Goal: Transaction & Acquisition: Purchase product/service

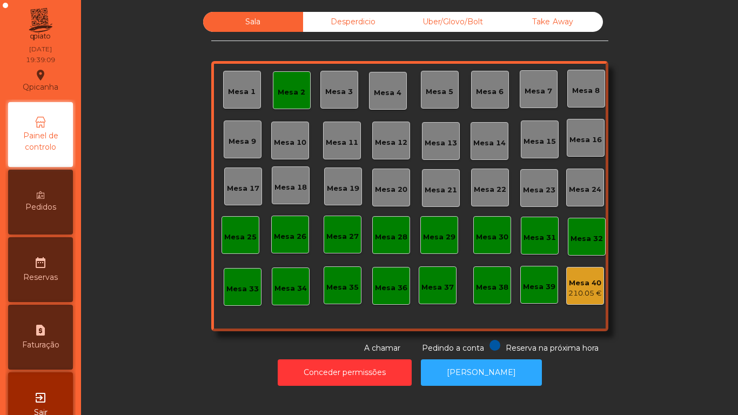
click at [290, 97] on div "Mesa 2" at bounding box center [292, 92] width 28 height 11
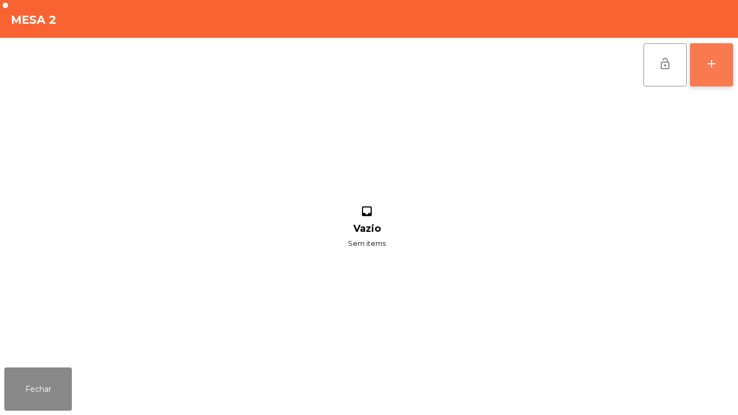
click at [712, 70] on div "add" at bounding box center [711, 63] width 13 height 13
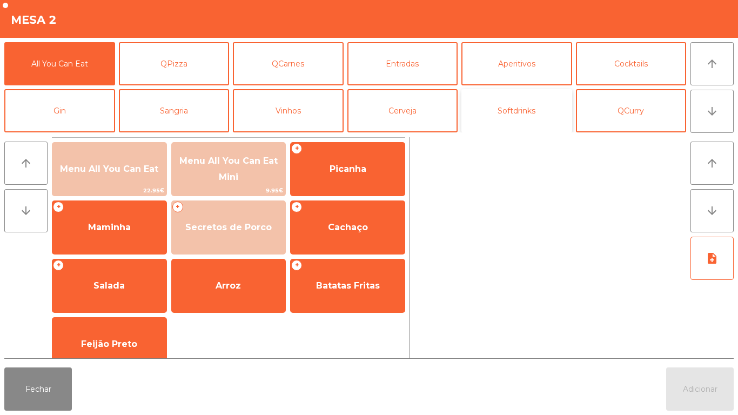
click at [510, 118] on button "Softdrinks" at bounding box center [517, 110] width 111 height 43
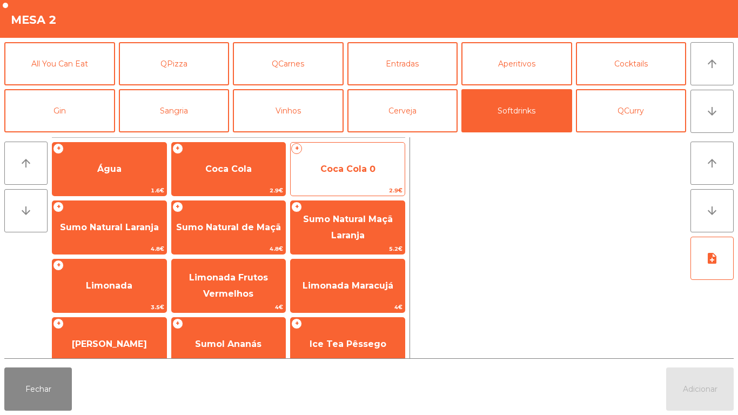
click at [352, 166] on span "Coca Cola 0" at bounding box center [348, 169] width 55 height 10
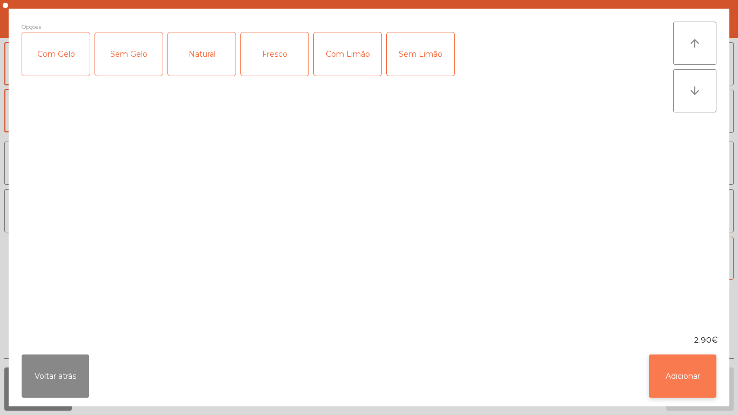
click at [682, 370] on button "Adicionar" at bounding box center [683, 376] width 68 height 43
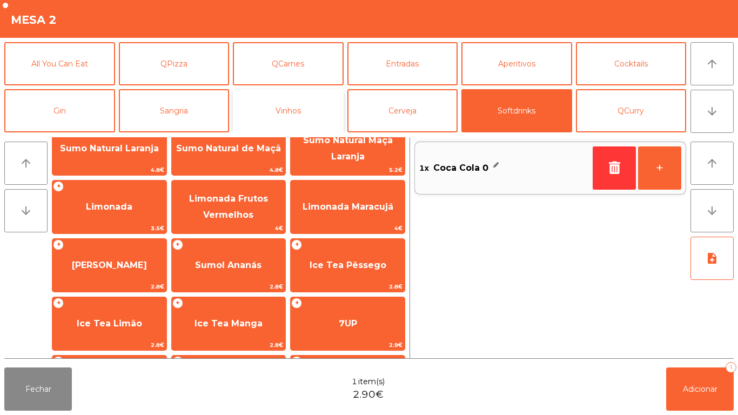
click at [316, 112] on button "Vinhos" at bounding box center [288, 110] width 111 height 43
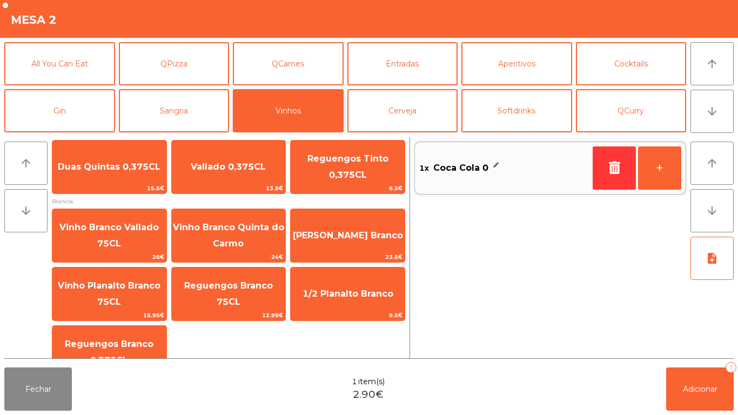
scroll to position [189, 0]
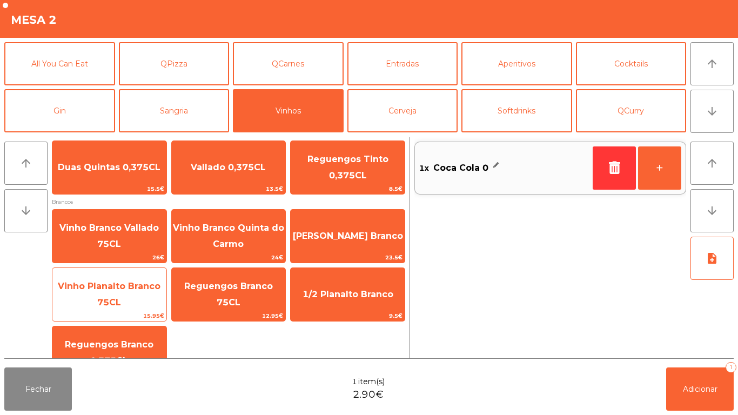
click at [133, 291] on span "Vinho Planalto Branco 75CL" at bounding box center [109, 295] width 114 height 46
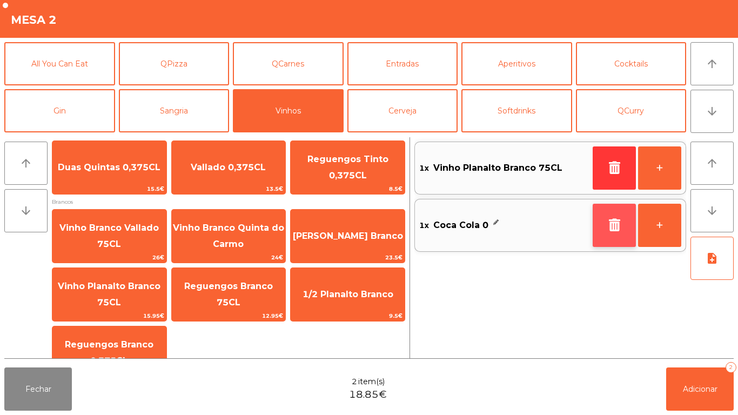
click at [605, 218] on button "button" at bounding box center [614, 225] width 43 height 43
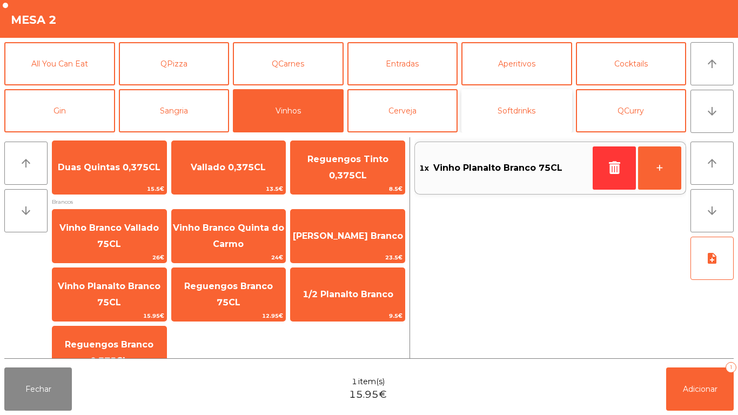
click at [527, 117] on button "Softdrinks" at bounding box center [517, 110] width 111 height 43
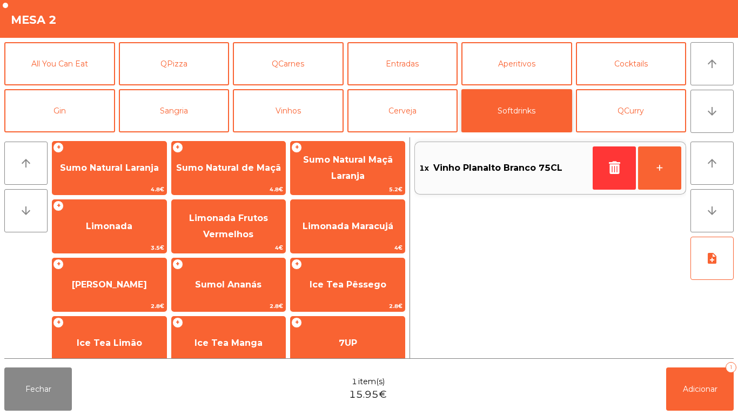
scroll to position [58, 0]
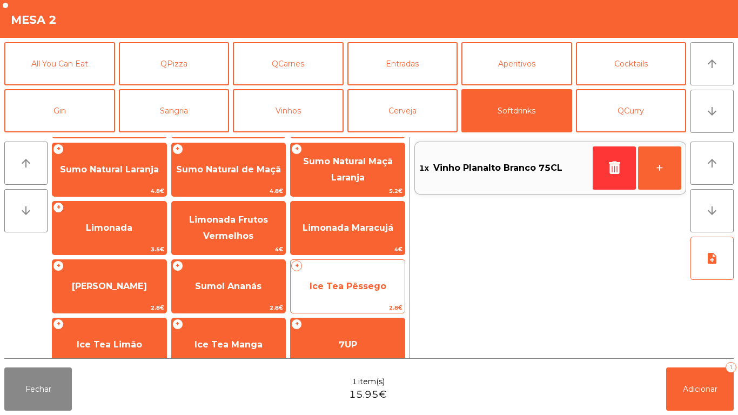
click at [374, 283] on span "Ice Tea Pêssego" at bounding box center [348, 286] width 77 height 10
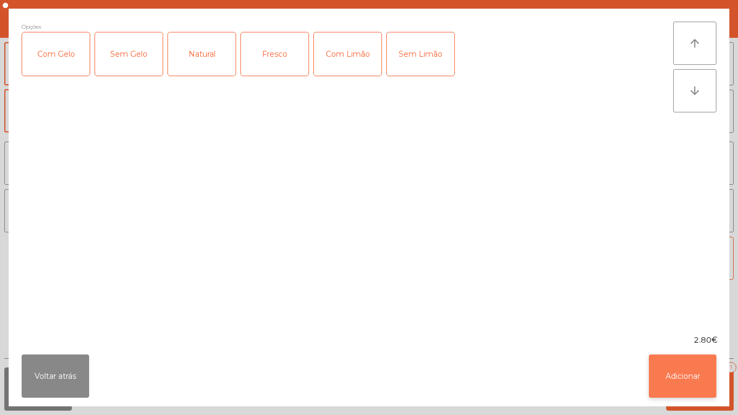
click at [669, 364] on button "Adicionar" at bounding box center [683, 376] width 68 height 43
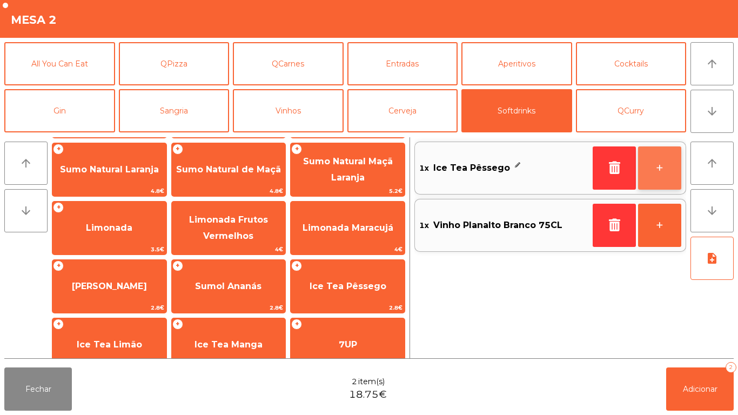
click at [650, 163] on button "+" at bounding box center [659, 167] width 43 height 43
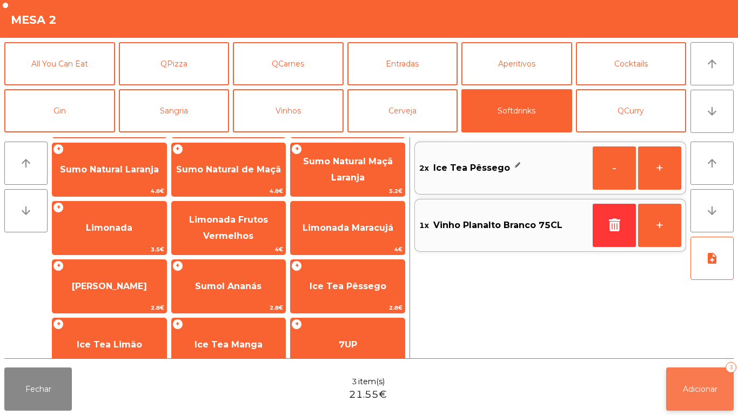
click at [692, 369] on button "Adicionar 3" at bounding box center [701, 389] width 68 height 43
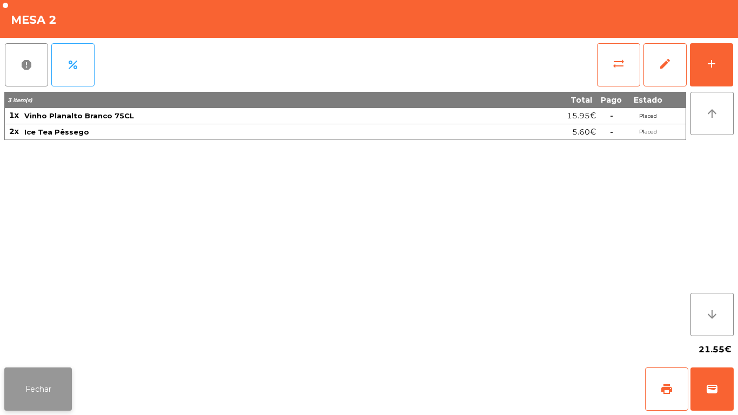
click at [50, 395] on button "Fechar" at bounding box center [38, 389] width 68 height 43
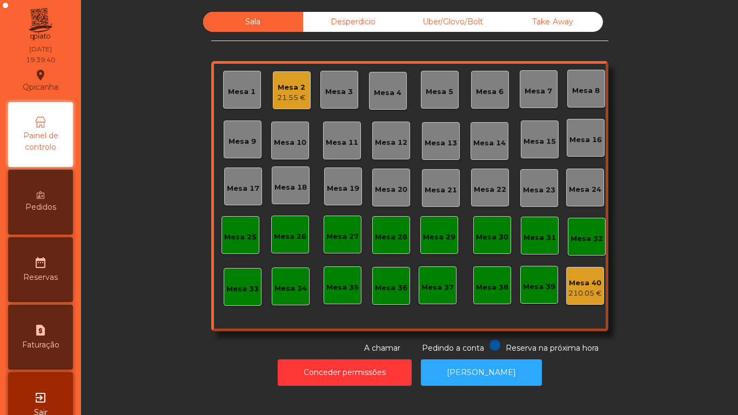
click at [294, 97] on div "21.55 €" at bounding box center [291, 97] width 29 height 11
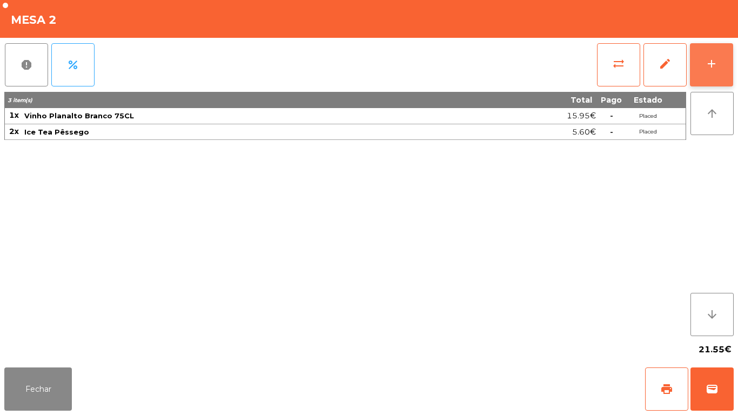
click at [711, 63] on div "add" at bounding box center [711, 63] width 13 height 13
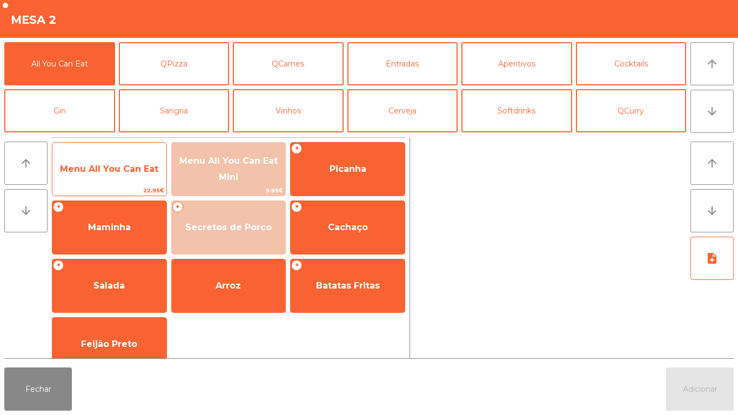
click at [138, 177] on span "Menu All You Can Eat" at bounding box center [109, 169] width 114 height 29
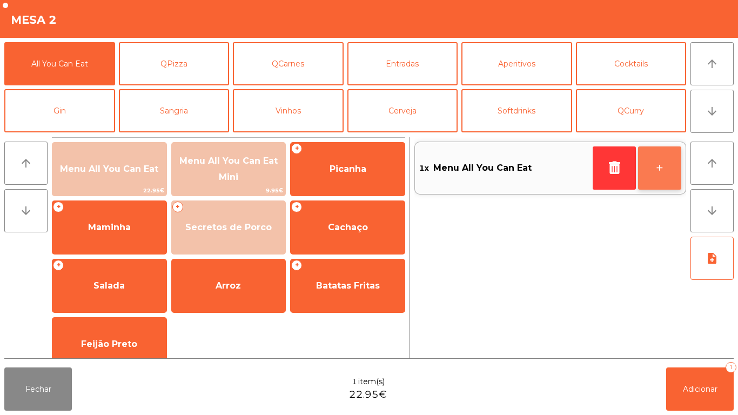
click at [657, 172] on button "+" at bounding box center [659, 167] width 43 height 43
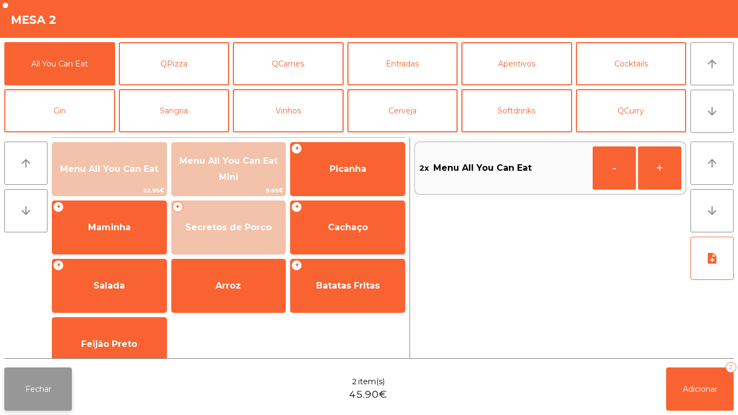
click at [51, 385] on button "Fechar" at bounding box center [38, 389] width 68 height 43
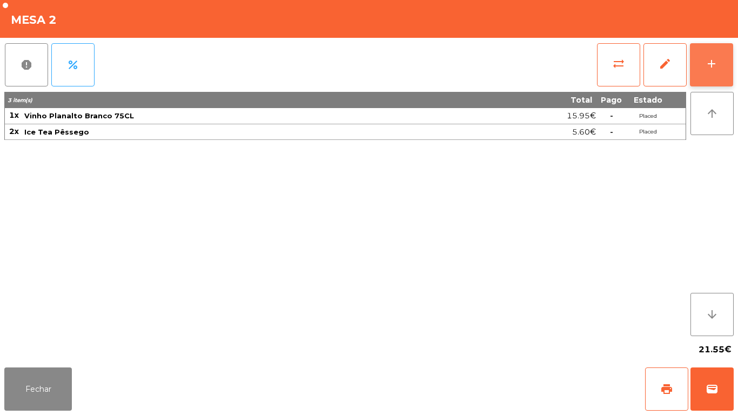
click at [716, 68] on div "add" at bounding box center [711, 63] width 13 height 13
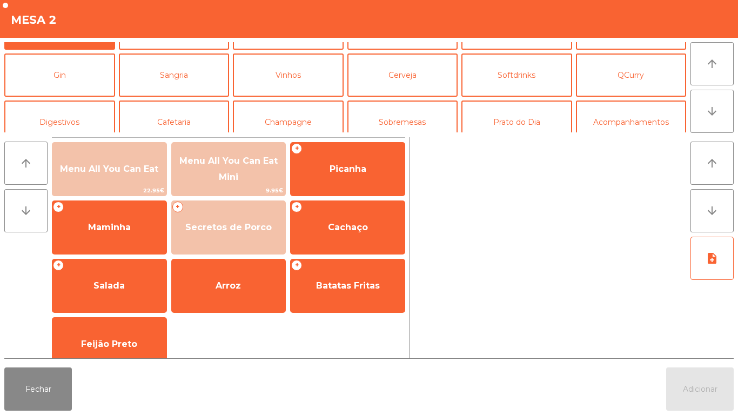
scroll to position [31, 0]
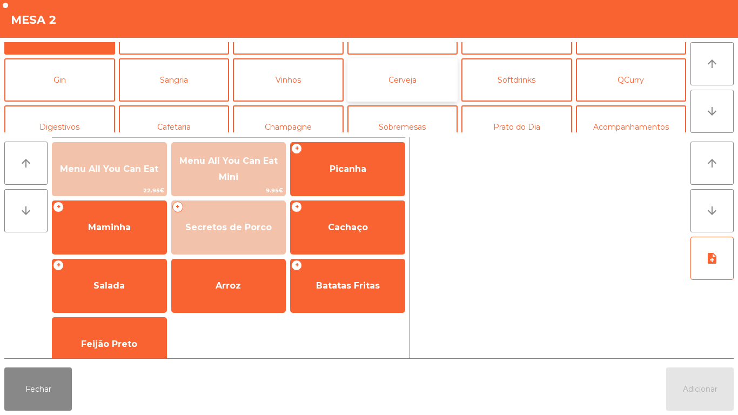
click at [416, 76] on button "Cerveja" at bounding box center [403, 79] width 111 height 43
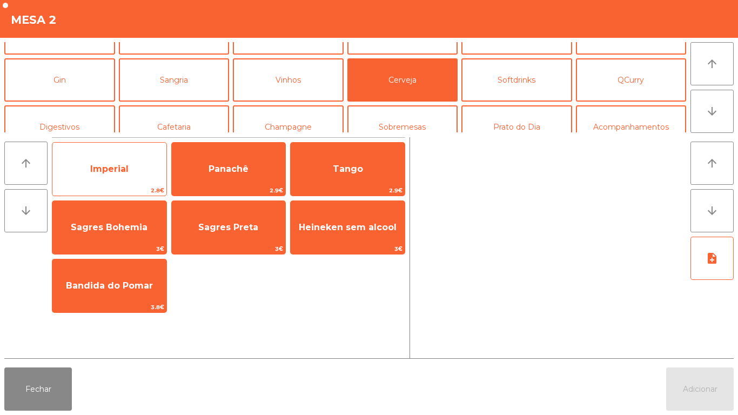
click at [118, 172] on span "Imperial" at bounding box center [109, 169] width 38 height 10
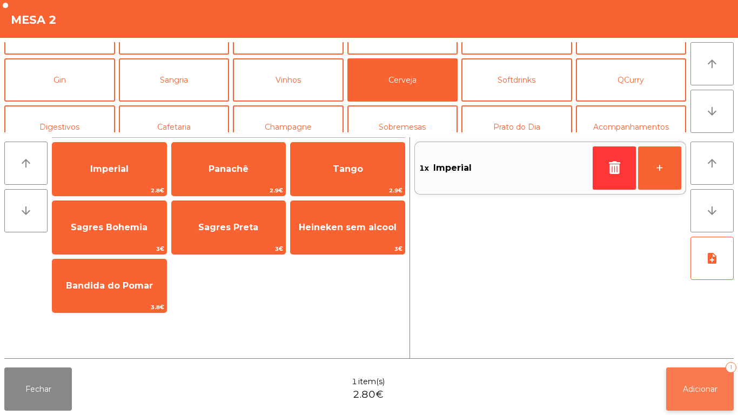
click at [691, 395] on button "Adicionar 1" at bounding box center [701, 389] width 68 height 43
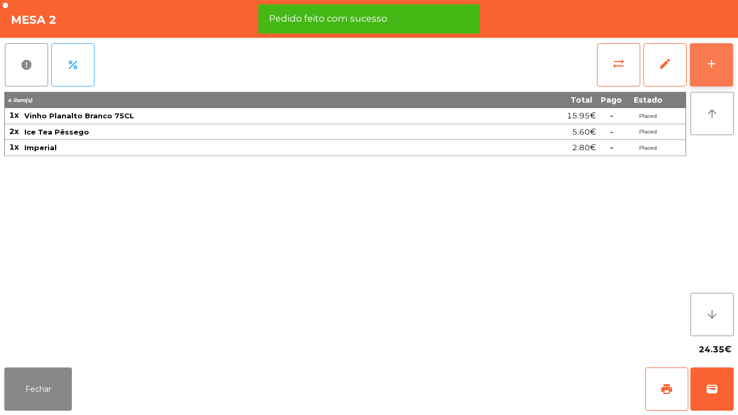
click at [703, 71] on button "add" at bounding box center [711, 64] width 43 height 43
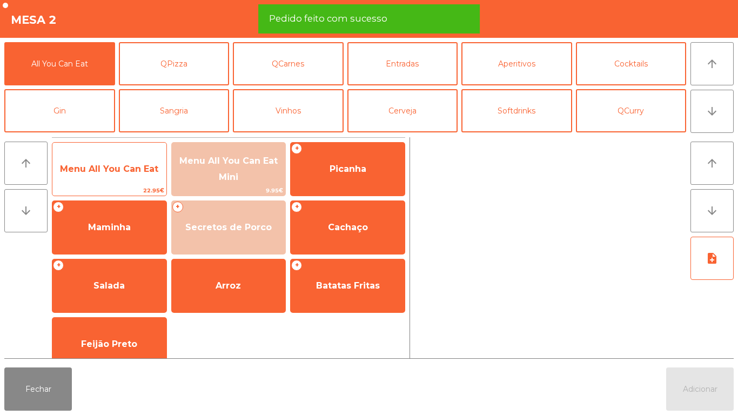
click at [115, 167] on span "Menu All You Can Eat" at bounding box center [109, 169] width 98 height 10
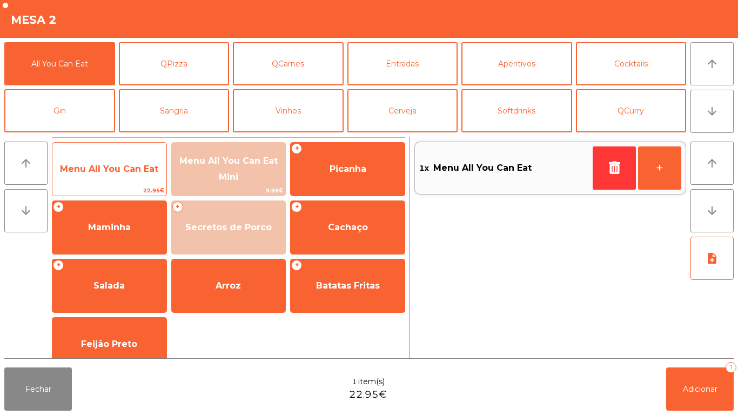
click at [115, 174] on span "Menu All You Can Eat" at bounding box center [109, 169] width 98 height 10
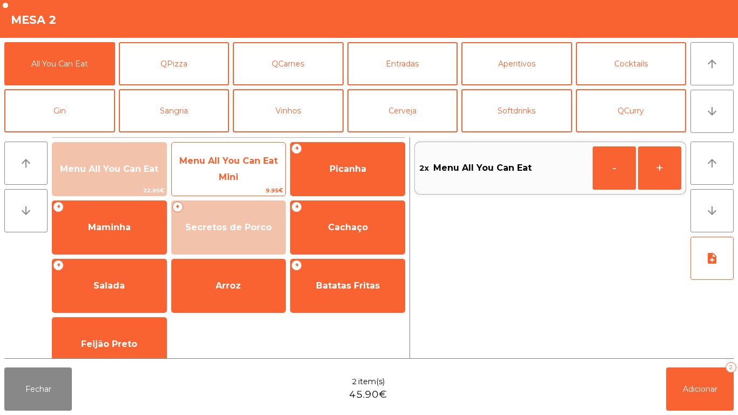
click at [247, 172] on span "Menu All You Can Eat Mini" at bounding box center [229, 169] width 114 height 46
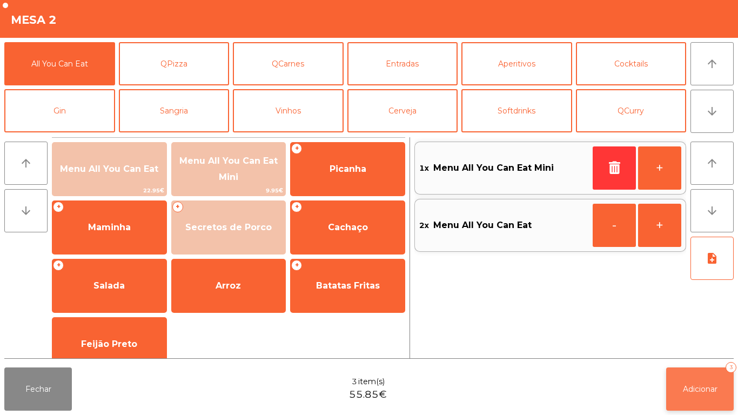
click at [697, 378] on button "Adicionar 3" at bounding box center [701, 389] width 68 height 43
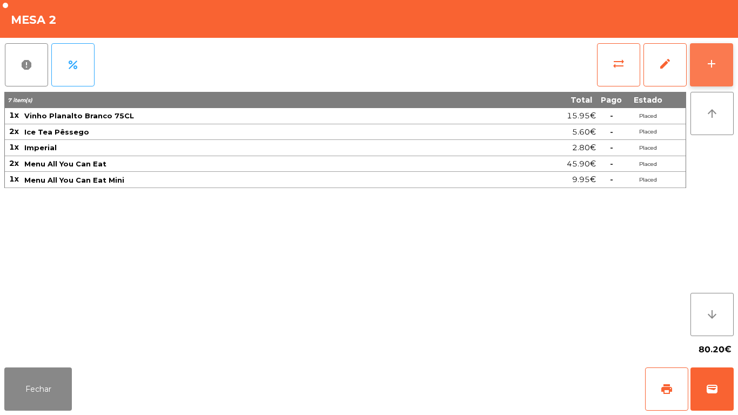
click at [710, 69] on div "add" at bounding box center [711, 63] width 13 height 13
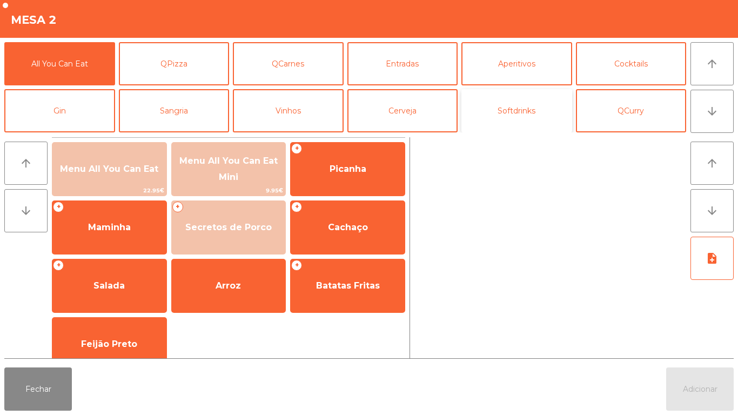
click at [501, 125] on button "Softdrinks" at bounding box center [517, 110] width 111 height 43
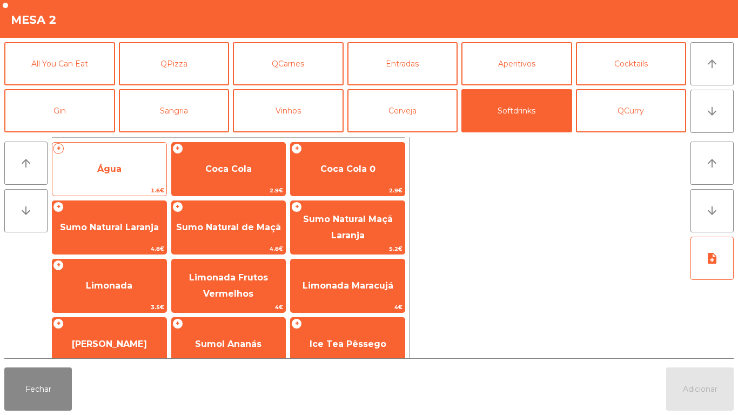
click at [128, 174] on span "Água" at bounding box center [109, 169] width 114 height 29
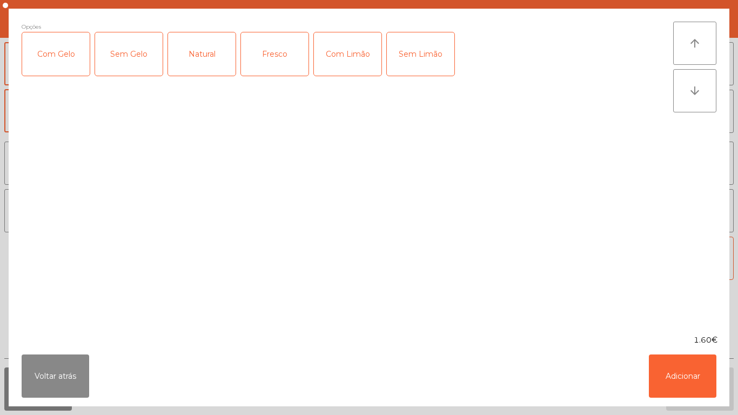
click at [284, 61] on div "Fresco" at bounding box center [275, 53] width 68 height 43
click at [688, 377] on button "Adicionar" at bounding box center [683, 376] width 68 height 43
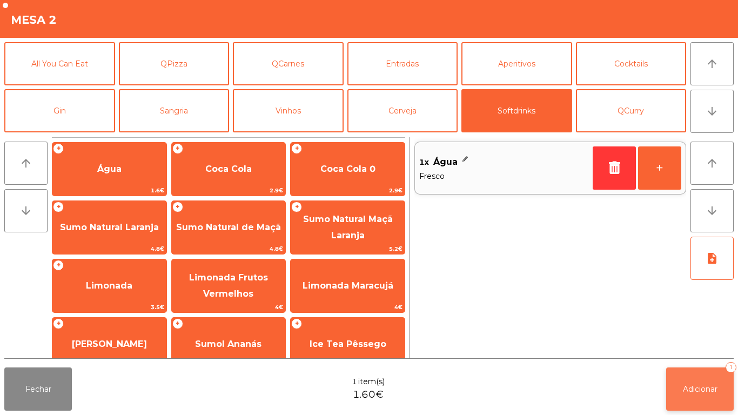
click at [699, 388] on span "Adicionar" at bounding box center [700, 389] width 35 height 10
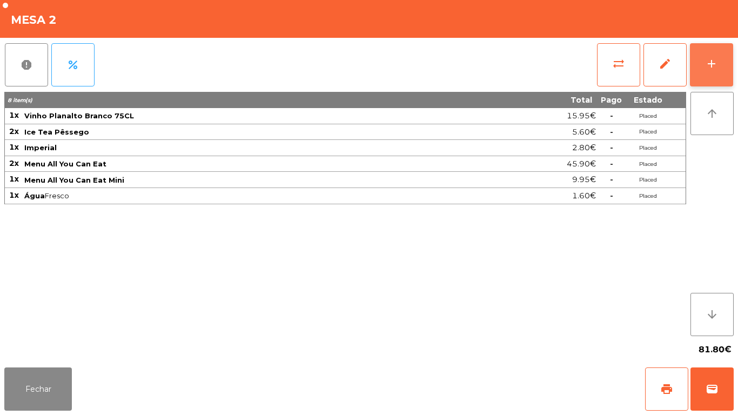
click at [708, 68] on div "add" at bounding box center [711, 63] width 13 height 13
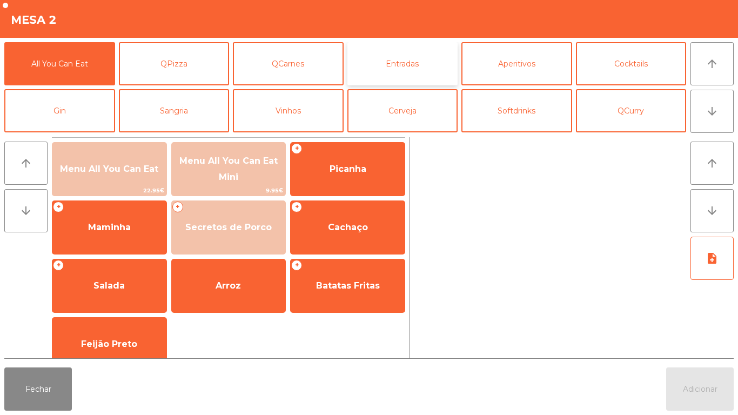
click at [404, 74] on button "Entradas" at bounding box center [403, 63] width 111 height 43
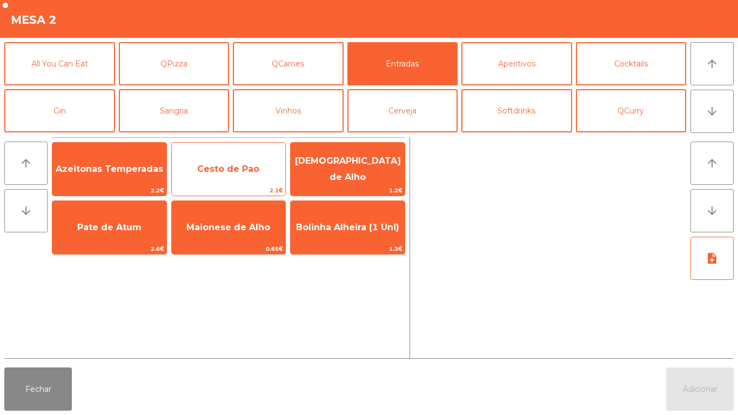
click at [223, 161] on span "Cesto de Pao" at bounding box center [229, 169] width 114 height 29
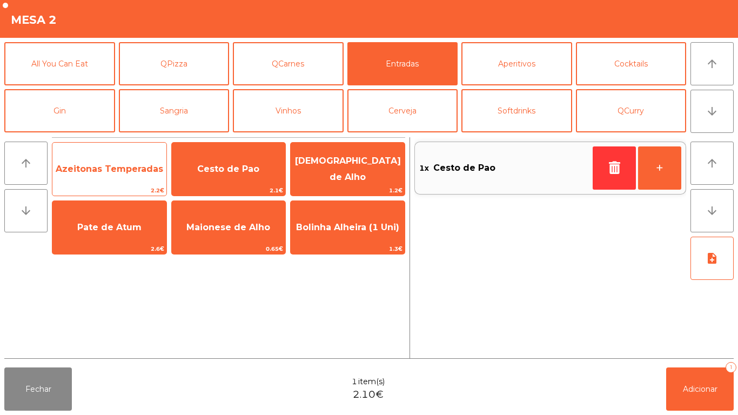
click at [121, 161] on span "Azeitonas Temperadas" at bounding box center [109, 169] width 114 height 29
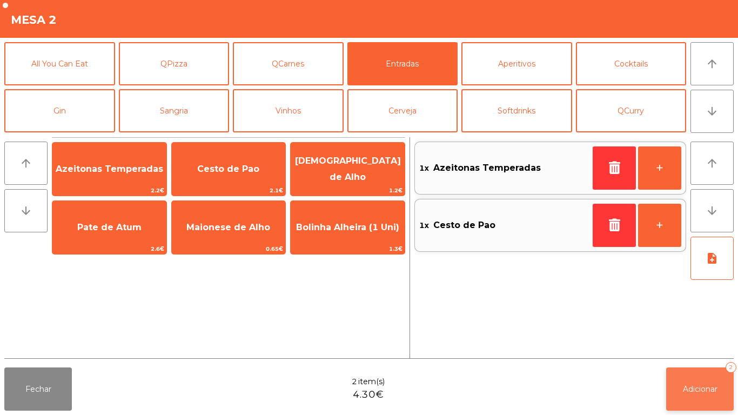
click at [685, 379] on button "Adicionar 2" at bounding box center [701, 389] width 68 height 43
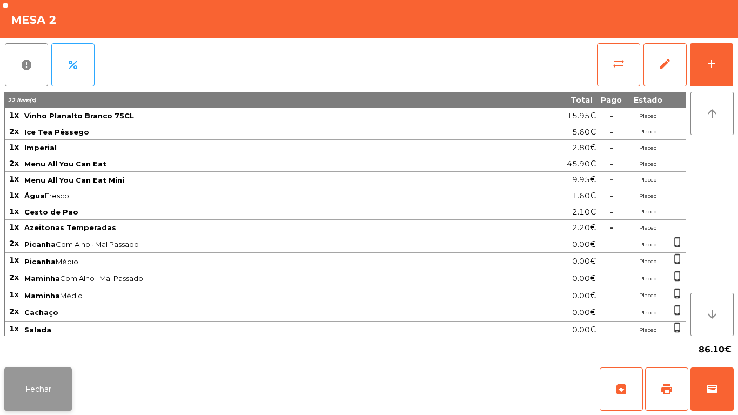
click at [50, 399] on button "Fechar" at bounding box center [38, 389] width 68 height 43
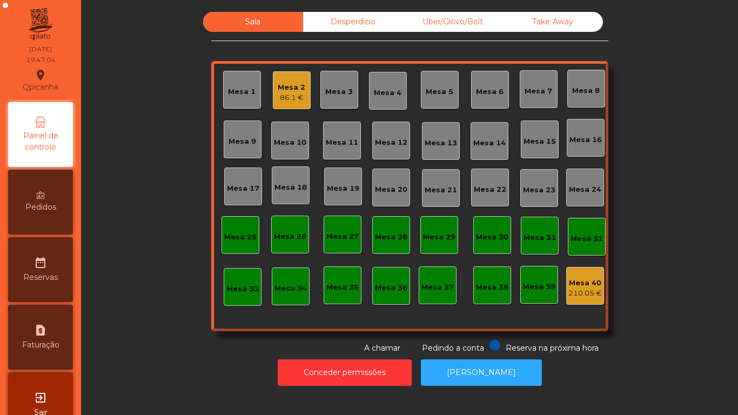
click at [335, 106] on div "Mesa 3" at bounding box center [340, 90] width 38 height 38
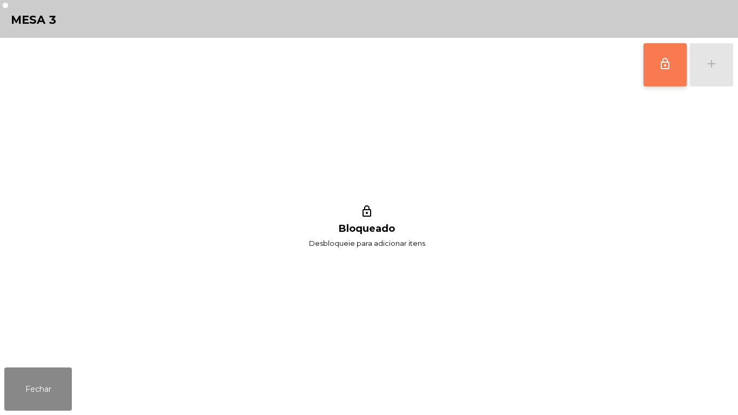
click at [654, 82] on button "lock_outline" at bounding box center [665, 64] width 43 height 43
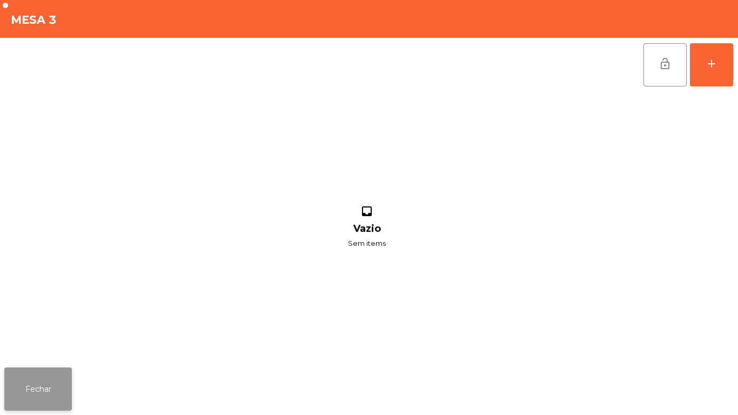
click at [42, 377] on button "Fechar" at bounding box center [38, 389] width 68 height 43
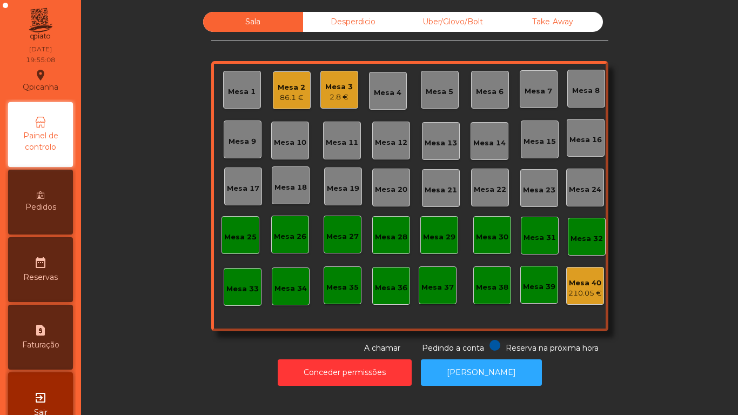
click at [330, 97] on div "2.8 €" at bounding box center [339, 97] width 28 height 11
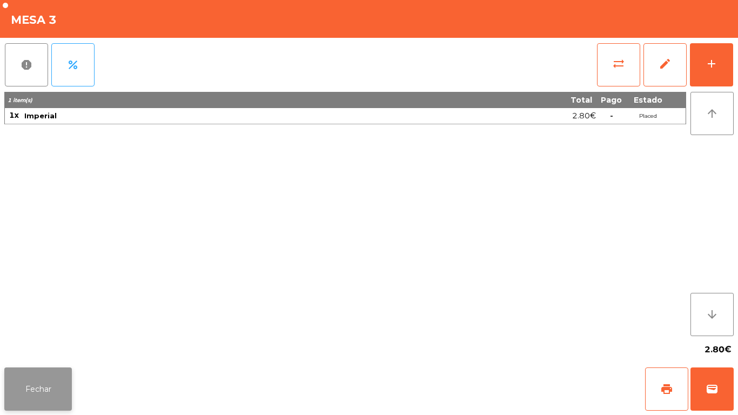
click at [55, 387] on button "Fechar" at bounding box center [38, 389] width 68 height 43
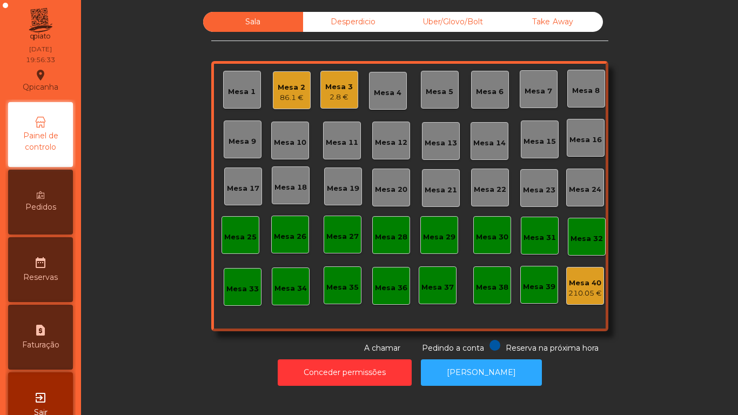
click at [344, 100] on div "2.8 €" at bounding box center [339, 97] width 28 height 11
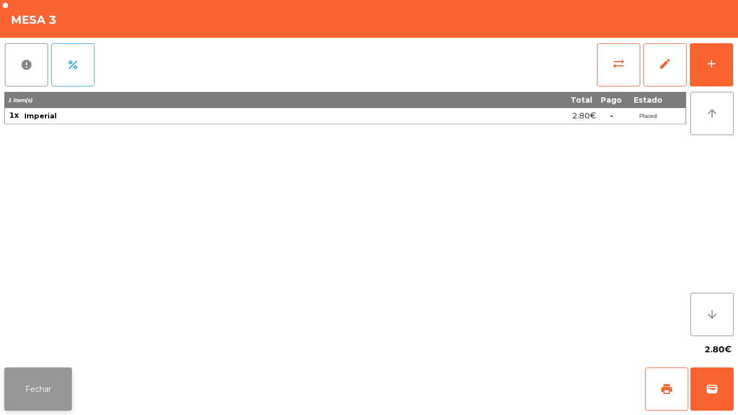
click at [36, 385] on button "Fechar" at bounding box center [38, 389] width 68 height 43
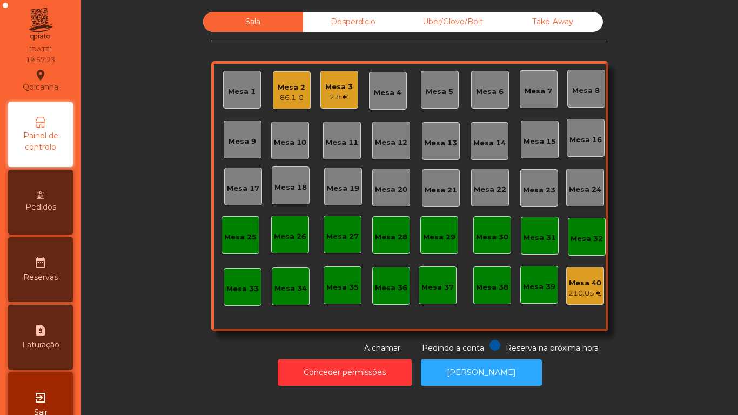
click at [535, 136] on div "Mesa 15" at bounding box center [540, 141] width 32 height 11
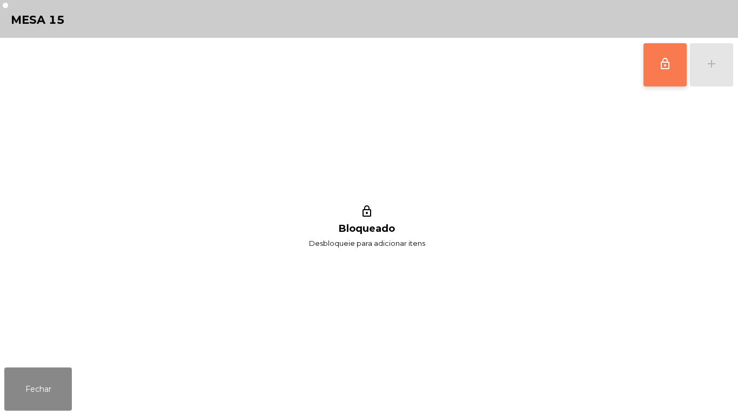
click at [657, 56] on button "lock_outline" at bounding box center [665, 64] width 43 height 43
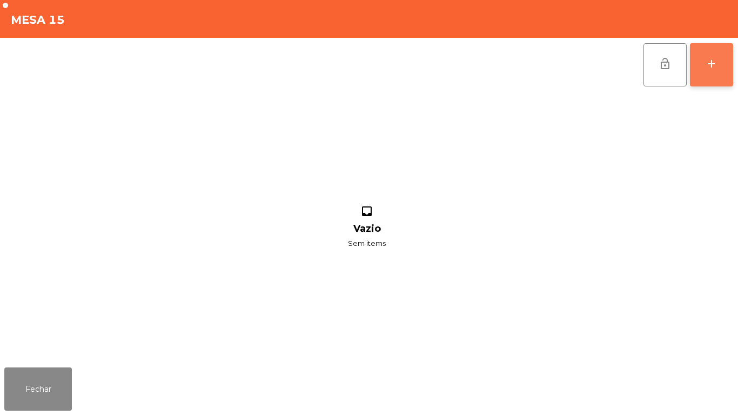
click at [711, 70] on div "add" at bounding box center [711, 63] width 13 height 13
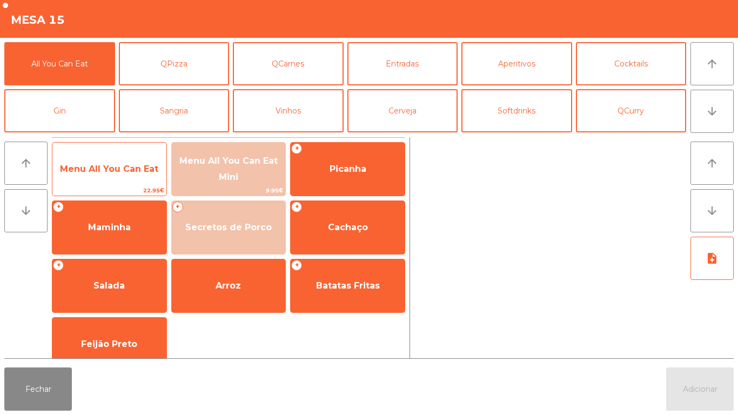
click at [96, 172] on span "Menu All You Can Eat" at bounding box center [109, 169] width 98 height 10
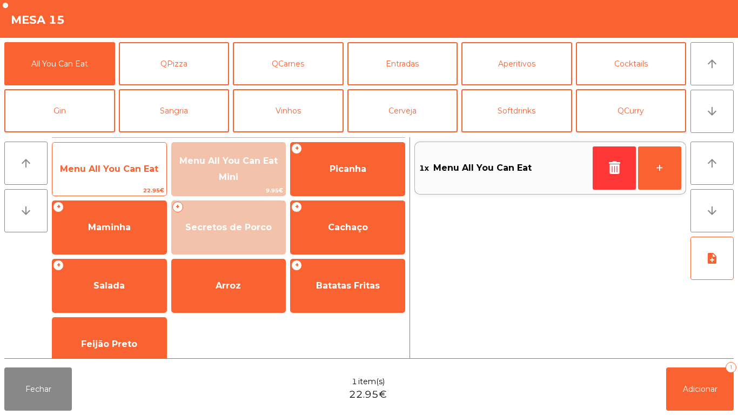
click at [118, 169] on span "Menu All You Can Eat" at bounding box center [109, 169] width 98 height 10
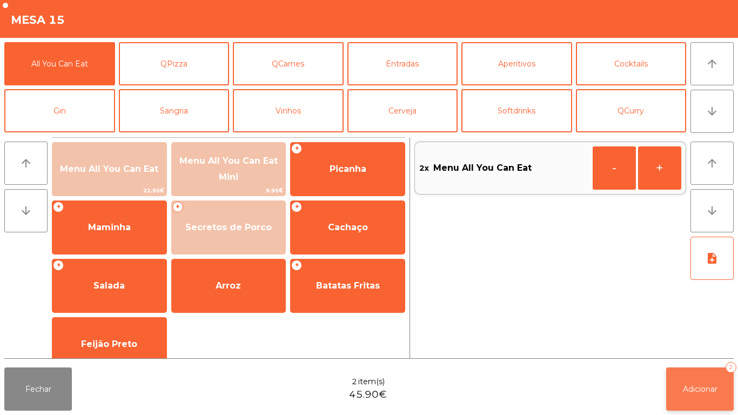
click at [690, 388] on span "Adicionar" at bounding box center [700, 389] width 35 height 10
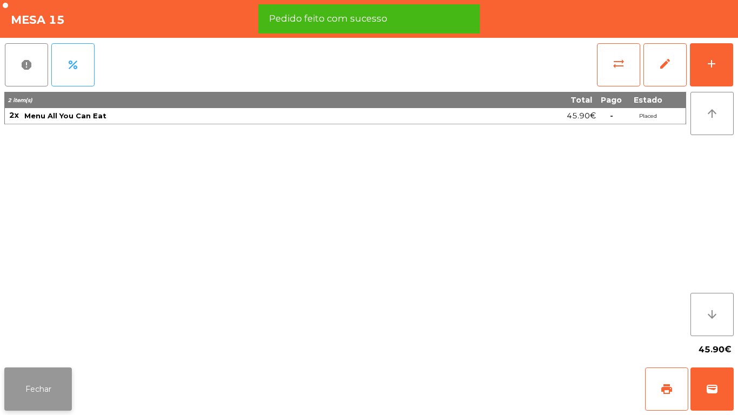
click at [36, 369] on button "Fechar" at bounding box center [38, 389] width 68 height 43
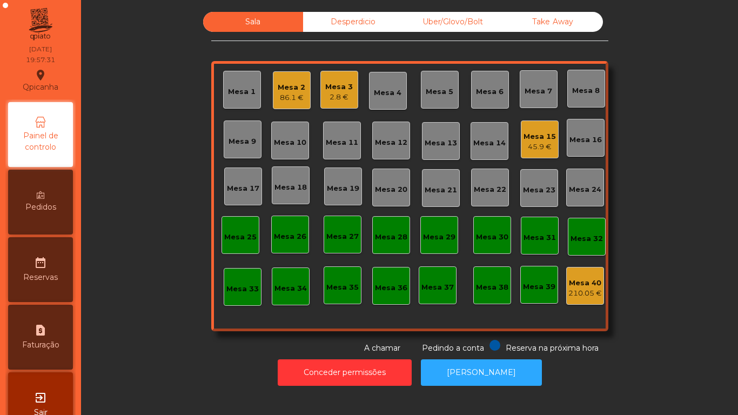
click at [343, 104] on div "Mesa 3 2.8 €" at bounding box center [340, 90] width 38 height 38
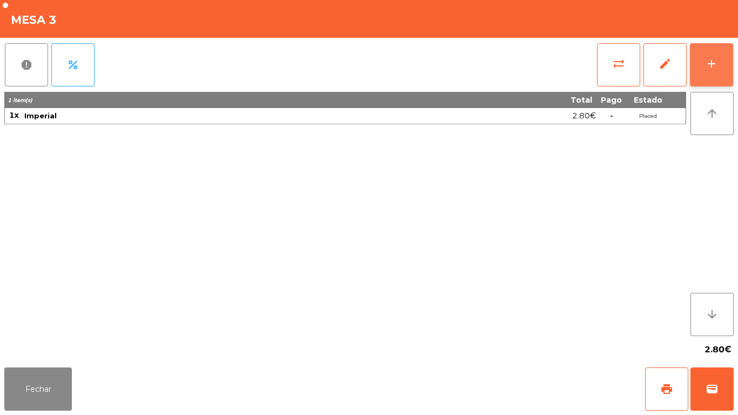
click at [698, 72] on button "add" at bounding box center [711, 64] width 43 height 43
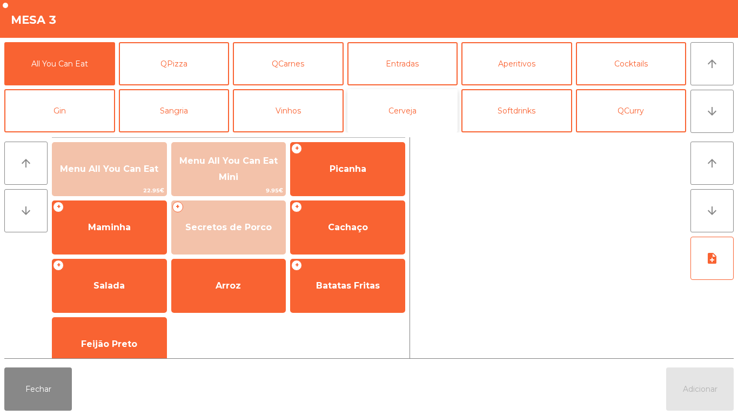
click at [424, 117] on button "Cerveja" at bounding box center [403, 110] width 111 height 43
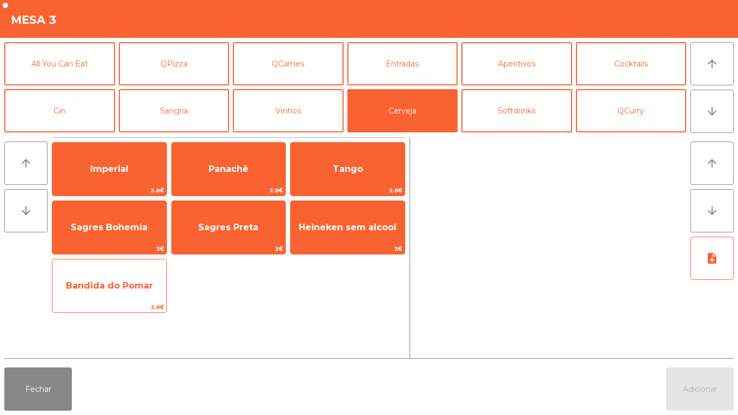
click at [137, 282] on span "Bandida do Pomar" at bounding box center [109, 286] width 87 height 10
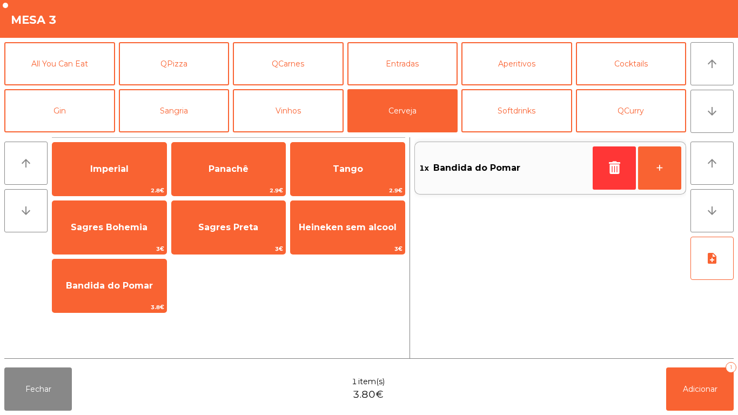
click at [682, 356] on div "1x Bandida do Pomar +" at bounding box center [551, 247] width 272 height 221
click at [681, 389] on button "Adicionar 1" at bounding box center [701, 389] width 68 height 43
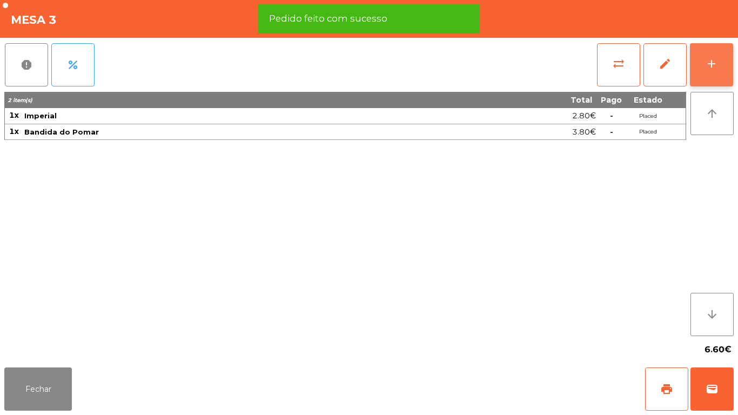
click at [709, 79] on button "add" at bounding box center [711, 64] width 43 height 43
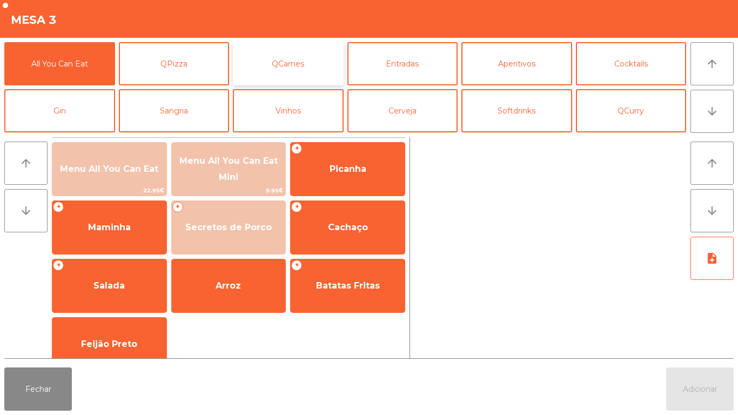
click at [294, 75] on button "QCarnes" at bounding box center [288, 63] width 111 height 43
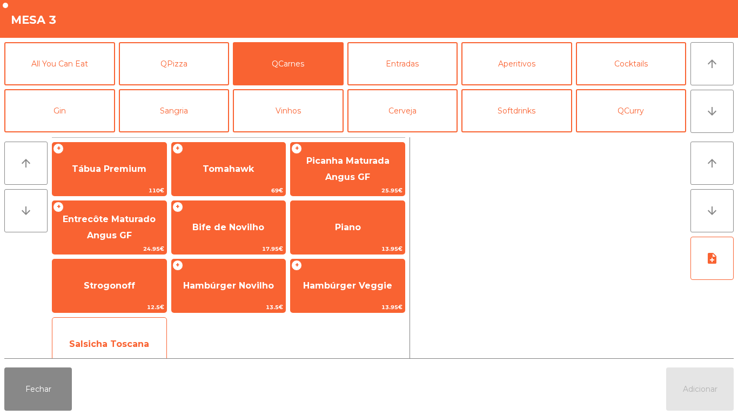
click at [130, 341] on span "Salsicha Toscana" at bounding box center [109, 344] width 80 height 10
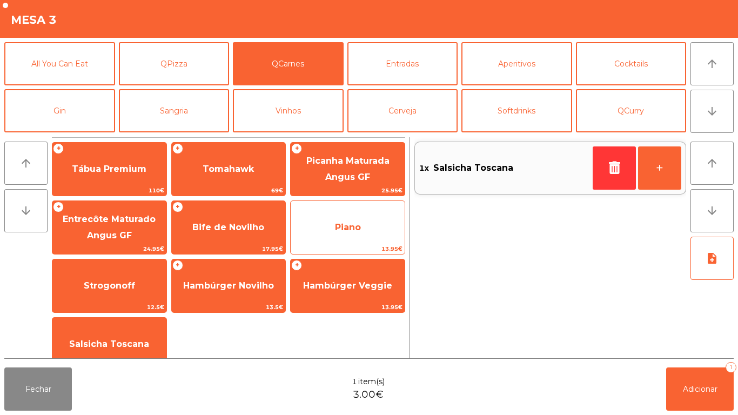
click at [351, 230] on span "Piano" at bounding box center [348, 227] width 26 height 10
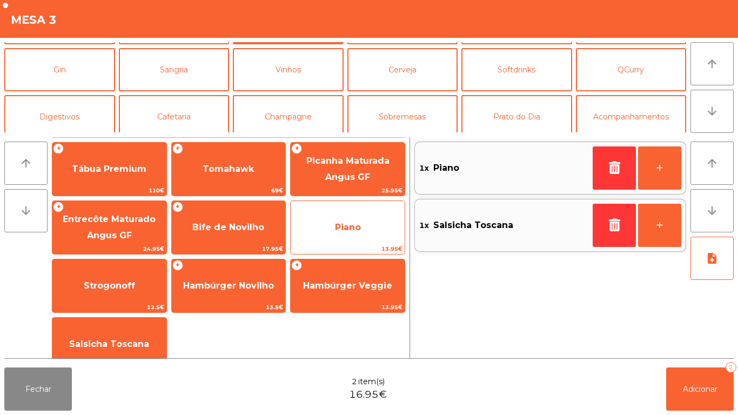
scroll to position [45, 0]
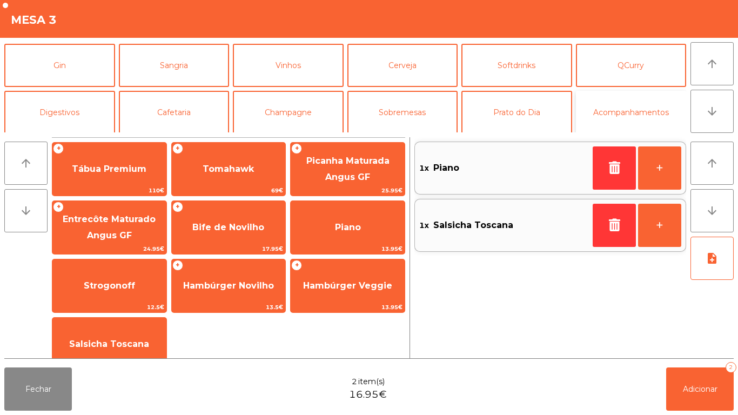
click at [618, 111] on button "Acompanhamentos" at bounding box center [631, 112] width 111 height 43
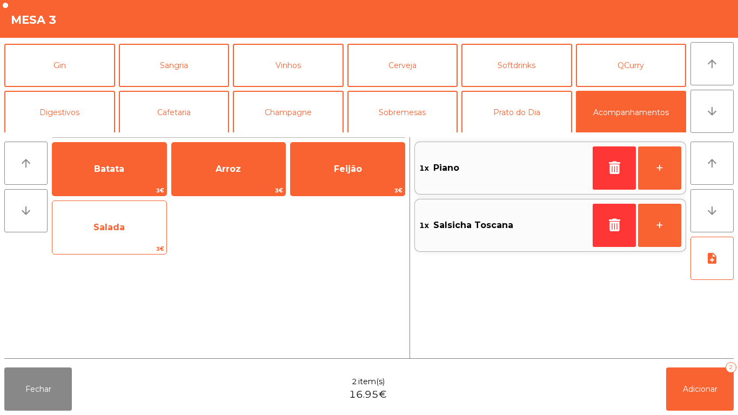
click at [143, 235] on span "Salada" at bounding box center [109, 227] width 114 height 29
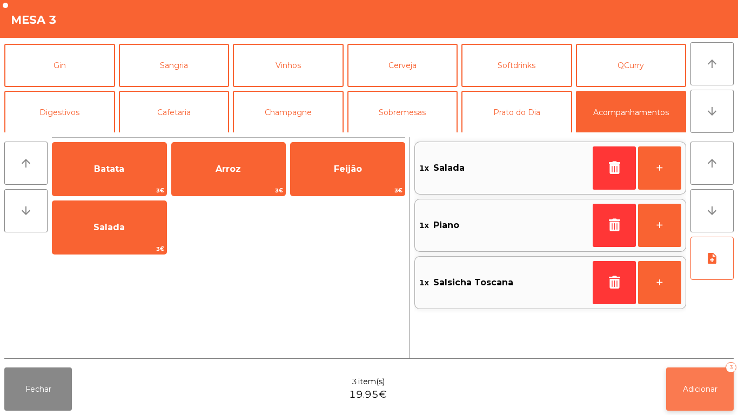
click at [690, 371] on button "Adicionar 3" at bounding box center [701, 389] width 68 height 43
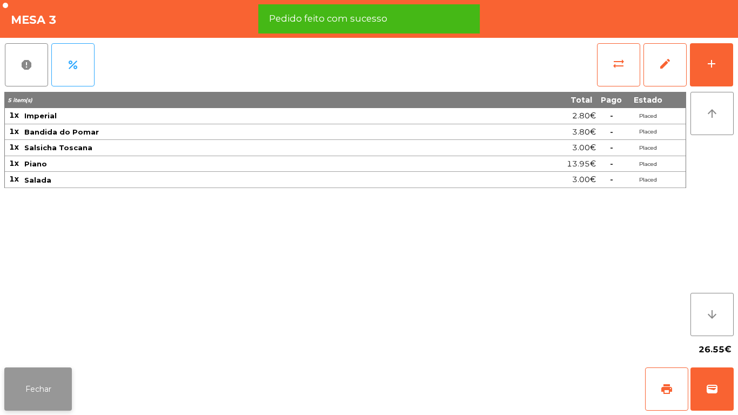
click at [68, 379] on button "Fechar" at bounding box center [38, 389] width 68 height 43
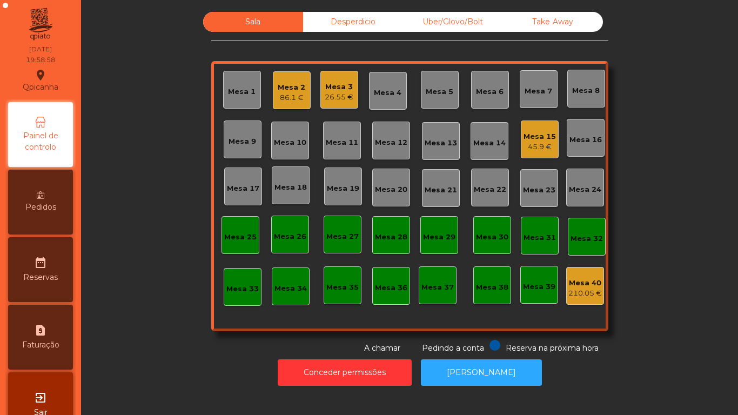
click at [332, 94] on div "26.55 €" at bounding box center [339, 97] width 29 height 11
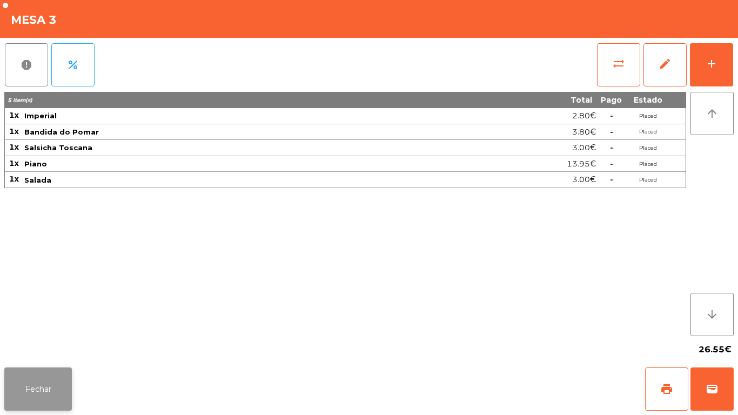
click at [54, 377] on button "Fechar" at bounding box center [38, 389] width 68 height 43
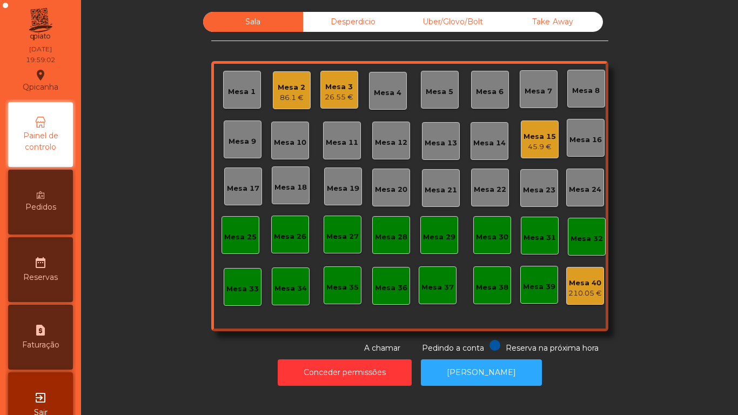
click at [525, 143] on div "45.9 €" at bounding box center [540, 147] width 32 height 11
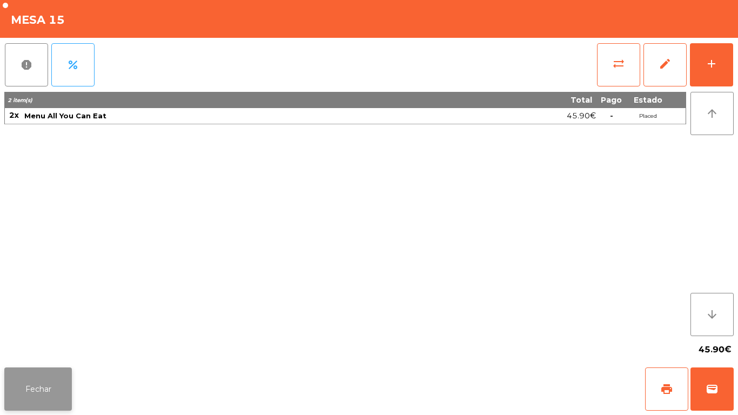
click at [53, 376] on button "Fechar" at bounding box center [38, 389] width 68 height 43
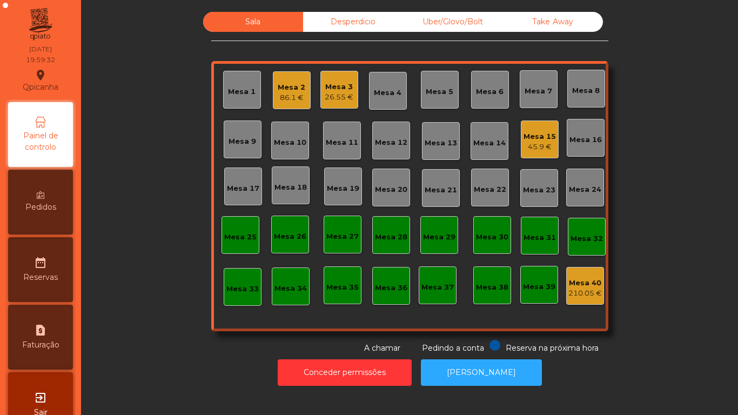
click at [340, 94] on div "26.55 €" at bounding box center [339, 97] width 29 height 11
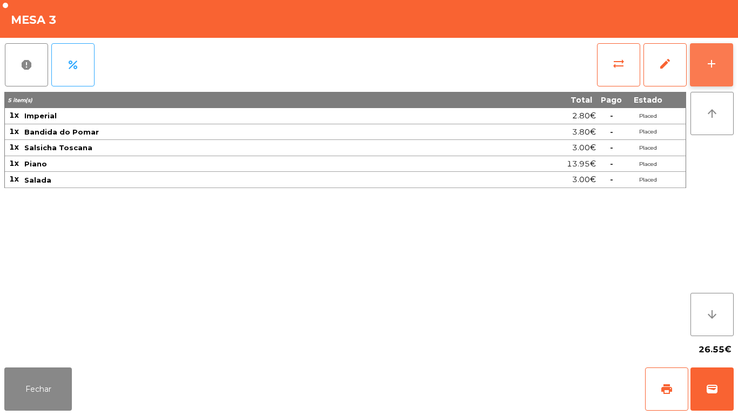
click at [723, 64] on button "add" at bounding box center [711, 64] width 43 height 43
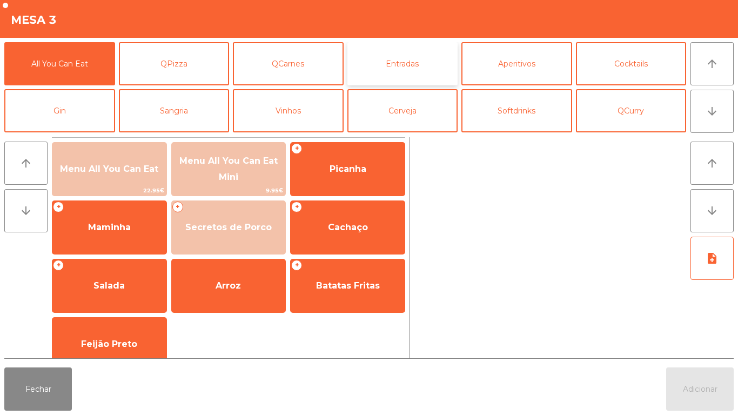
click at [386, 61] on button "Entradas" at bounding box center [403, 63] width 111 height 43
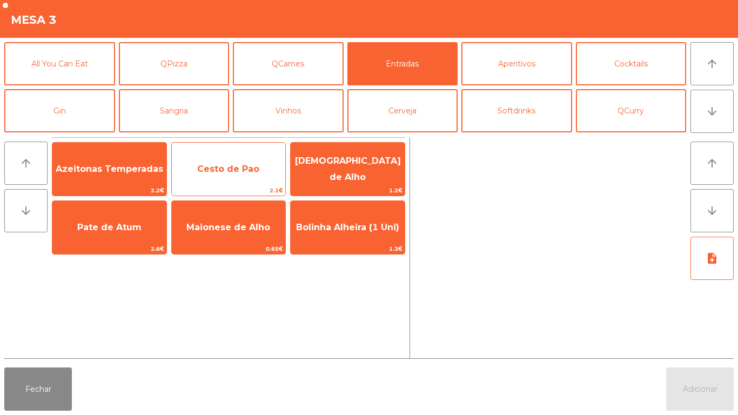
click at [242, 168] on span "Cesto de Pao" at bounding box center [228, 169] width 62 height 10
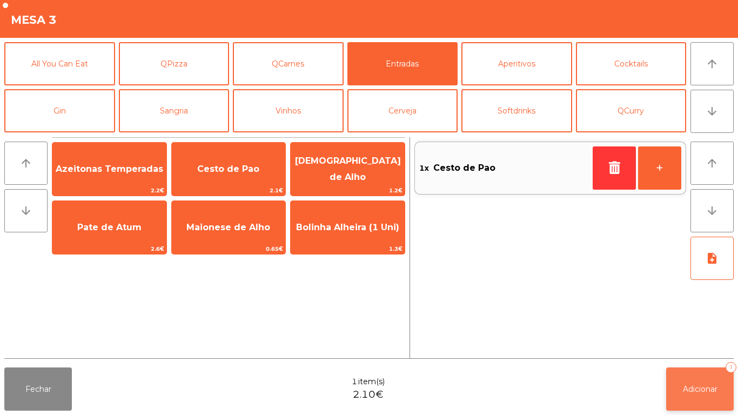
click at [683, 371] on button "Adicionar 1" at bounding box center [701, 389] width 68 height 43
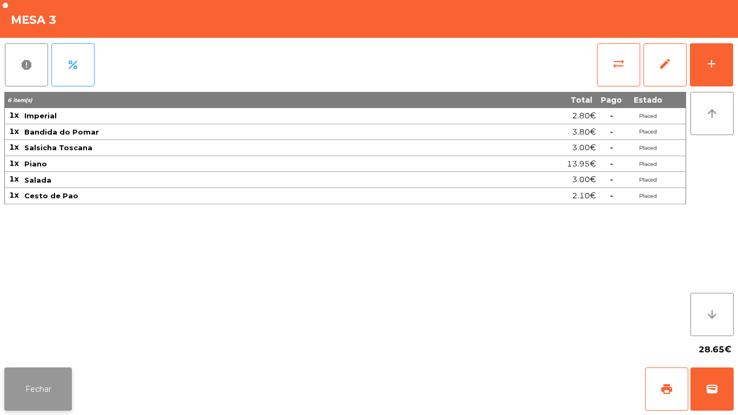
click at [44, 389] on button "Fechar" at bounding box center [38, 389] width 68 height 43
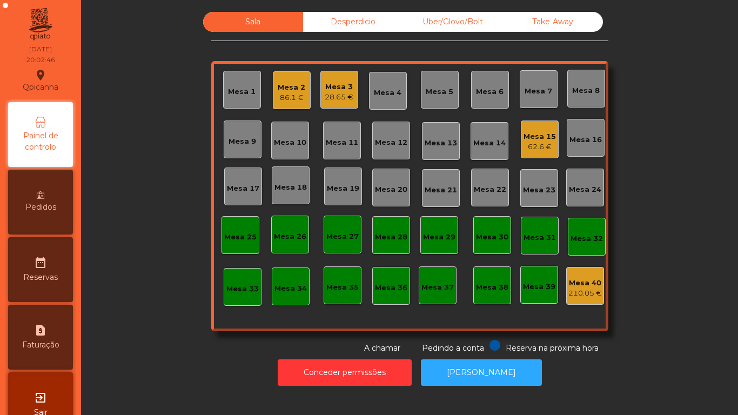
click at [536, 137] on div "Mesa 15" at bounding box center [540, 136] width 32 height 11
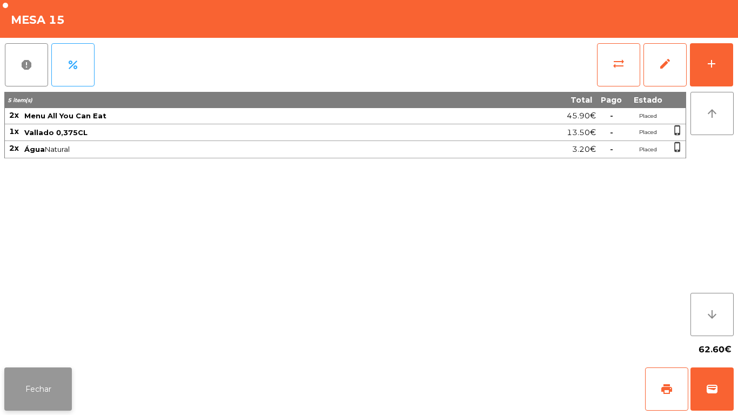
click at [51, 376] on button "Fechar" at bounding box center [38, 389] width 68 height 43
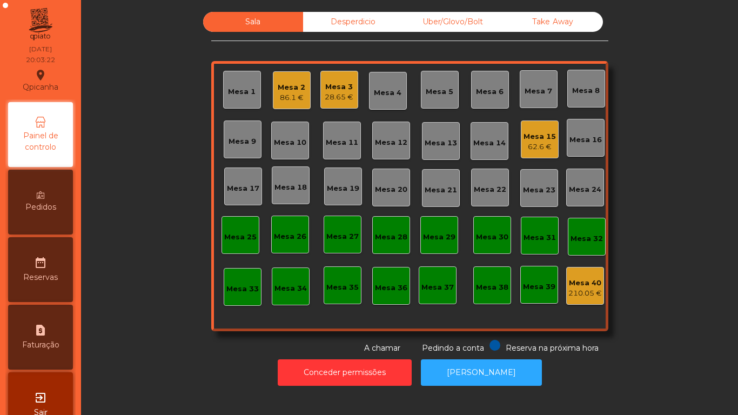
click at [379, 146] on div "Mesa 12" at bounding box center [391, 142] width 32 height 11
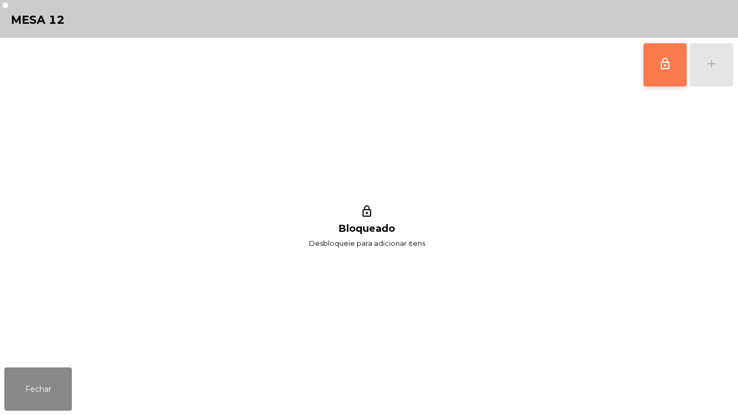
click at [661, 82] on button "lock_outline" at bounding box center [665, 64] width 43 height 43
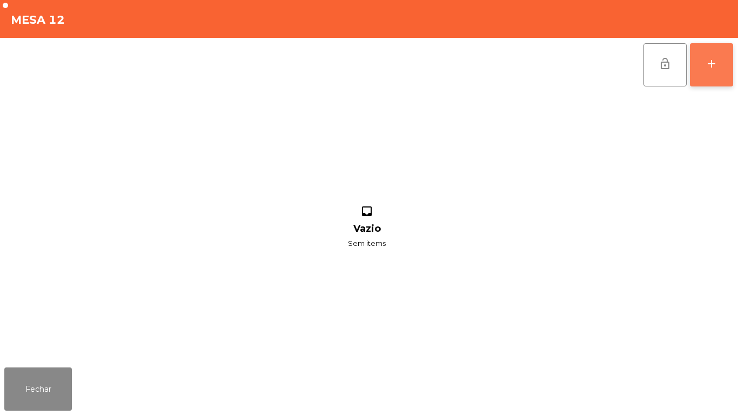
click at [707, 76] on button "add" at bounding box center [711, 64] width 43 height 43
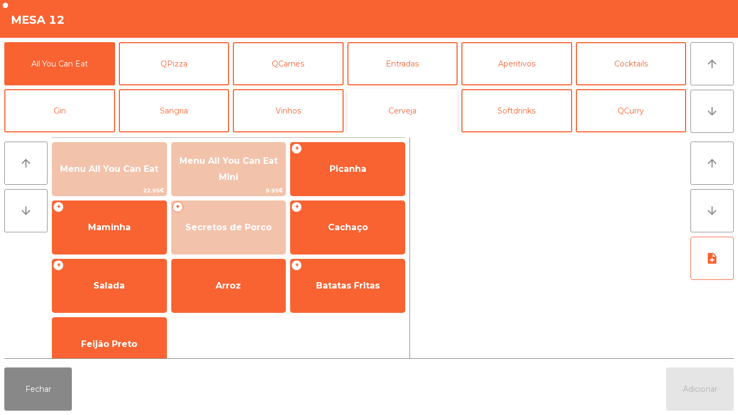
click at [401, 122] on button "Cerveja" at bounding box center [403, 110] width 111 height 43
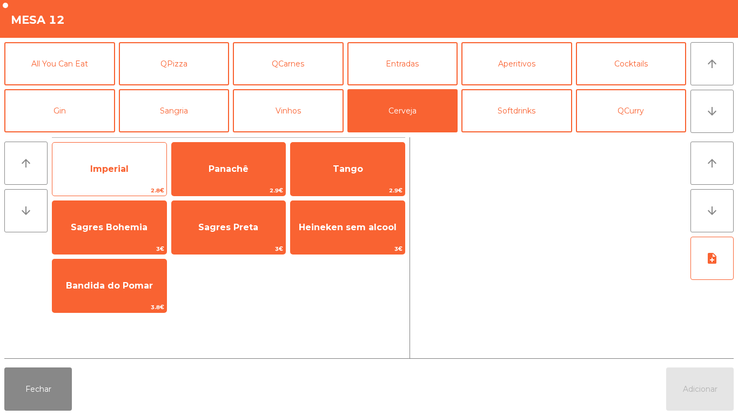
click at [110, 178] on span "Imperial" at bounding box center [109, 169] width 114 height 29
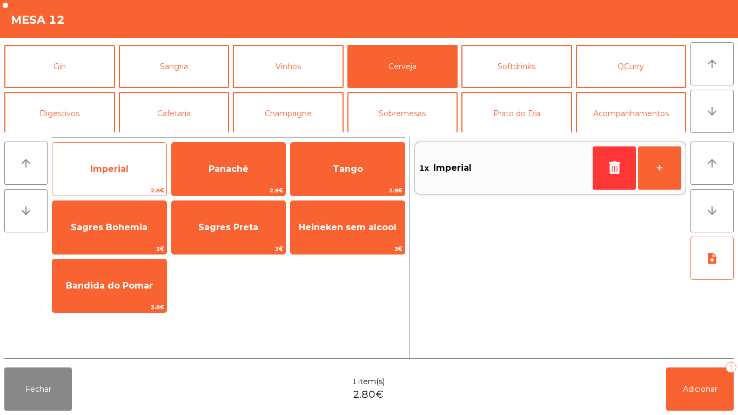
scroll to position [38, 0]
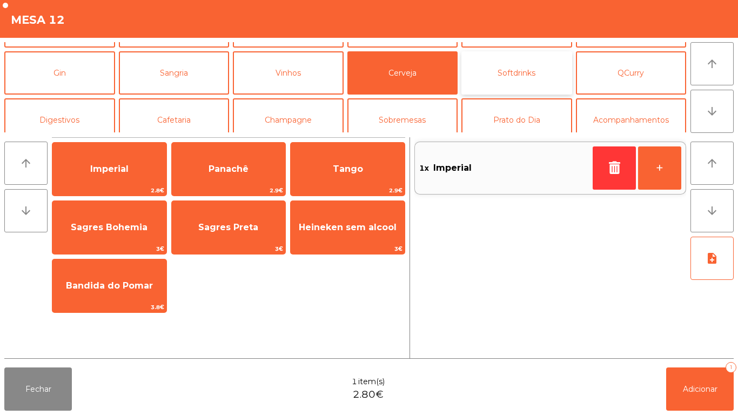
click at [509, 75] on button "Softdrinks" at bounding box center [517, 72] width 111 height 43
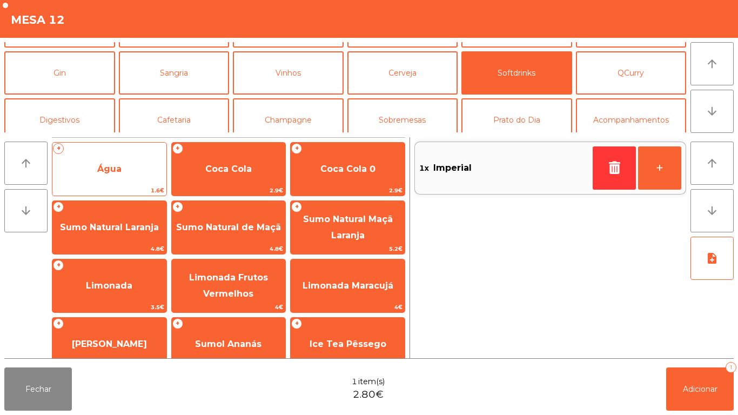
click at [97, 165] on span "Água" at bounding box center [109, 169] width 24 height 10
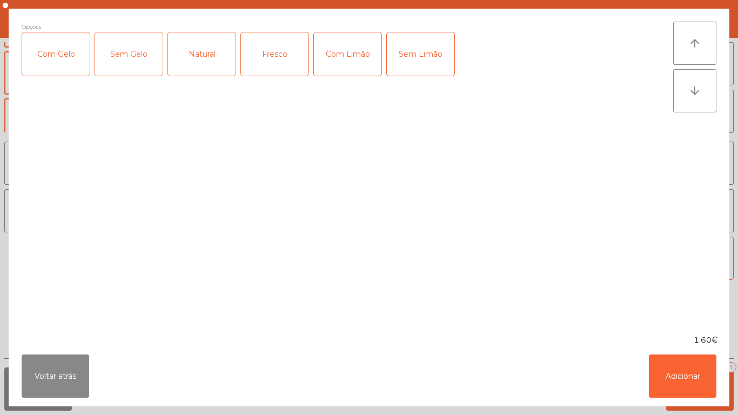
click at [276, 65] on div "Fresco" at bounding box center [275, 53] width 68 height 43
click at [669, 376] on button "Adicionar" at bounding box center [683, 376] width 68 height 43
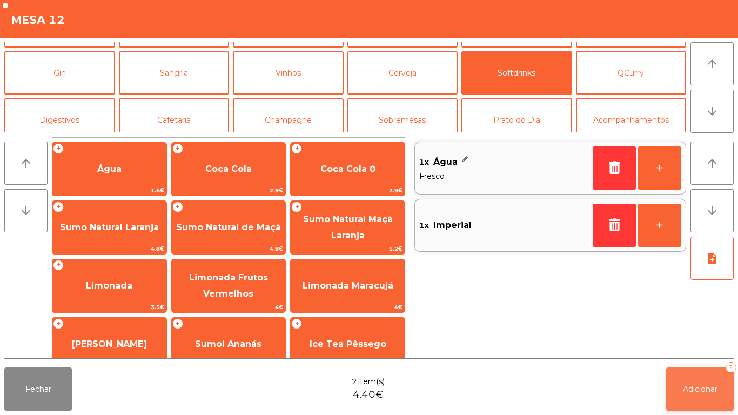
click at [684, 389] on span "Adicionar" at bounding box center [700, 389] width 35 height 10
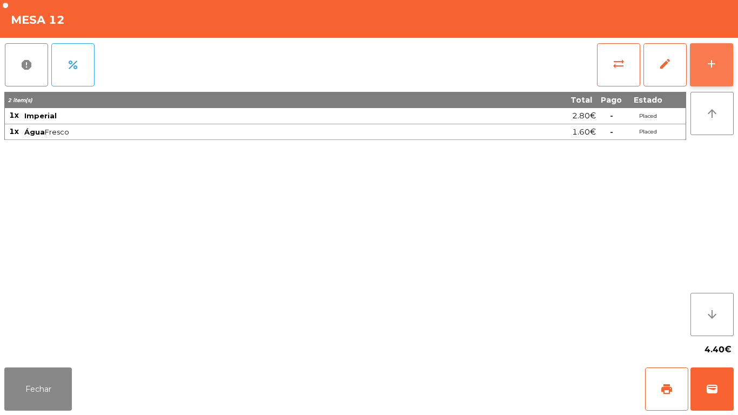
click at [712, 62] on div "add" at bounding box center [711, 63] width 13 height 13
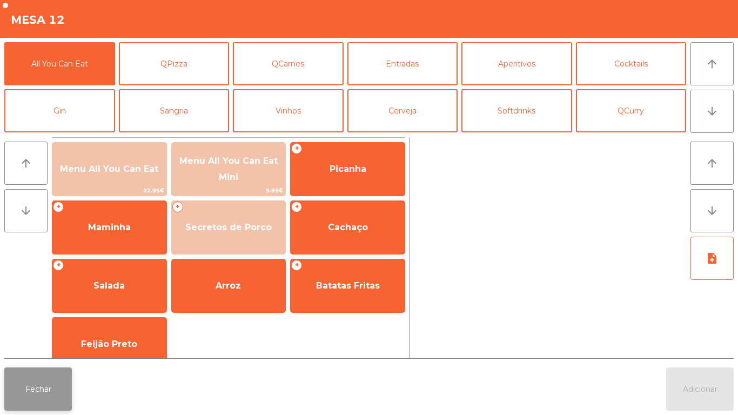
click at [39, 389] on button "Fechar" at bounding box center [38, 389] width 68 height 43
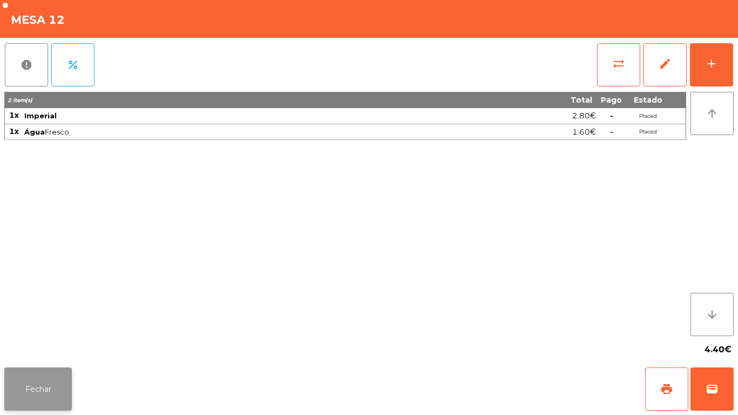
click at [58, 385] on button "Fechar" at bounding box center [38, 389] width 68 height 43
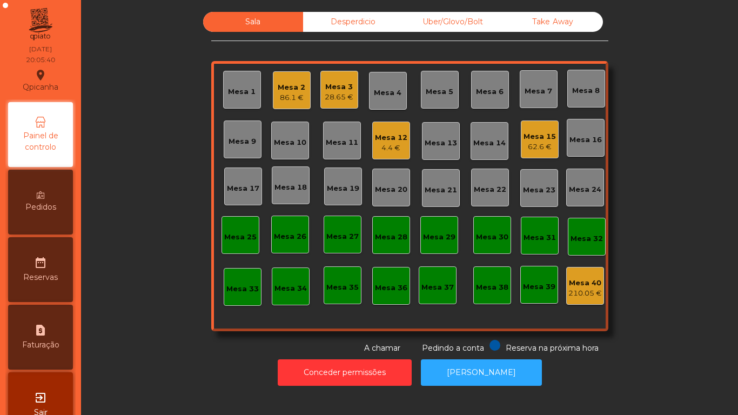
click at [337, 98] on div "28.65 €" at bounding box center [339, 97] width 29 height 11
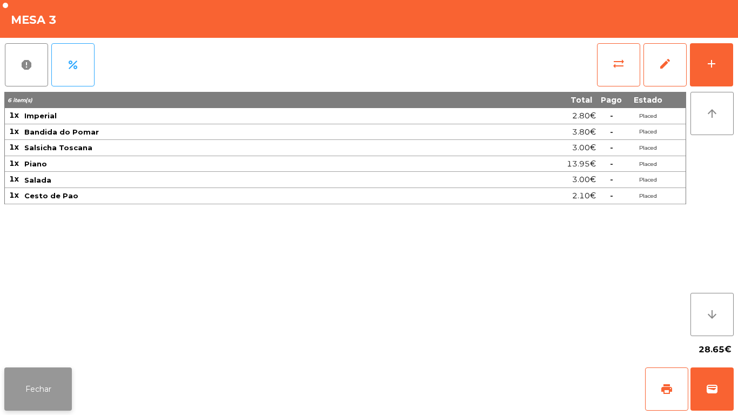
click at [54, 376] on button "Fechar" at bounding box center [38, 389] width 68 height 43
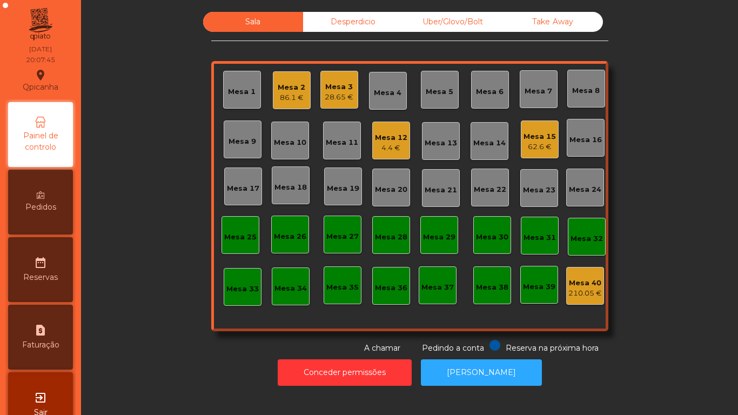
click at [403, 127] on div "Mesa 12 4.4 €" at bounding box center [391, 141] width 38 height 38
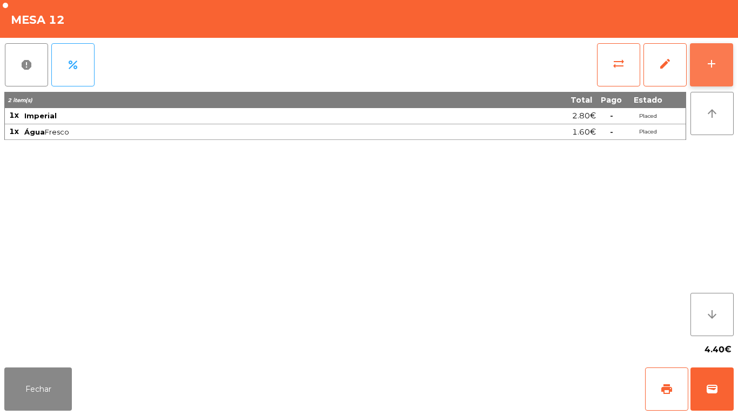
click at [702, 67] on button "add" at bounding box center [711, 64] width 43 height 43
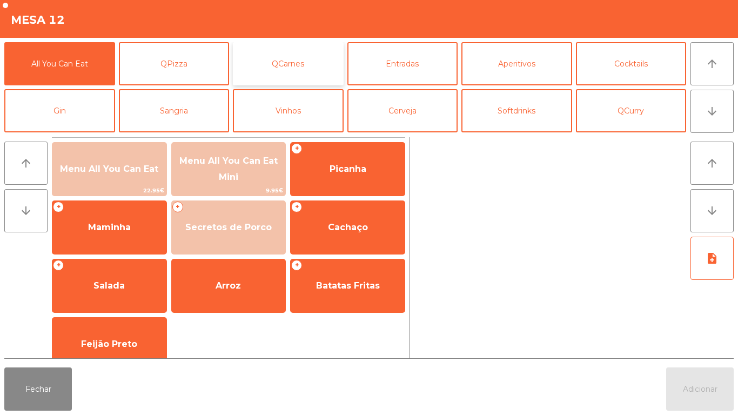
click at [292, 69] on button "QCarnes" at bounding box center [288, 63] width 111 height 43
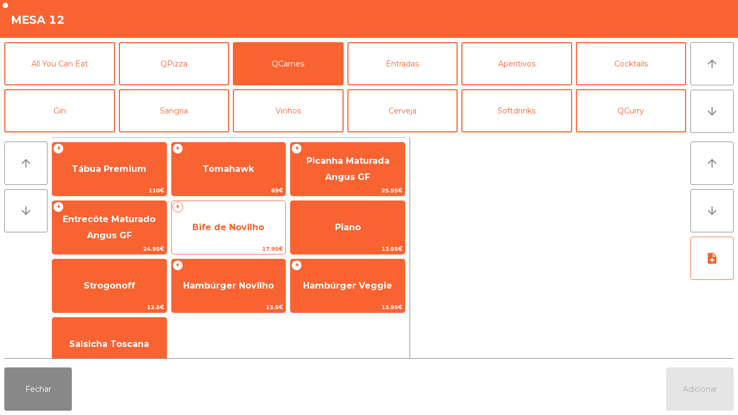
click at [258, 226] on span "Bife de Novilho" at bounding box center [228, 227] width 72 height 10
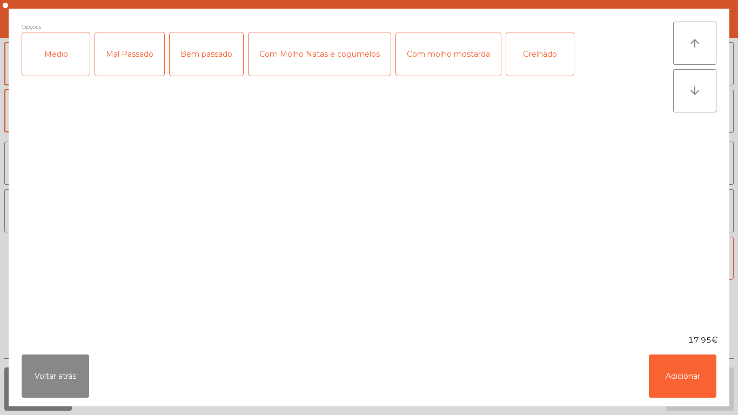
click at [128, 62] on div "Mal Passado" at bounding box center [129, 53] width 69 height 43
click at [60, 70] on div "Medio" at bounding box center [56, 53] width 68 height 43
click at [532, 56] on div "Grelhado" at bounding box center [541, 53] width 68 height 43
click at [661, 361] on button "Adicionar" at bounding box center [683, 376] width 68 height 43
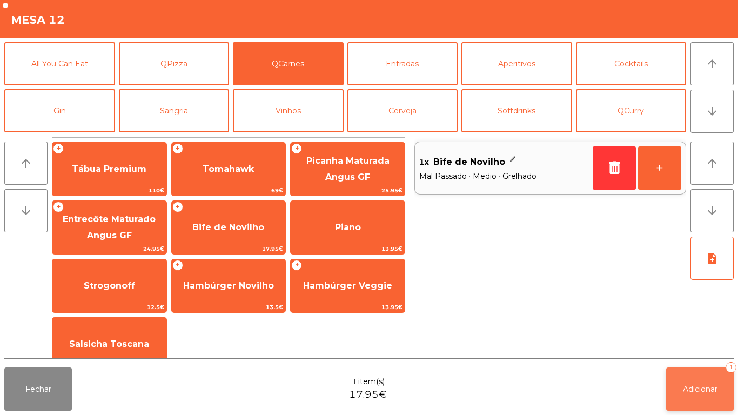
click at [703, 378] on button "Adicionar 1" at bounding box center [701, 389] width 68 height 43
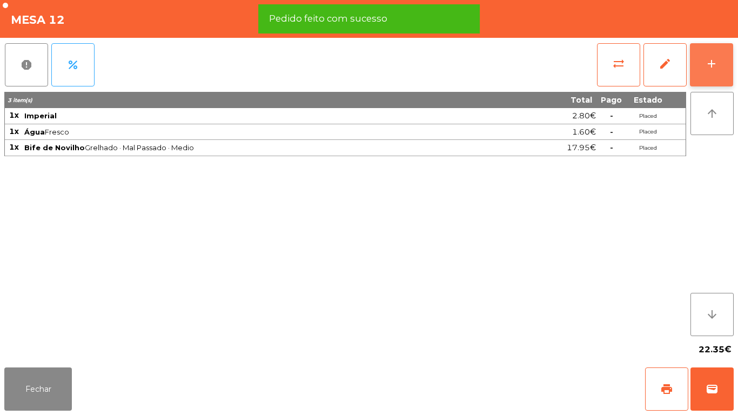
click at [701, 69] on button "add" at bounding box center [711, 64] width 43 height 43
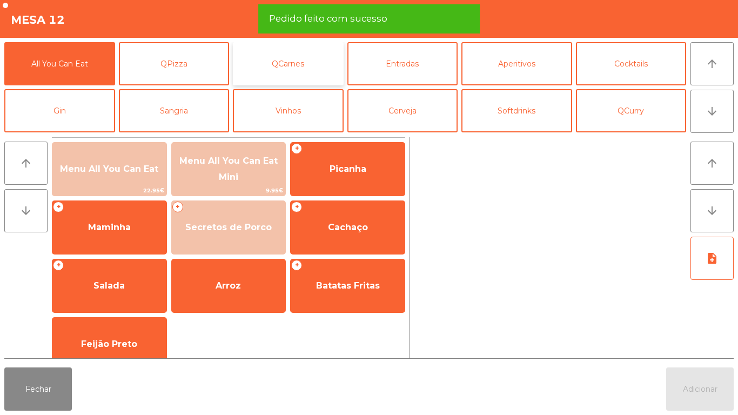
click at [298, 64] on button "QCarnes" at bounding box center [288, 63] width 111 height 43
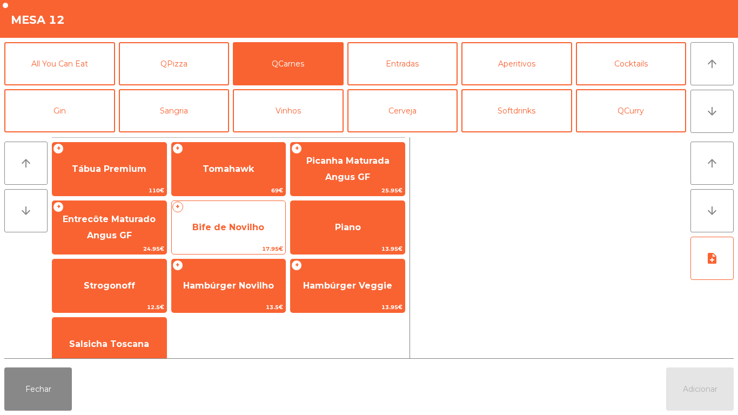
click at [238, 231] on span "Bife de Novilho" at bounding box center [228, 227] width 72 height 10
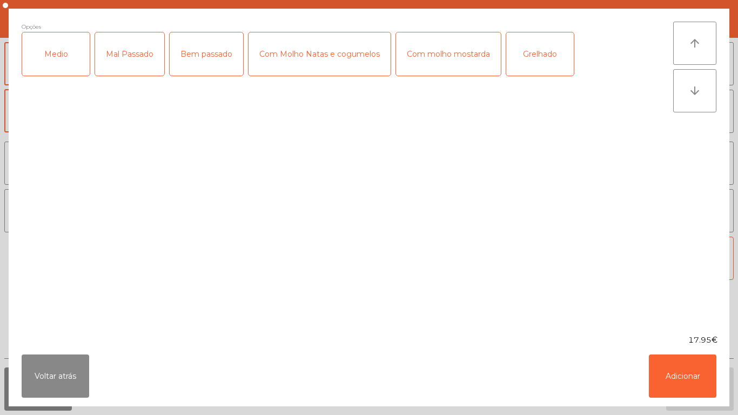
click at [71, 59] on div "Medio" at bounding box center [56, 53] width 68 height 43
click at [130, 59] on div "Mal Passado" at bounding box center [129, 53] width 69 height 43
click at [537, 55] on div "Grelhado" at bounding box center [541, 53] width 68 height 43
click at [690, 369] on button "Adicionar" at bounding box center [683, 376] width 68 height 43
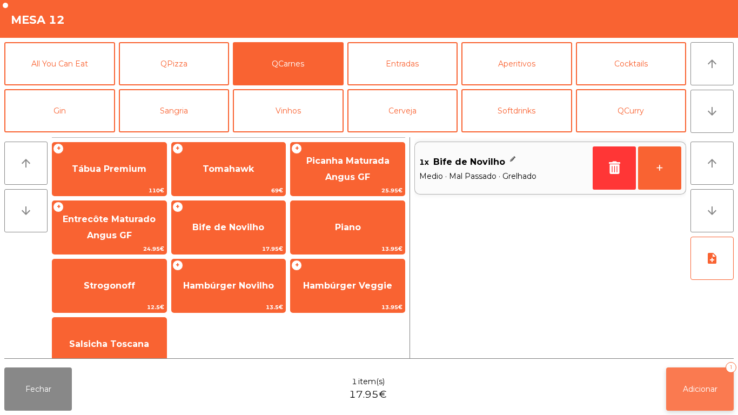
click at [703, 395] on button "Adicionar 1" at bounding box center [701, 389] width 68 height 43
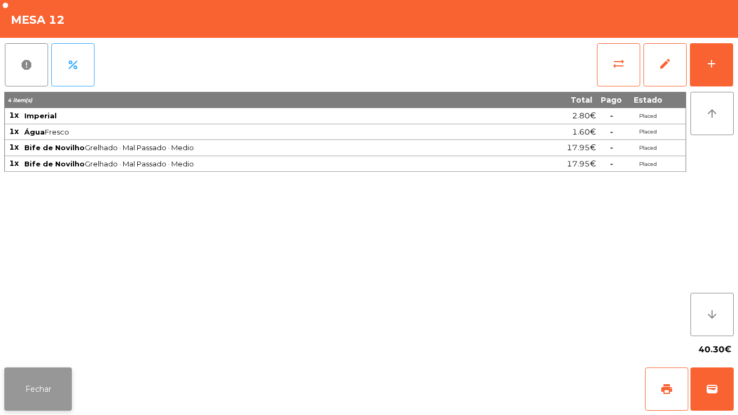
click at [31, 371] on button "Fechar" at bounding box center [38, 389] width 68 height 43
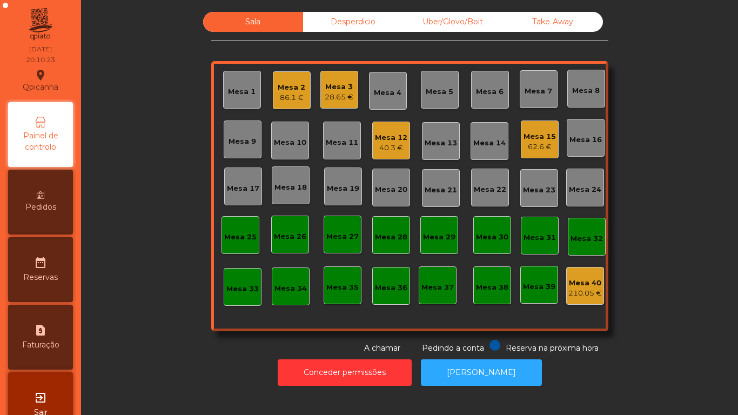
click at [56, 199] on div "Pedidos" at bounding box center [40, 202] width 65 height 65
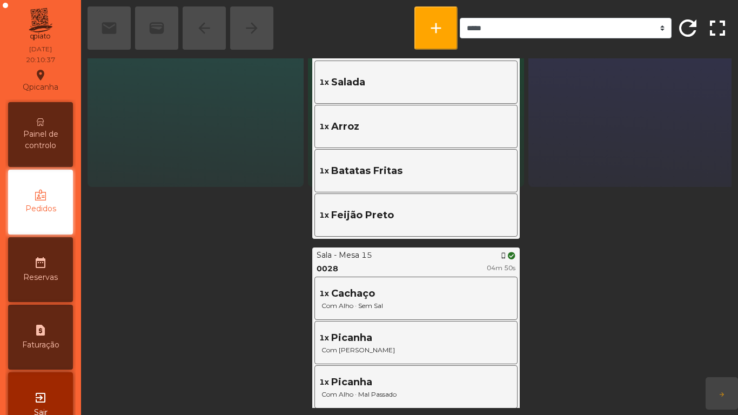
scroll to position [323, 0]
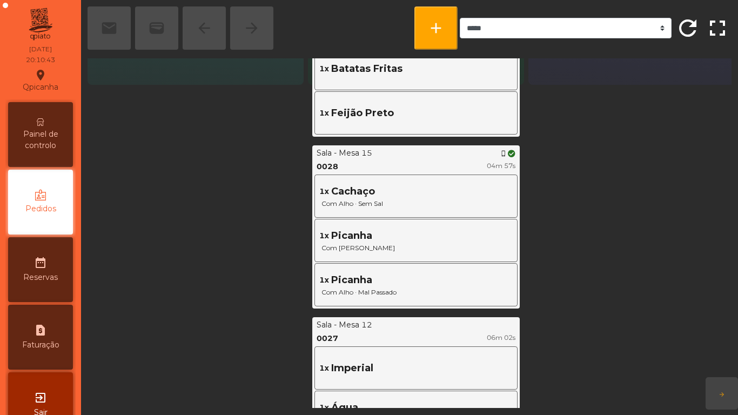
click at [60, 136] on span "Painel de controlo" at bounding box center [40, 140] width 59 height 23
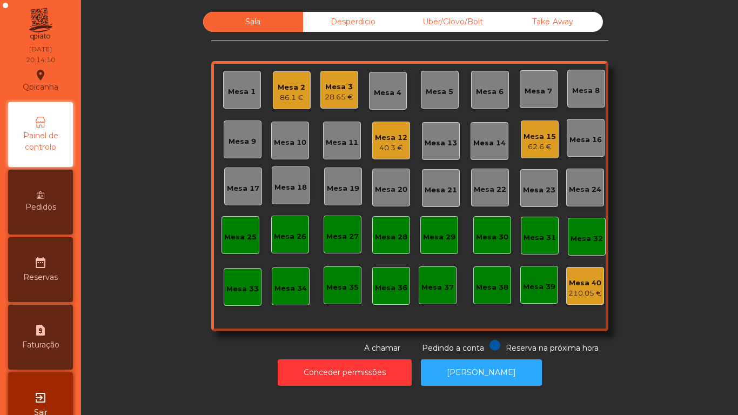
click at [541, 145] on div "62.6 €" at bounding box center [540, 147] width 32 height 11
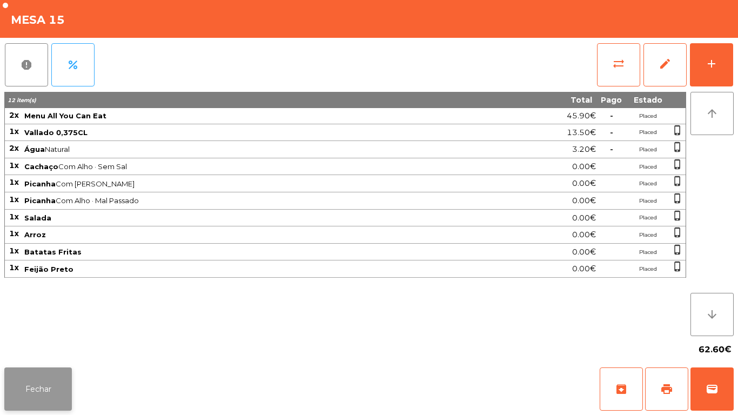
click at [69, 369] on button "Fechar" at bounding box center [38, 389] width 68 height 43
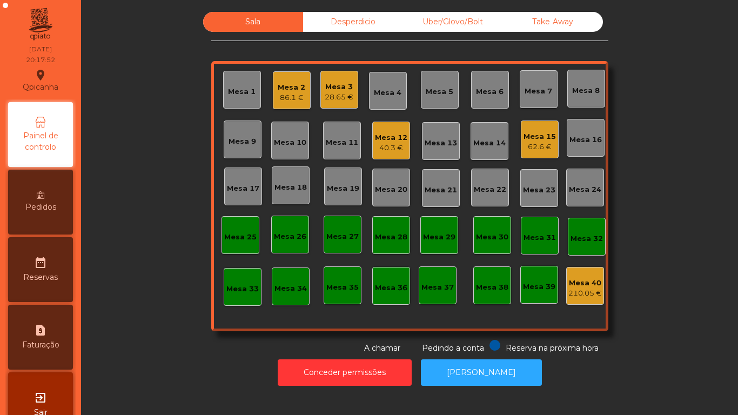
click at [536, 145] on div "62.6 €" at bounding box center [540, 147] width 32 height 11
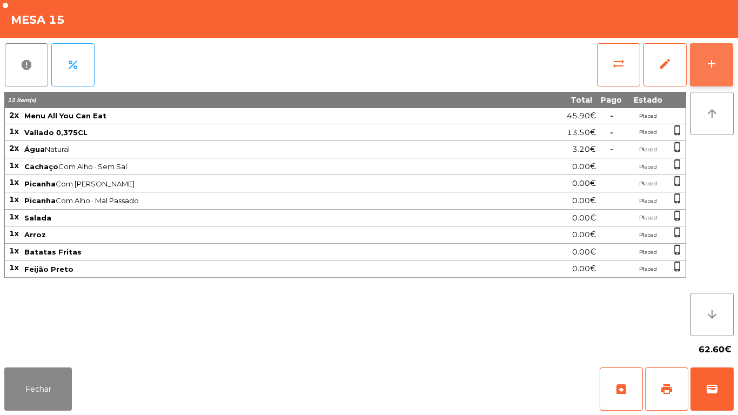
click at [718, 79] on button "add" at bounding box center [711, 64] width 43 height 43
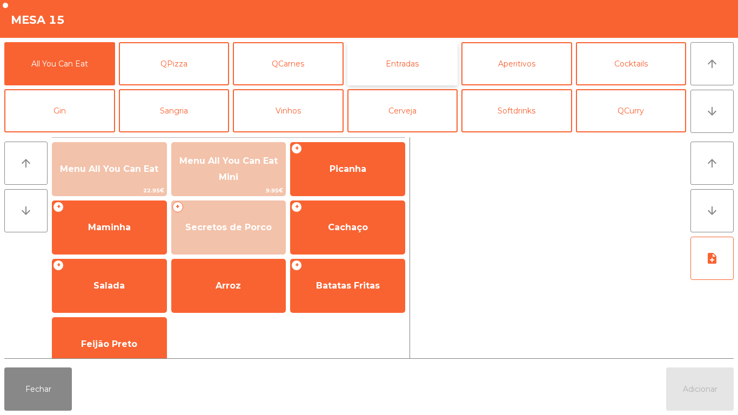
click at [396, 67] on button "Entradas" at bounding box center [403, 63] width 111 height 43
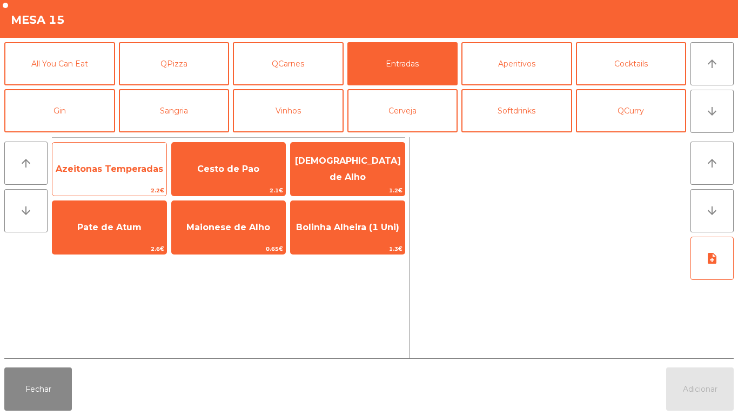
click at [125, 164] on span "Azeitonas Temperadas" at bounding box center [110, 169] width 108 height 10
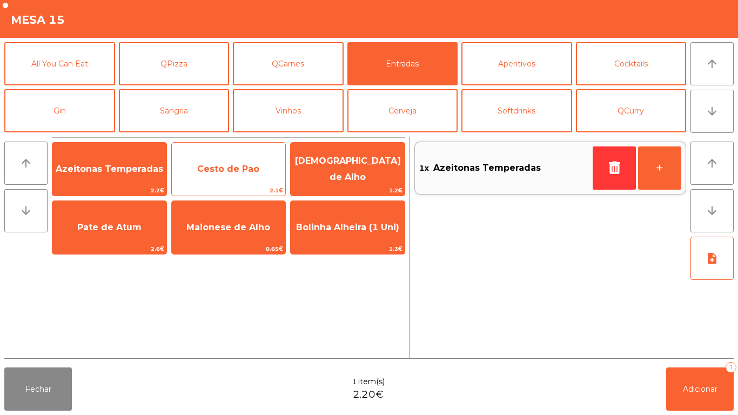
click at [236, 166] on span "Cesto de Pao" at bounding box center [228, 169] width 62 height 10
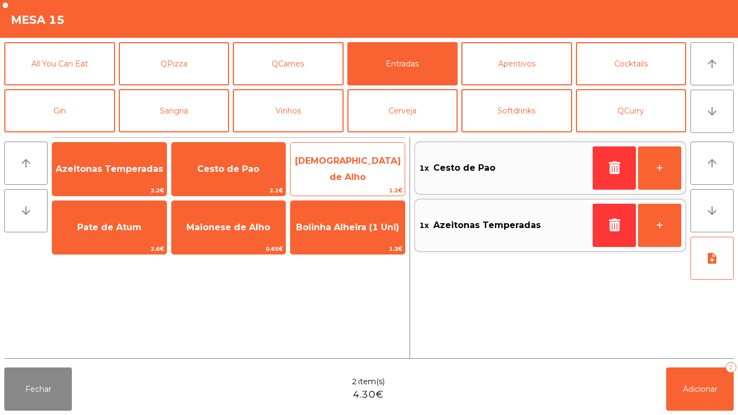
click at [352, 170] on span "[DEMOGRAPHIC_DATA] de Alho" at bounding box center [348, 169] width 106 height 26
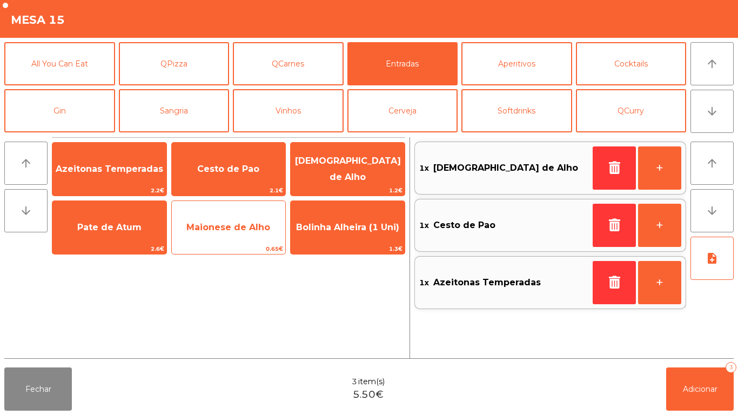
click at [243, 234] on span "Maionese de Alho" at bounding box center [229, 227] width 114 height 29
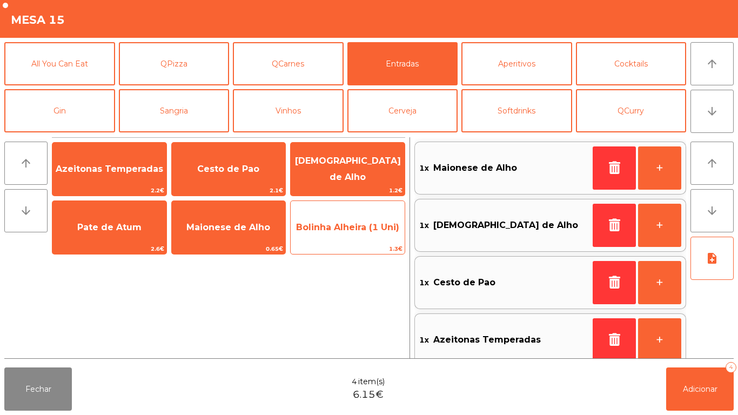
click at [352, 231] on span "Bolinha Alheira (1 Uni)" at bounding box center [347, 227] width 103 height 10
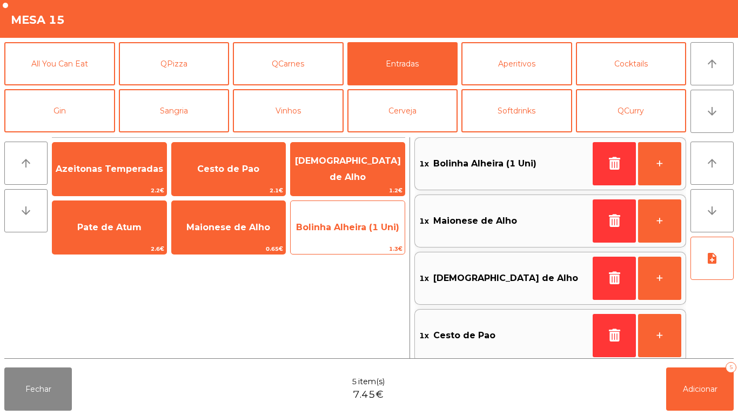
click at [354, 228] on span "Bolinha Alheira (1 Uni)" at bounding box center [347, 227] width 103 height 10
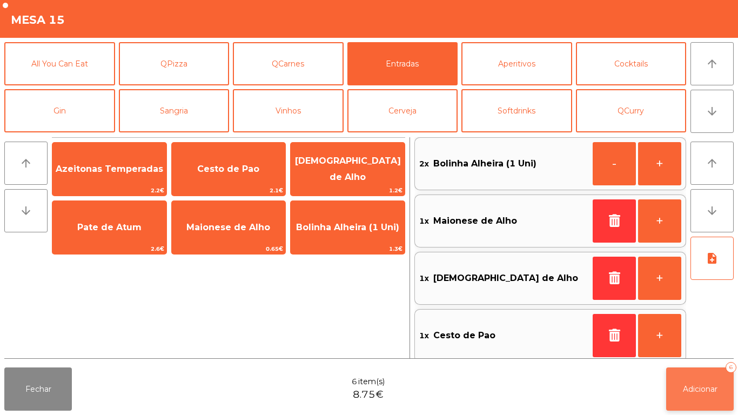
click at [698, 388] on span "Adicionar" at bounding box center [700, 389] width 35 height 10
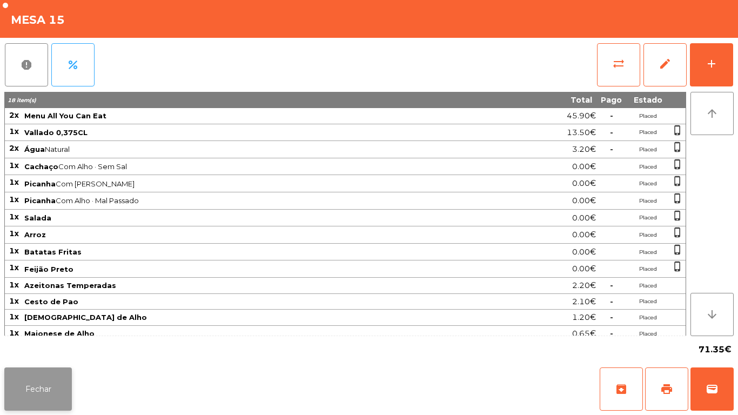
click at [23, 388] on button "Fechar" at bounding box center [38, 389] width 68 height 43
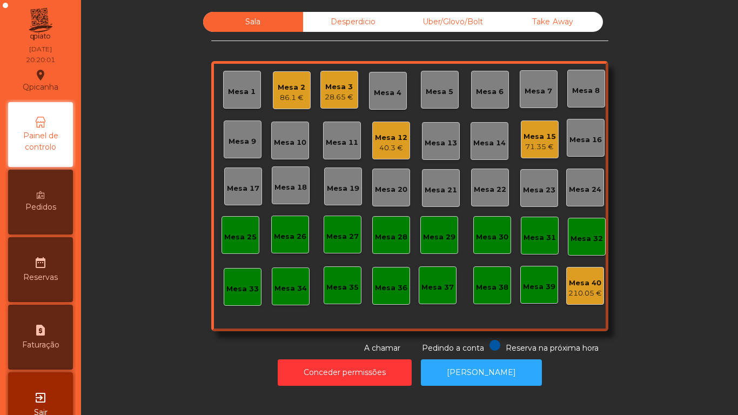
click at [383, 148] on div "40.3 €" at bounding box center [391, 148] width 32 height 11
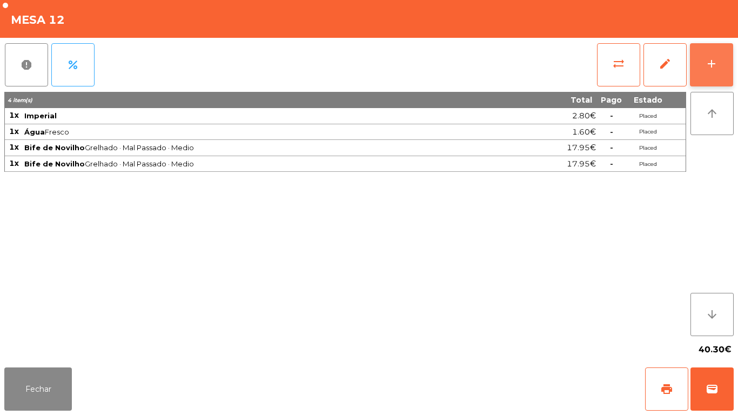
click at [718, 60] on div "add" at bounding box center [711, 63] width 13 height 13
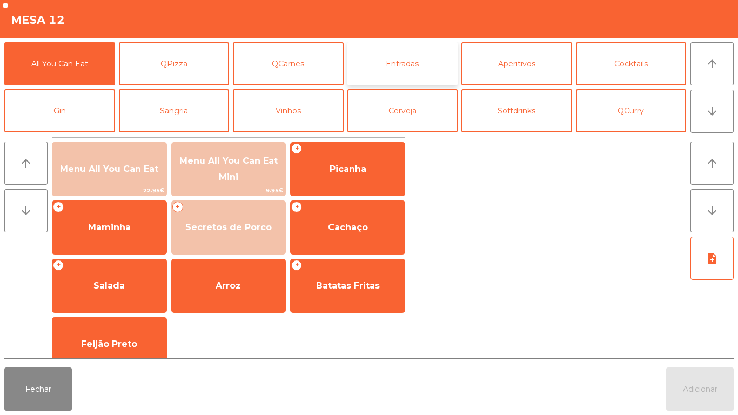
click at [380, 55] on button "Entradas" at bounding box center [403, 63] width 111 height 43
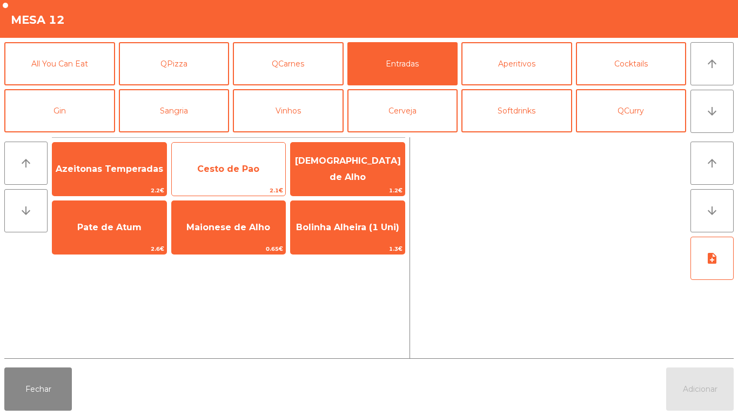
click at [204, 177] on span "Cesto de Pao" at bounding box center [229, 169] width 114 height 29
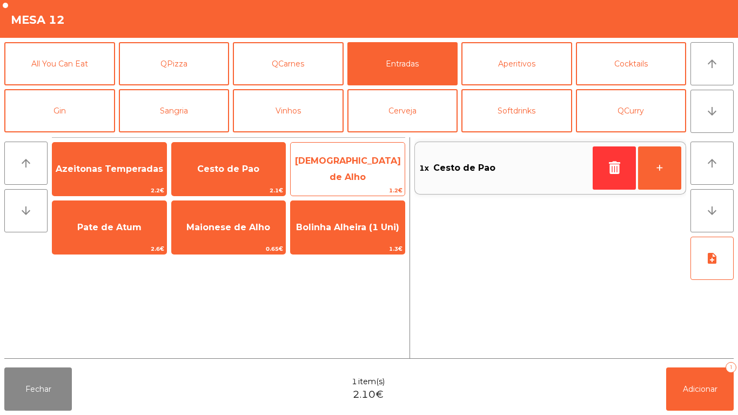
click at [350, 170] on span "[DEMOGRAPHIC_DATA] de Alho" at bounding box center [348, 169] width 106 height 26
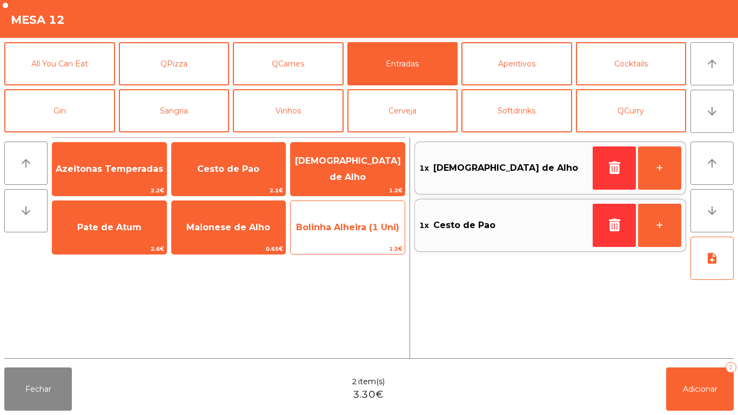
click at [330, 238] on span "Bolinha Alheira (1 Uni)" at bounding box center [348, 227] width 114 height 29
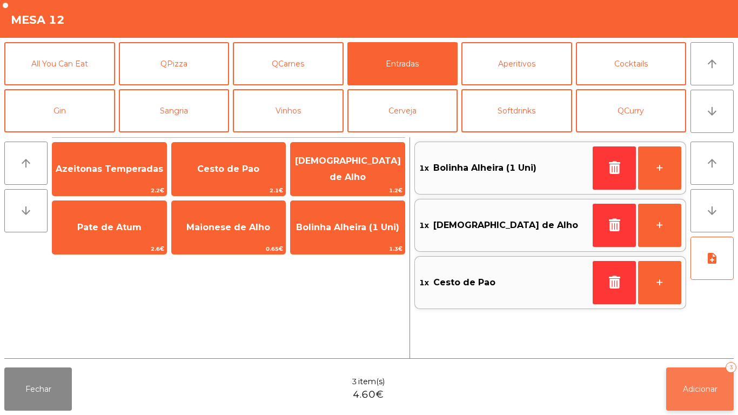
click at [699, 387] on span "Adicionar" at bounding box center [700, 389] width 35 height 10
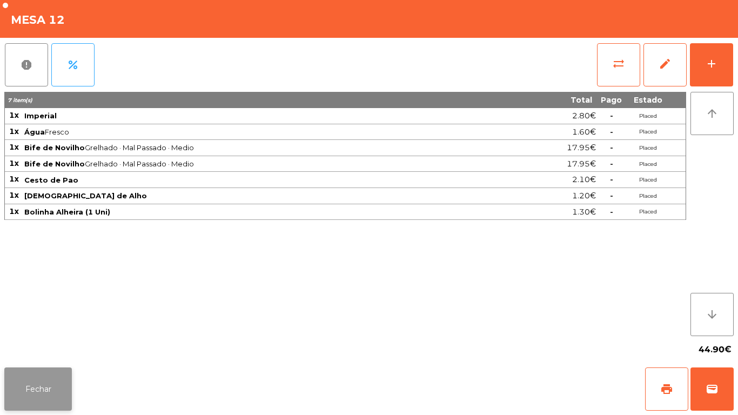
click at [51, 404] on button "Fechar" at bounding box center [38, 389] width 68 height 43
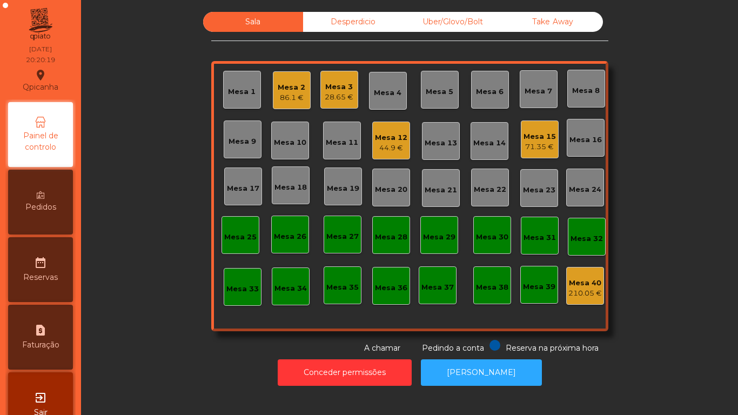
click at [565, 17] on div "Take Away" at bounding box center [553, 22] width 100 height 20
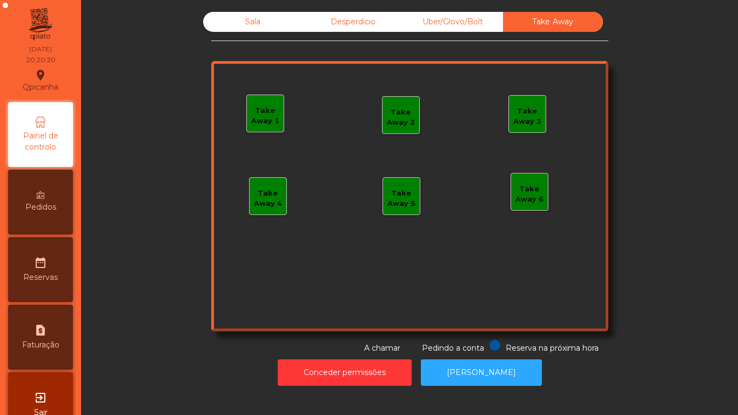
click at [266, 113] on div "Take Away 1" at bounding box center [265, 115] width 37 height 21
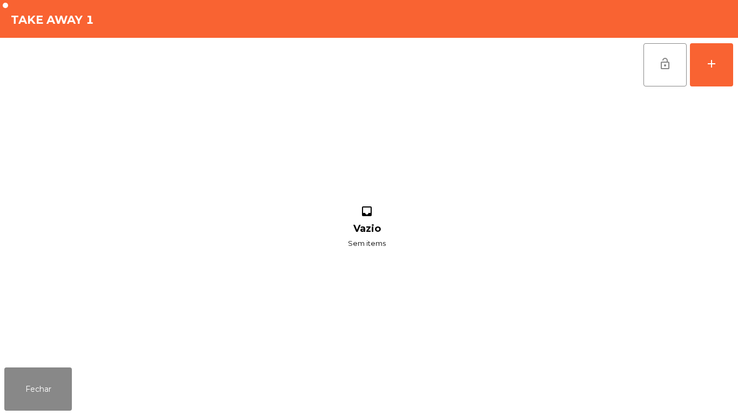
click at [734, 62] on div "lock_open add" at bounding box center [688, 65] width 91 height 54
click at [707, 68] on div "add" at bounding box center [711, 63] width 13 height 13
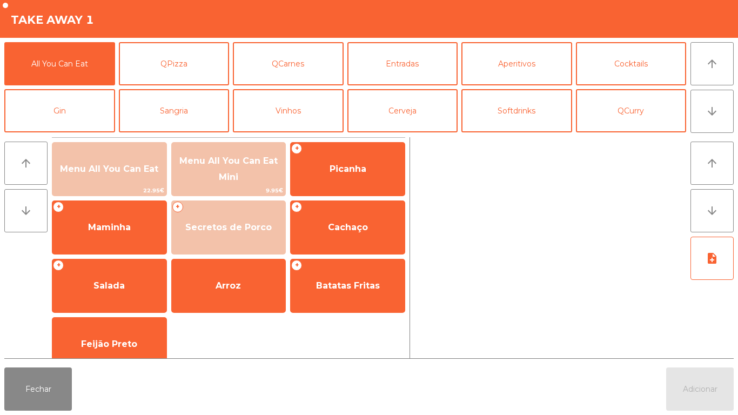
scroll to position [94, 0]
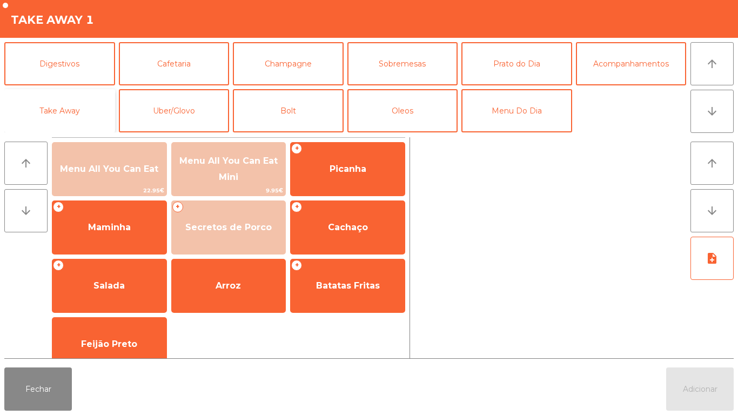
click at [82, 119] on button "Take Away" at bounding box center [59, 110] width 111 height 43
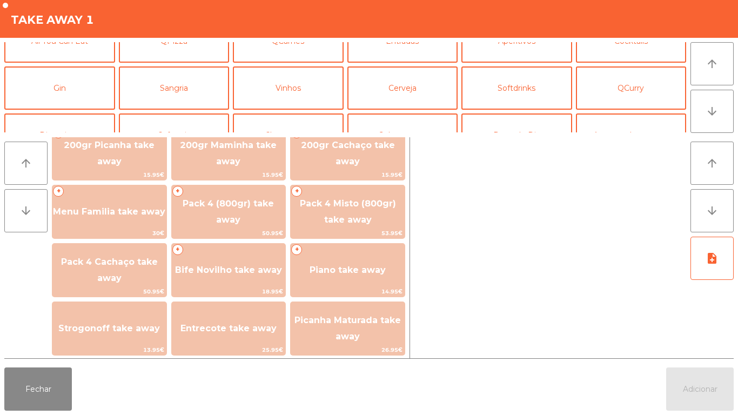
scroll to position [0, 0]
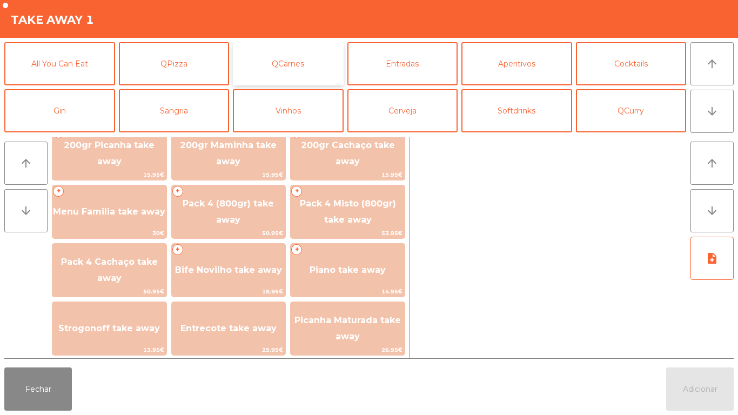
click at [297, 75] on button "QCarnes" at bounding box center [288, 63] width 111 height 43
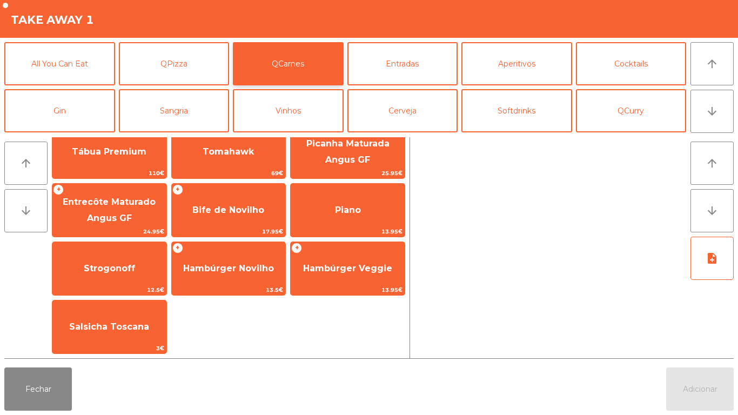
scroll to position [17, 0]
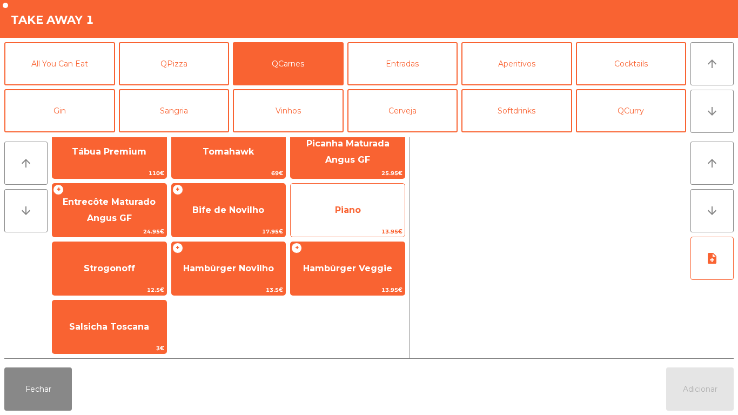
click at [363, 217] on span "Piano" at bounding box center [348, 210] width 114 height 29
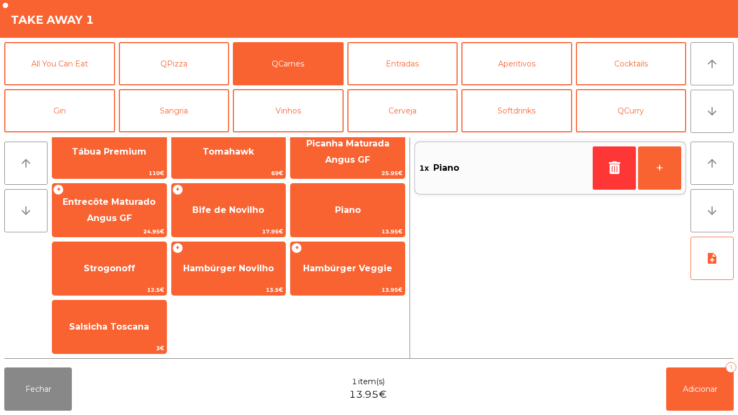
click at [523, 162] on div "1x Piano" at bounding box center [503, 168] width 169 height 16
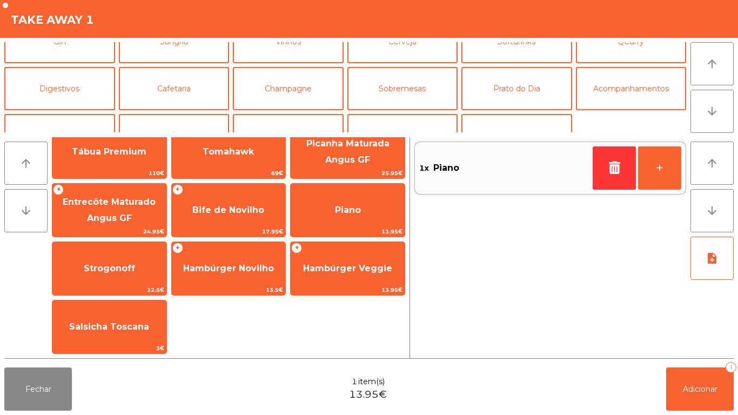
scroll to position [94, 0]
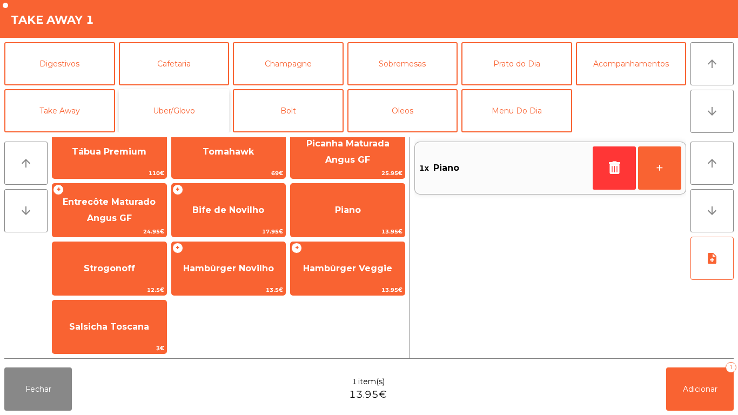
click at [186, 118] on button "Uber/Glovo" at bounding box center [174, 110] width 111 height 43
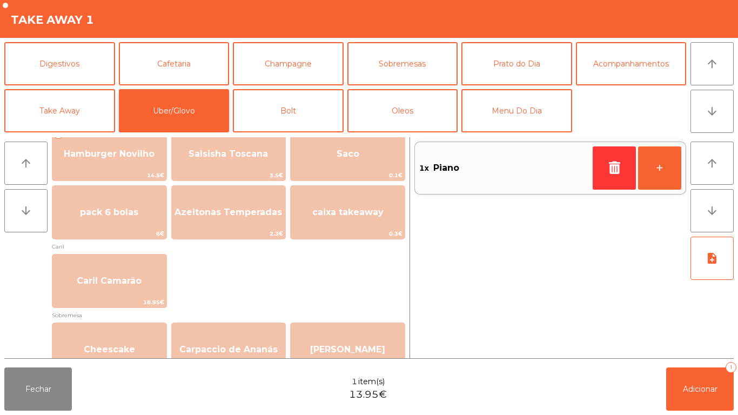
scroll to position [260, 0]
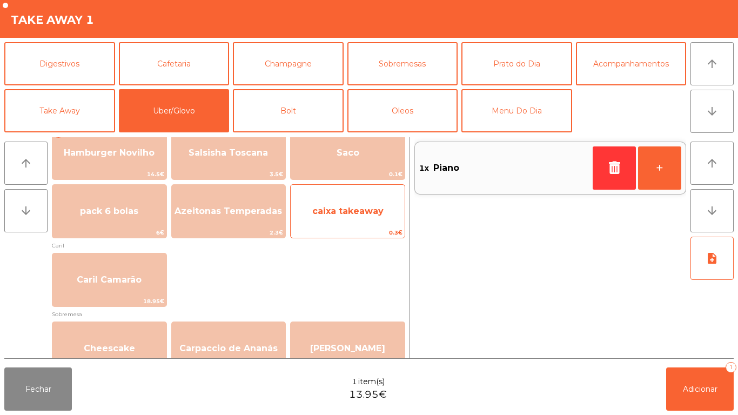
click at [369, 203] on span "caixa takeaway" at bounding box center [348, 211] width 114 height 29
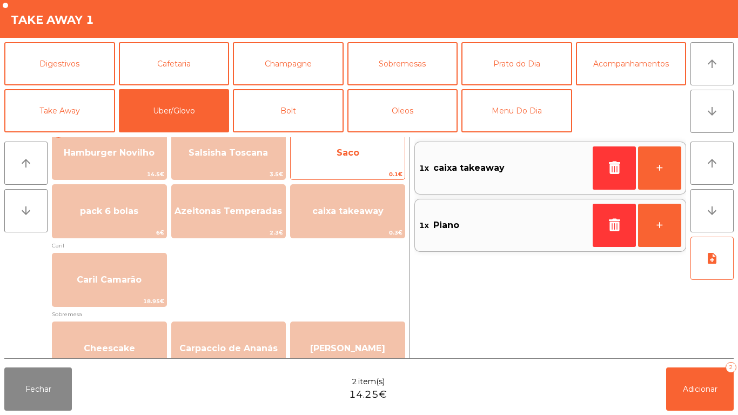
click at [367, 151] on span "Saco" at bounding box center [348, 152] width 114 height 29
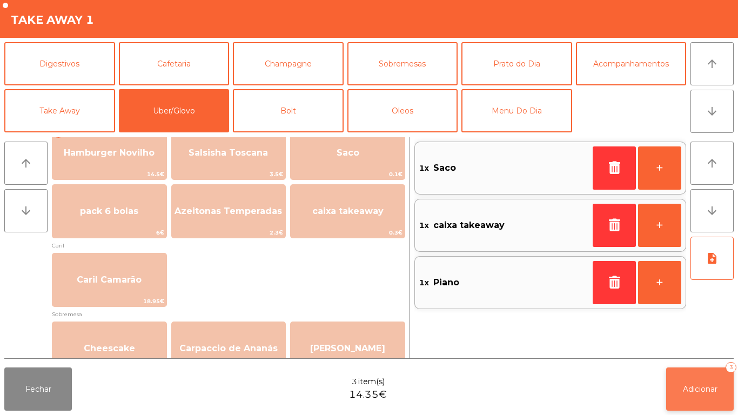
click at [710, 378] on button "Adicionar 3" at bounding box center [701, 389] width 68 height 43
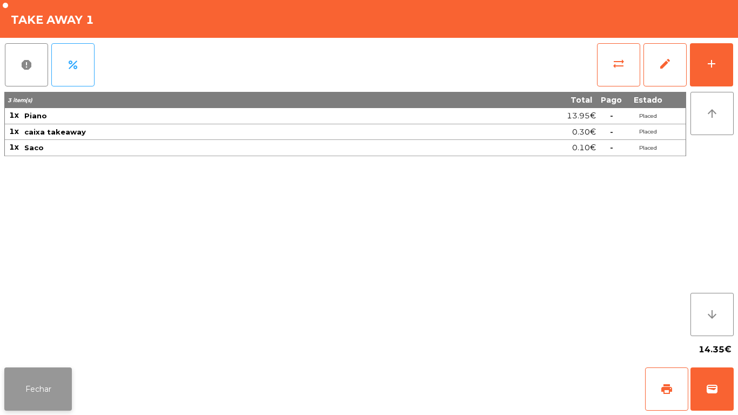
click at [42, 371] on button "Fechar" at bounding box center [38, 389] width 68 height 43
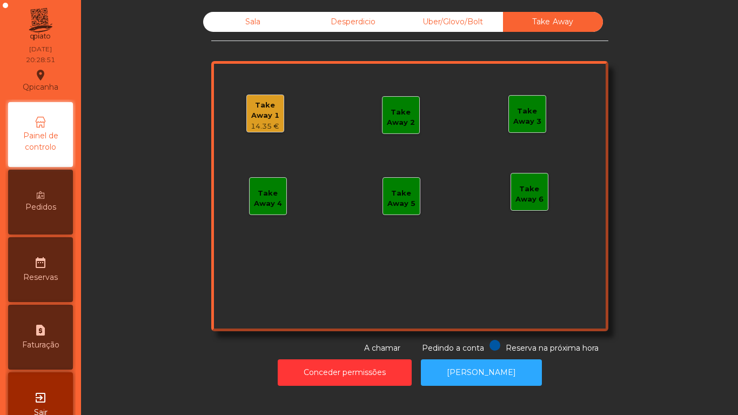
click at [251, 19] on div "Sala" at bounding box center [253, 22] width 100 height 20
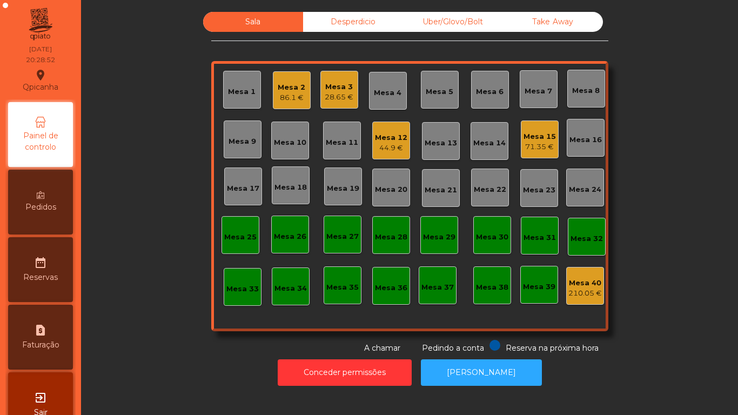
click at [331, 94] on div "28.65 €" at bounding box center [339, 97] width 29 height 11
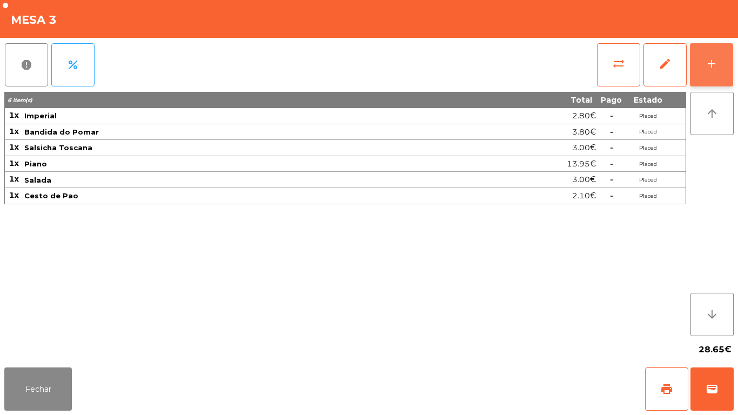
click at [703, 55] on button "add" at bounding box center [711, 64] width 43 height 43
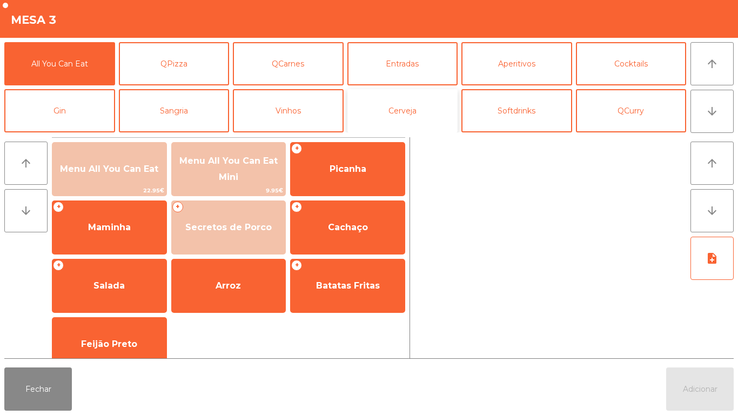
click at [398, 122] on button "Cerveja" at bounding box center [403, 110] width 111 height 43
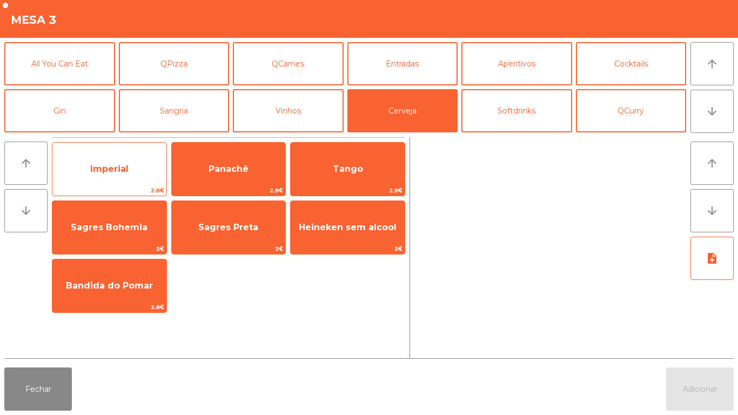
click at [123, 171] on span "Imperial" at bounding box center [109, 169] width 38 height 10
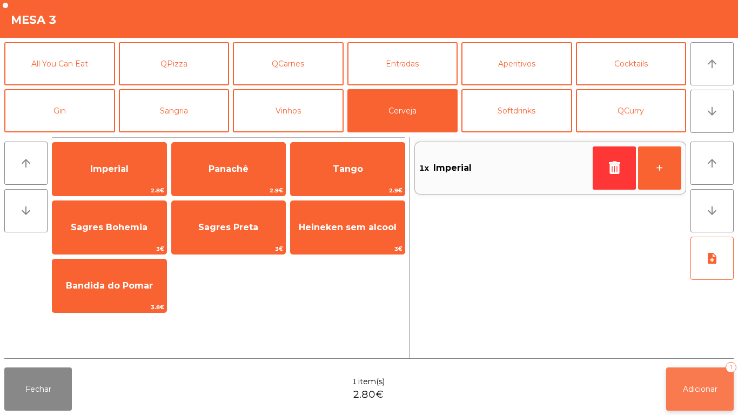
click at [692, 387] on span "Adicionar" at bounding box center [700, 389] width 35 height 10
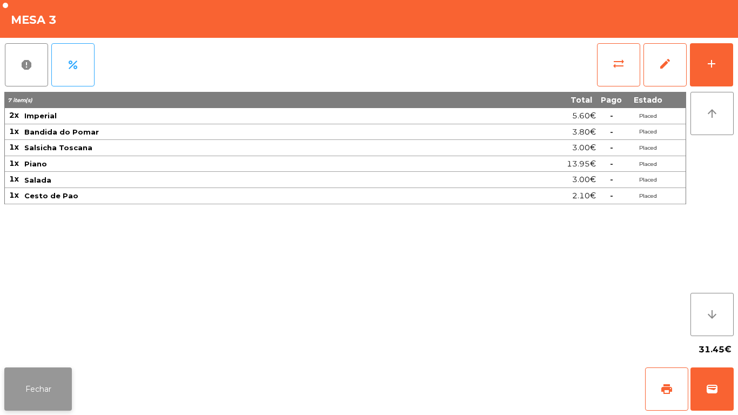
click at [48, 378] on button "Fechar" at bounding box center [38, 389] width 68 height 43
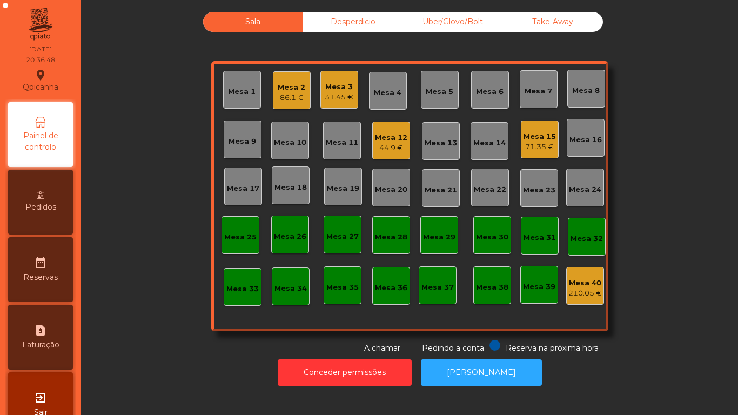
click at [246, 186] on div "Mesa 17" at bounding box center [243, 188] width 32 height 11
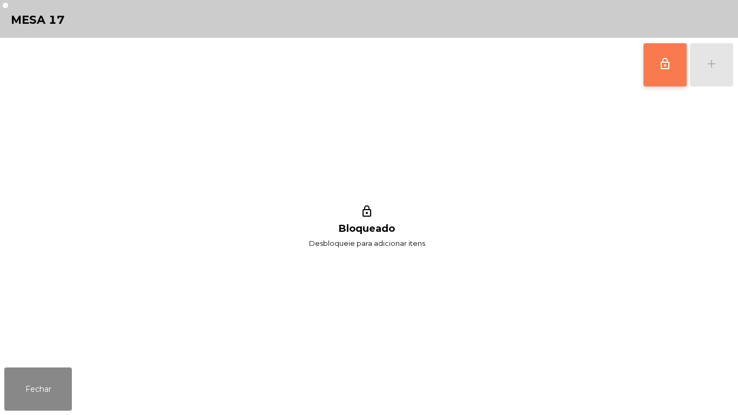
click at [664, 71] on button "lock_outline" at bounding box center [665, 64] width 43 height 43
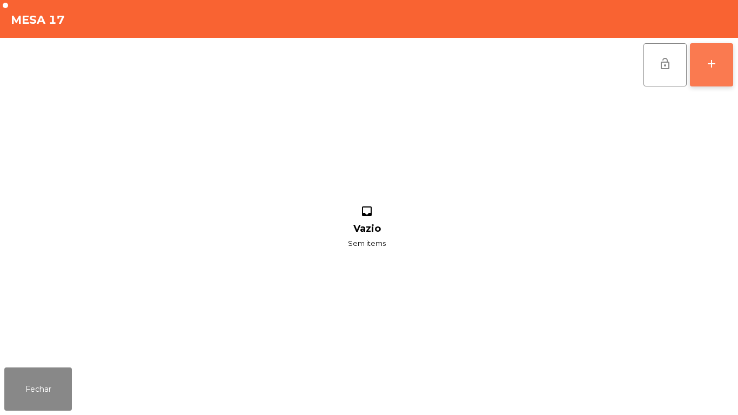
click at [712, 74] on button "add" at bounding box center [711, 64] width 43 height 43
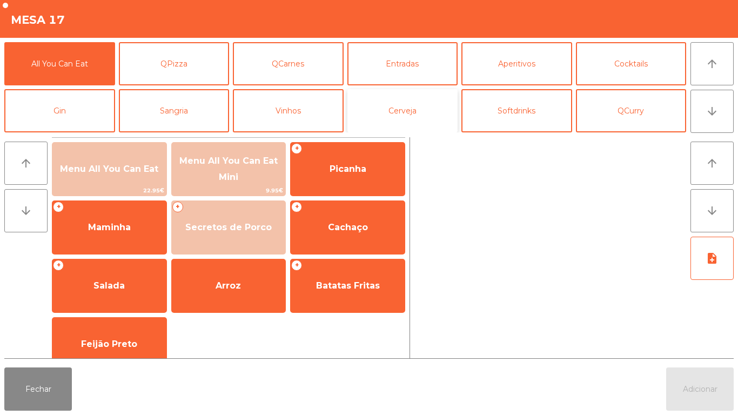
click at [404, 116] on button "Cerveja" at bounding box center [403, 110] width 111 height 43
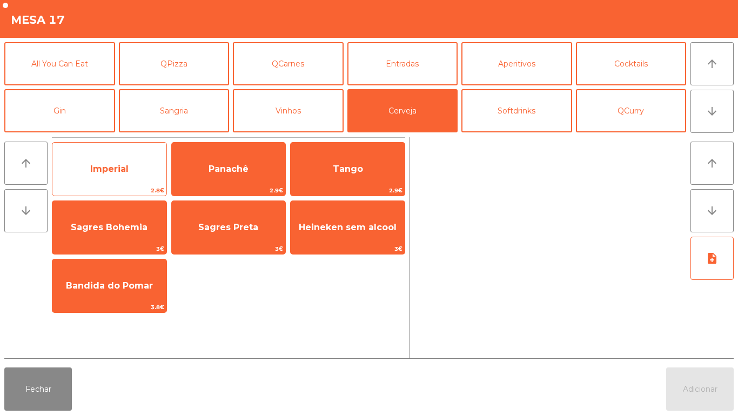
click at [120, 166] on span "Imperial" at bounding box center [109, 169] width 38 height 10
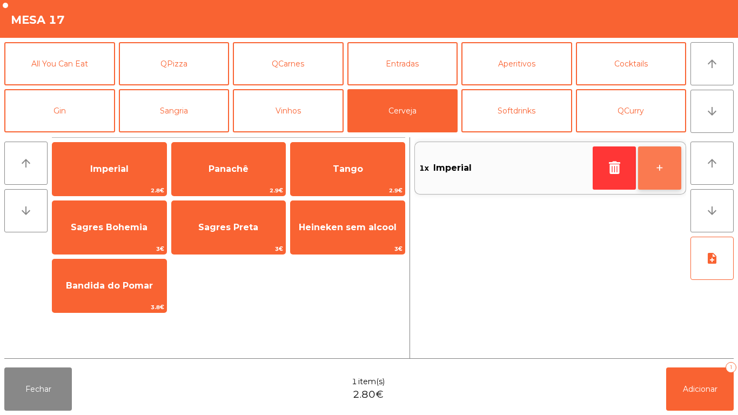
click at [659, 169] on button "+" at bounding box center [659, 167] width 43 height 43
click at [657, 166] on button "+" at bounding box center [659, 167] width 43 height 43
click at [657, 168] on button "+" at bounding box center [659, 167] width 43 height 43
click at [654, 165] on button "+" at bounding box center [659, 167] width 43 height 43
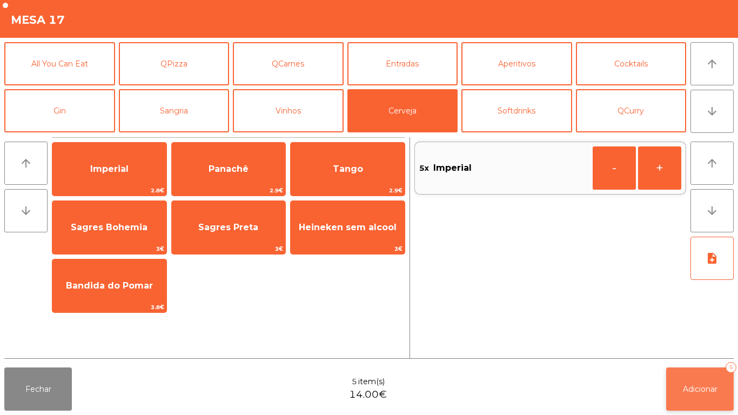
click at [697, 386] on span "Adicionar" at bounding box center [700, 389] width 35 height 10
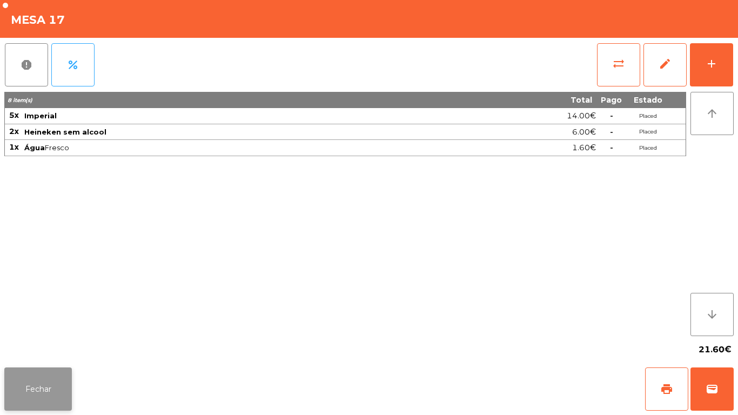
click at [45, 379] on button "Fechar" at bounding box center [38, 389] width 68 height 43
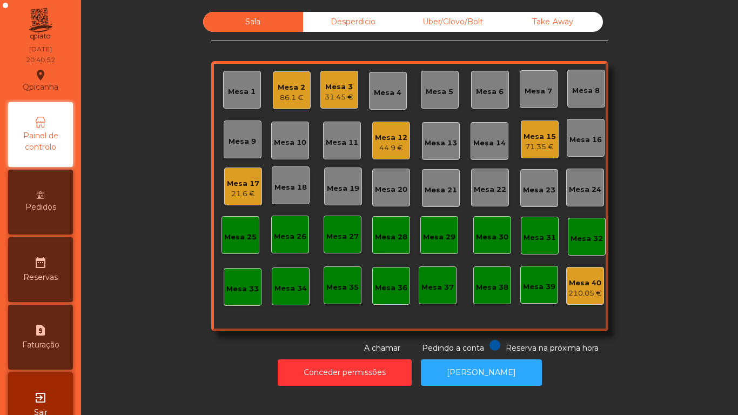
click at [240, 93] on div "Mesa 1" at bounding box center [242, 91] width 28 height 11
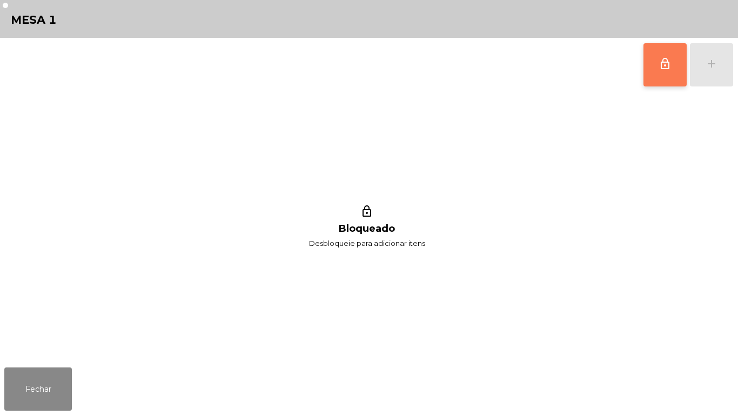
click at [663, 58] on span "lock_outline" at bounding box center [665, 63] width 13 height 13
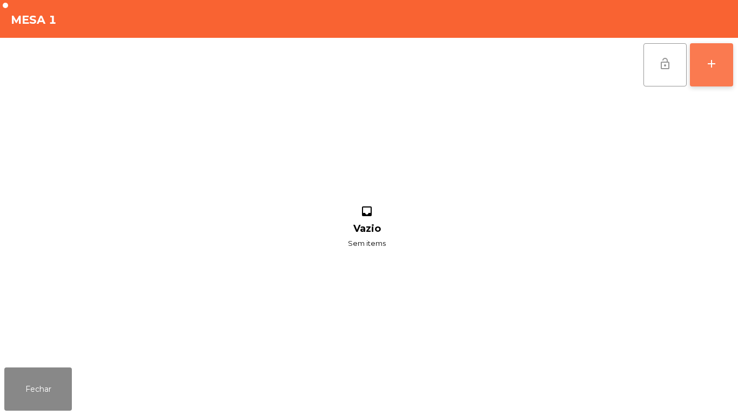
click at [717, 68] on div "add" at bounding box center [711, 63] width 13 height 13
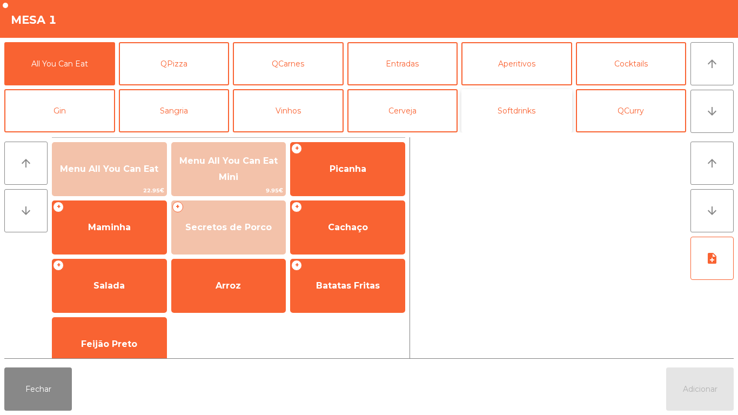
click at [523, 110] on button "Softdrinks" at bounding box center [517, 110] width 111 height 43
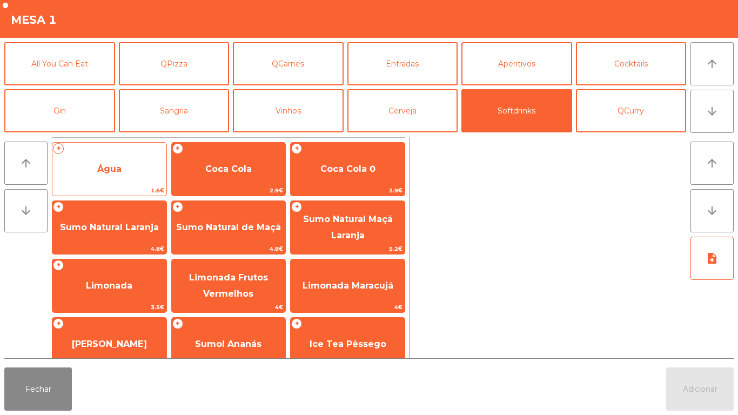
click at [123, 161] on span "Água" at bounding box center [109, 169] width 114 height 29
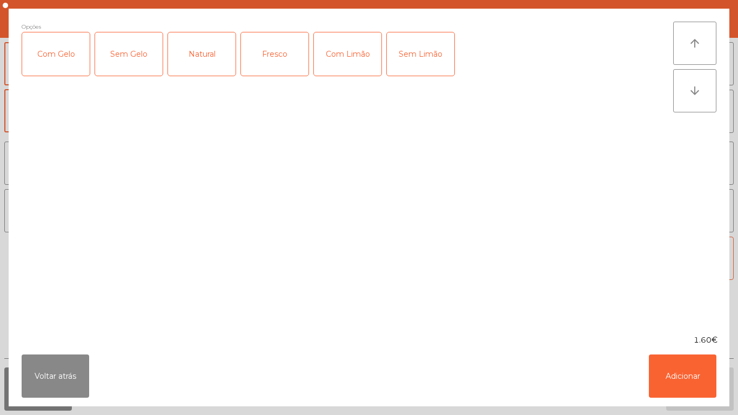
click at [294, 46] on div "Fresco" at bounding box center [275, 53] width 68 height 43
click at [279, 53] on div "Fresco" at bounding box center [275, 53] width 68 height 43
click at [193, 55] on div "Natural" at bounding box center [202, 53] width 68 height 43
click at [684, 368] on button "Adicionar" at bounding box center [683, 376] width 68 height 43
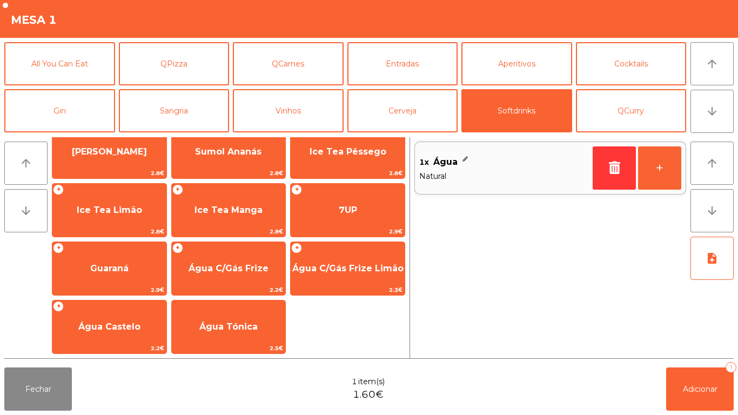
scroll to position [0, 0]
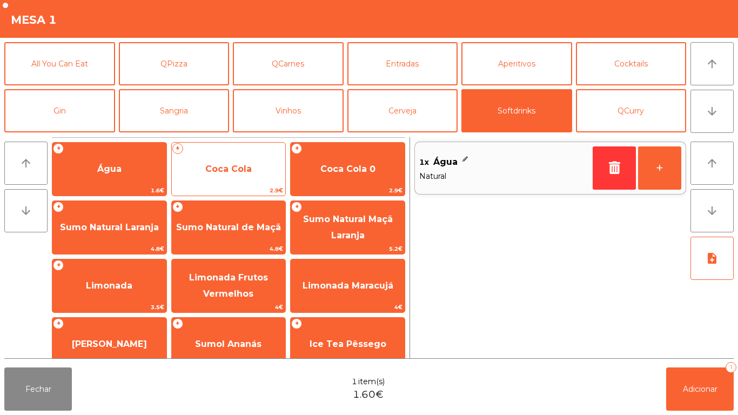
click at [247, 162] on span "Coca Cola" at bounding box center [229, 169] width 114 height 29
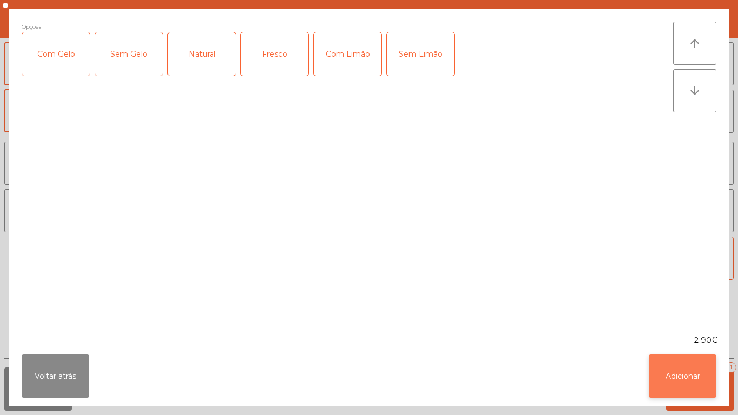
click at [693, 372] on button "Adicionar" at bounding box center [683, 376] width 68 height 43
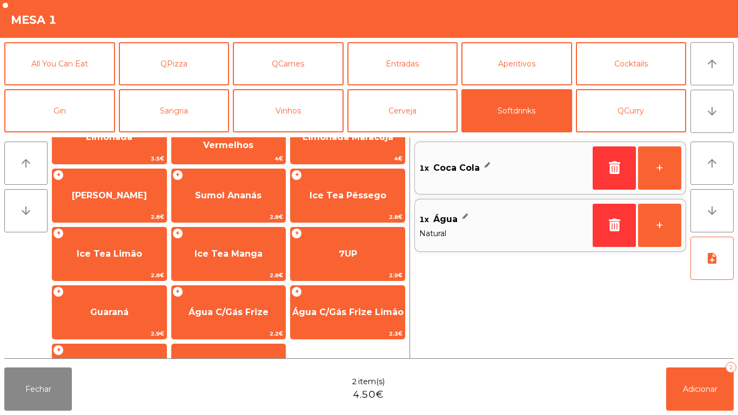
scroll to position [149, 0]
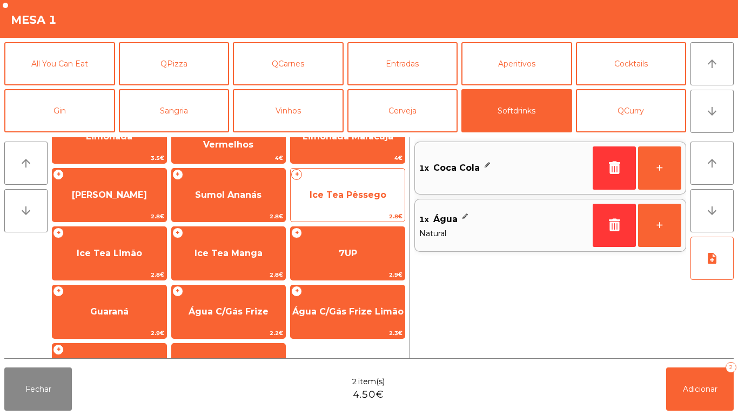
click at [357, 197] on span "Ice Tea Pêssego" at bounding box center [348, 195] width 77 height 10
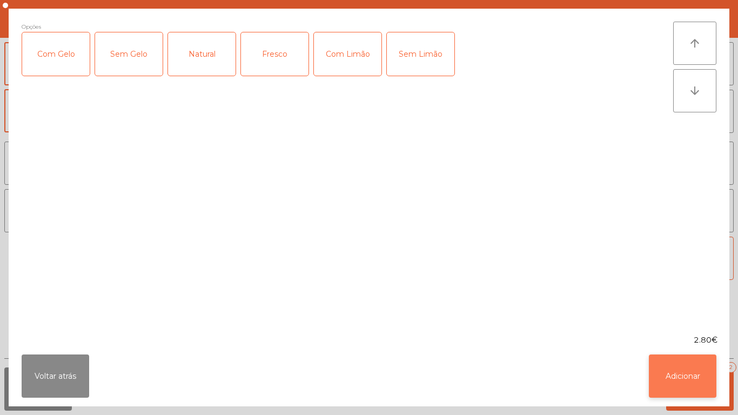
click at [691, 358] on button "Adicionar" at bounding box center [683, 376] width 68 height 43
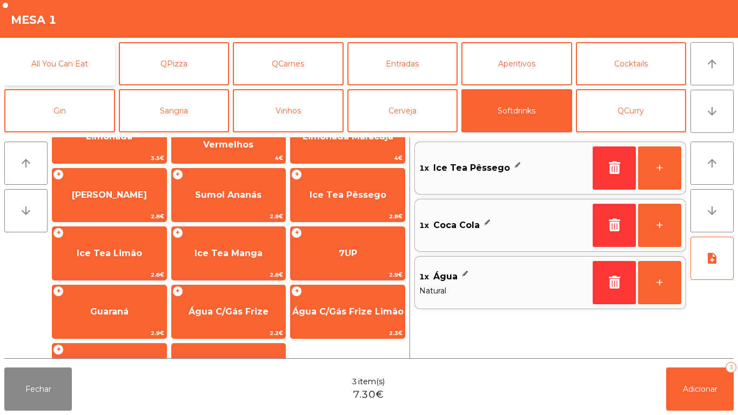
click at [59, 65] on button "All You Can Eat" at bounding box center [59, 63] width 111 height 43
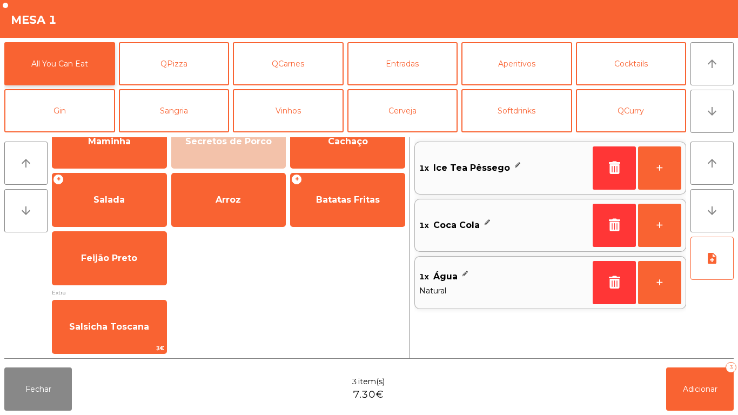
scroll to position [0, 0]
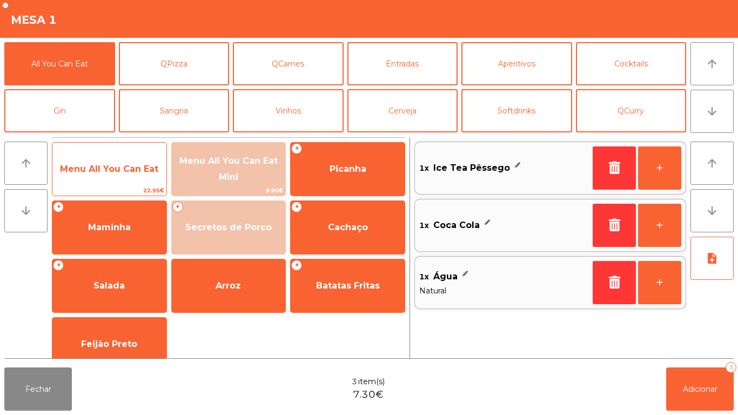
click at [123, 166] on span "Menu All You Can Eat" at bounding box center [109, 169] width 98 height 10
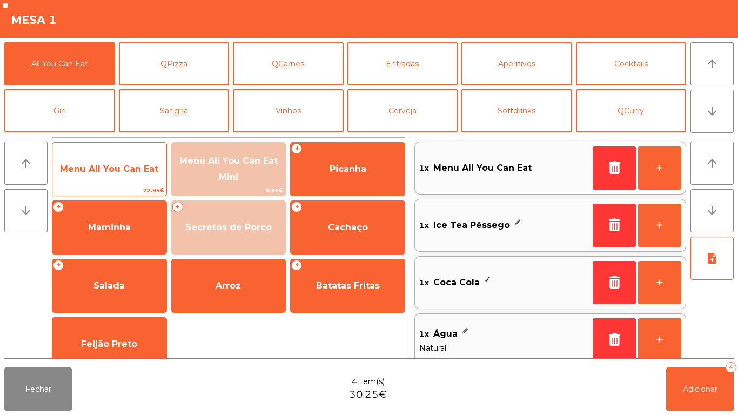
click at [115, 174] on span "Menu All You Can Eat" at bounding box center [109, 169] width 114 height 29
click at [101, 175] on span "Menu All You Can Eat" at bounding box center [109, 169] width 114 height 29
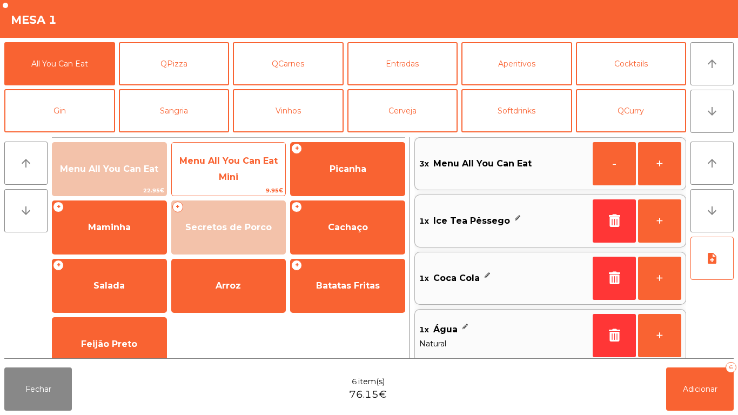
click at [229, 159] on span "Menu All You Can Eat Mini" at bounding box center [228, 169] width 98 height 26
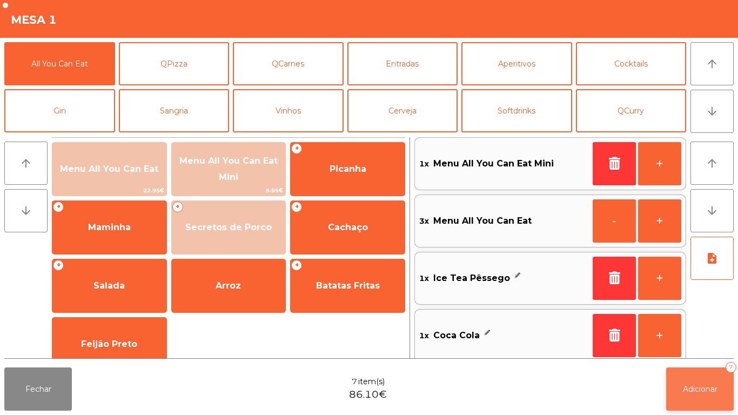
click at [712, 376] on button "Adicionar 7" at bounding box center [701, 389] width 68 height 43
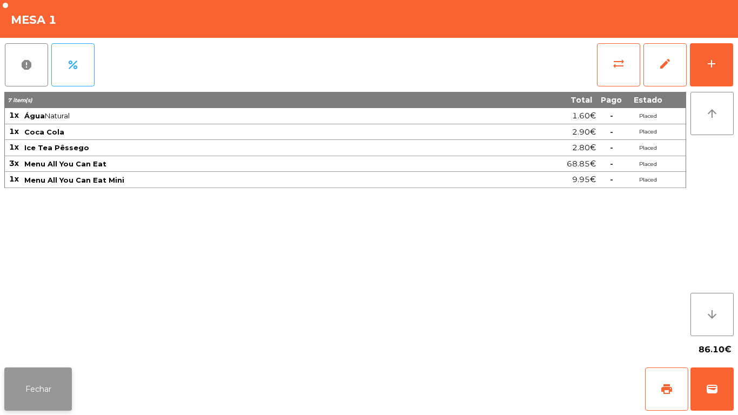
click at [43, 380] on button "Fechar" at bounding box center [38, 389] width 68 height 43
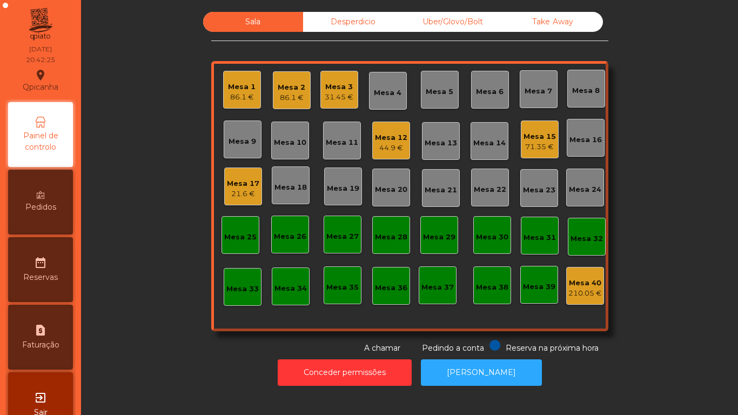
click at [241, 190] on div "21.6 €" at bounding box center [243, 194] width 32 height 11
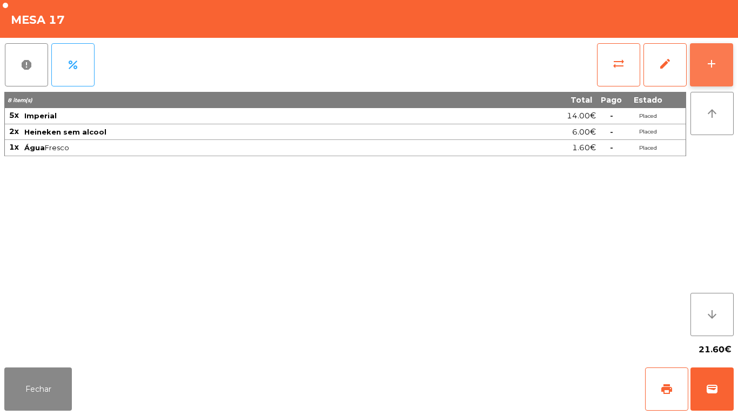
click at [707, 74] on button "add" at bounding box center [711, 64] width 43 height 43
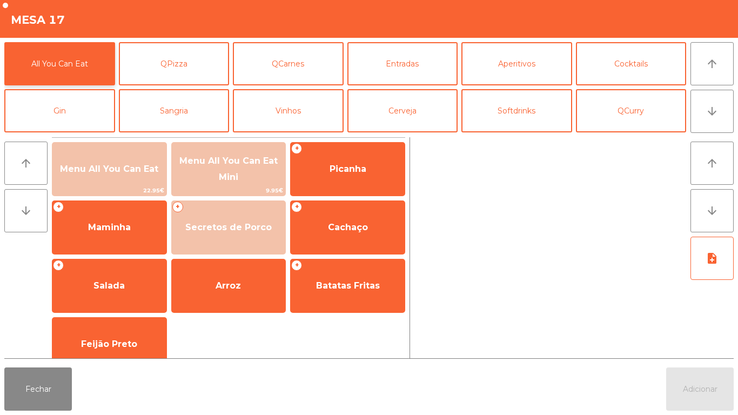
click at [66, 72] on button "All You Can Eat" at bounding box center [59, 63] width 111 height 43
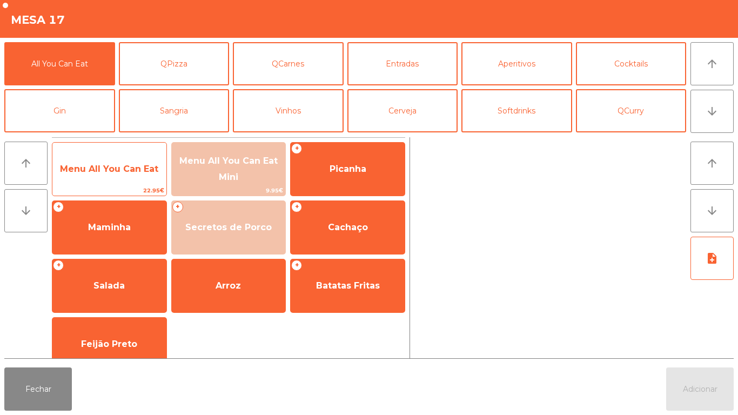
click at [120, 175] on span "Menu All You Can Eat" at bounding box center [109, 169] width 114 height 29
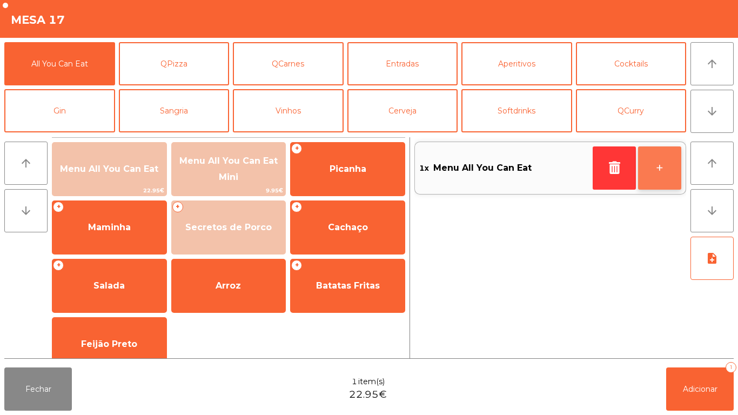
click at [656, 176] on button "+" at bounding box center [659, 167] width 43 height 43
click at [654, 178] on button "+" at bounding box center [659, 167] width 43 height 43
click at [654, 176] on button "+" at bounding box center [659, 167] width 43 height 43
click at [652, 173] on button "+" at bounding box center [659, 167] width 43 height 43
click at [651, 171] on button "+" at bounding box center [659, 167] width 43 height 43
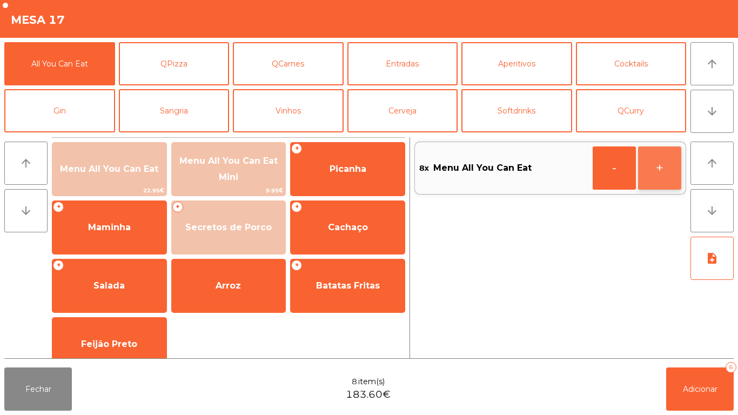
click at [651, 172] on button "+" at bounding box center [659, 167] width 43 height 43
click at [649, 175] on button "+" at bounding box center [659, 167] width 43 height 43
click at [647, 170] on button "+" at bounding box center [659, 167] width 43 height 43
click at [648, 172] on button "+" at bounding box center [659, 167] width 43 height 43
click at [644, 170] on button "+" at bounding box center [659, 167] width 43 height 43
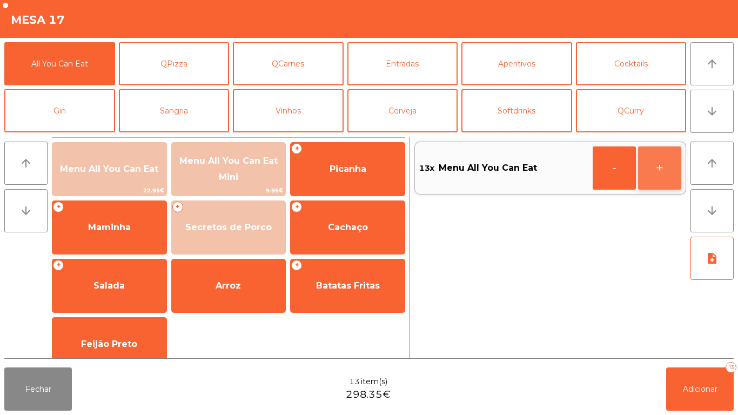
click at [644, 169] on button "+" at bounding box center [659, 167] width 43 height 43
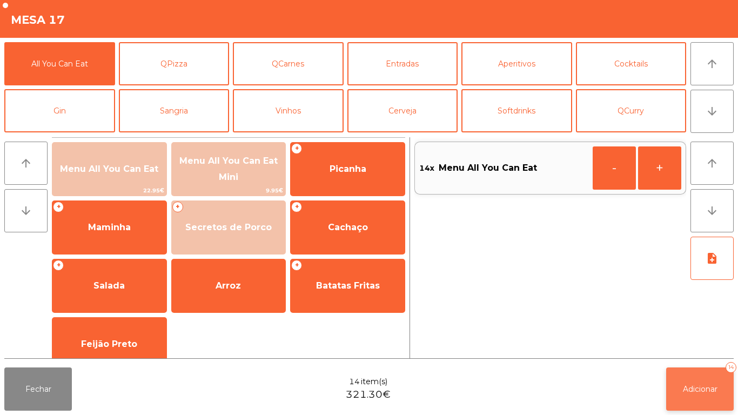
click at [690, 388] on span "Adicionar" at bounding box center [700, 389] width 35 height 10
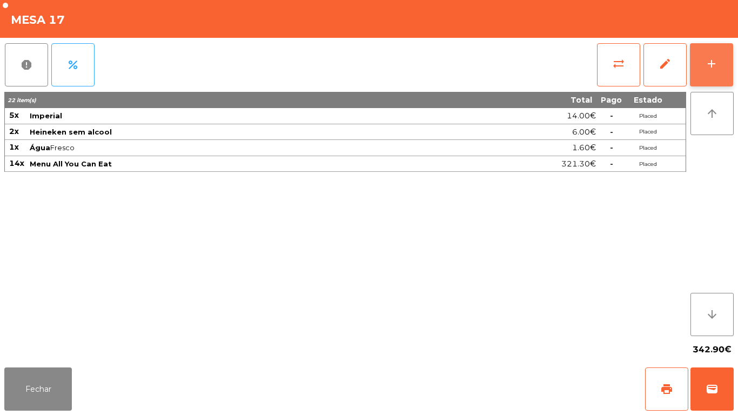
click at [710, 68] on div "add" at bounding box center [711, 63] width 13 height 13
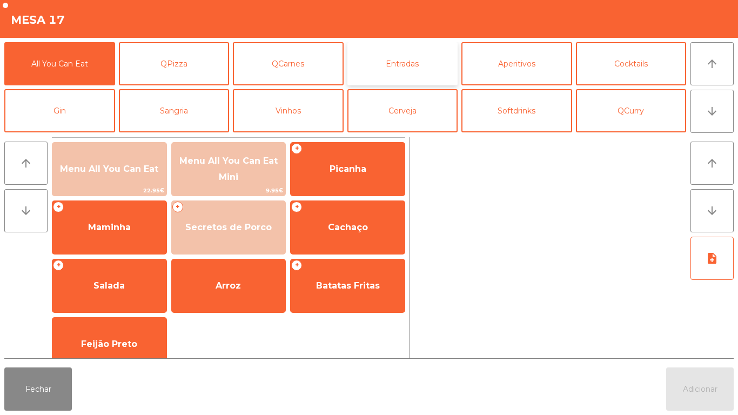
click at [397, 66] on button "Entradas" at bounding box center [403, 63] width 111 height 43
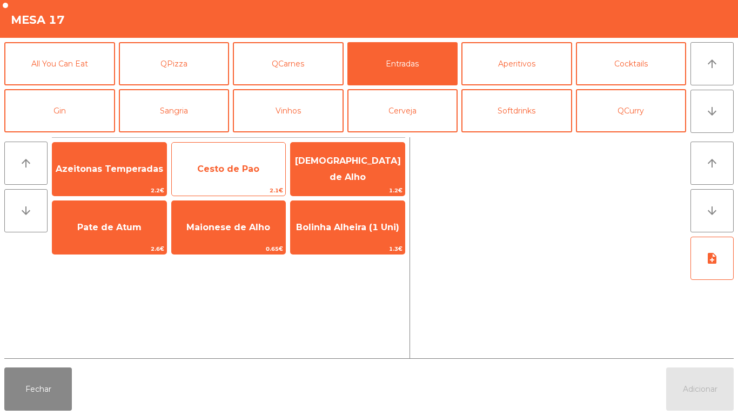
click at [248, 165] on span "Cesto de Pao" at bounding box center [228, 169] width 62 height 10
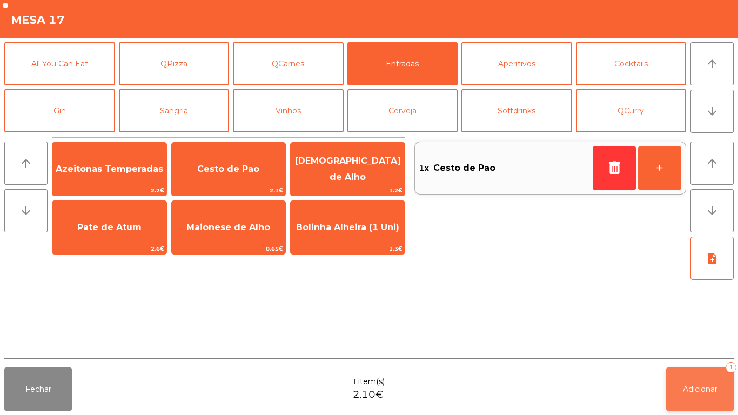
click at [684, 387] on span "Adicionar" at bounding box center [700, 389] width 35 height 10
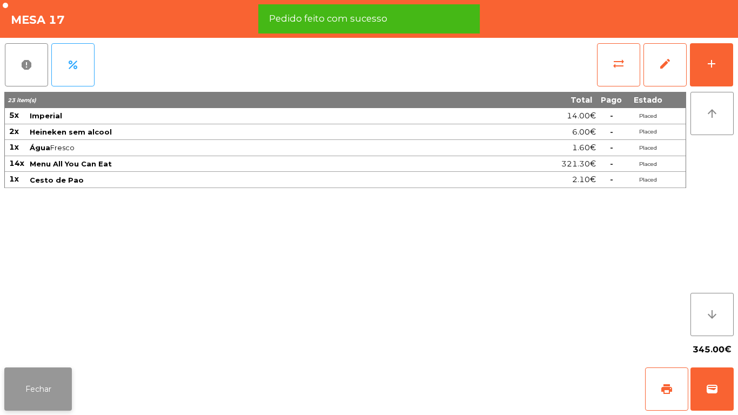
click at [38, 383] on button "Fechar" at bounding box center [38, 389] width 68 height 43
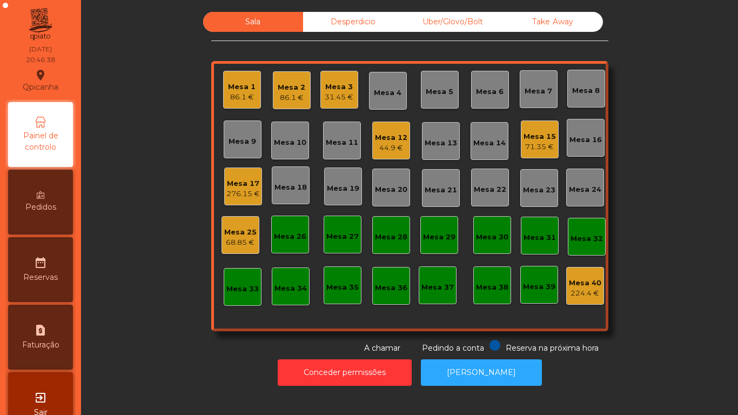
click at [331, 96] on div "31.45 €" at bounding box center [339, 97] width 29 height 11
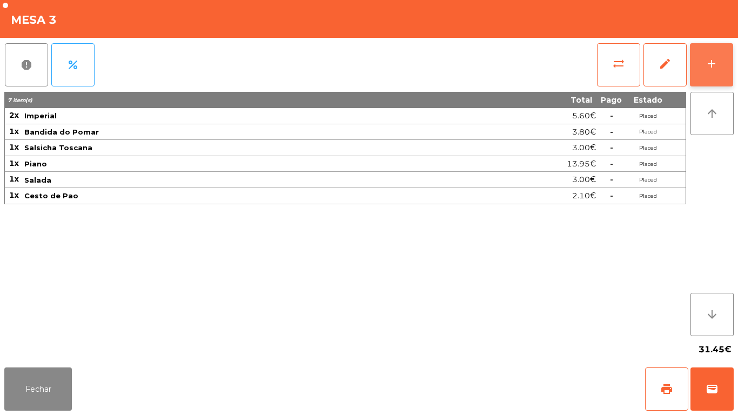
click at [723, 55] on button "add" at bounding box center [711, 64] width 43 height 43
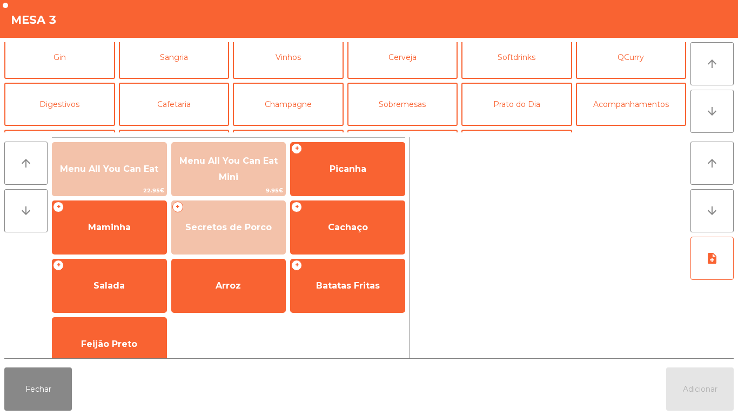
scroll to position [60, 0]
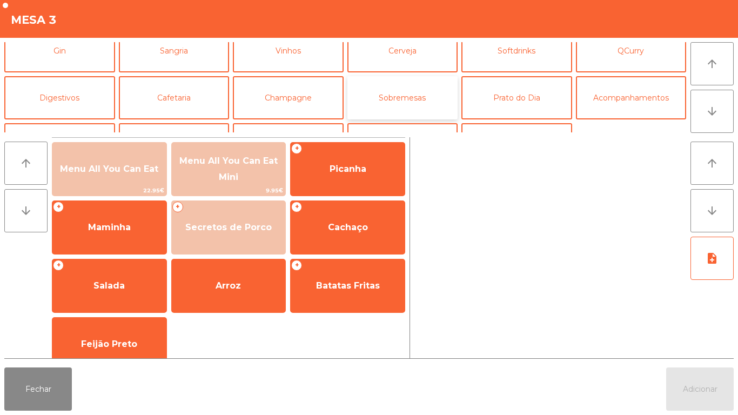
click at [418, 87] on button "Sobremesas" at bounding box center [403, 97] width 111 height 43
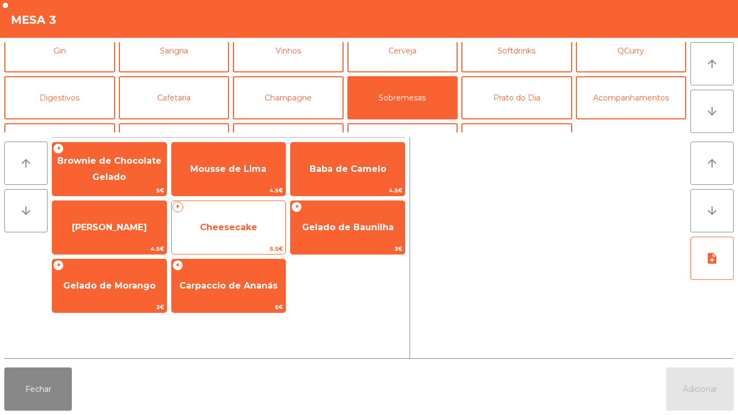
click at [248, 221] on span "Cheesecake" at bounding box center [229, 227] width 114 height 29
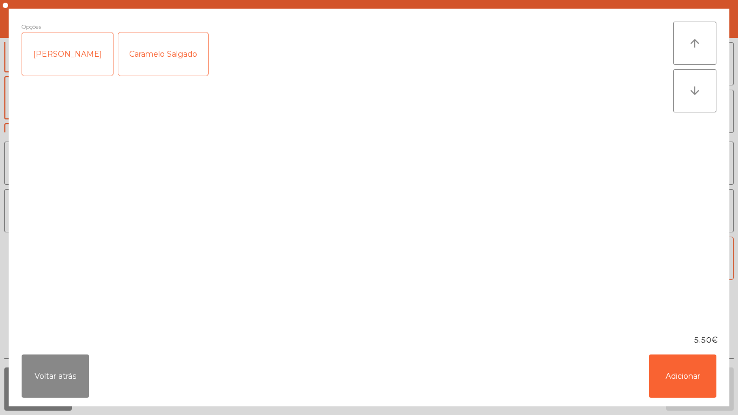
click at [174, 39] on div "Caramelo Salgado" at bounding box center [163, 53] width 90 height 43
click at [670, 361] on button "Adicionar" at bounding box center [683, 376] width 68 height 43
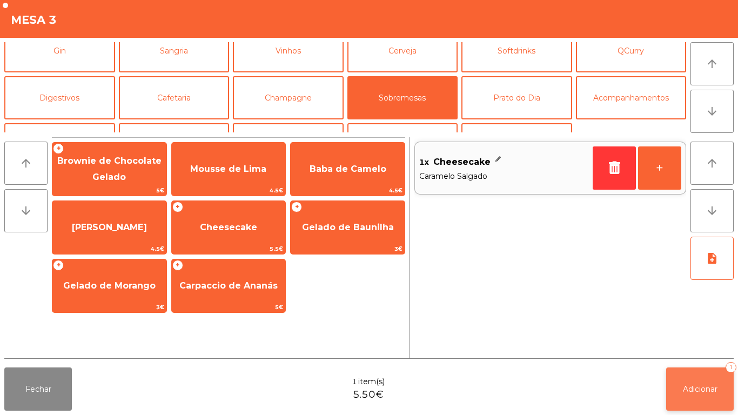
click at [696, 377] on button "Adicionar 1" at bounding box center [701, 389] width 68 height 43
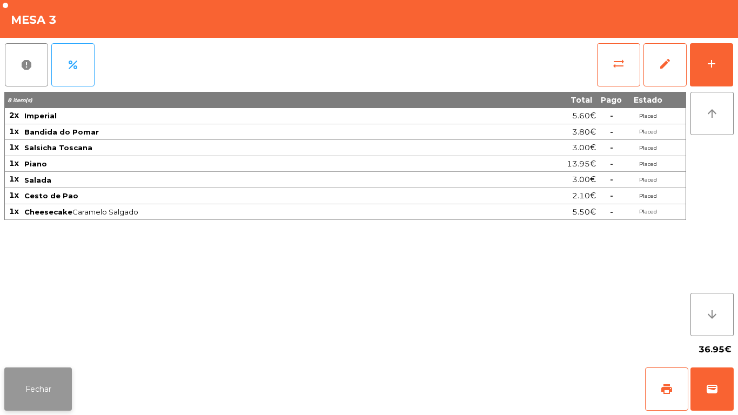
click at [49, 383] on button "Fechar" at bounding box center [38, 389] width 68 height 43
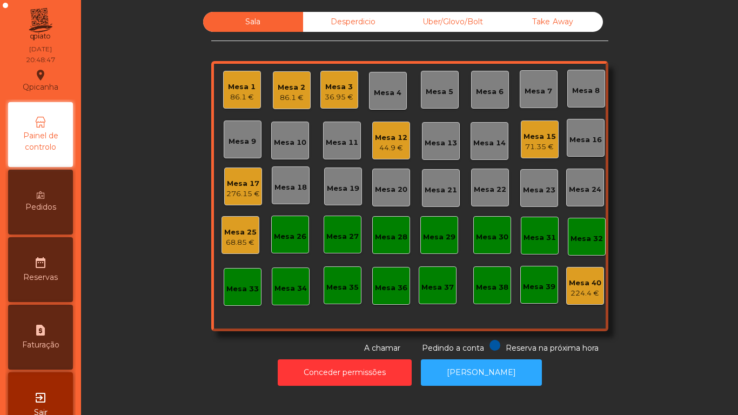
click at [239, 85] on div "Mesa 1" at bounding box center [242, 87] width 28 height 11
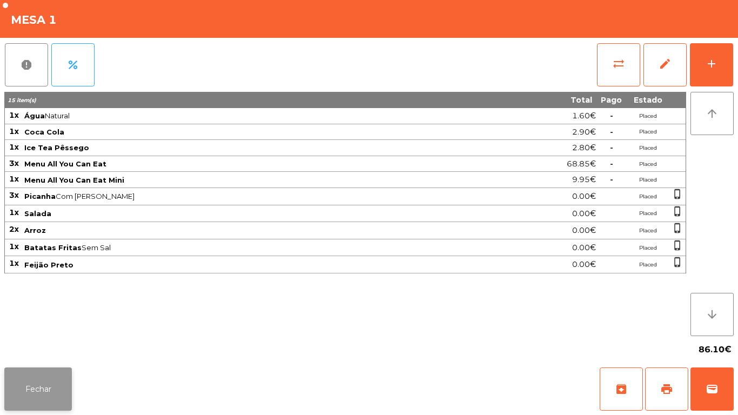
click at [56, 383] on button "Fechar" at bounding box center [38, 389] width 68 height 43
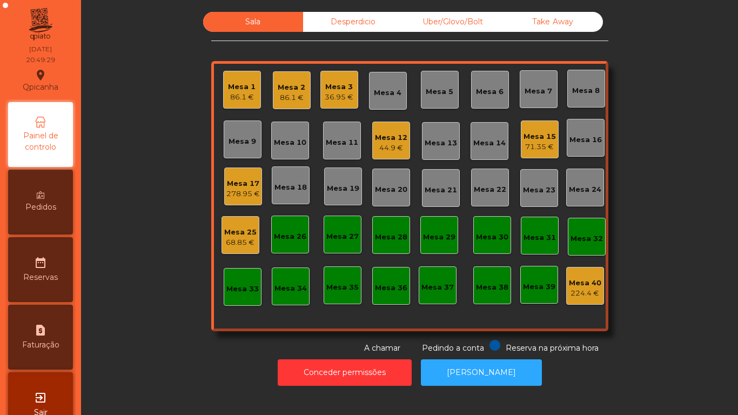
click at [393, 149] on div "44.9 €" at bounding box center [391, 148] width 32 height 11
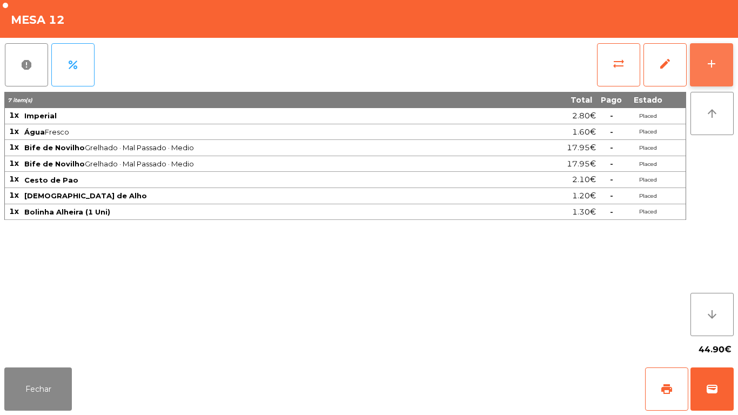
click at [709, 74] on button "add" at bounding box center [711, 64] width 43 height 43
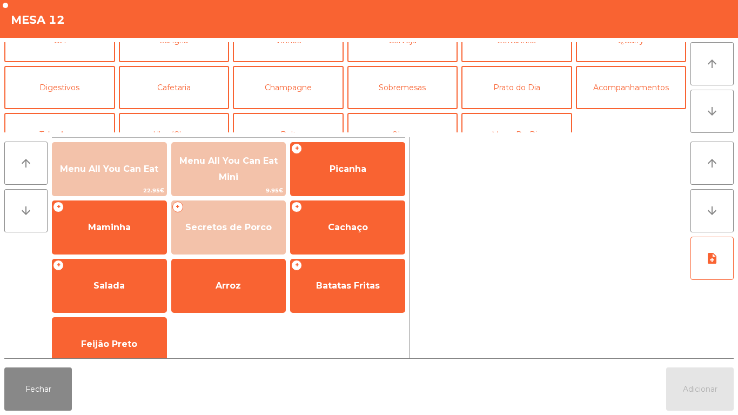
scroll to position [71, 0]
click at [410, 97] on button "Sobremesas" at bounding box center [403, 86] width 111 height 43
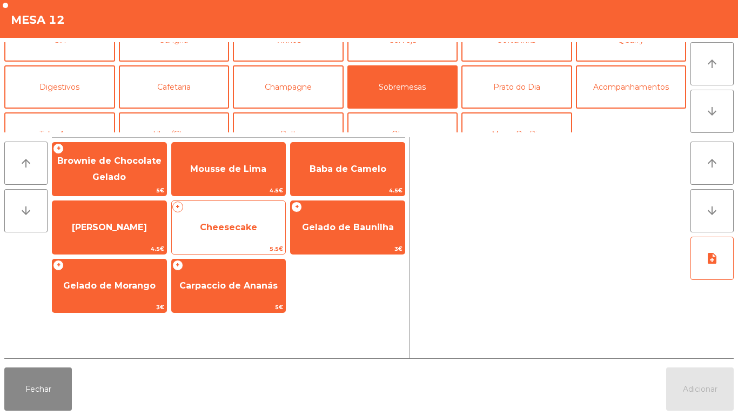
click at [238, 228] on span "Cheesecake" at bounding box center [228, 227] width 57 height 10
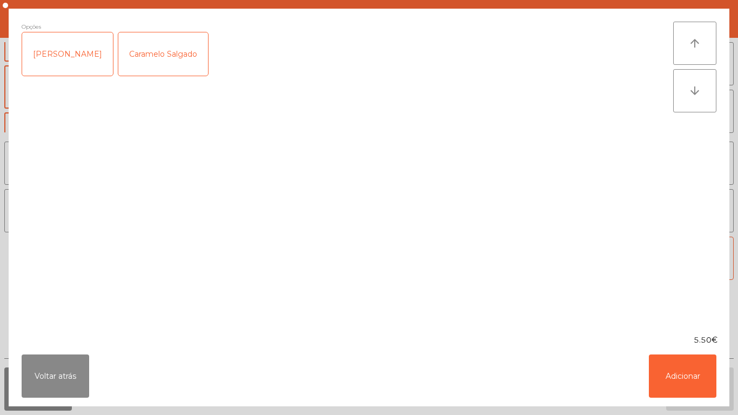
click at [61, 51] on div "[PERSON_NAME]" at bounding box center [67, 53] width 91 height 43
click at [684, 371] on button "Adicionar" at bounding box center [683, 376] width 68 height 43
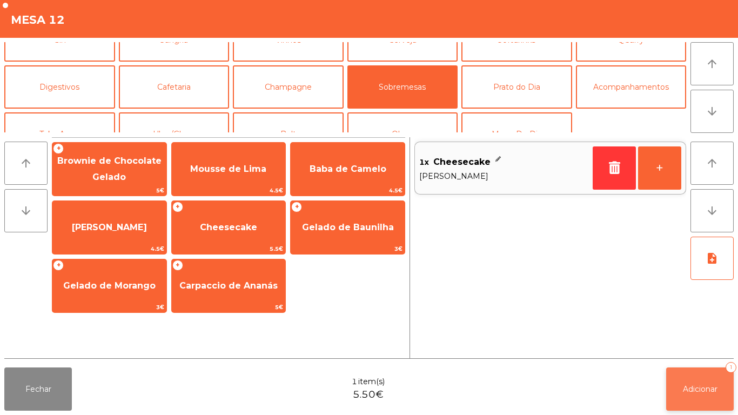
click at [684, 382] on button "Adicionar 1" at bounding box center [701, 389] width 68 height 43
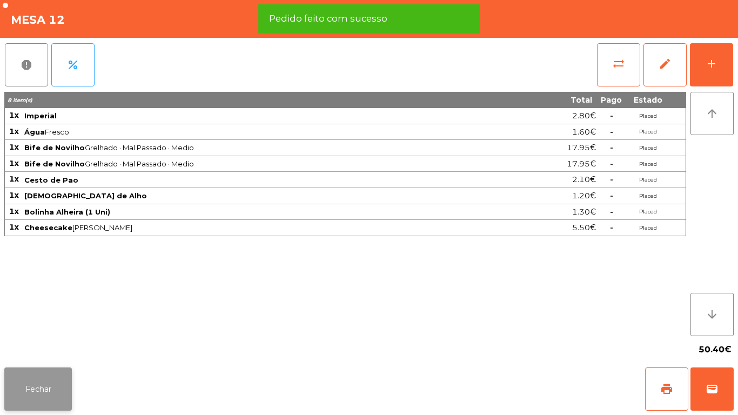
click at [41, 382] on button "Fechar" at bounding box center [38, 389] width 68 height 43
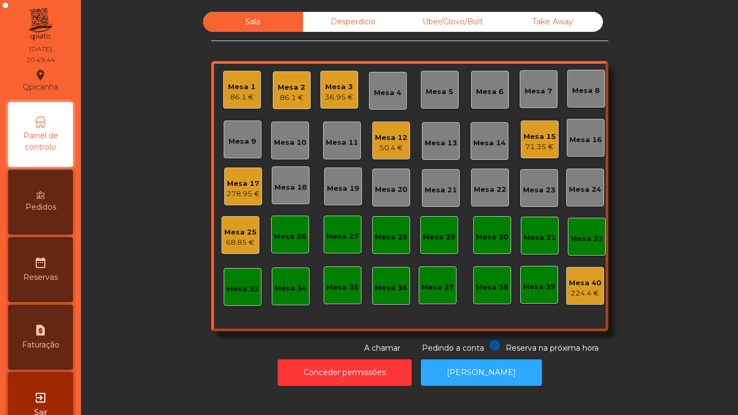
click at [388, 141] on div "Mesa 12" at bounding box center [391, 137] width 32 height 11
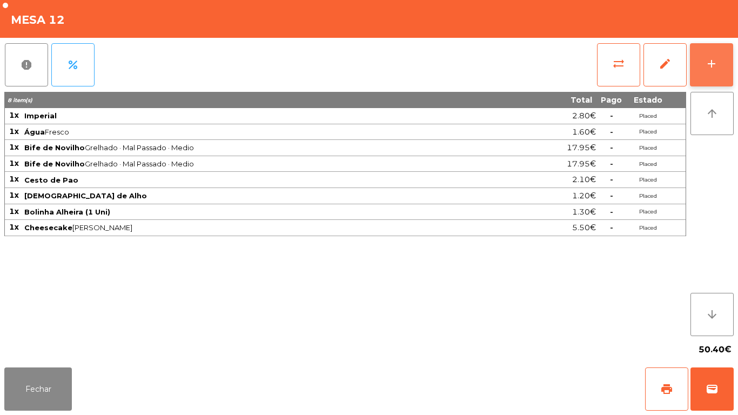
click at [710, 69] on div "add" at bounding box center [711, 63] width 13 height 13
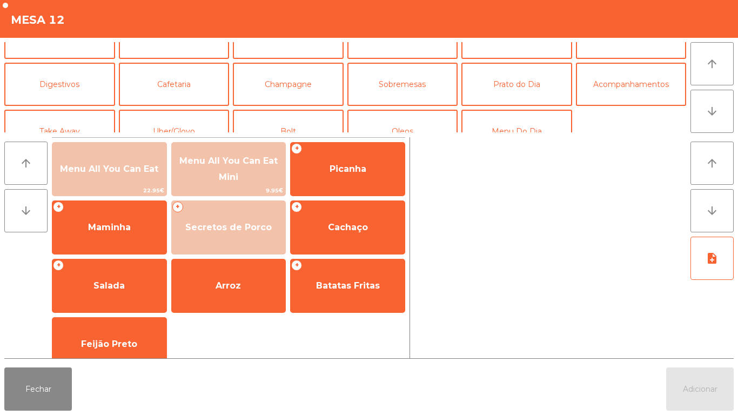
scroll to position [75, 0]
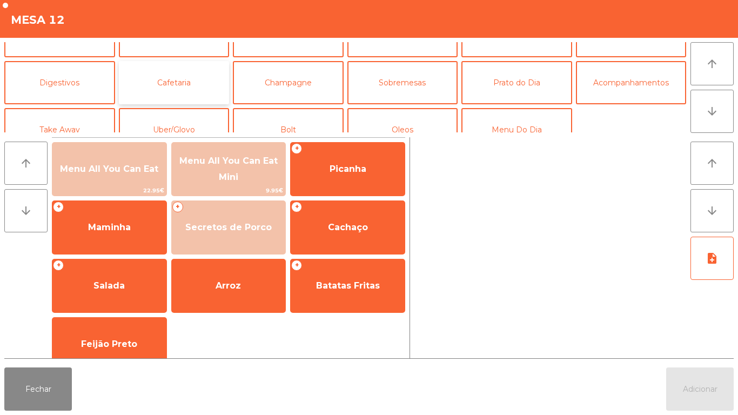
click at [172, 87] on button "Cafetaria" at bounding box center [174, 82] width 111 height 43
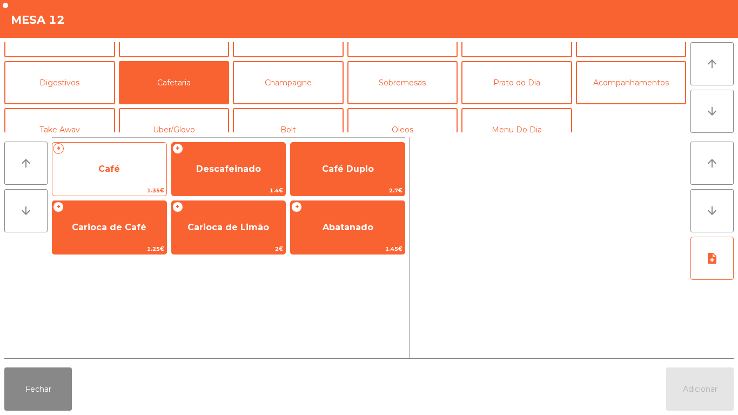
click at [102, 172] on span "Café" at bounding box center [109, 169] width 22 height 10
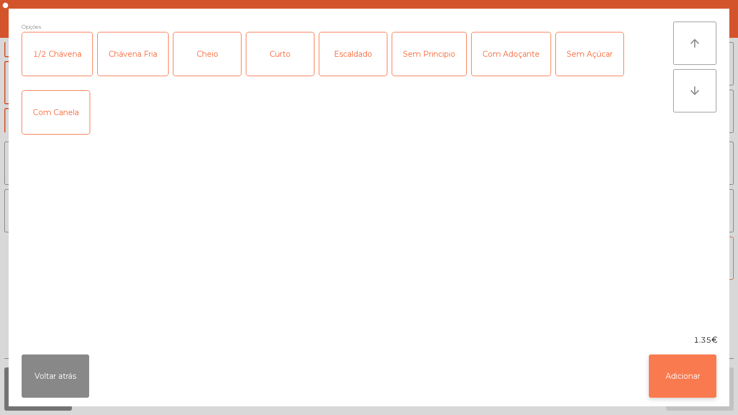
click at [679, 381] on button "Adicionar" at bounding box center [683, 376] width 68 height 43
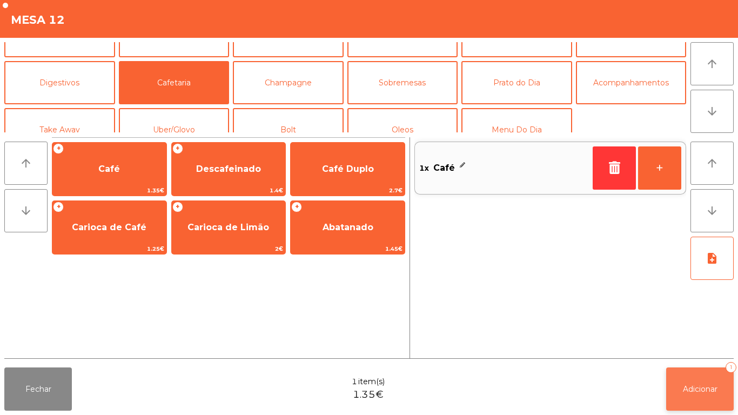
click at [691, 396] on button "Adicionar 1" at bounding box center [701, 389] width 68 height 43
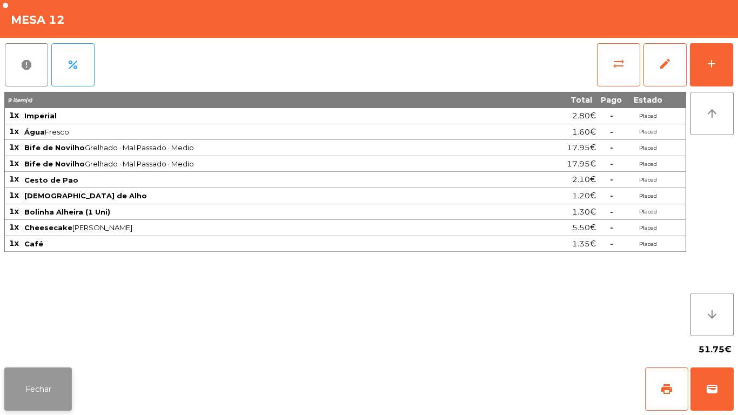
click at [25, 383] on button "Fechar" at bounding box center [38, 389] width 68 height 43
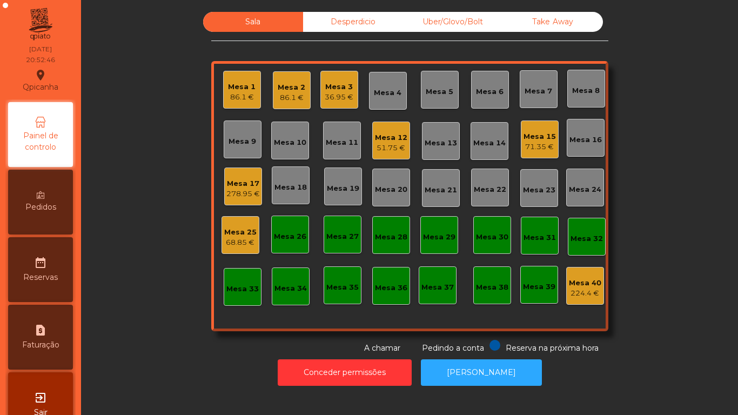
click at [284, 100] on div "86.1 €" at bounding box center [292, 97] width 28 height 11
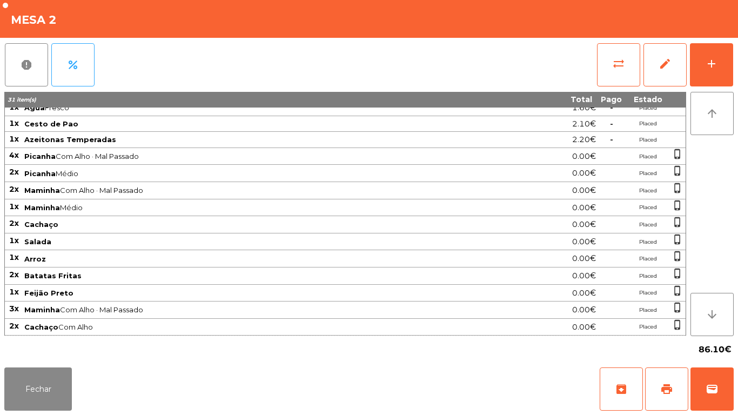
scroll to position [0, 0]
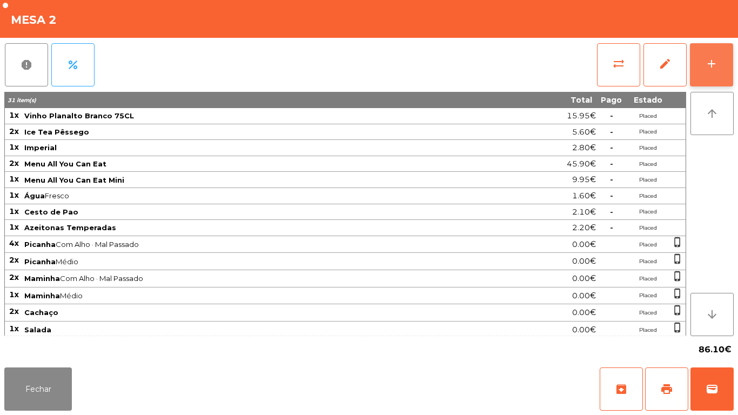
click at [710, 63] on div "add" at bounding box center [711, 63] width 13 height 13
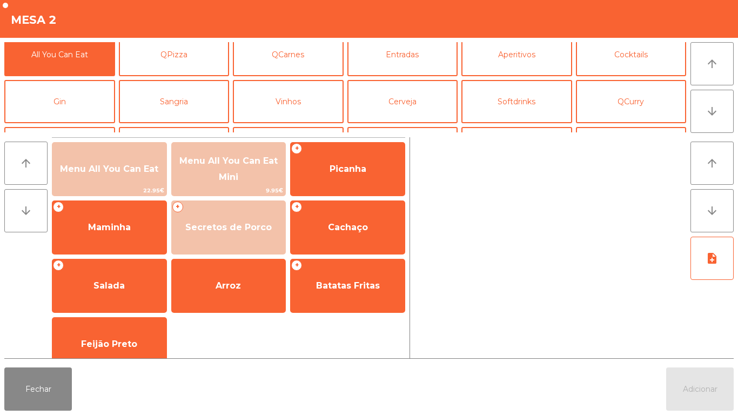
scroll to position [15, 0]
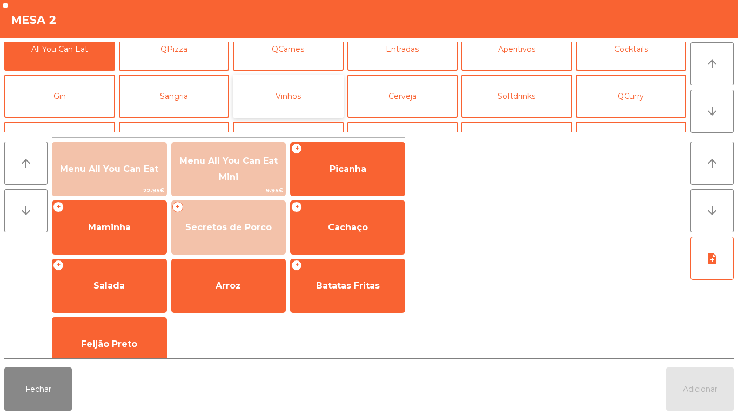
click at [278, 101] on button "Vinhos" at bounding box center [288, 96] width 111 height 43
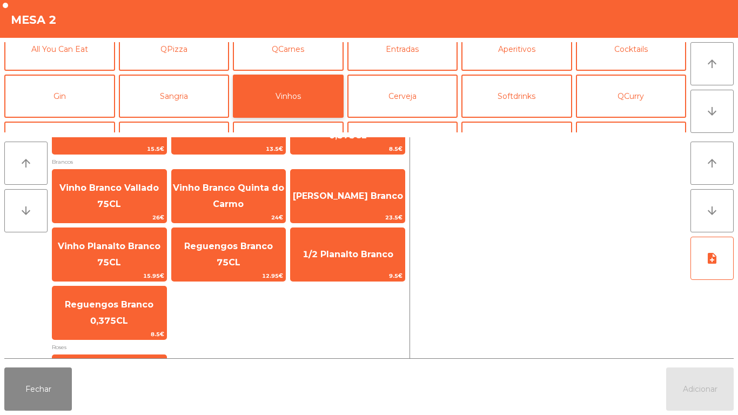
scroll to position [230, 0]
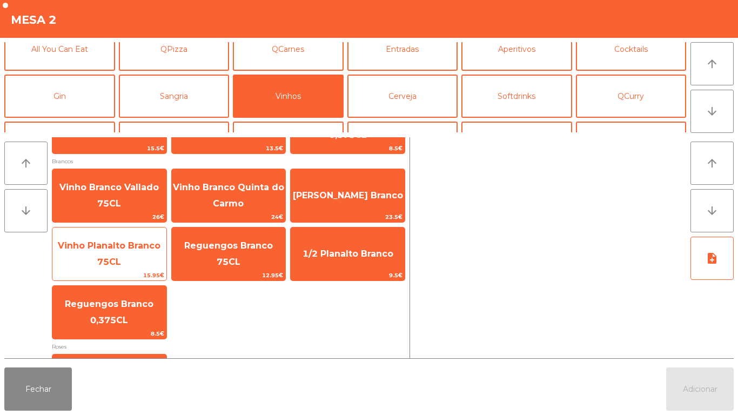
click at [118, 243] on span "Vinho Planalto Branco 75CL" at bounding box center [109, 254] width 103 height 26
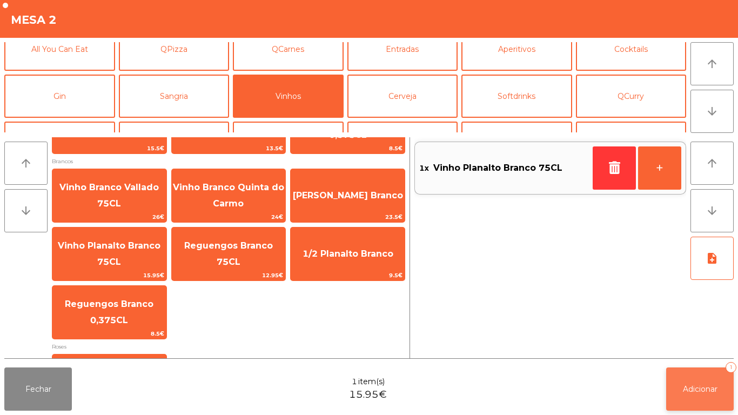
click at [689, 388] on span "Adicionar" at bounding box center [700, 389] width 35 height 10
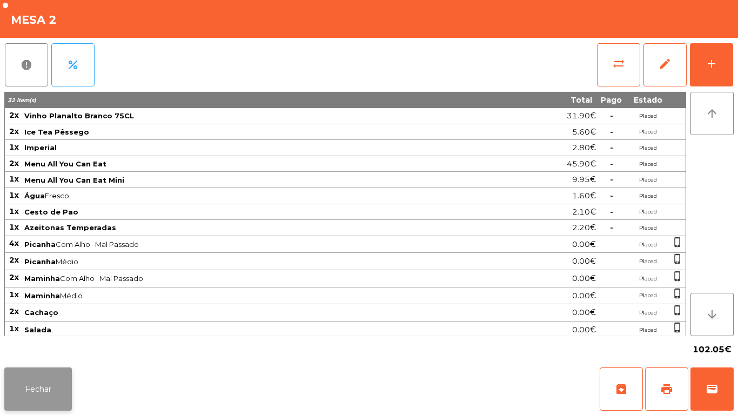
click at [38, 388] on button "Fechar" at bounding box center [38, 389] width 68 height 43
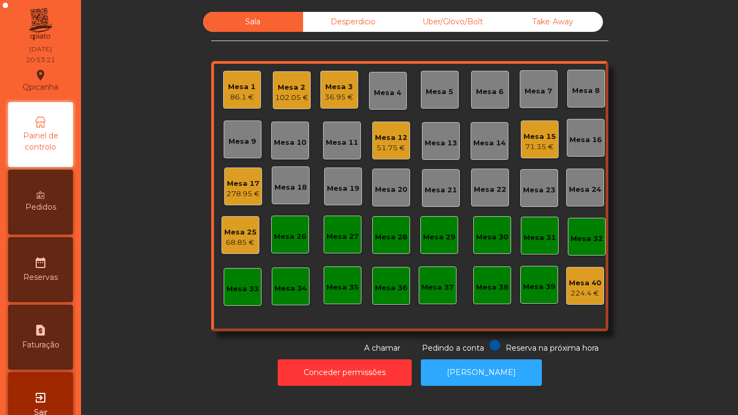
click at [239, 194] on div "278.95 €" at bounding box center [243, 194] width 34 height 11
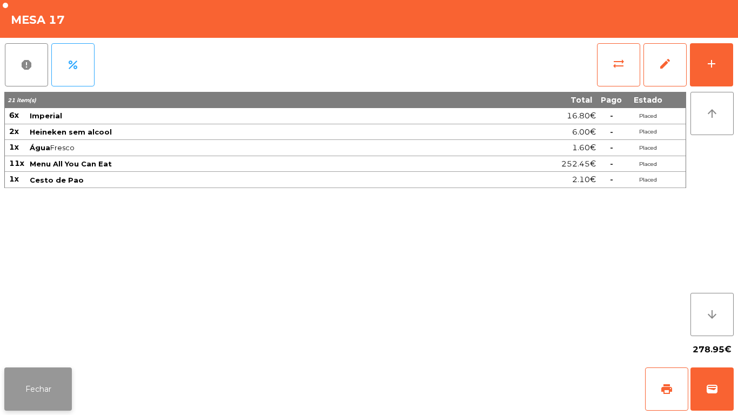
click at [39, 398] on button "Fechar" at bounding box center [38, 389] width 68 height 43
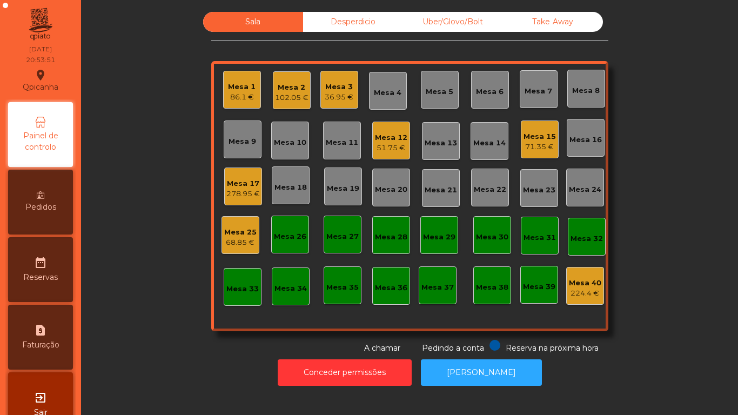
click at [338, 102] on div "36.95 €" at bounding box center [339, 97] width 29 height 11
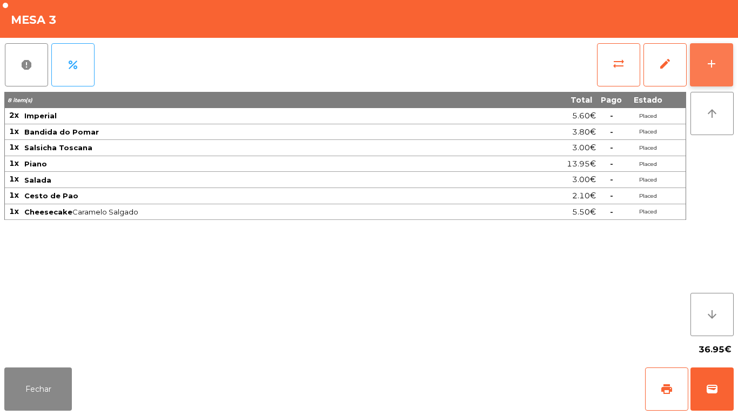
click at [709, 60] on div "add" at bounding box center [711, 63] width 13 height 13
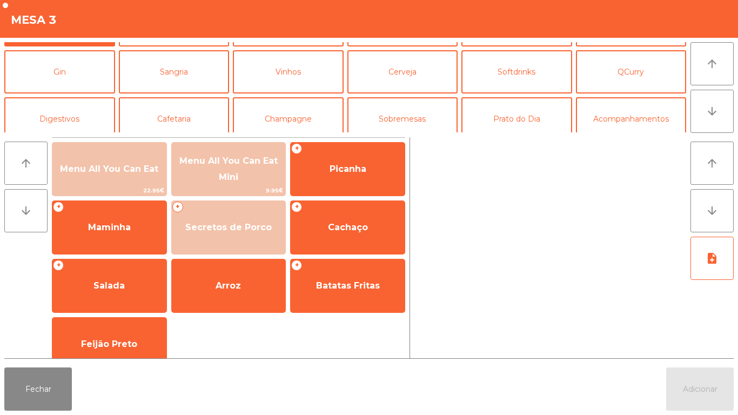
scroll to position [40, 0]
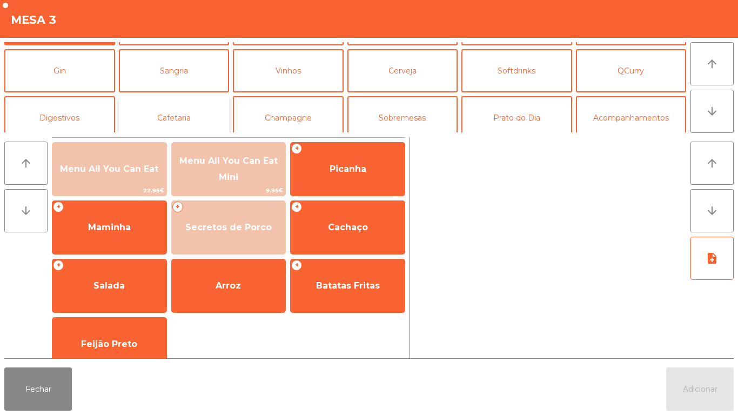
click at [162, 123] on button "Cafetaria" at bounding box center [174, 117] width 111 height 43
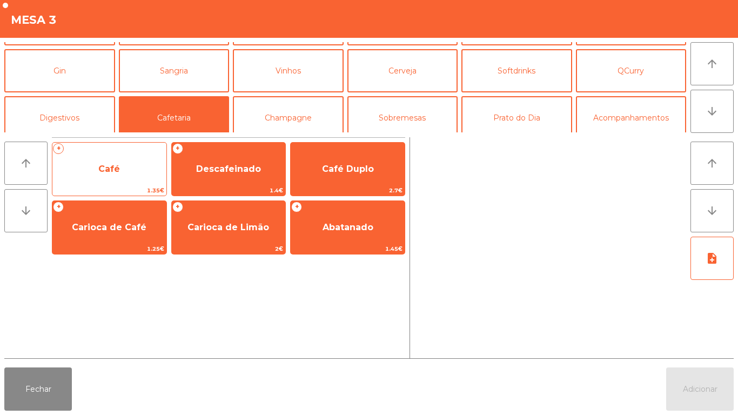
click at [101, 178] on span "Café" at bounding box center [109, 169] width 114 height 29
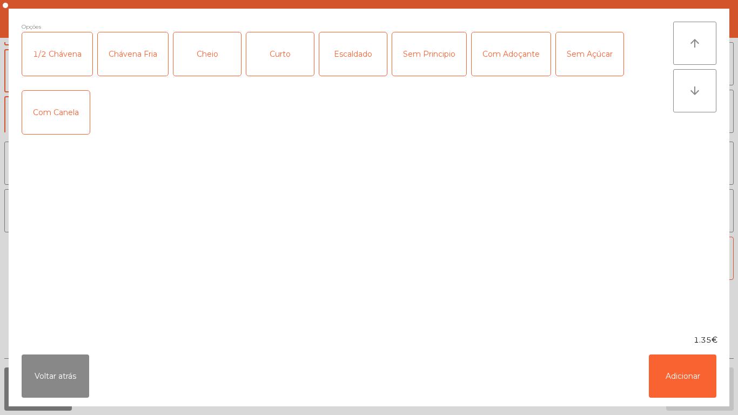
click at [212, 52] on div "Cheio" at bounding box center [208, 53] width 68 height 43
click at [690, 363] on button "Adicionar" at bounding box center [683, 376] width 68 height 43
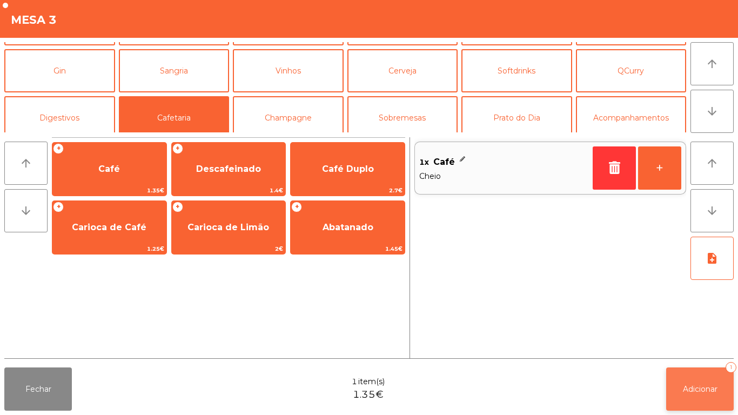
click at [703, 385] on span "Adicionar" at bounding box center [700, 389] width 35 height 10
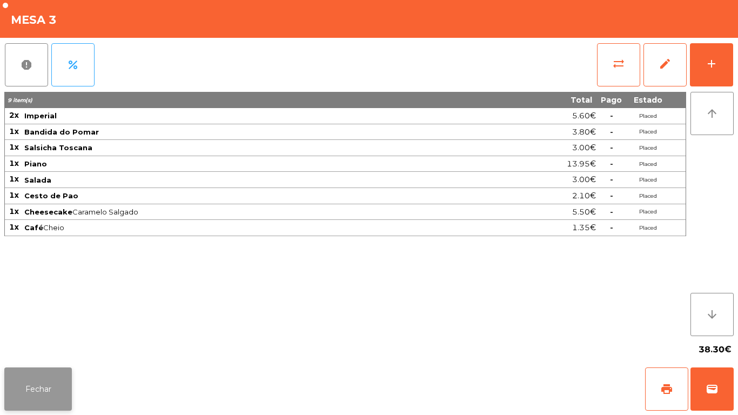
click at [48, 374] on button "Fechar" at bounding box center [38, 389] width 68 height 43
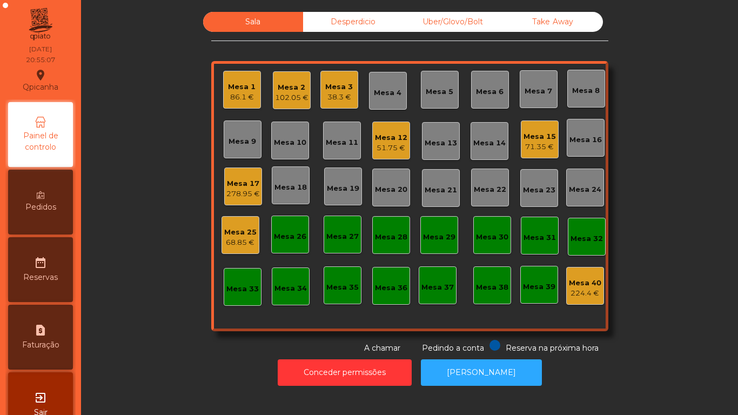
click at [245, 195] on div "278.95 €" at bounding box center [243, 194] width 34 height 11
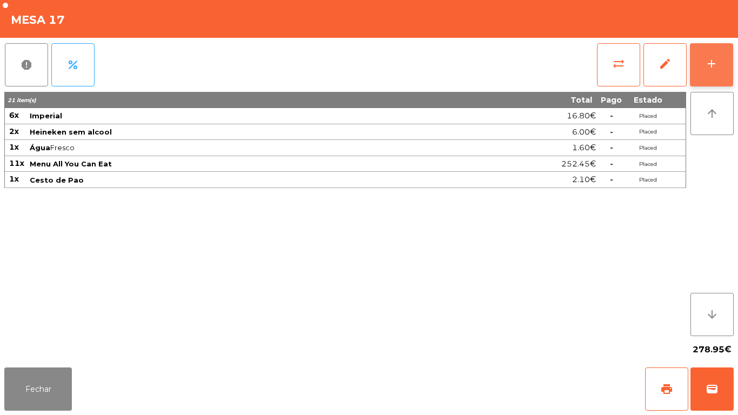
click at [715, 59] on div "add" at bounding box center [711, 63] width 13 height 13
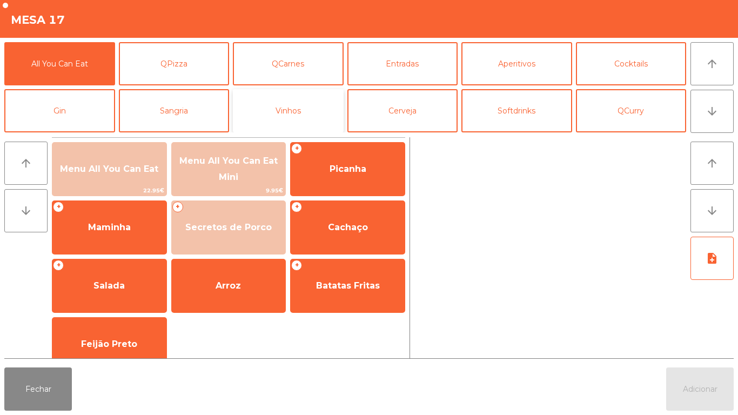
click at [301, 106] on button "Vinhos" at bounding box center [288, 110] width 111 height 43
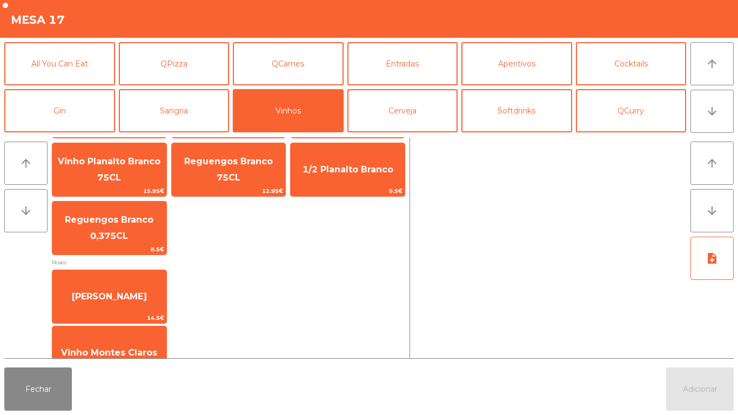
scroll to position [340, 0]
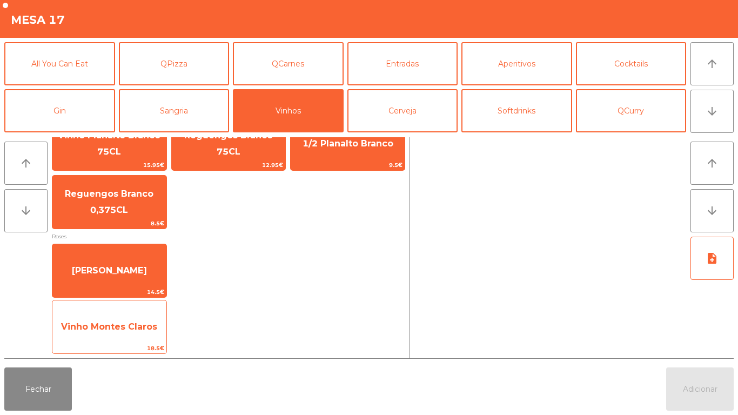
click at [126, 319] on span "Vinho Montes Claros" at bounding box center [109, 326] width 114 height 29
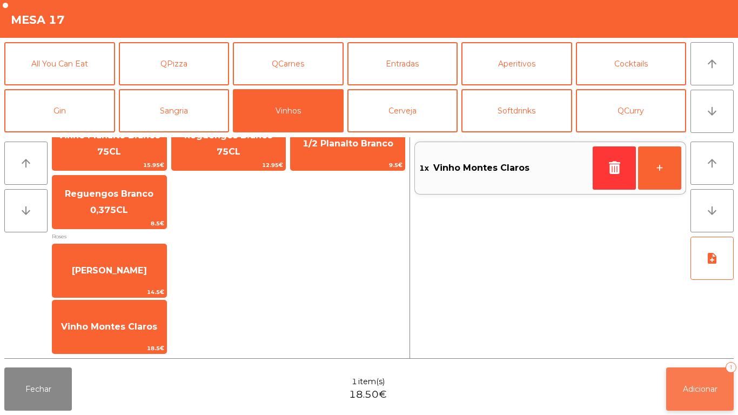
click at [685, 384] on span "Adicionar" at bounding box center [700, 389] width 35 height 10
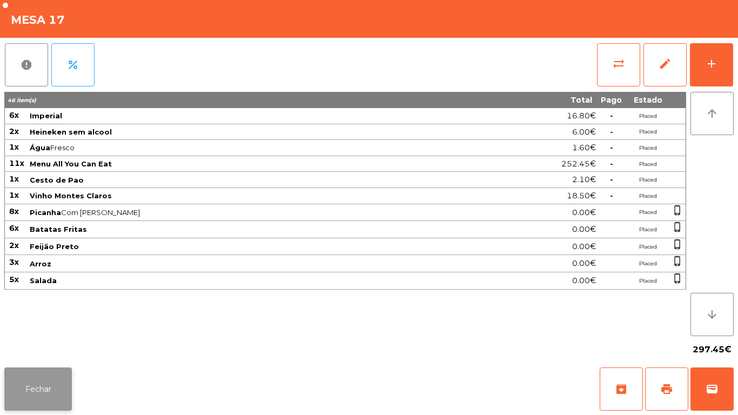
click at [46, 389] on button "Fechar" at bounding box center [38, 389] width 68 height 43
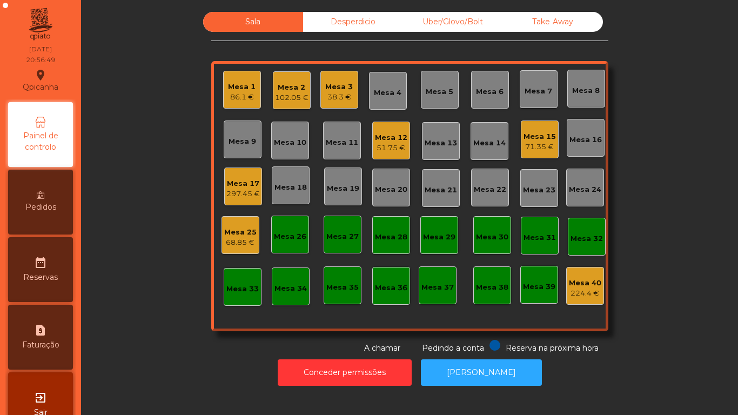
click at [448, 95] on div "Mesa 5" at bounding box center [440, 91] width 28 height 11
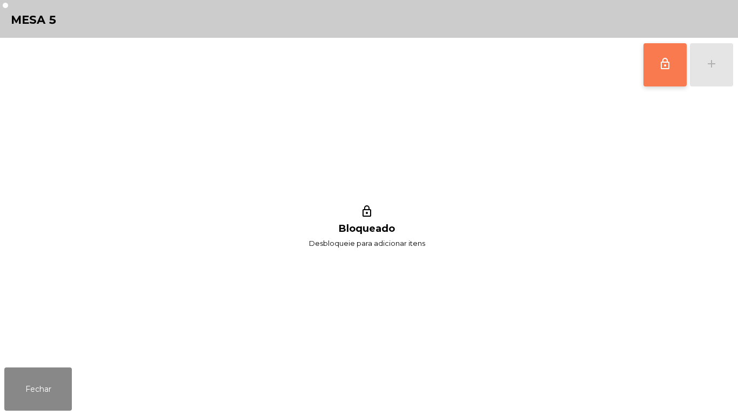
click at [663, 73] on button "lock_outline" at bounding box center [665, 64] width 43 height 43
click at [46, 370] on button "Fechar" at bounding box center [38, 389] width 68 height 43
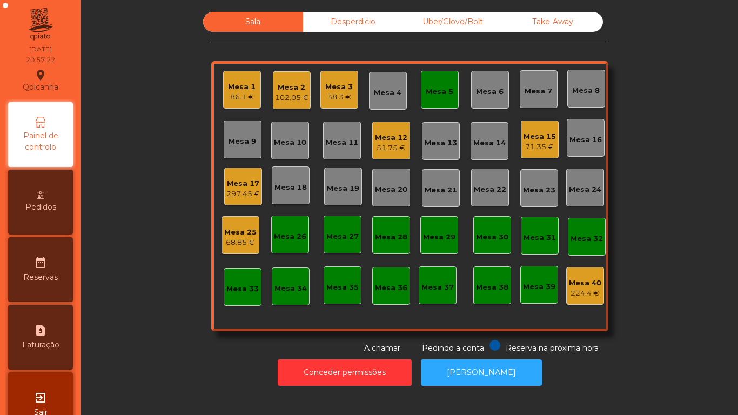
click at [435, 92] on div "Mesa 5" at bounding box center [440, 91] width 28 height 11
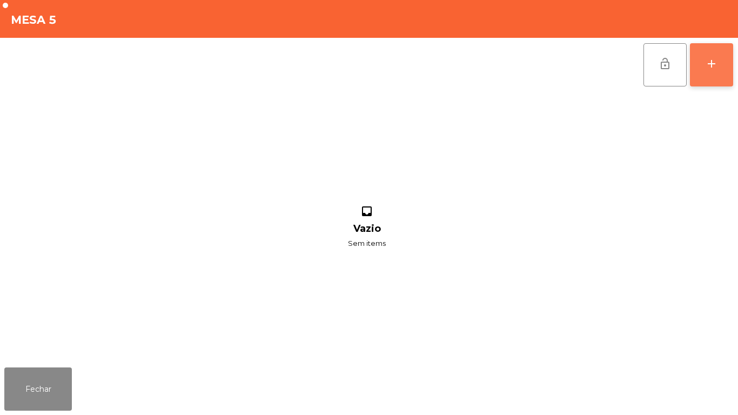
click at [715, 72] on button "add" at bounding box center [711, 64] width 43 height 43
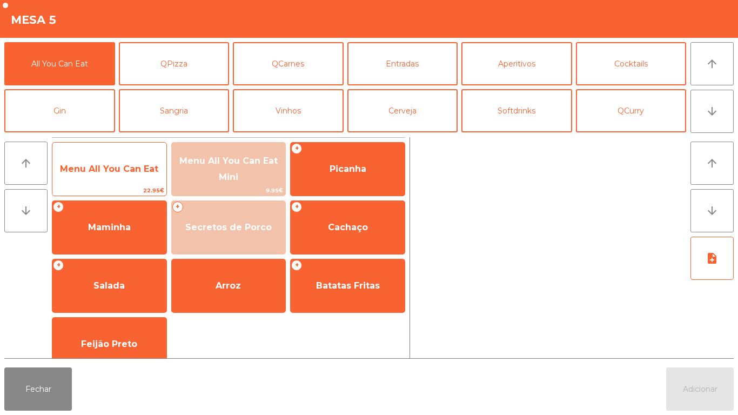
click at [99, 169] on span "Menu All You Can Eat" at bounding box center [109, 169] width 98 height 10
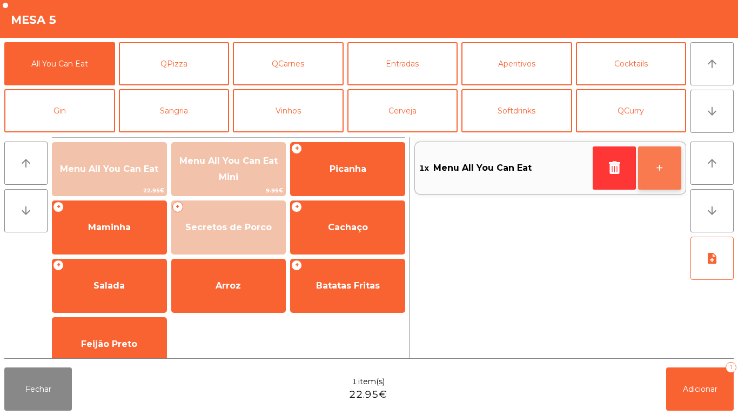
click at [672, 169] on button "+" at bounding box center [659, 167] width 43 height 43
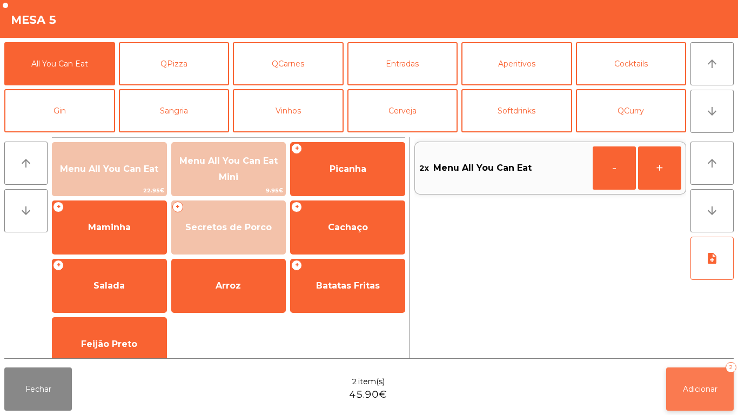
click at [694, 380] on button "Adicionar 2" at bounding box center [701, 389] width 68 height 43
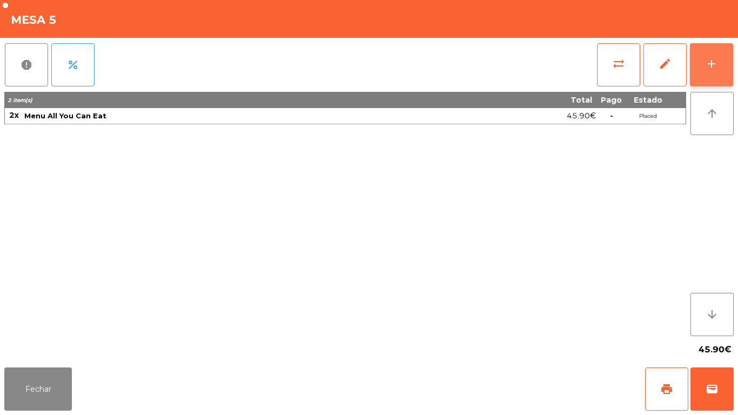
click at [704, 57] on button "add" at bounding box center [711, 64] width 43 height 43
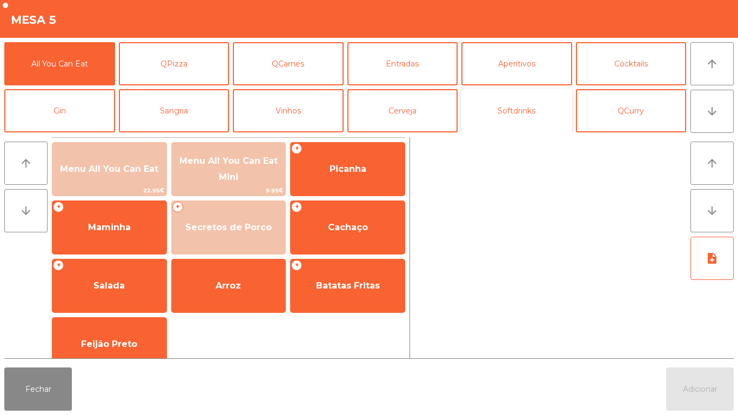
click at [518, 124] on button "Softdrinks" at bounding box center [517, 110] width 111 height 43
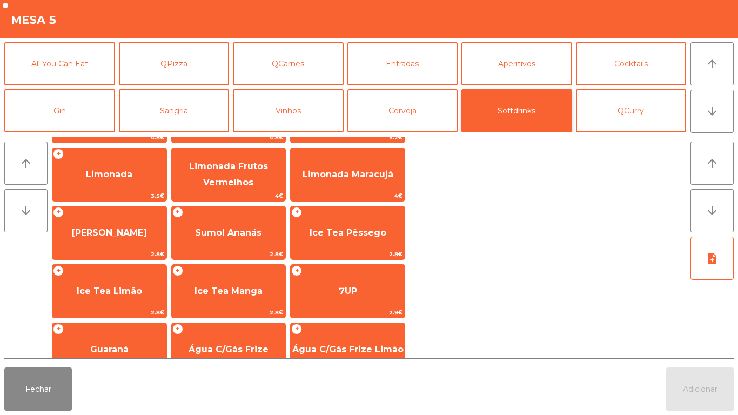
scroll to position [110, 0]
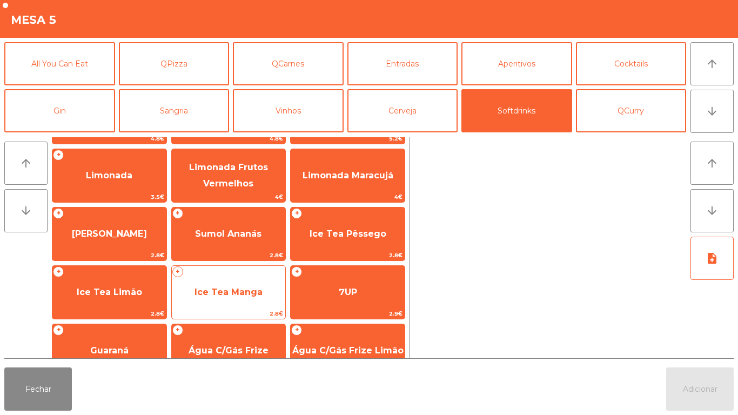
click at [239, 289] on span "Ice Tea Manga" at bounding box center [229, 292] width 68 height 10
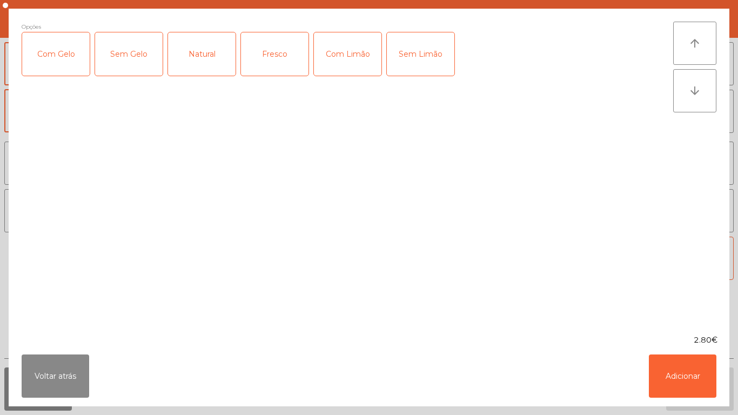
click at [61, 60] on div "Com Gelo" at bounding box center [56, 53] width 68 height 43
click at [350, 61] on div "Com Limão" at bounding box center [348, 53] width 68 height 43
click at [678, 371] on button "Adicionar" at bounding box center [683, 376] width 68 height 43
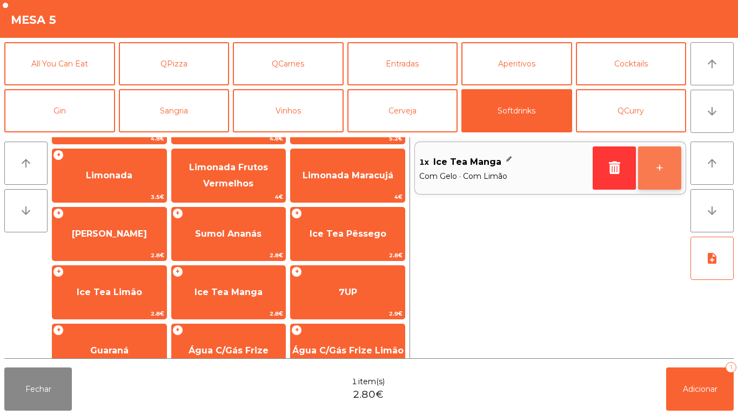
click at [656, 171] on button "+" at bounding box center [659, 167] width 43 height 43
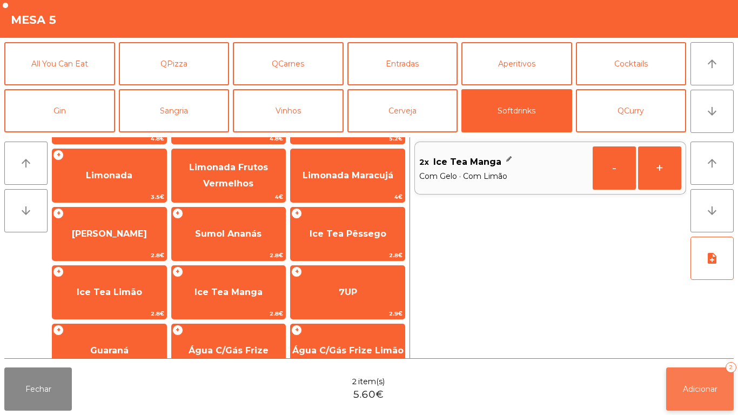
click at [684, 389] on span "Adicionar" at bounding box center [700, 389] width 35 height 10
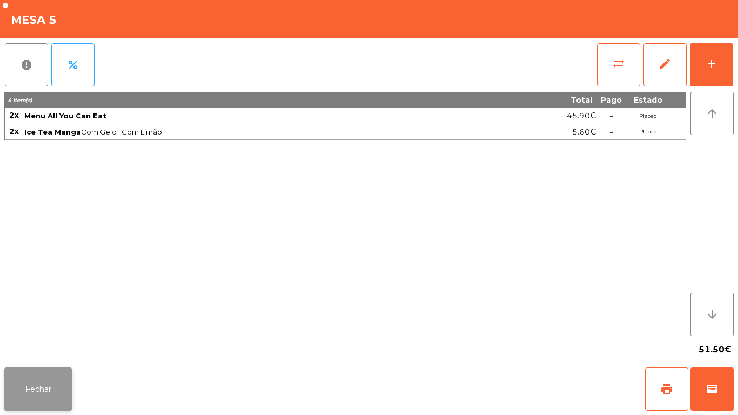
click at [22, 382] on button "Fechar" at bounding box center [38, 389] width 68 height 43
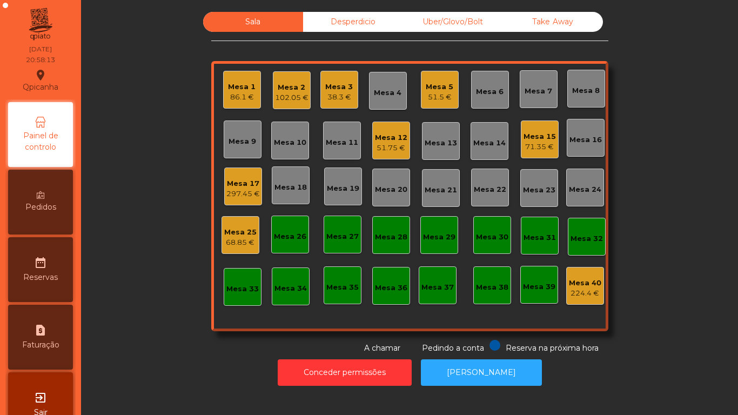
click at [444, 93] on div "51.5 €" at bounding box center [440, 97] width 28 height 11
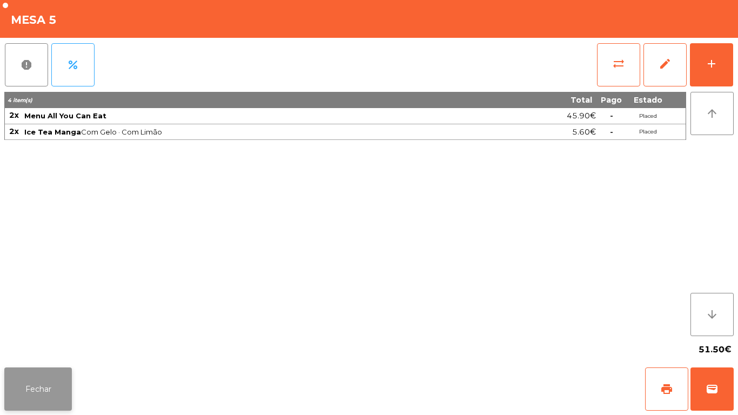
click at [65, 373] on button "Fechar" at bounding box center [38, 389] width 68 height 43
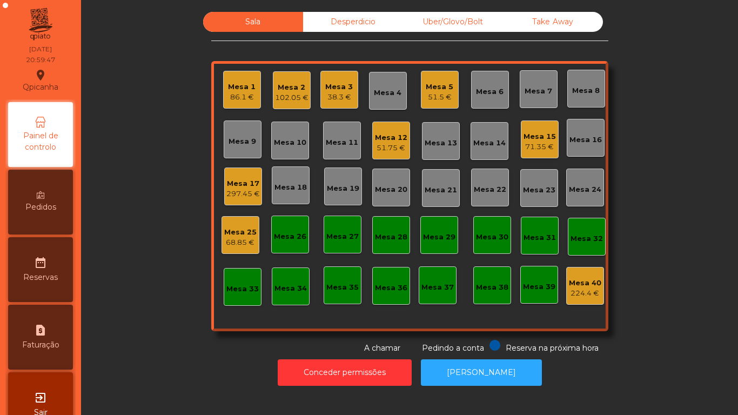
click at [237, 97] on div "86.1 €" at bounding box center [242, 97] width 28 height 11
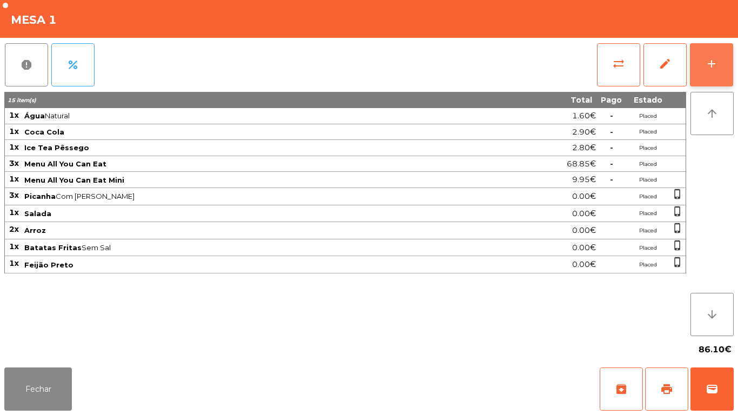
click at [704, 86] on button "add" at bounding box center [711, 64] width 43 height 43
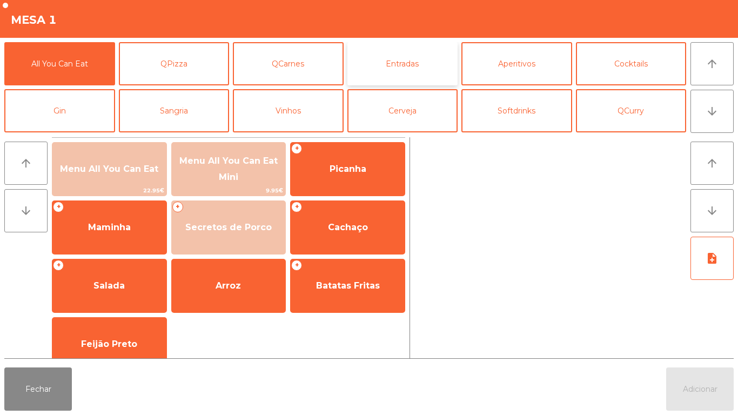
click at [423, 57] on button "Entradas" at bounding box center [403, 63] width 111 height 43
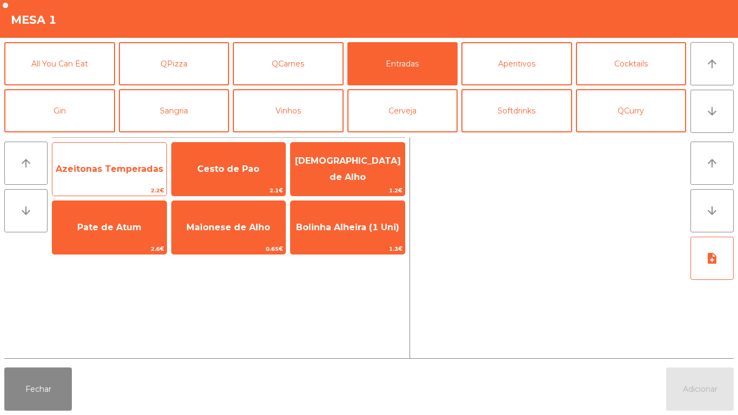
click at [102, 174] on span "Azeitonas Temperadas" at bounding box center [110, 169] width 108 height 10
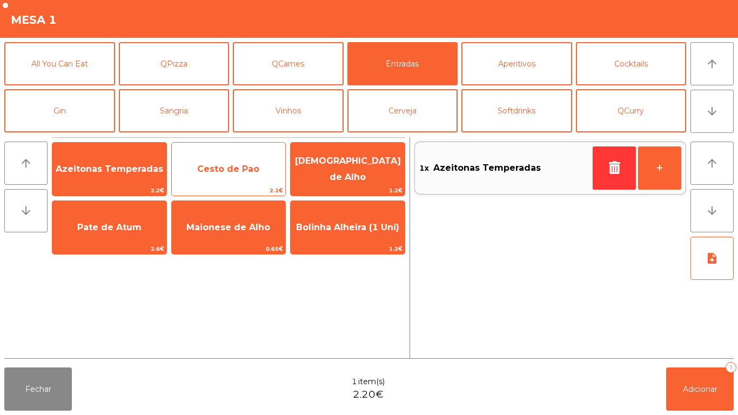
click at [238, 174] on span "Cesto de Pao" at bounding box center [229, 169] width 114 height 29
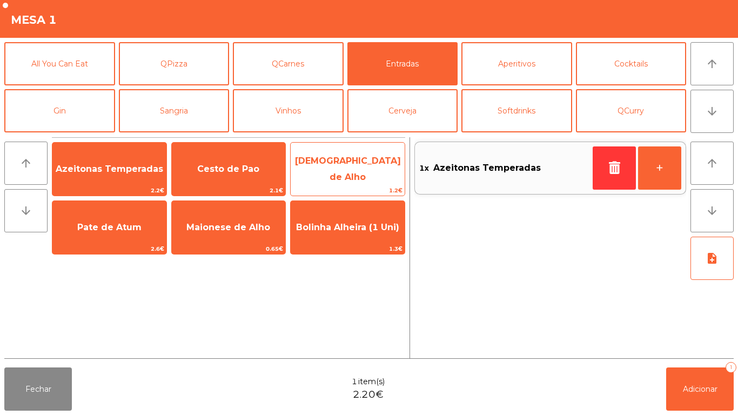
click at [356, 178] on span "[DEMOGRAPHIC_DATA] de Alho" at bounding box center [348, 169] width 114 height 46
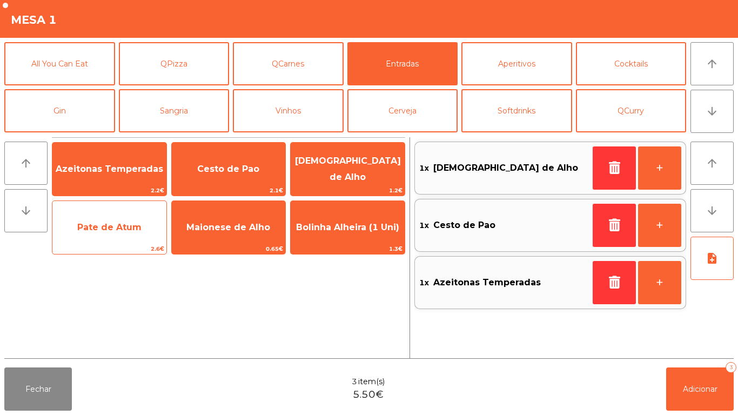
click at [126, 223] on span "Pate de Atum" at bounding box center [109, 227] width 64 height 10
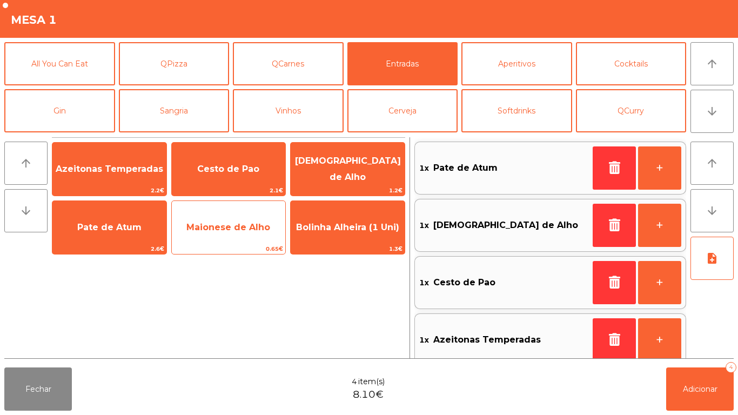
click at [232, 226] on span "Maionese de Alho" at bounding box center [228, 227] width 84 height 10
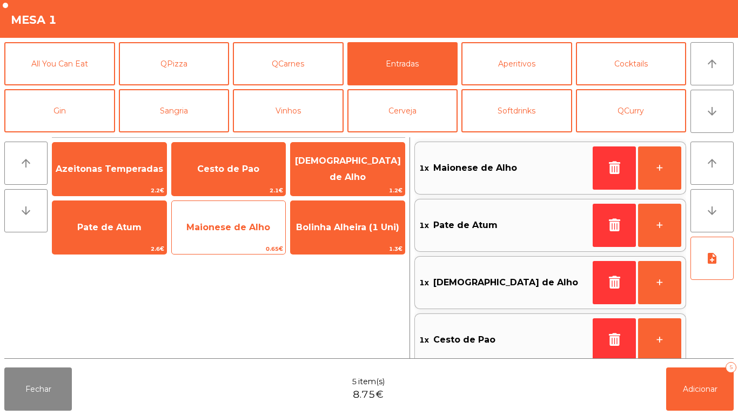
scroll to position [4, 0]
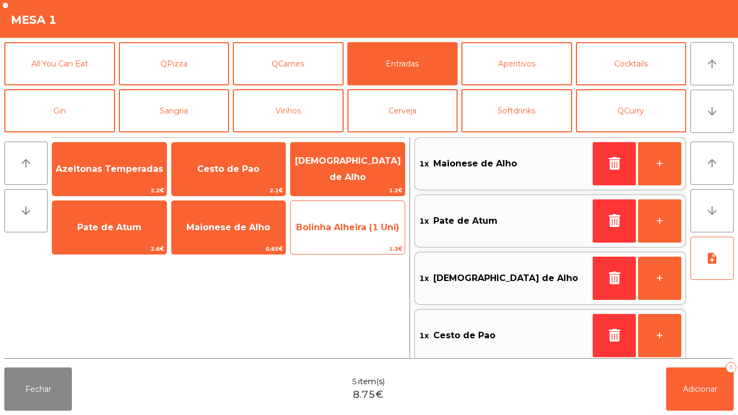
click at [352, 225] on span "Bolinha Alheira (1 Uni)" at bounding box center [347, 227] width 103 height 10
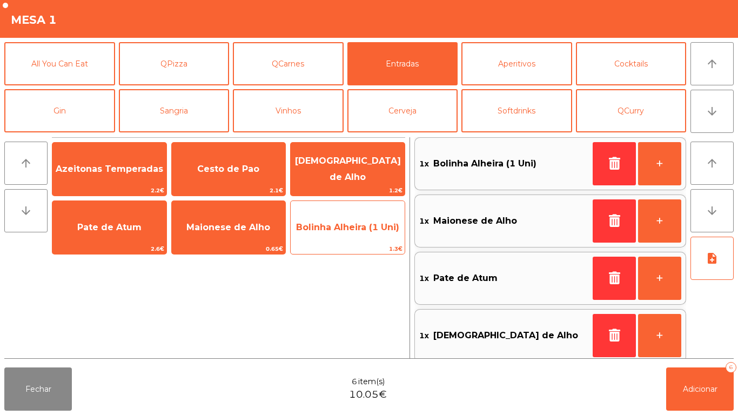
click at [359, 229] on span "Bolinha Alheira (1 Uni)" at bounding box center [347, 227] width 103 height 10
click at [342, 232] on span "Bolinha Alheira (1 Uni)" at bounding box center [348, 227] width 114 height 29
click at [355, 225] on span "Bolinha Alheira (1 Uni)" at bounding box center [347, 227] width 103 height 10
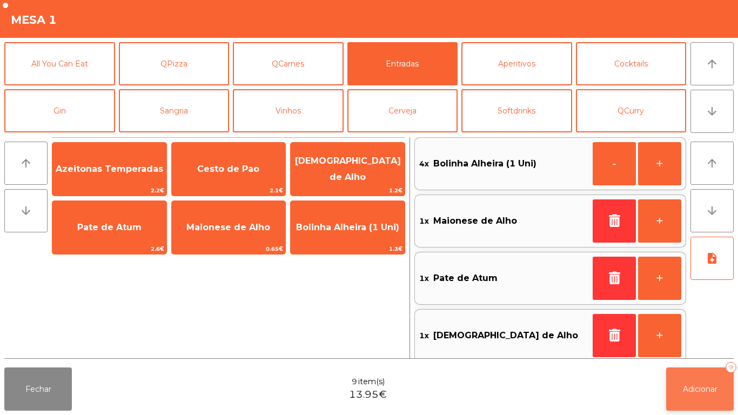
click at [701, 377] on button "Adicionar 9" at bounding box center [701, 389] width 68 height 43
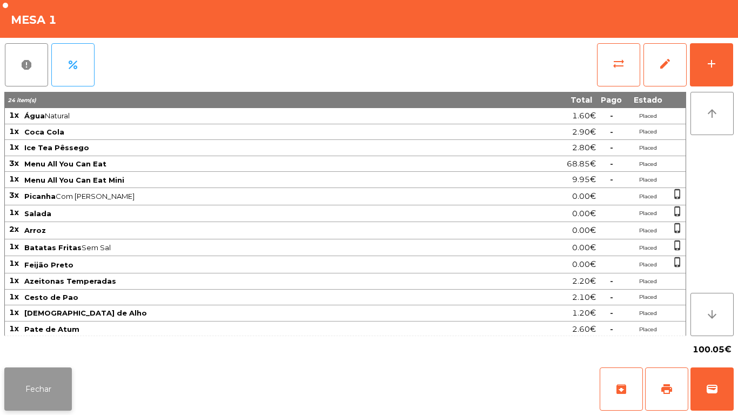
click at [42, 376] on button "Fechar" at bounding box center [38, 389] width 68 height 43
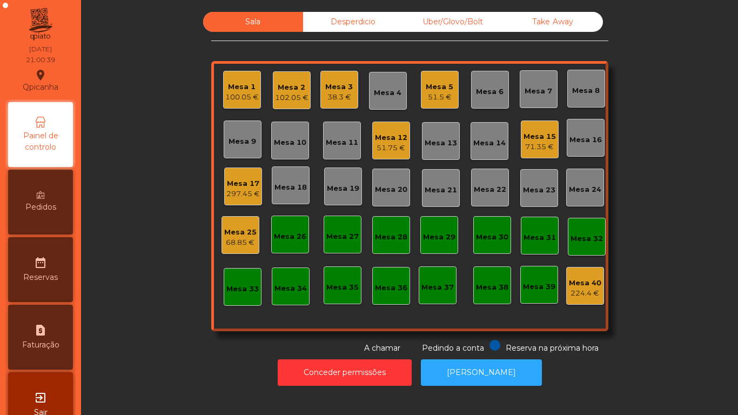
click at [351, 87] on div "Mesa 3 38.3 €" at bounding box center [340, 90] width 38 height 38
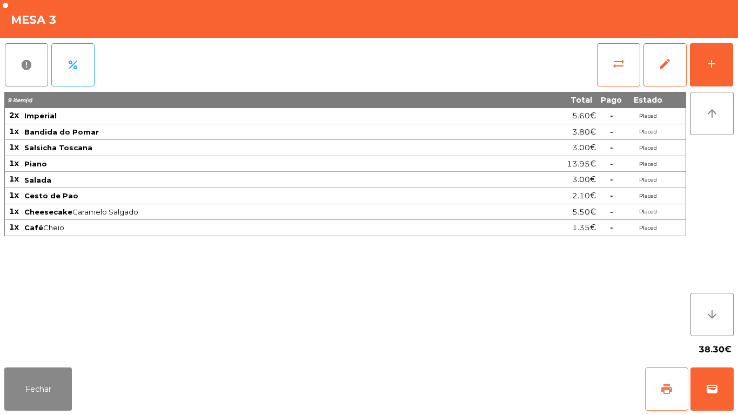
click at [664, 379] on button "print" at bounding box center [666, 389] width 43 height 43
click at [42, 358] on div "38.30€" at bounding box center [369, 349] width 730 height 27
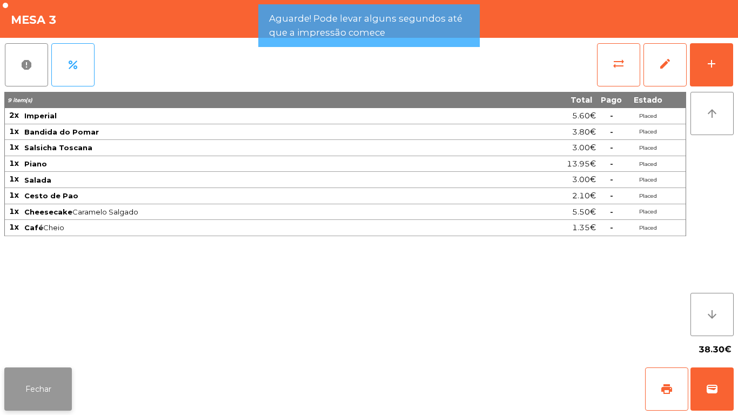
click at [35, 377] on button "Fechar" at bounding box center [38, 389] width 68 height 43
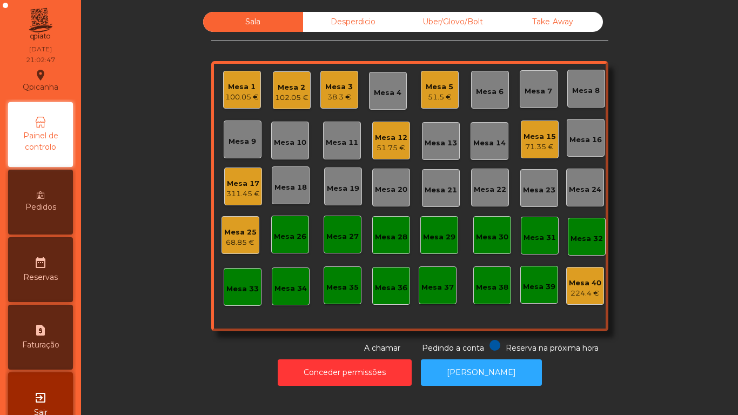
click at [332, 88] on div "Mesa 3" at bounding box center [339, 87] width 28 height 11
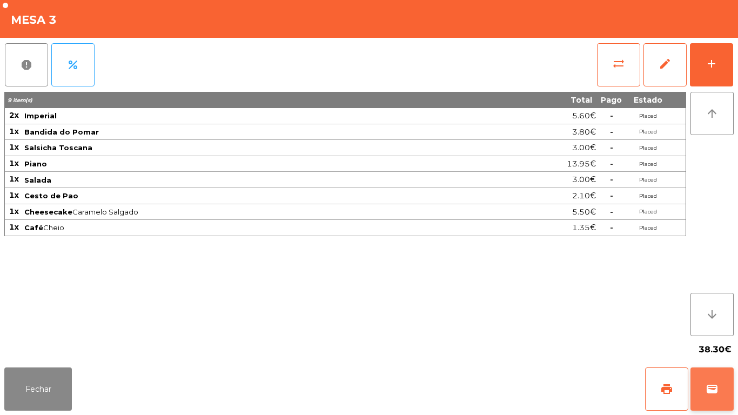
click at [712, 377] on button "wallet" at bounding box center [712, 389] width 43 height 43
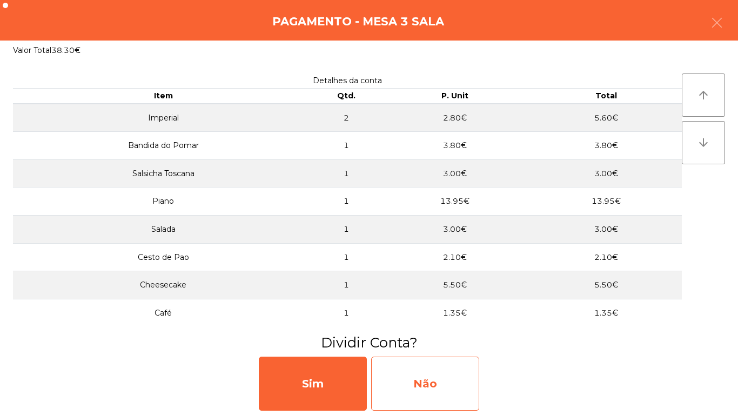
click at [452, 369] on div "Não" at bounding box center [425, 384] width 108 height 54
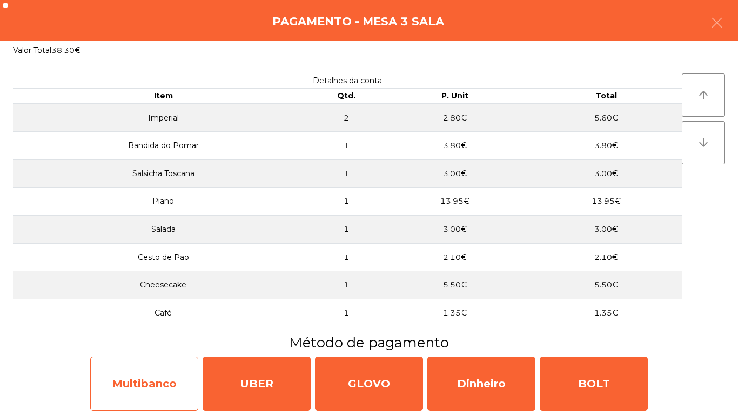
click at [152, 363] on div "Multibanco" at bounding box center [144, 384] width 108 height 54
select select "**"
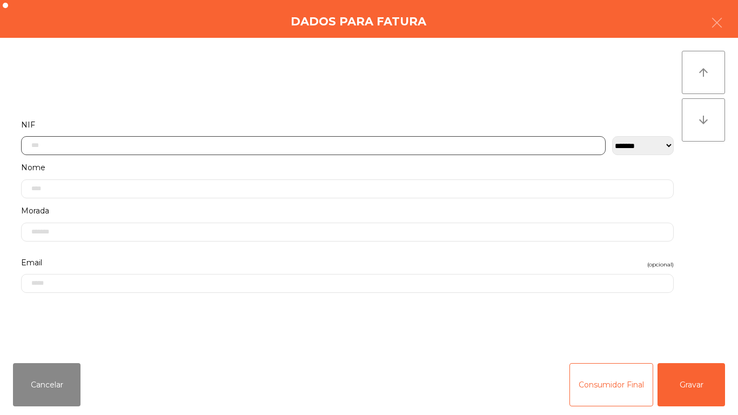
click at [261, 144] on input "text" at bounding box center [313, 145] width 585 height 19
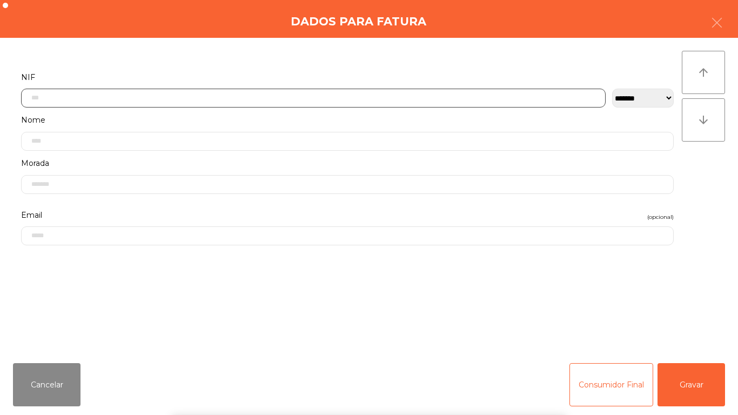
scroll to position [66, 0]
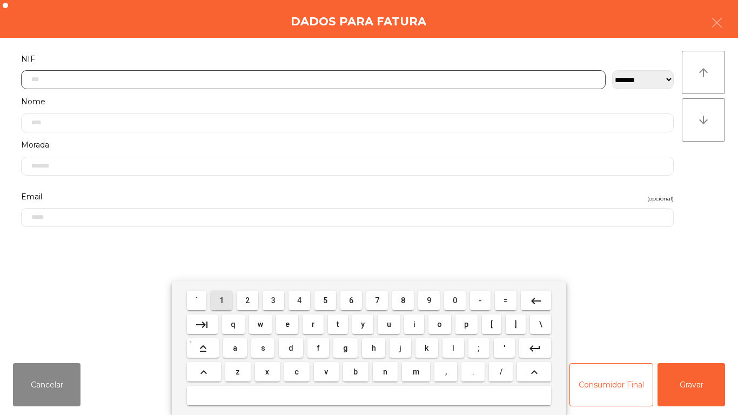
click at [222, 300] on span "1" at bounding box center [221, 300] width 4 height 9
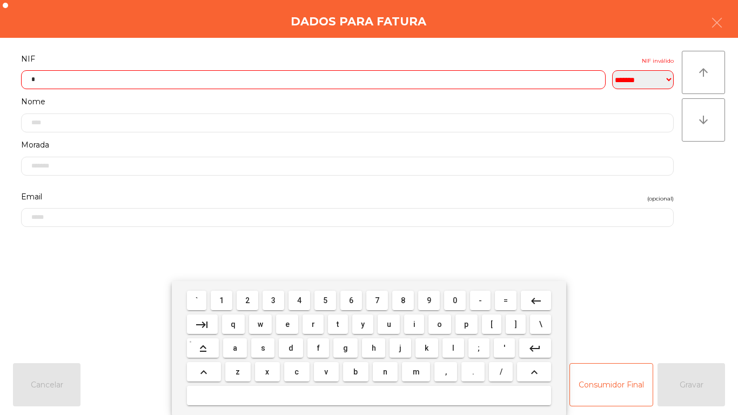
click at [324, 297] on span "5" at bounding box center [325, 300] width 4 height 9
click at [428, 302] on span "9" at bounding box center [429, 300] width 4 height 9
click at [377, 300] on span "7" at bounding box center [377, 300] width 4 height 9
click at [377, 297] on span "7" at bounding box center [377, 300] width 4 height 9
click at [455, 300] on span "0" at bounding box center [455, 300] width 4 height 9
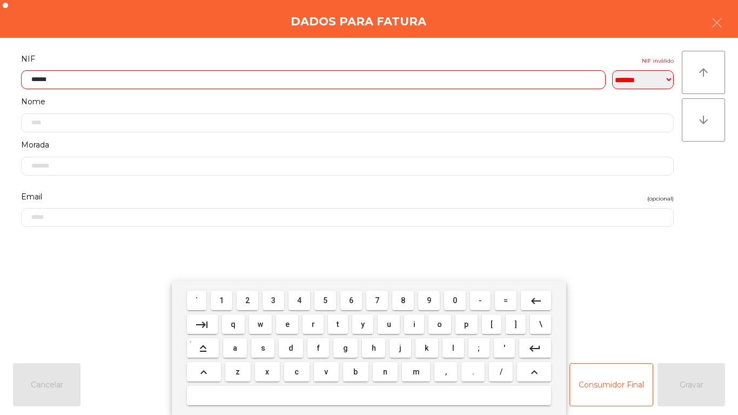
click at [222, 300] on span "1" at bounding box center [221, 300] width 4 height 9
click at [299, 300] on span "4" at bounding box center [299, 300] width 4 height 9
type input "*********"
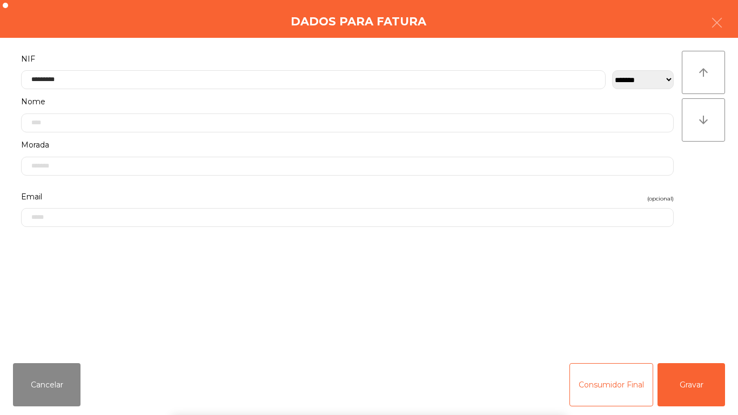
click at [680, 303] on div "` 1 2 3 4 5 6 7 8 9 0 - = keyboard_backspace keyboard_tab q w e r t y u i o p […" at bounding box center [369, 348] width 738 height 134
click at [686, 383] on button "Gravar" at bounding box center [692, 384] width 68 height 43
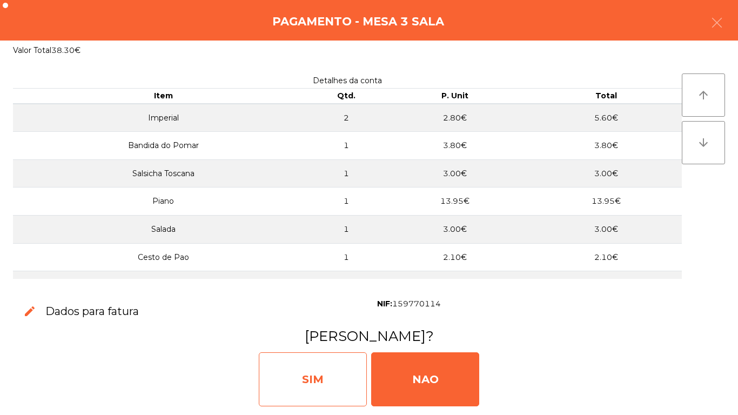
click at [301, 370] on div "SIM" at bounding box center [313, 379] width 108 height 54
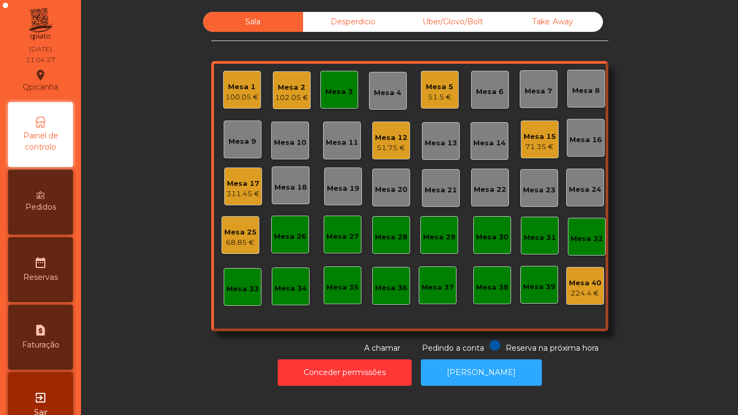
click at [295, 190] on div "Mesa 18" at bounding box center [291, 187] width 32 height 11
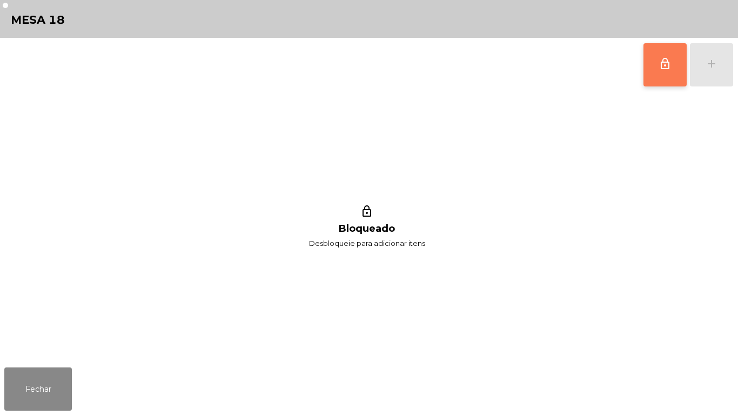
click at [669, 71] on button "lock_outline" at bounding box center [665, 64] width 43 height 43
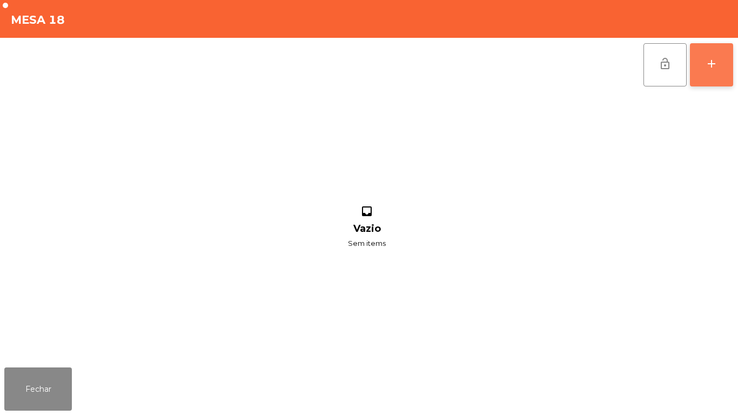
click at [711, 71] on button "add" at bounding box center [711, 64] width 43 height 43
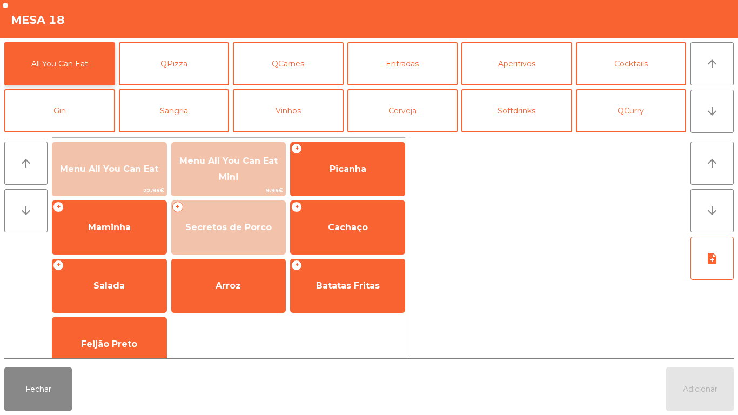
click at [71, 61] on button "All You Can Eat" at bounding box center [59, 63] width 111 height 43
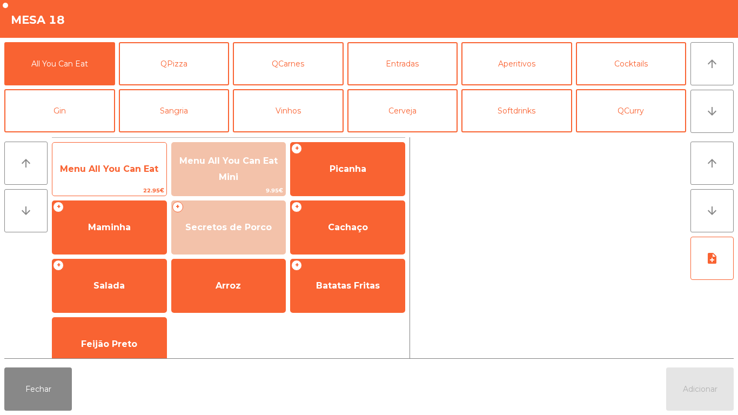
click at [138, 177] on span "Menu All You Can Eat" at bounding box center [109, 169] width 114 height 29
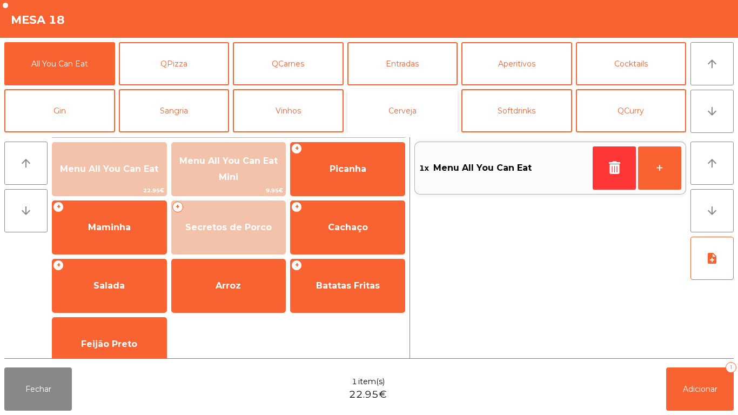
click at [398, 122] on button "Cerveja" at bounding box center [403, 110] width 111 height 43
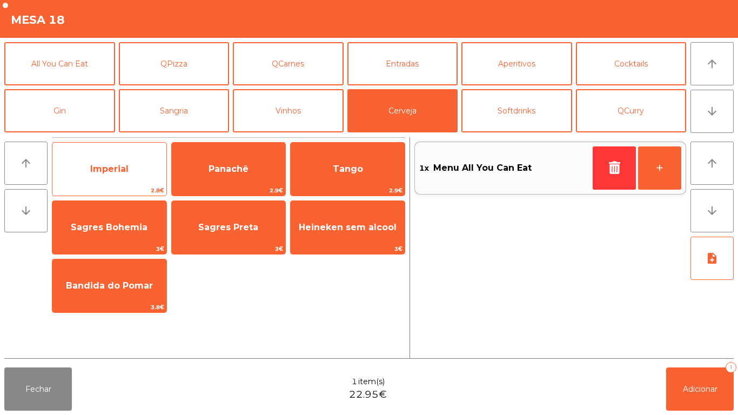
click at [115, 175] on span "Imperial" at bounding box center [109, 169] width 114 height 29
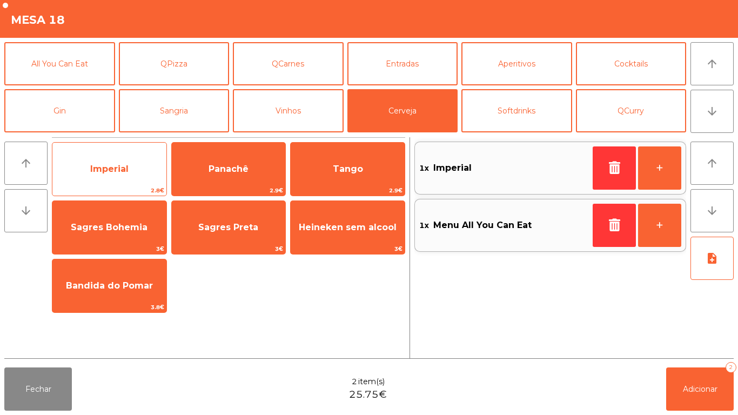
click at [116, 176] on span "Imperial" at bounding box center [109, 169] width 114 height 29
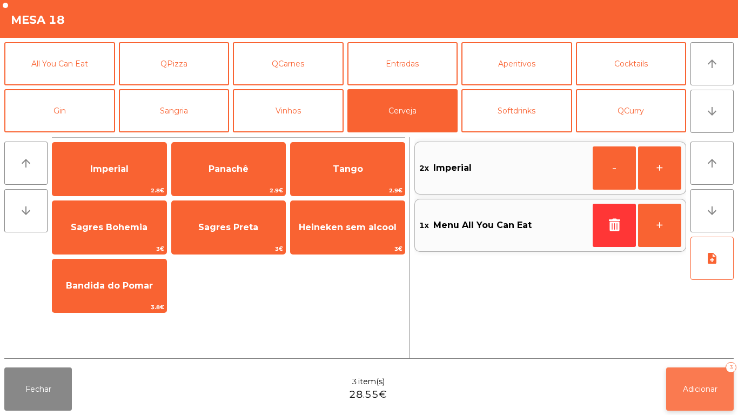
click at [692, 389] on span "Adicionar" at bounding box center [700, 389] width 35 height 10
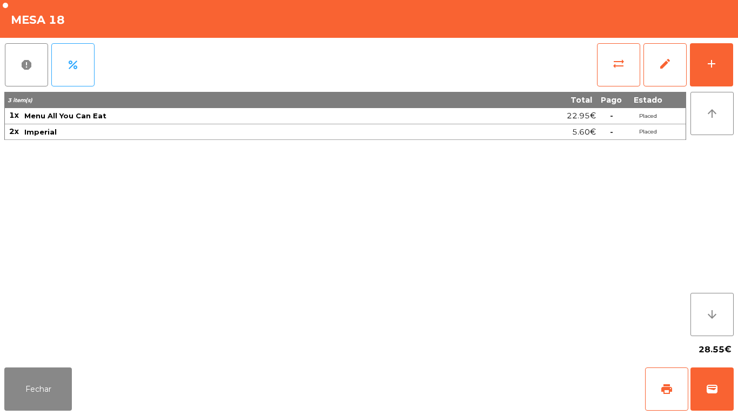
click at [66, 415] on div "Fechar print wallet" at bounding box center [369, 389] width 738 height 52
click at [42, 394] on button "Fechar" at bounding box center [38, 389] width 68 height 43
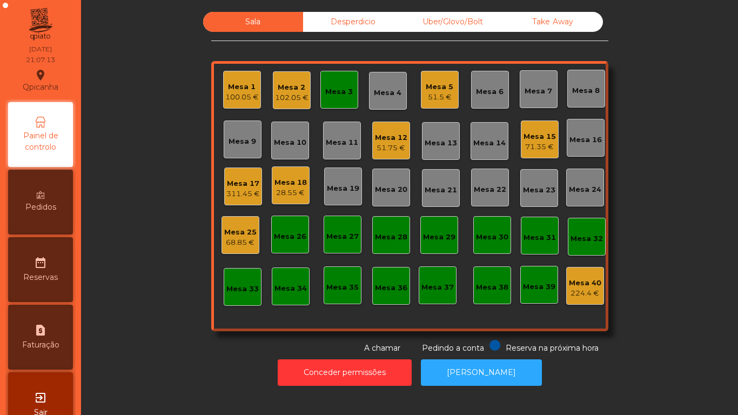
click at [429, 91] on div "Mesa 5" at bounding box center [440, 87] width 28 height 11
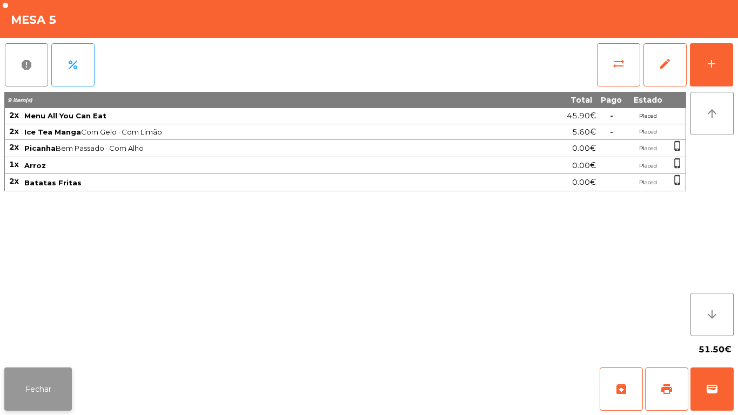
click at [39, 377] on button "Fechar" at bounding box center [38, 389] width 68 height 43
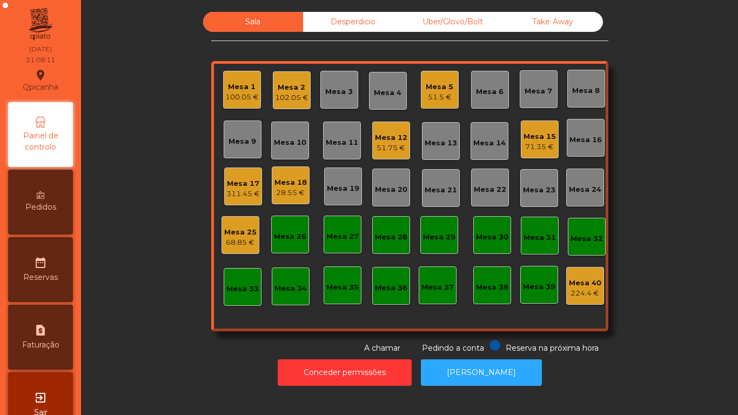
click at [244, 192] on div "311.45 €" at bounding box center [243, 194] width 34 height 11
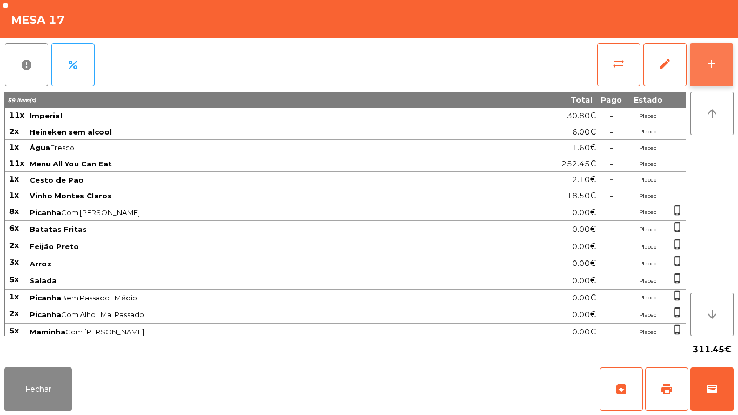
click at [713, 71] on button "add" at bounding box center [711, 64] width 43 height 43
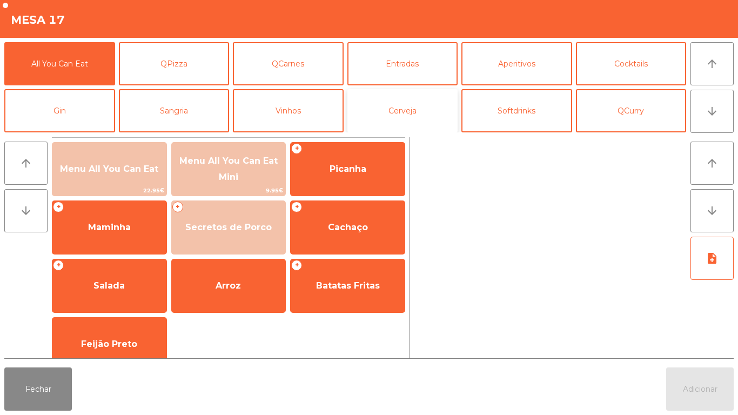
click at [407, 112] on button "Cerveja" at bounding box center [403, 110] width 111 height 43
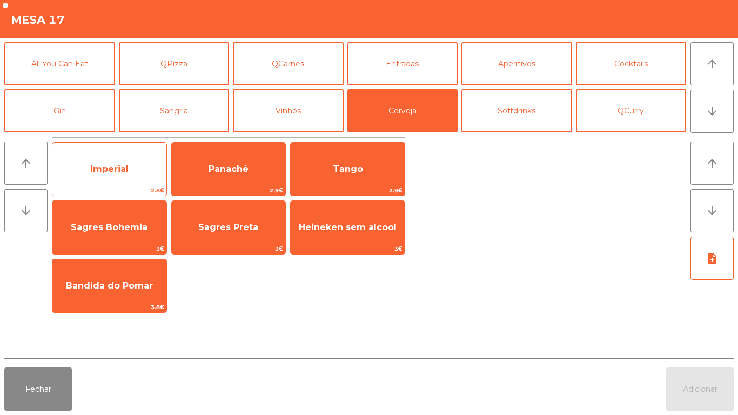
click at [128, 173] on span "Imperial" at bounding box center [109, 169] width 38 height 10
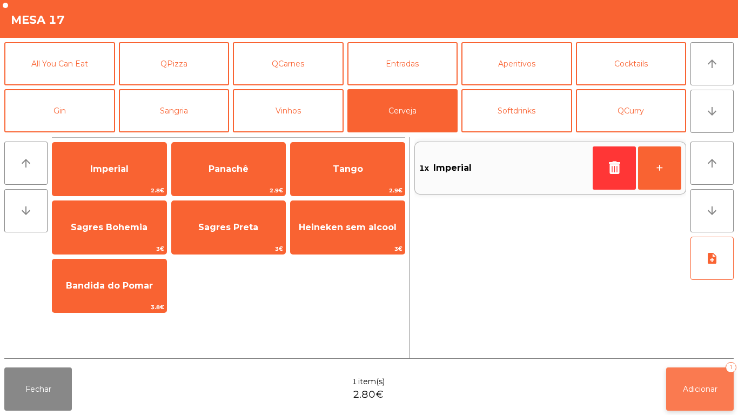
click at [701, 383] on button "Adicionar 1" at bounding box center [701, 389] width 68 height 43
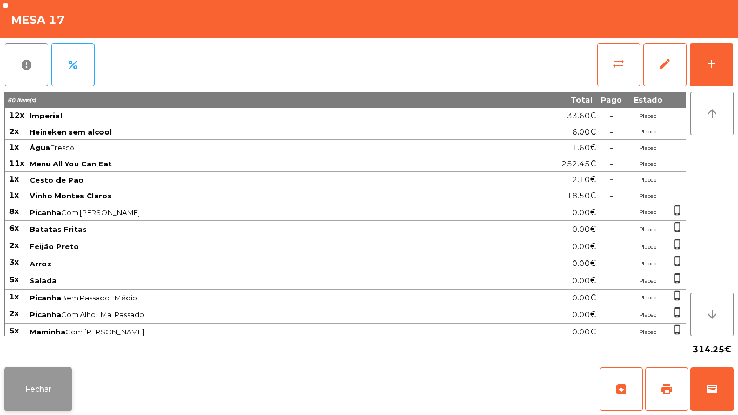
click at [41, 371] on button "Fechar" at bounding box center [38, 389] width 68 height 43
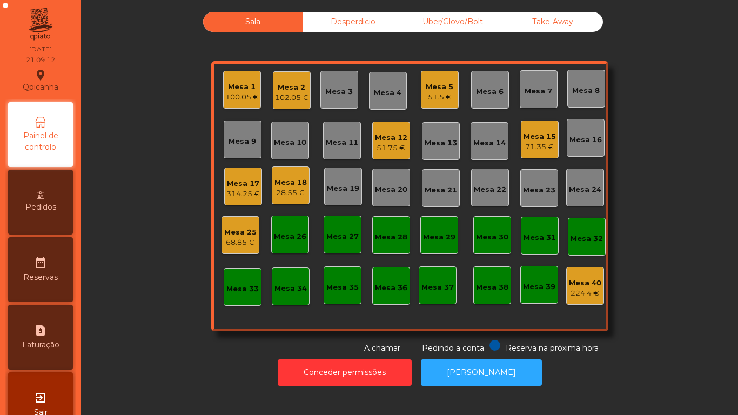
click at [288, 188] on div "28.55 €" at bounding box center [291, 193] width 32 height 11
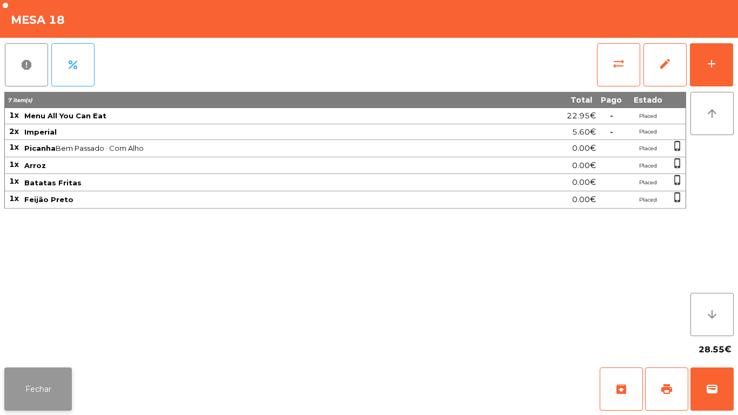
click at [65, 378] on button "Fechar" at bounding box center [38, 389] width 68 height 43
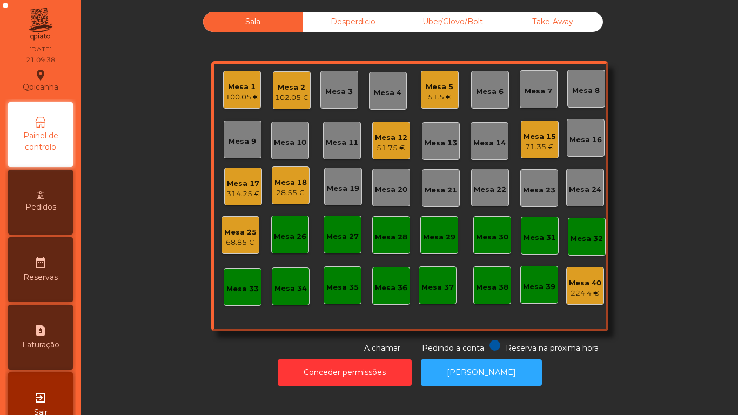
click at [292, 195] on div "28.55 €" at bounding box center [291, 193] width 32 height 11
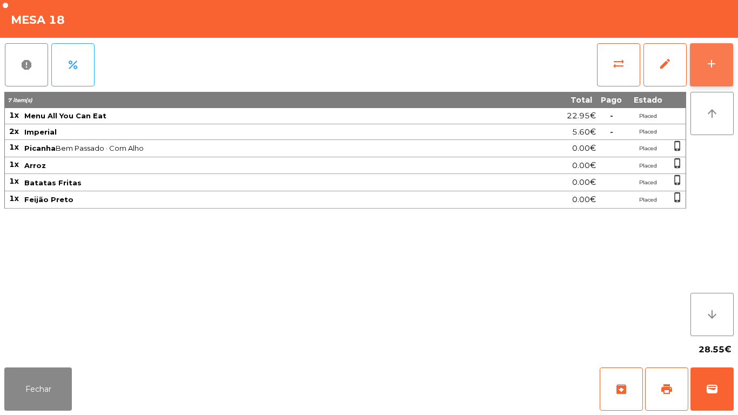
click at [702, 74] on button "add" at bounding box center [711, 64] width 43 height 43
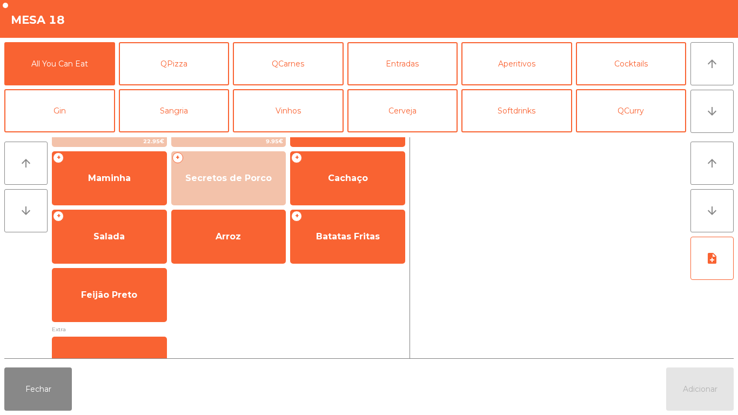
scroll to position [0, 0]
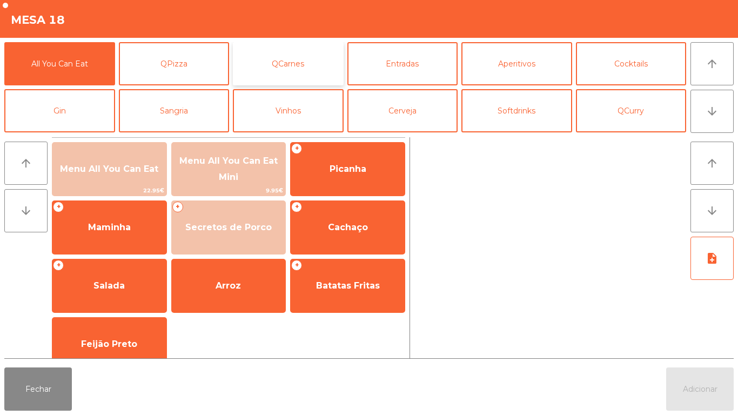
click at [277, 76] on button "QCarnes" at bounding box center [288, 63] width 111 height 43
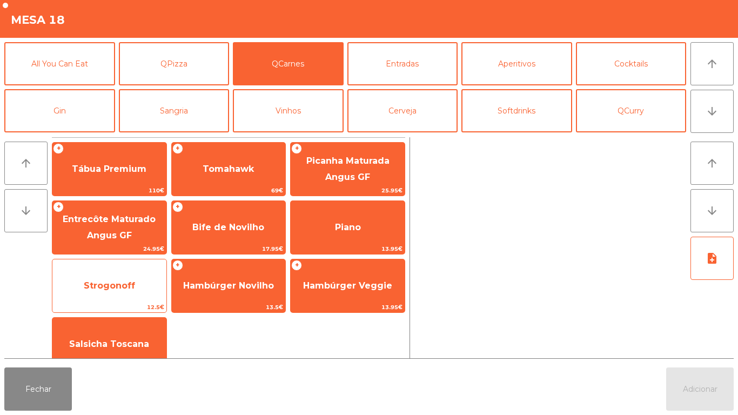
click at [112, 285] on span "Strogonoff" at bounding box center [109, 286] width 51 height 10
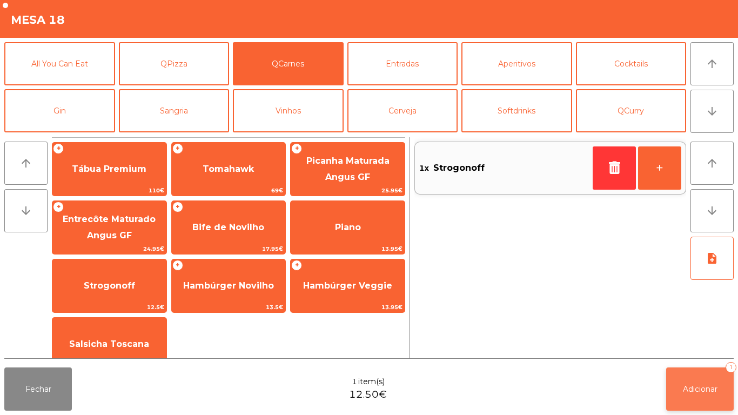
click at [698, 380] on button "Adicionar 1" at bounding box center [701, 389] width 68 height 43
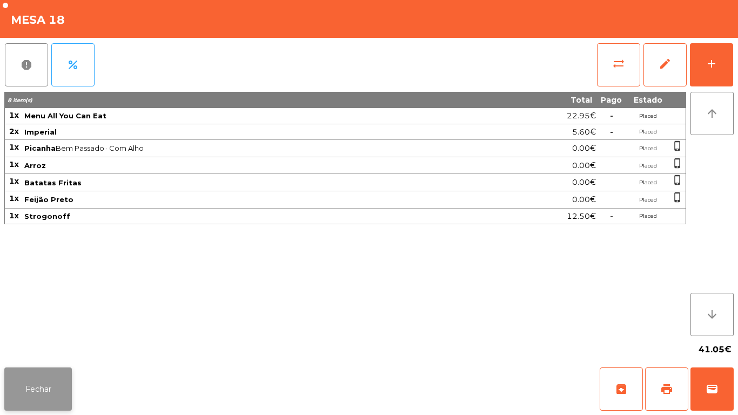
click at [55, 377] on button "Fechar" at bounding box center [38, 389] width 68 height 43
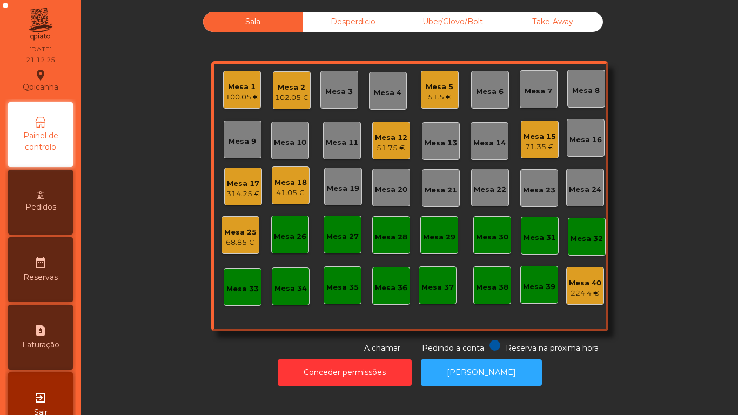
click at [325, 94] on div "Mesa 3" at bounding box center [339, 91] width 28 height 11
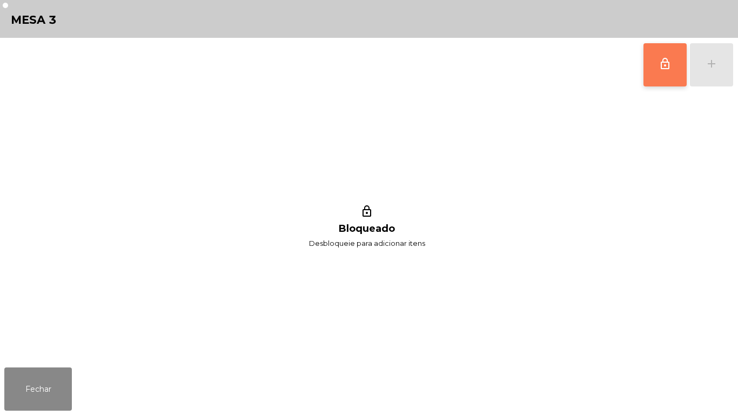
click at [674, 62] on button "lock_outline" at bounding box center [665, 64] width 43 height 43
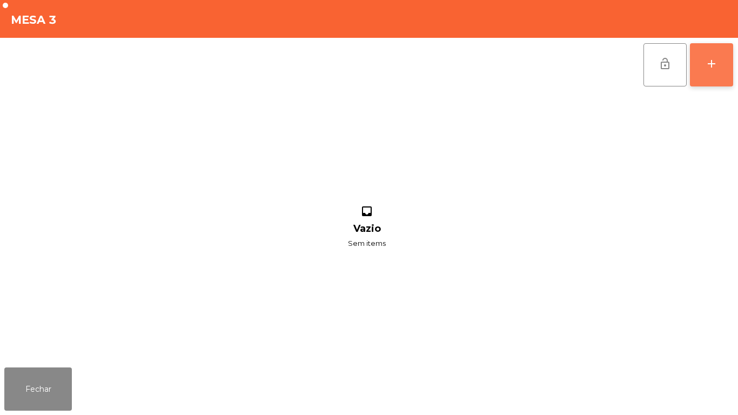
click at [705, 72] on button "add" at bounding box center [711, 64] width 43 height 43
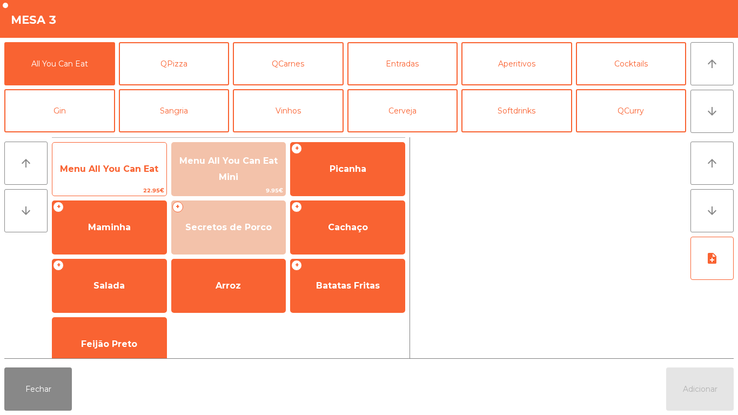
click at [110, 175] on span "Menu All You Can Eat" at bounding box center [109, 169] width 114 height 29
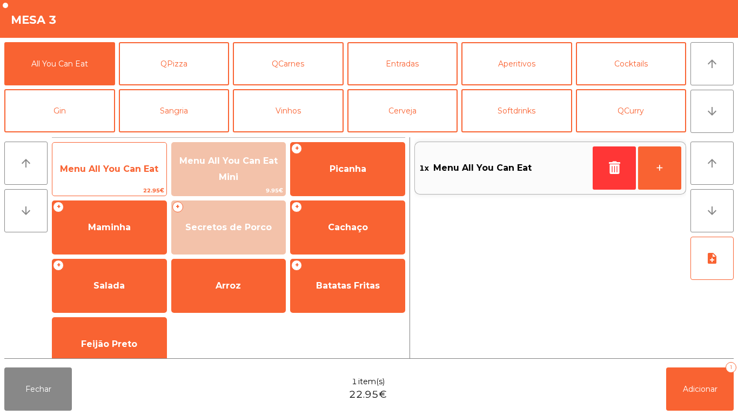
click at [111, 173] on span "Menu All You Can Eat" at bounding box center [109, 169] width 98 height 10
click at [108, 166] on span "Menu All You Can Eat" at bounding box center [109, 169] width 98 height 10
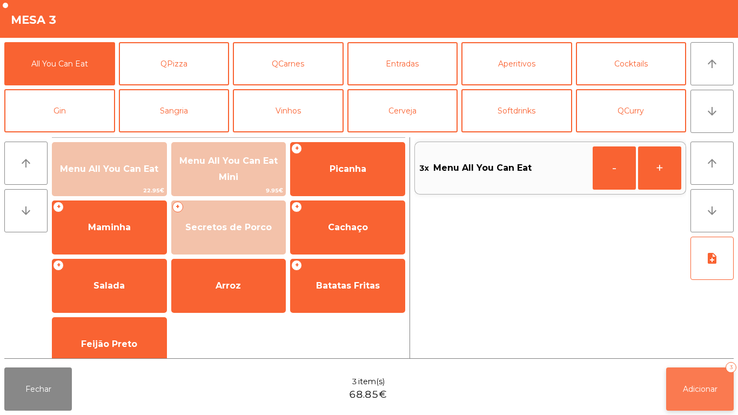
click at [709, 381] on button "Adicionar 3" at bounding box center [701, 389] width 68 height 43
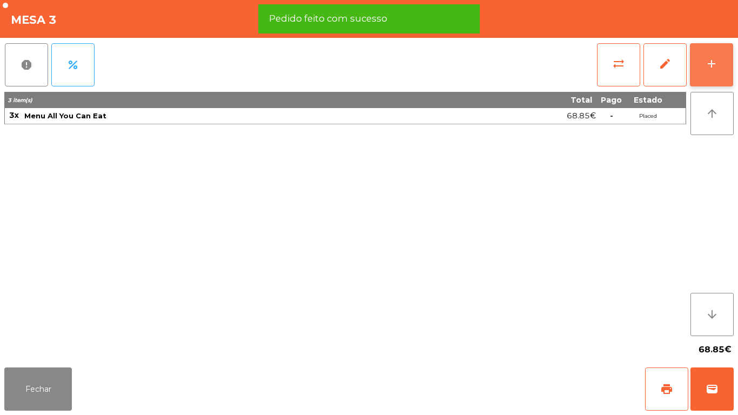
click at [714, 71] on button "add" at bounding box center [711, 64] width 43 height 43
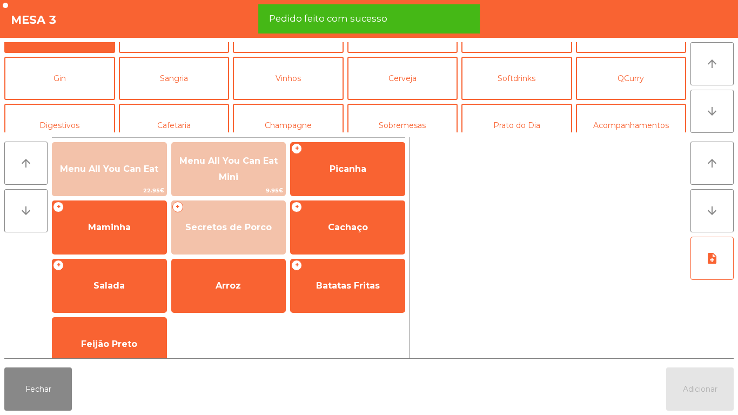
scroll to position [41, 0]
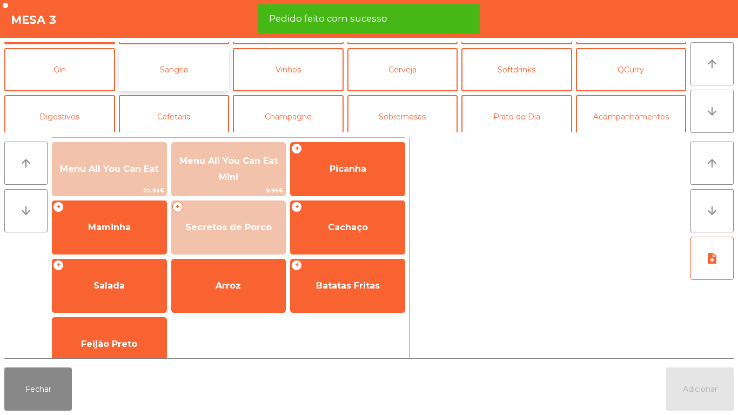
click at [196, 68] on button "Sangria" at bounding box center [174, 69] width 111 height 43
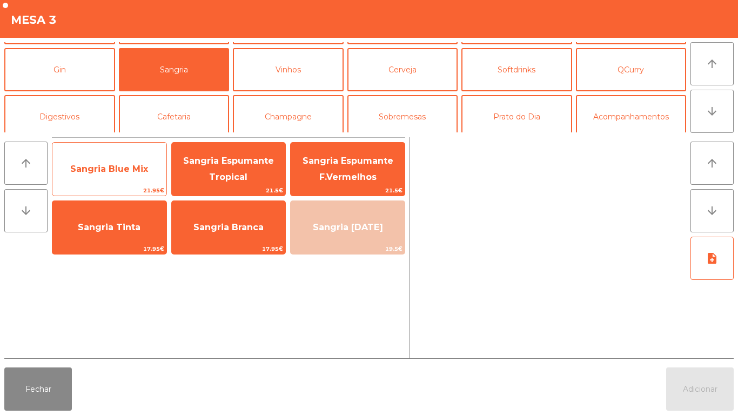
click at [106, 166] on span "Sangria Blue Mix" at bounding box center [109, 169] width 78 height 10
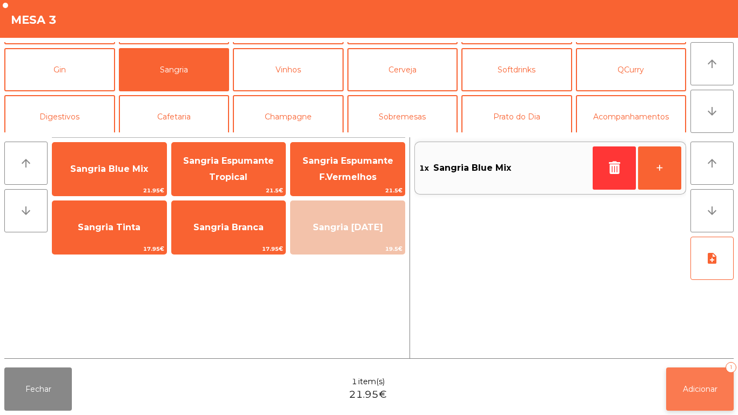
click at [691, 379] on button "Adicionar 1" at bounding box center [701, 389] width 68 height 43
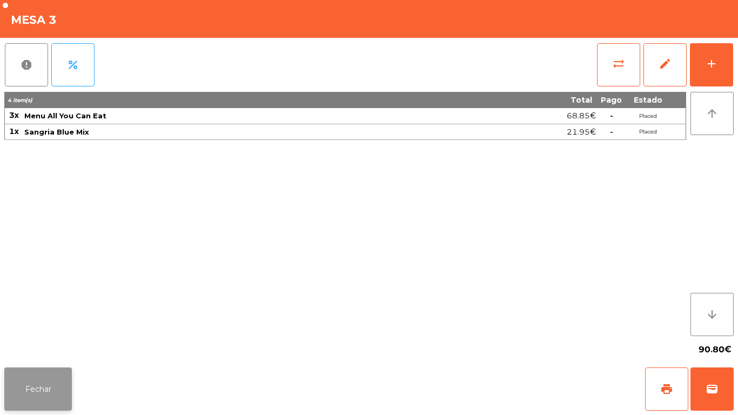
click at [48, 377] on button "Fechar" at bounding box center [38, 389] width 68 height 43
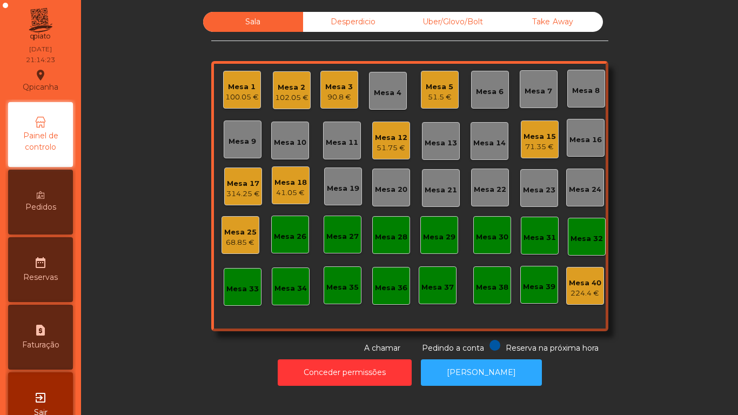
click at [236, 178] on div "Mesa 17" at bounding box center [243, 183] width 34 height 11
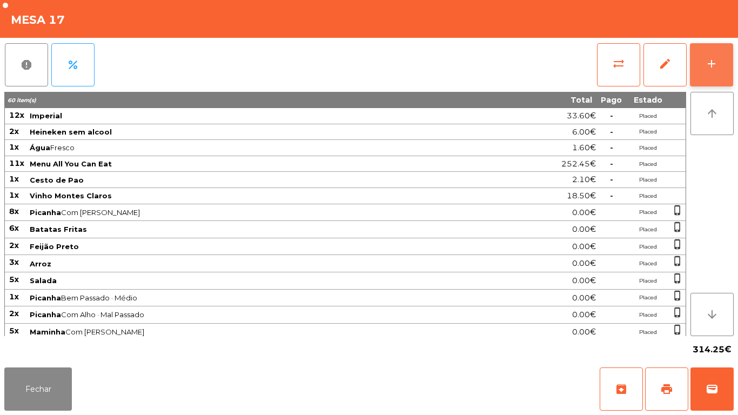
click at [723, 61] on button "add" at bounding box center [711, 64] width 43 height 43
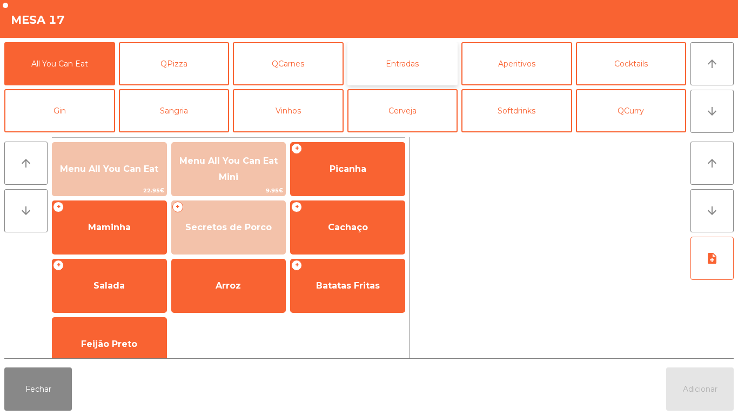
click at [420, 59] on button "Entradas" at bounding box center [403, 63] width 111 height 43
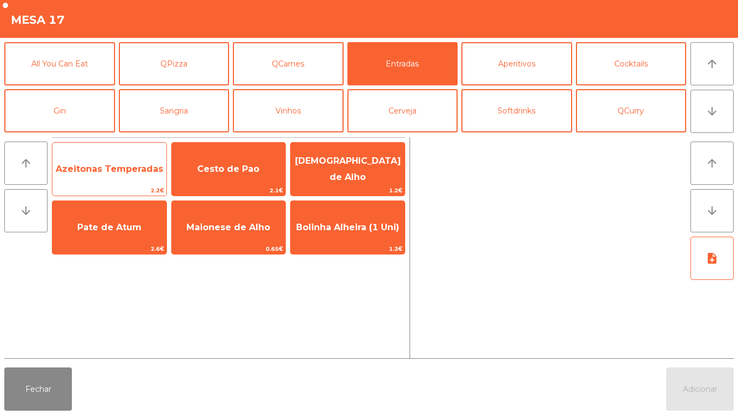
click at [115, 165] on span "Azeitonas Temperadas" at bounding box center [110, 169] width 108 height 10
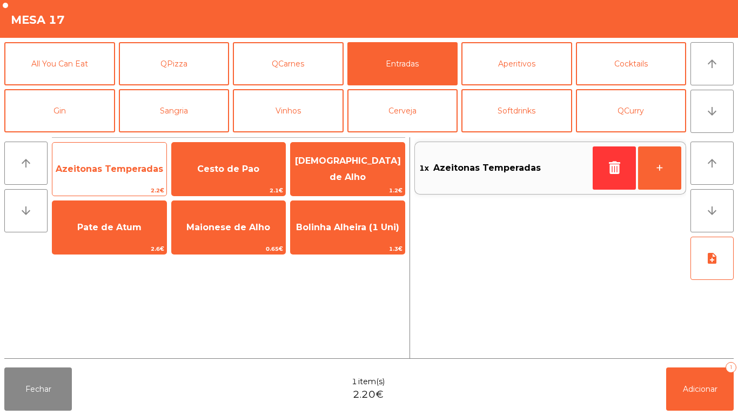
click at [103, 166] on span "Azeitonas Temperadas" at bounding box center [110, 169] width 108 height 10
click at [101, 164] on span "Azeitonas Temperadas" at bounding box center [110, 169] width 108 height 10
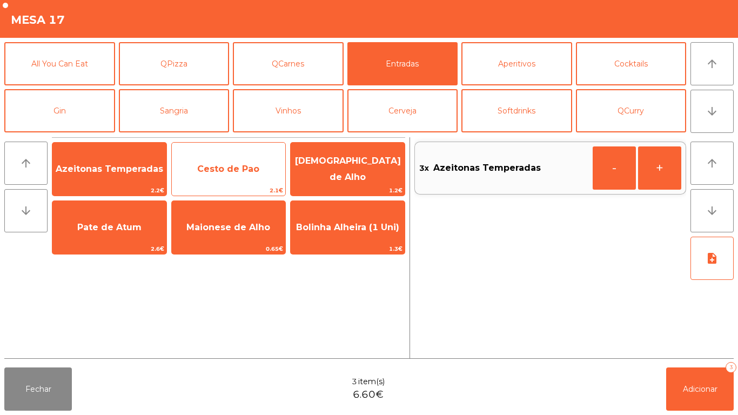
click at [242, 156] on span "Cesto de Pao" at bounding box center [229, 169] width 114 height 29
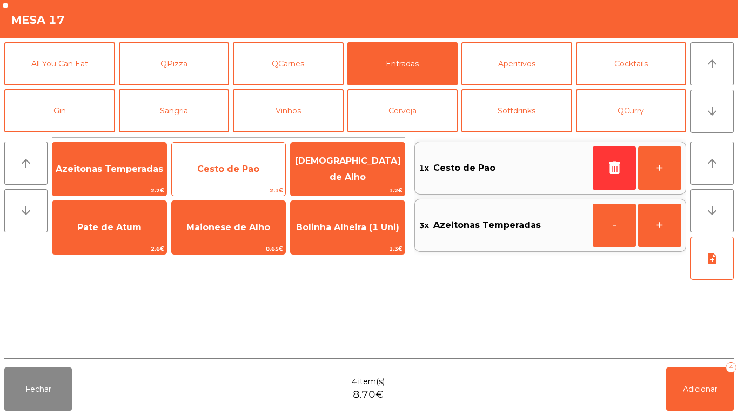
click at [240, 161] on span "Cesto de Pao" at bounding box center [229, 169] width 114 height 29
click at [243, 158] on span "Cesto de Pao" at bounding box center [229, 169] width 114 height 29
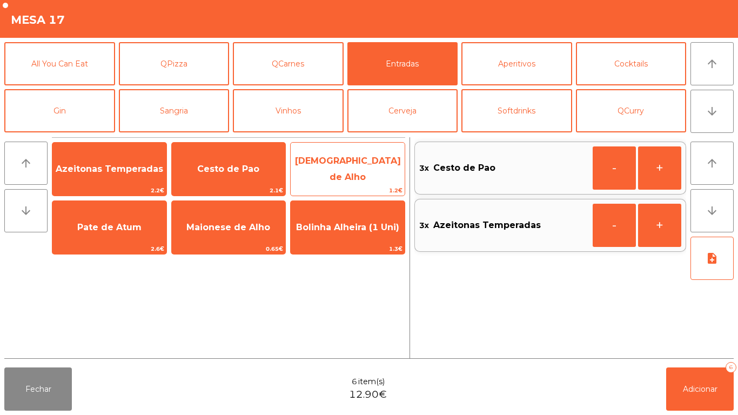
click at [355, 166] on span "[DEMOGRAPHIC_DATA] de Alho" at bounding box center [348, 169] width 106 height 26
click at [355, 163] on span "[DEMOGRAPHIC_DATA] de Alho" at bounding box center [348, 169] width 106 height 26
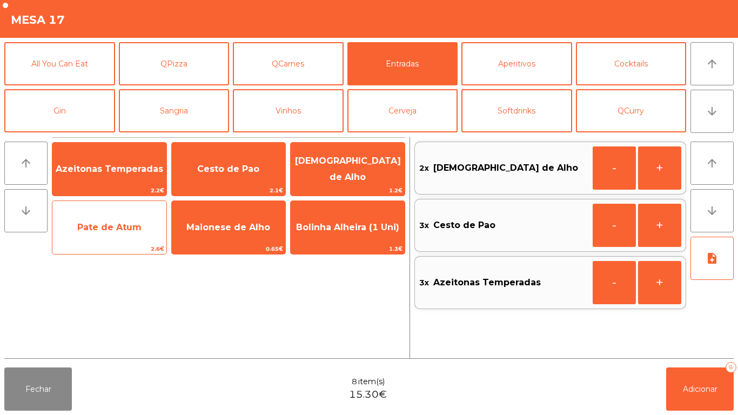
click at [101, 241] on span "Pate de Atum" at bounding box center [109, 227] width 114 height 29
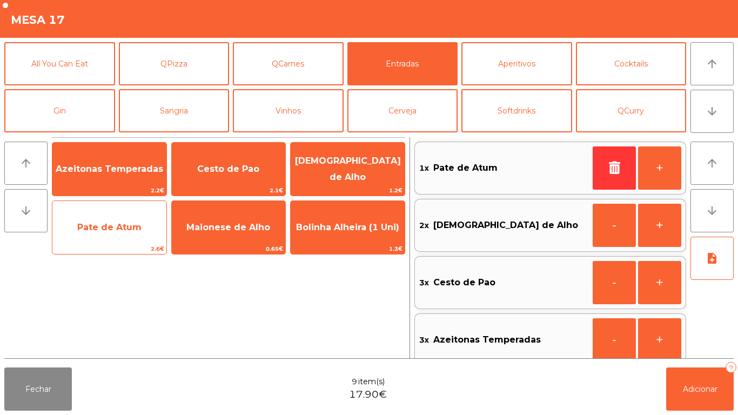
click at [119, 232] on span "Pate de Atum" at bounding box center [109, 227] width 114 height 29
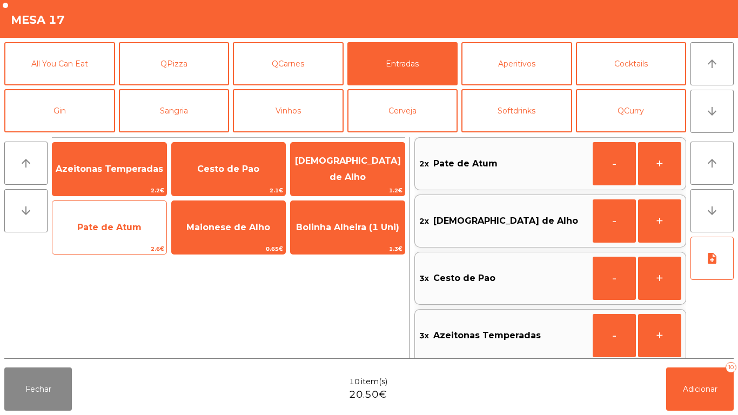
click at [129, 222] on span "Pate de Atum" at bounding box center [109, 227] width 64 height 10
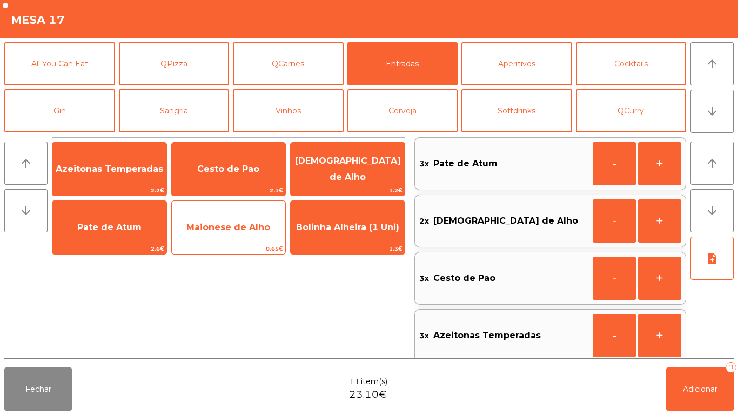
click at [247, 222] on span "Maionese de Alho" at bounding box center [228, 227] width 84 height 10
click at [221, 228] on span "Maionese de Alho" at bounding box center [228, 227] width 84 height 10
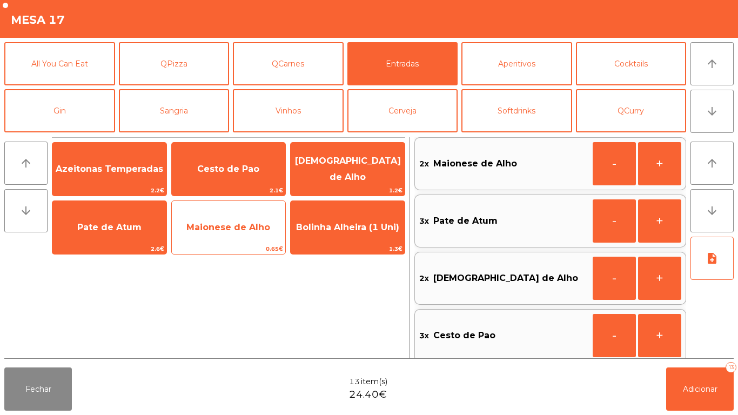
click at [235, 220] on span "Maionese de Alho" at bounding box center [229, 227] width 114 height 29
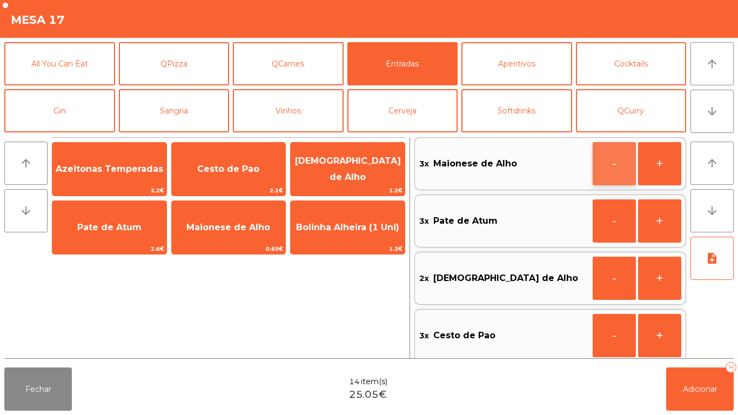
click at [615, 155] on button "-" at bounding box center [614, 163] width 43 height 43
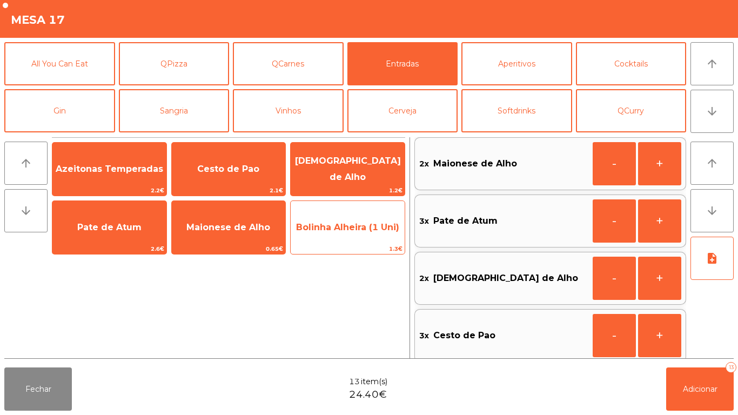
click at [347, 236] on span "Bolinha Alheira (1 Uni)" at bounding box center [348, 227] width 114 height 29
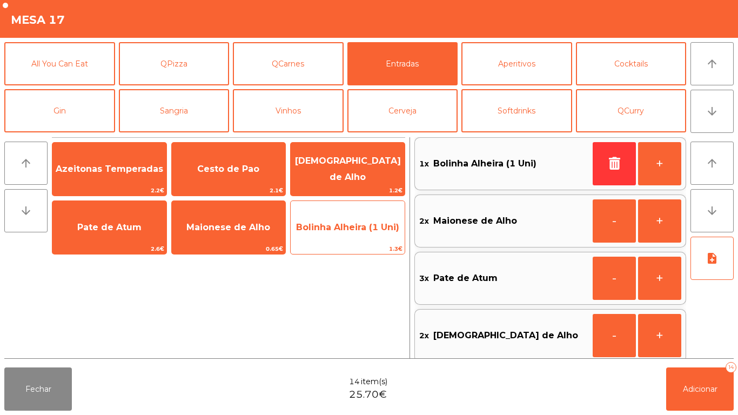
click at [361, 227] on span "Bolinha Alheira (1 Uni)" at bounding box center [347, 227] width 103 height 10
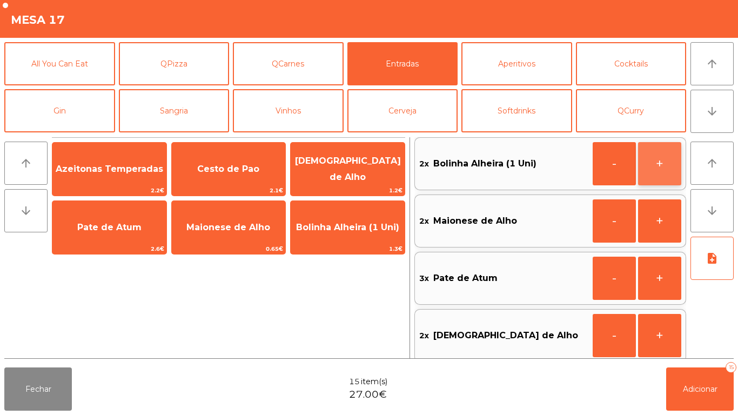
click at [665, 153] on button "+" at bounding box center [659, 163] width 43 height 43
click at [657, 159] on button "+" at bounding box center [659, 163] width 43 height 43
click at [656, 159] on button "+" at bounding box center [659, 163] width 43 height 43
click at [658, 166] on button "+" at bounding box center [659, 163] width 43 height 43
click at [668, 166] on button "+" at bounding box center [659, 163] width 43 height 43
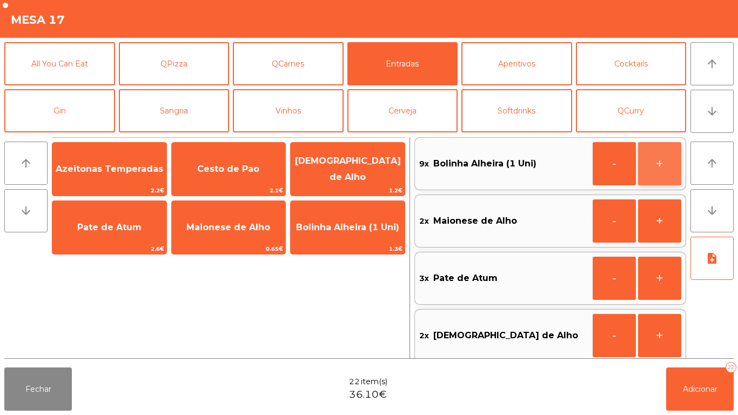
click at [667, 164] on button "+" at bounding box center [659, 163] width 43 height 43
click at [661, 162] on button "+" at bounding box center [659, 163] width 43 height 43
click at [663, 165] on button "+" at bounding box center [659, 163] width 43 height 43
click at [655, 165] on button "+" at bounding box center [659, 163] width 43 height 43
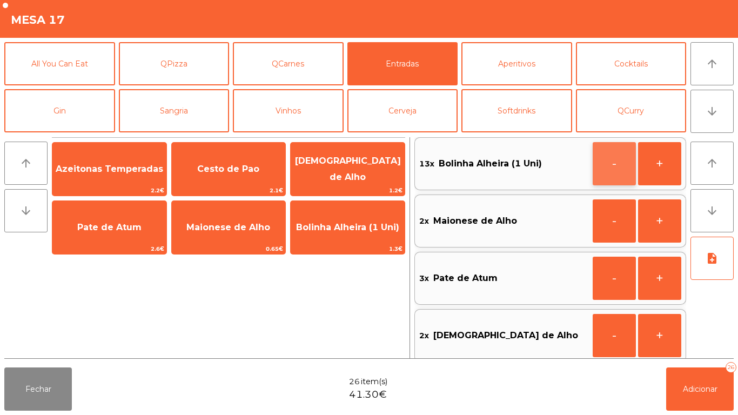
click at [619, 159] on button "-" at bounding box center [614, 163] width 43 height 43
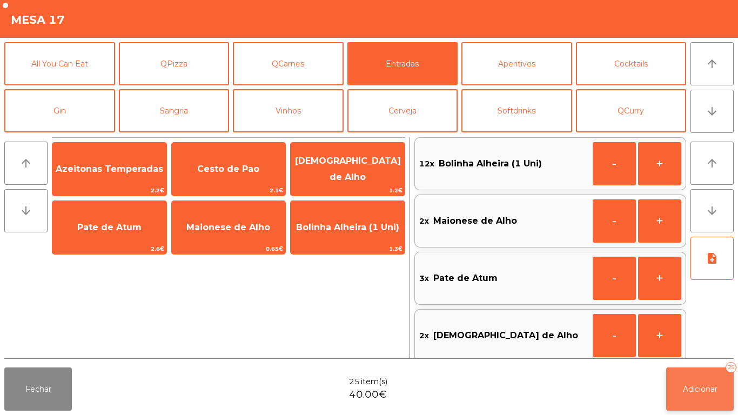
click at [697, 377] on button "Adicionar 25" at bounding box center [701, 389] width 68 height 43
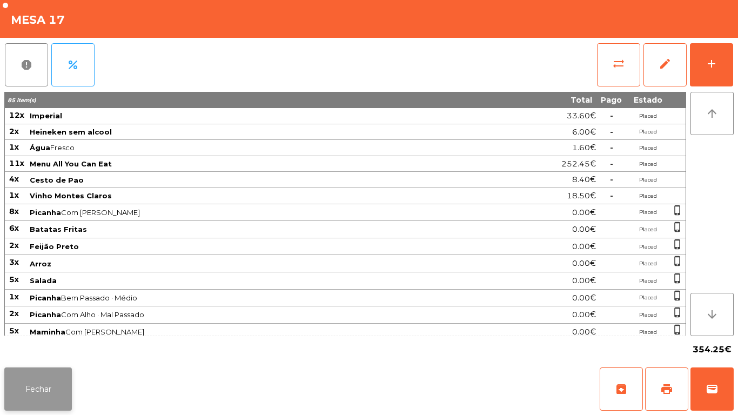
click at [52, 374] on button "Fechar" at bounding box center [38, 389] width 68 height 43
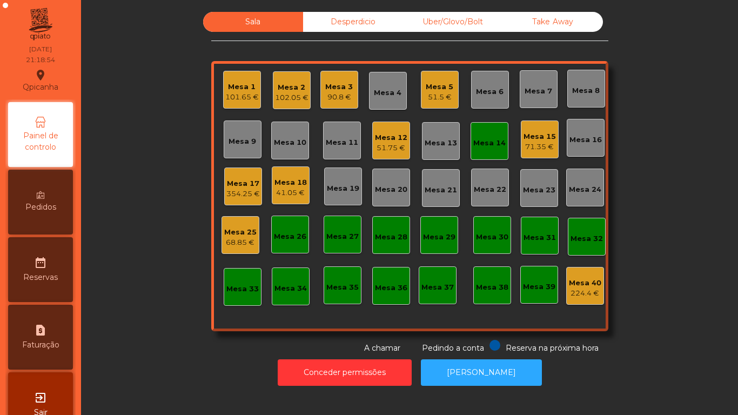
click at [66, 198] on div "Pedidos" at bounding box center [40, 202] width 65 height 65
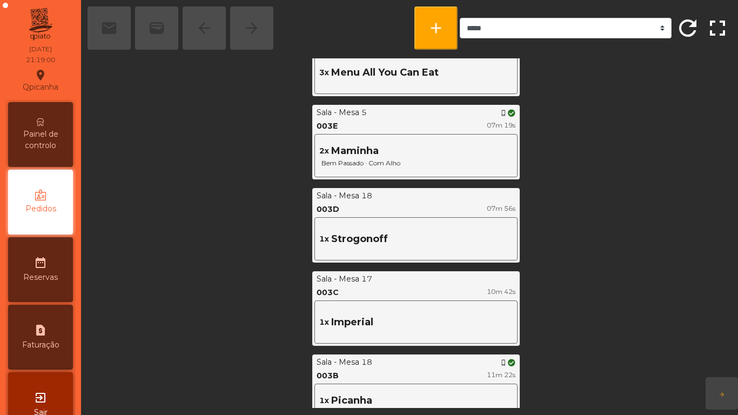
scroll to position [996, 0]
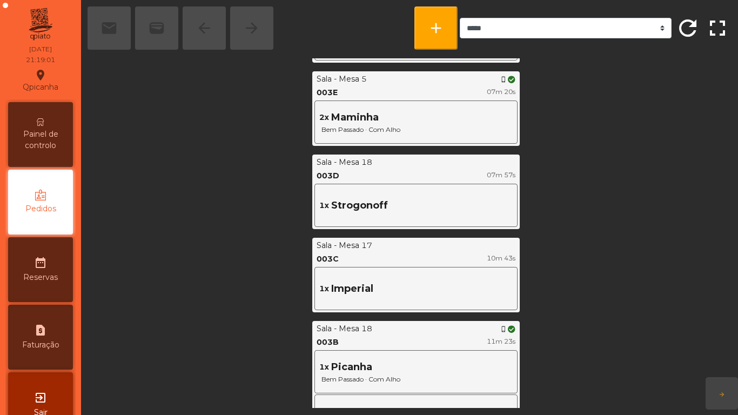
click at [51, 138] on span "Painel de controlo" at bounding box center [40, 140] width 59 height 23
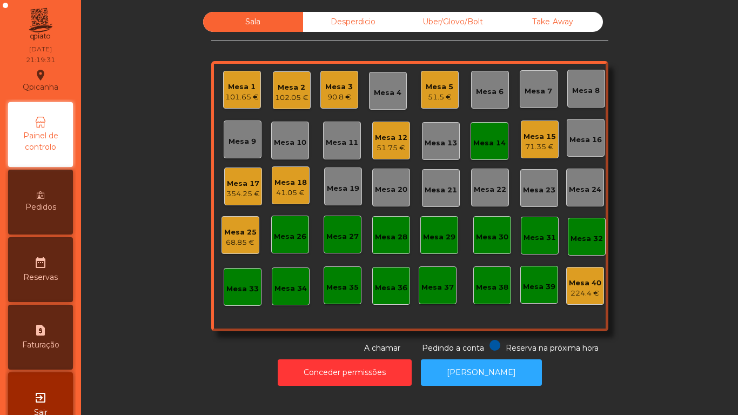
click at [51, 196] on div "Pedidos" at bounding box center [40, 202] width 65 height 65
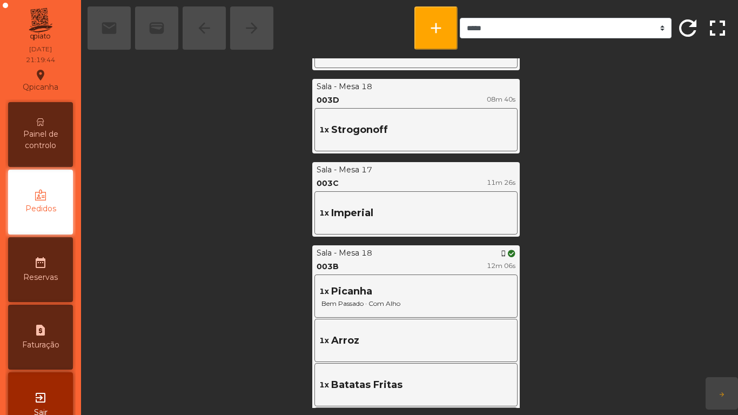
scroll to position [1056, 0]
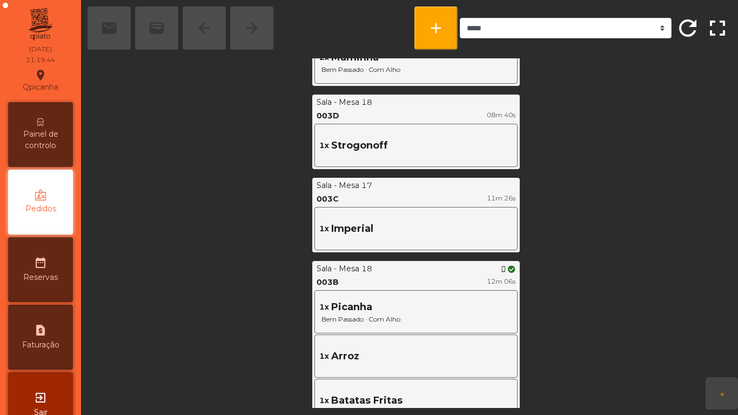
click at [50, 141] on span "Painel de controlo" at bounding box center [40, 140] width 59 height 23
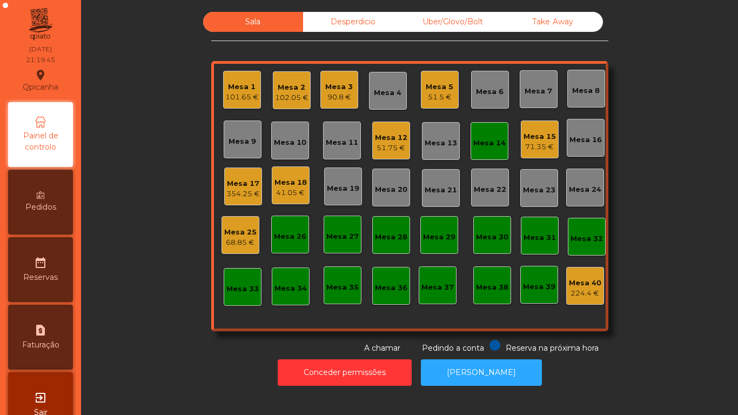
click at [288, 190] on div "41.05 €" at bounding box center [291, 193] width 32 height 11
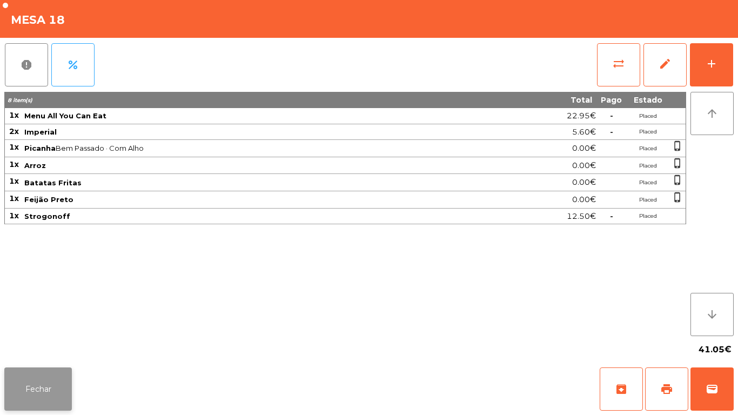
click at [51, 387] on button "Fechar" at bounding box center [38, 389] width 68 height 43
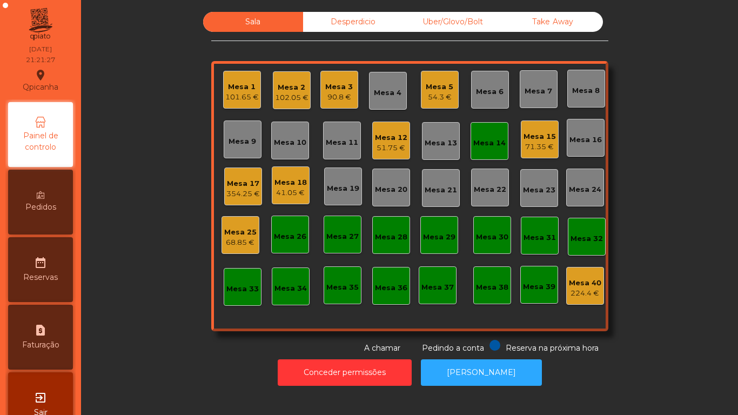
click at [484, 148] on div "Mesa 14" at bounding box center [490, 143] width 32 height 11
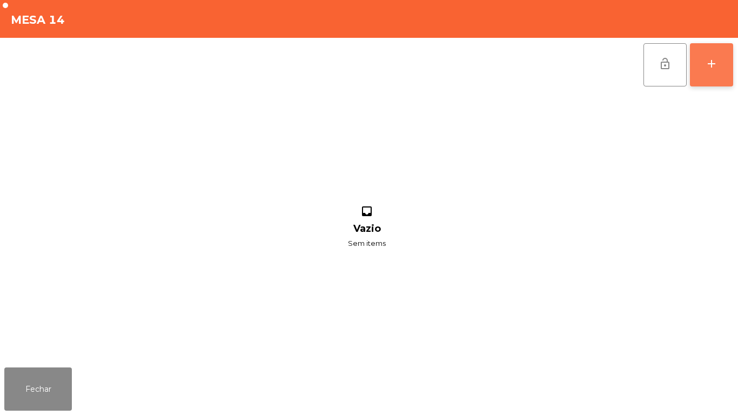
click at [706, 71] on button "add" at bounding box center [711, 64] width 43 height 43
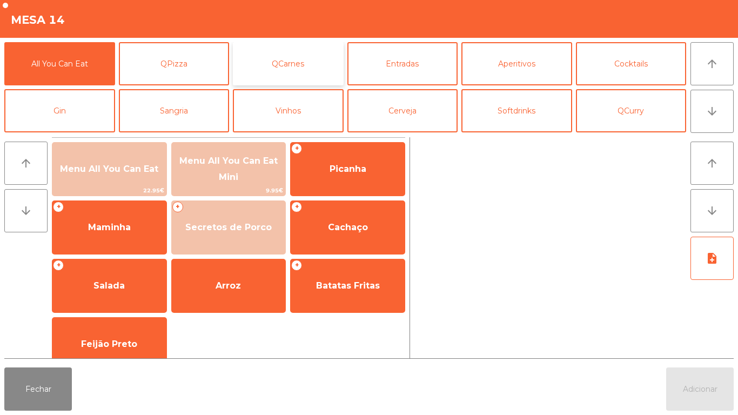
click at [311, 68] on button "QCarnes" at bounding box center [288, 63] width 111 height 43
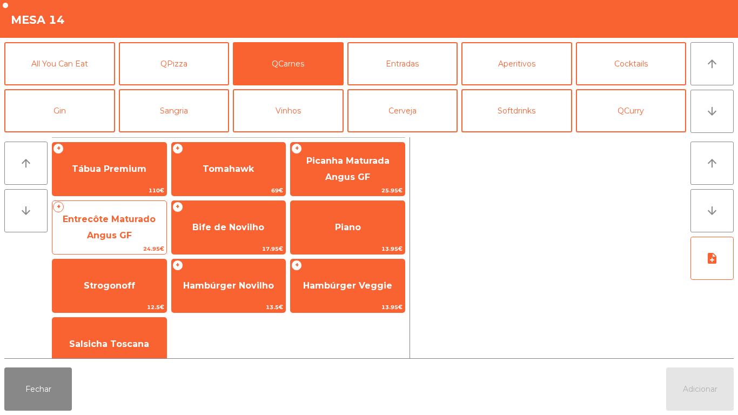
click at [132, 230] on span "Entrecôte Maturado Angus GF" at bounding box center [109, 228] width 114 height 46
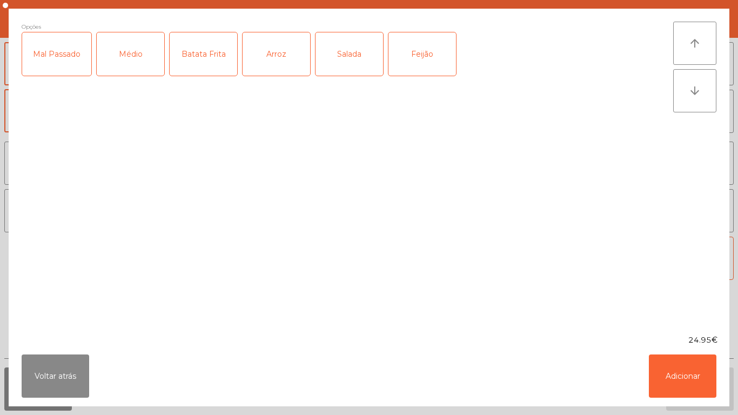
click at [147, 68] on div "Médio" at bounding box center [131, 53] width 68 height 43
click at [282, 62] on div "Arroz" at bounding box center [277, 53] width 68 height 43
click at [439, 57] on div "Feijão" at bounding box center [423, 53] width 68 height 43
click at [668, 383] on button "Adicionar" at bounding box center [683, 376] width 68 height 43
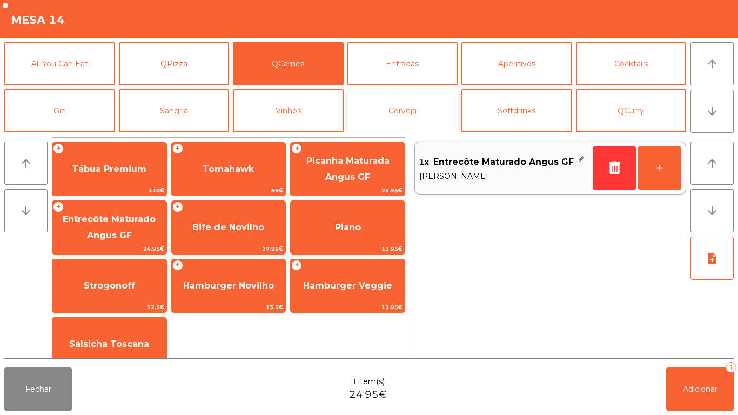
click at [422, 126] on button "Cerveja" at bounding box center [403, 110] width 111 height 43
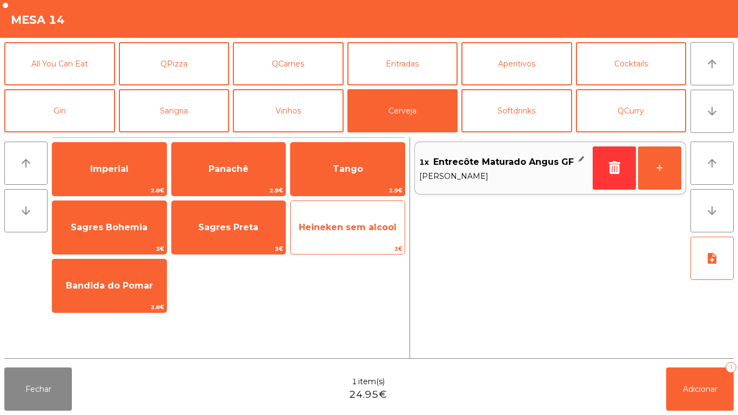
click at [339, 232] on span "Heineken sem alcool" at bounding box center [348, 227] width 114 height 29
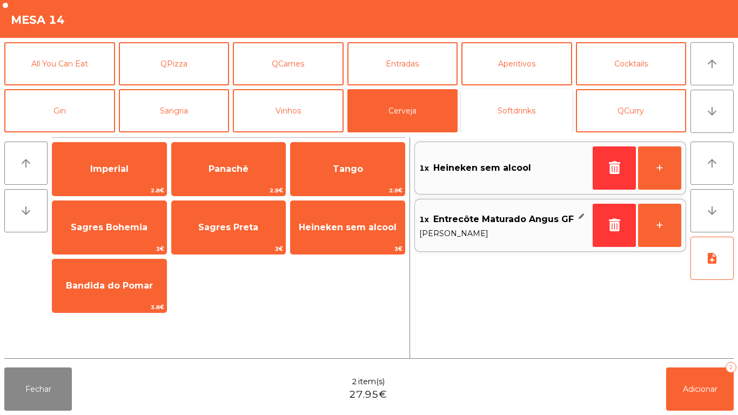
click at [504, 118] on button "Softdrinks" at bounding box center [517, 110] width 111 height 43
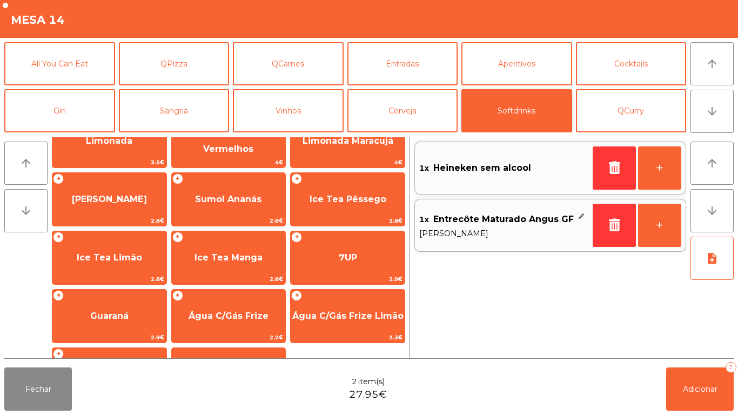
scroll to position [146, 0]
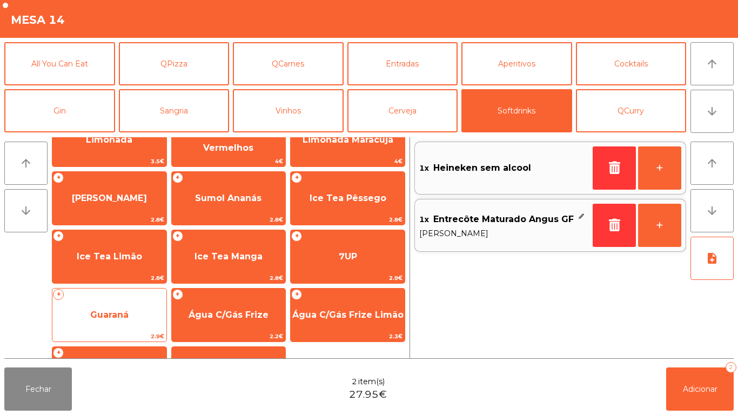
click at [143, 304] on span "Guaraná" at bounding box center [109, 315] width 114 height 29
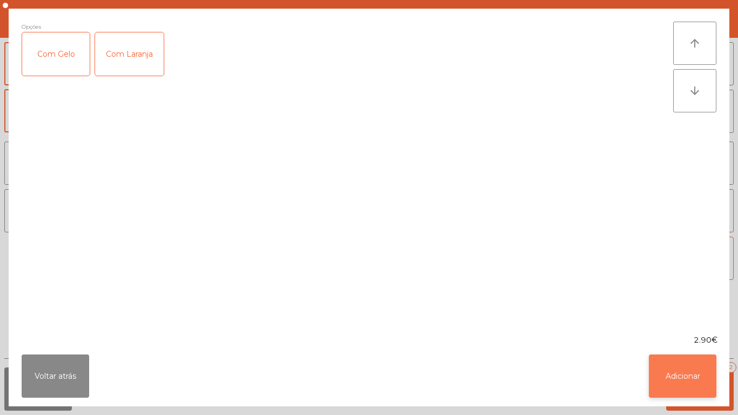
click at [652, 361] on button "Adicionar" at bounding box center [683, 376] width 68 height 43
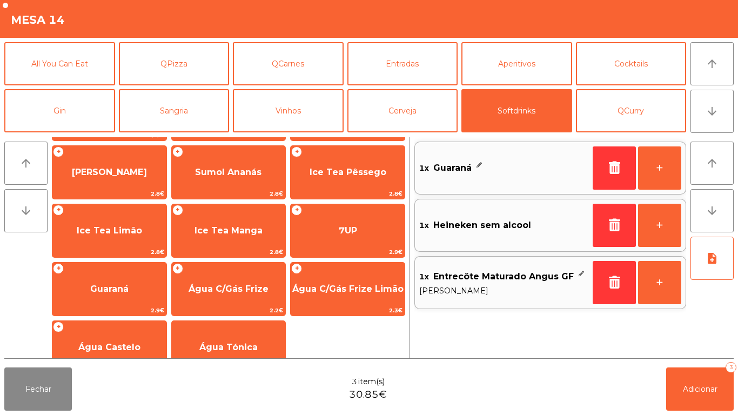
scroll to position [192, 0]
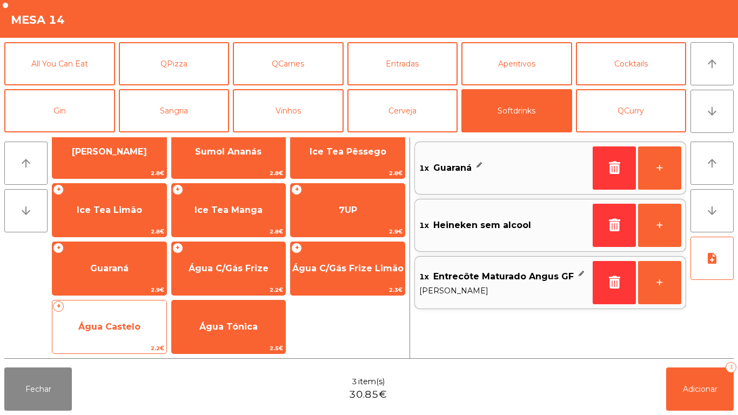
click at [141, 328] on span "Água Castelo" at bounding box center [109, 326] width 114 height 29
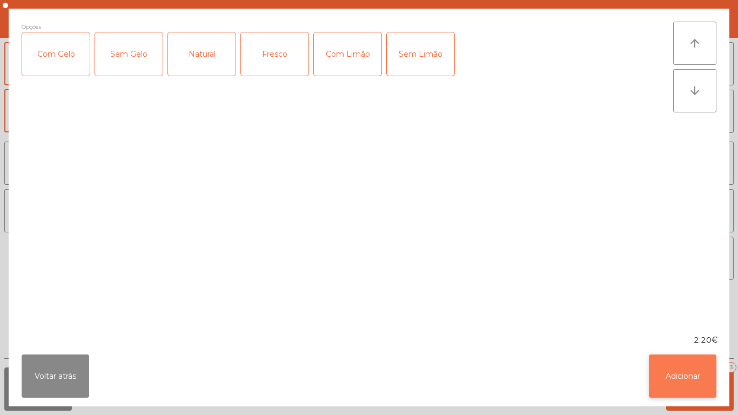
click at [683, 364] on button "Adicionar" at bounding box center [683, 376] width 68 height 43
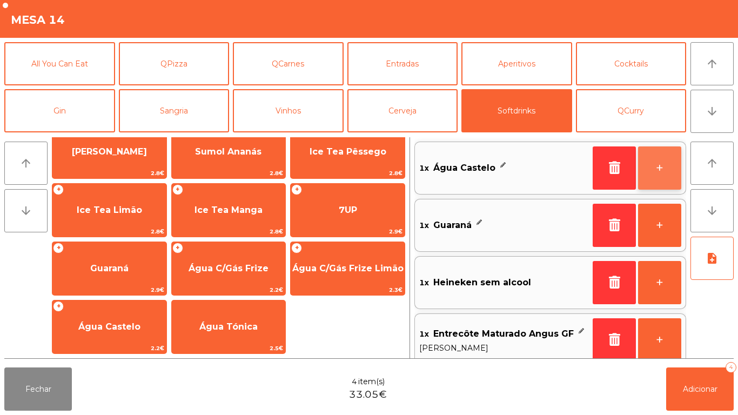
click at [652, 176] on button "+" at bounding box center [659, 167] width 43 height 43
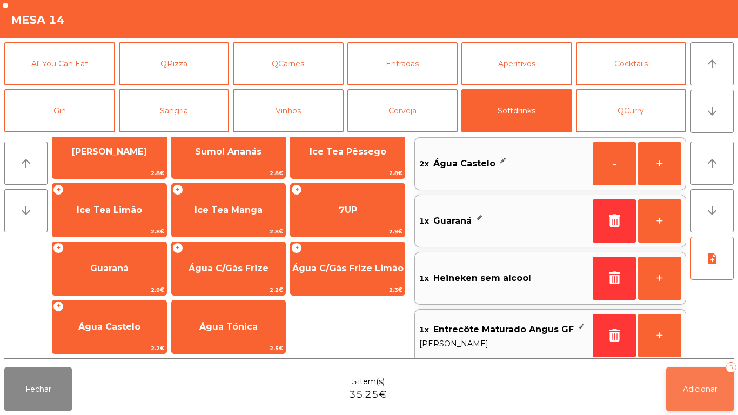
click at [697, 376] on button "Adicionar 5" at bounding box center [701, 389] width 68 height 43
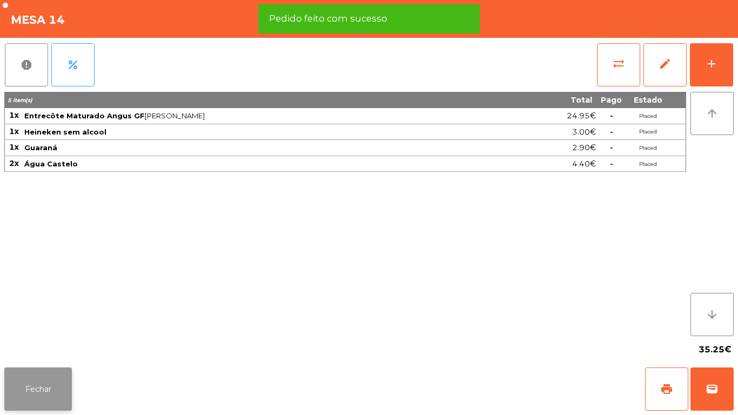
click at [40, 406] on button "Fechar" at bounding box center [38, 389] width 68 height 43
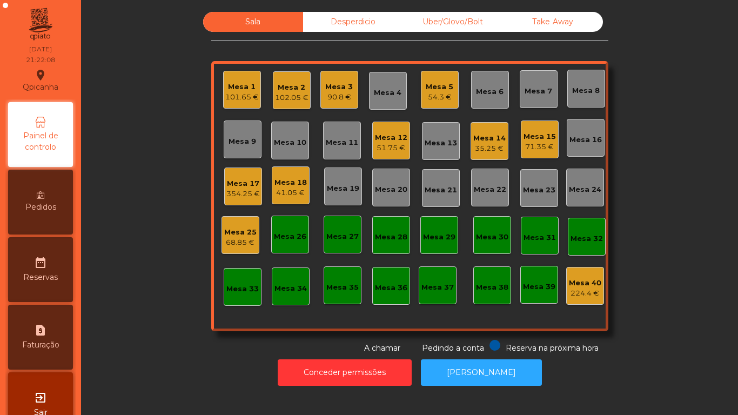
click at [494, 145] on div "35.25 €" at bounding box center [490, 148] width 32 height 11
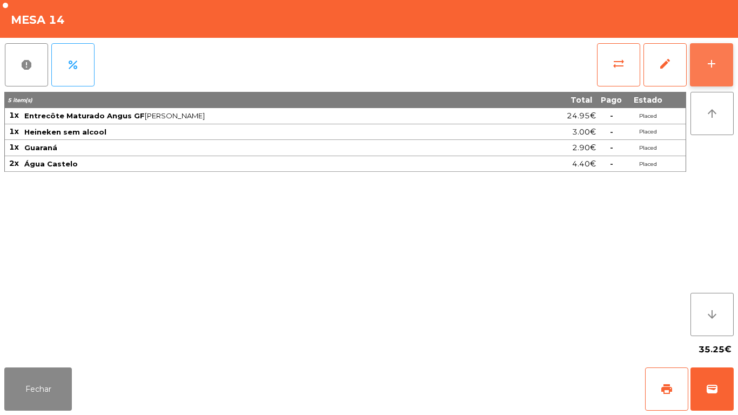
click at [702, 75] on button "add" at bounding box center [711, 64] width 43 height 43
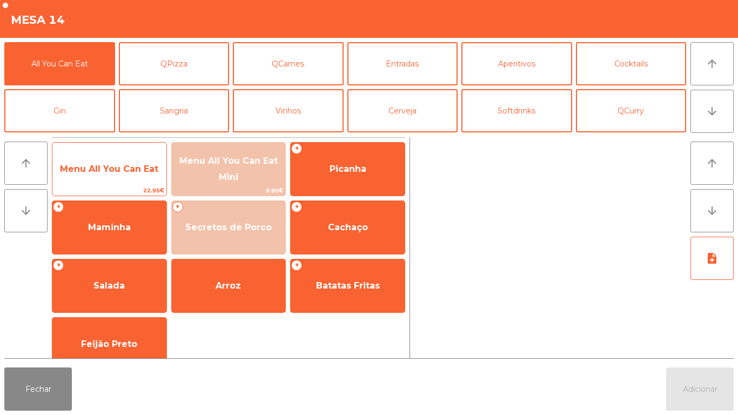
click at [138, 185] on div "Menu All You Can Eat 22.95€" at bounding box center [109, 169] width 115 height 54
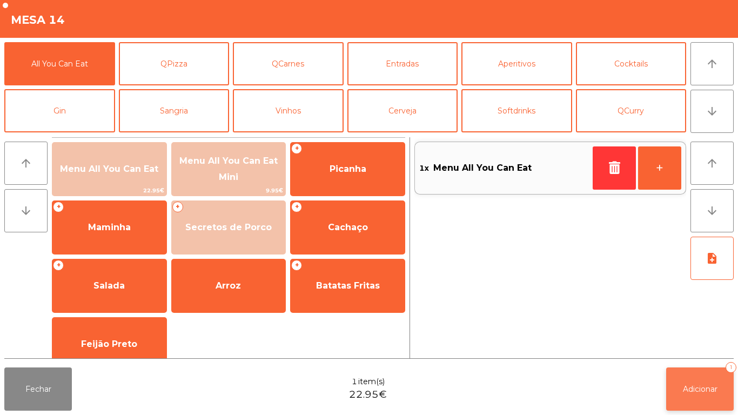
click at [698, 380] on button "Adicionar 1" at bounding box center [701, 389] width 68 height 43
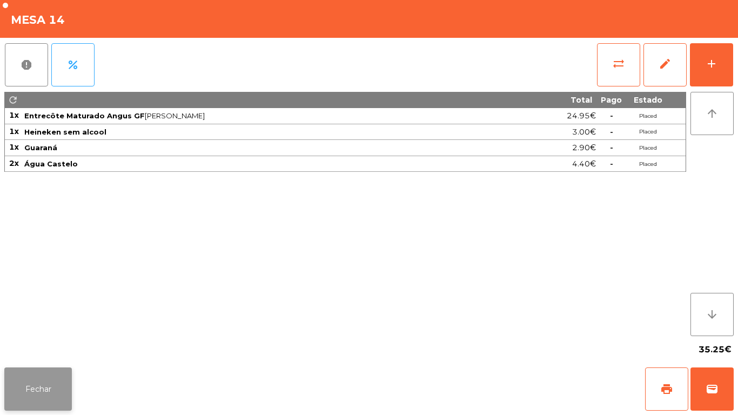
click at [41, 388] on button "Fechar" at bounding box center [38, 389] width 68 height 43
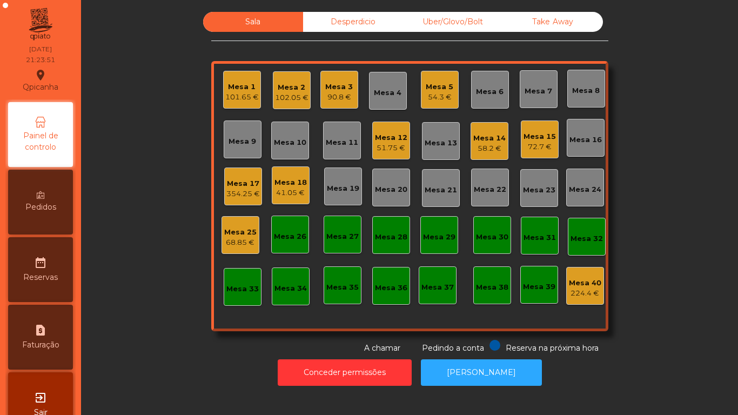
click at [484, 150] on div "58.2 €" at bounding box center [490, 148] width 32 height 11
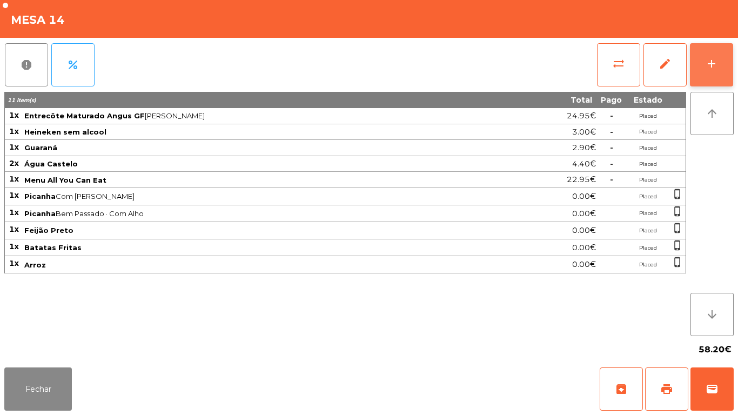
click at [702, 71] on button "add" at bounding box center [711, 64] width 43 height 43
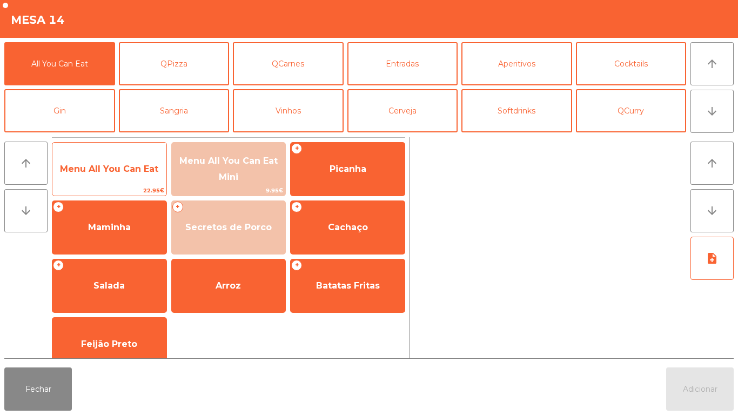
click at [144, 180] on span "Menu All You Can Eat" at bounding box center [109, 169] width 114 height 29
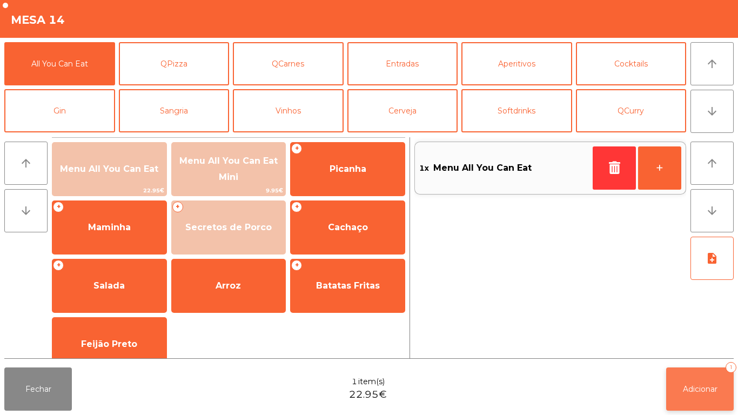
click at [683, 389] on span "Adicionar" at bounding box center [700, 389] width 35 height 10
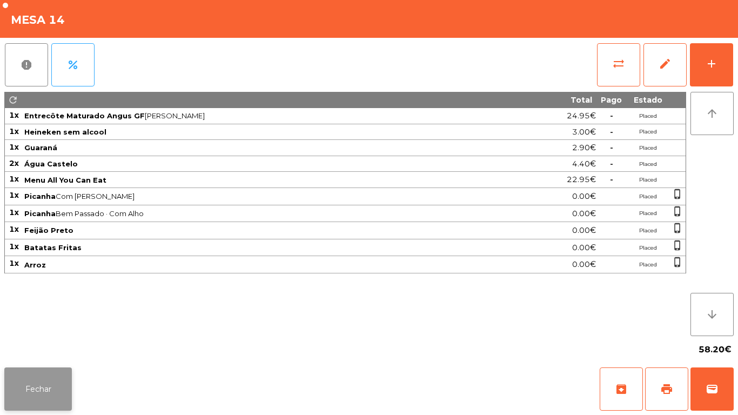
click at [68, 381] on button "Fechar" at bounding box center [38, 389] width 68 height 43
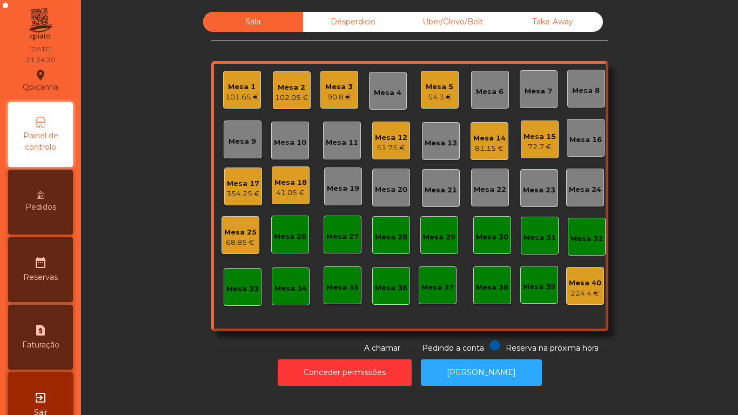
click at [241, 192] on div "354.25 €" at bounding box center [243, 194] width 34 height 11
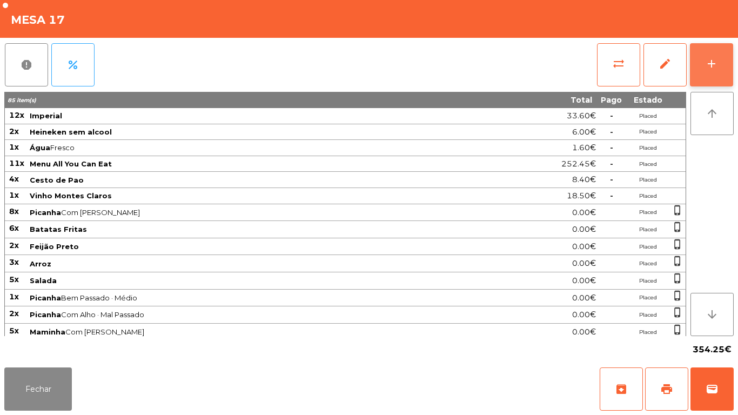
click at [719, 79] on button "add" at bounding box center [711, 64] width 43 height 43
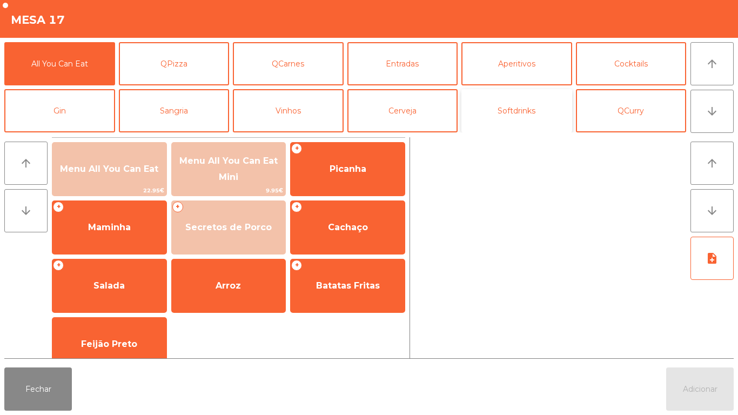
click at [527, 117] on button "Softdrinks" at bounding box center [517, 110] width 111 height 43
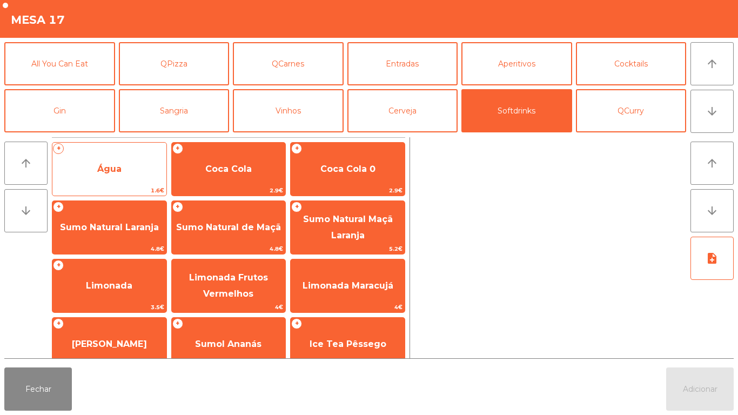
click at [115, 176] on span "Água" at bounding box center [109, 169] width 114 height 29
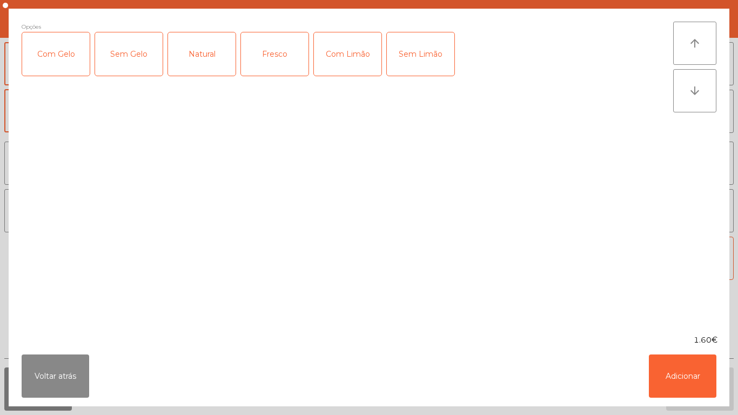
click at [282, 55] on div "Fresco" at bounding box center [275, 53] width 68 height 43
click at [680, 377] on button "Adicionar" at bounding box center [683, 376] width 68 height 43
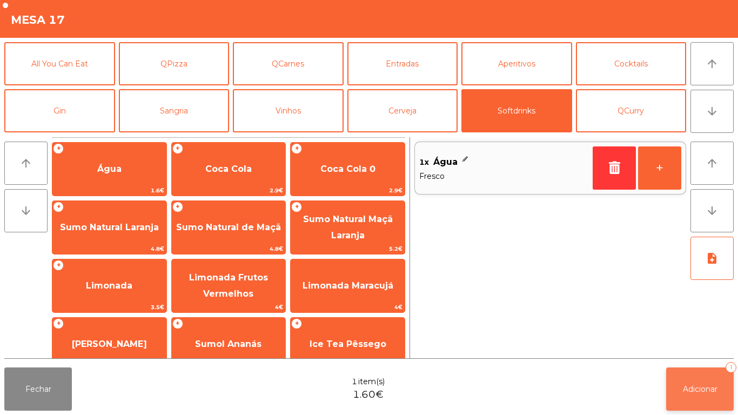
click at [697, 384] on span "Adicionar" at bounding box center [700, 389] width 35 height 10
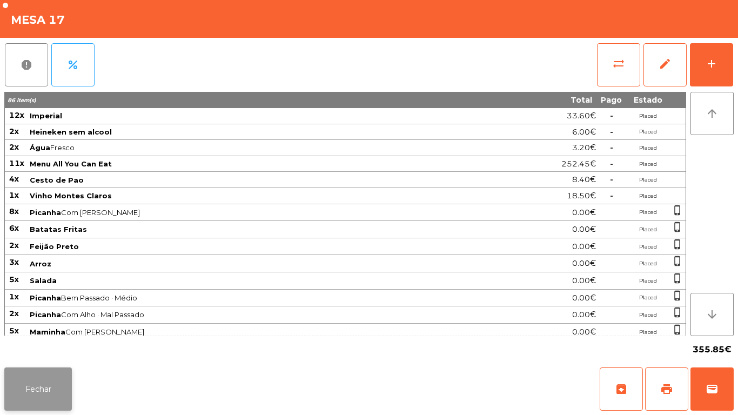
click at [51, 379] on button "Fechar" at bounding box center [38, 389] width 68 height 43
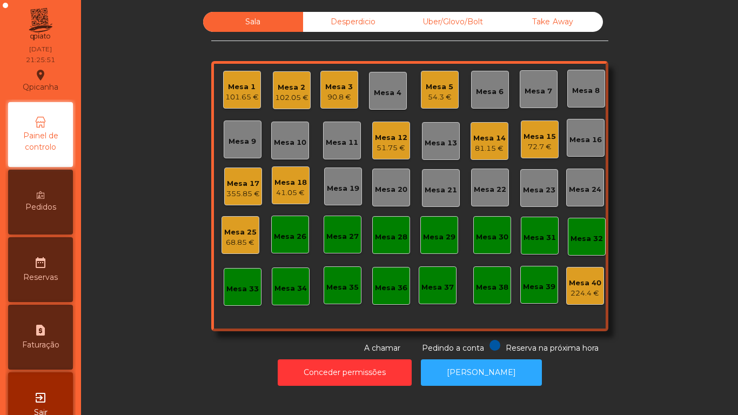
click at [61, 204] on div "Pedidos" at bounding box center [40, 202] width 65 height 65
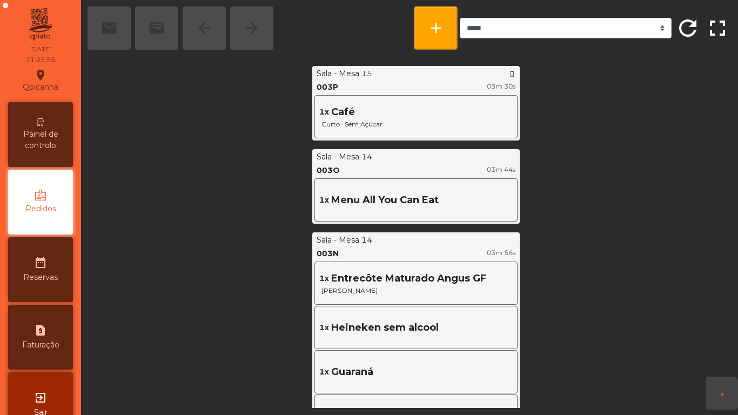
scroll to position [576, 0]
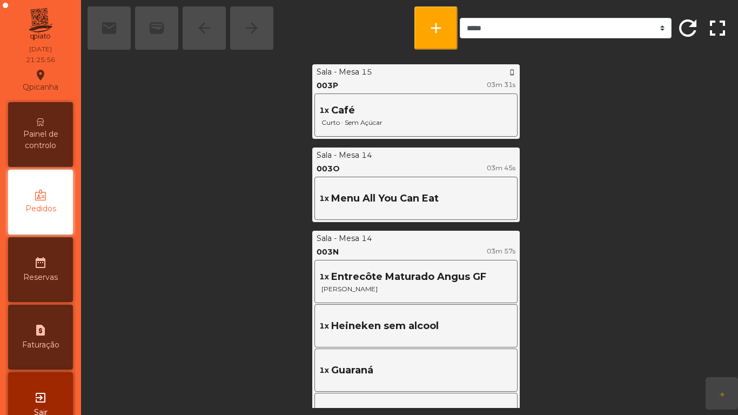
click at [50, 134] on span "Painel de controlo" at bounding box center [40, 140] width 59 height 23
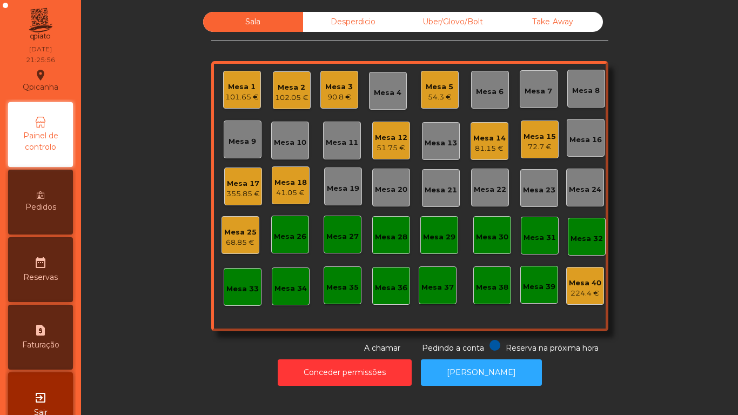
click at [337, 97] on div "90.8 €" at bounding box center [339, 97] width 28 height 11
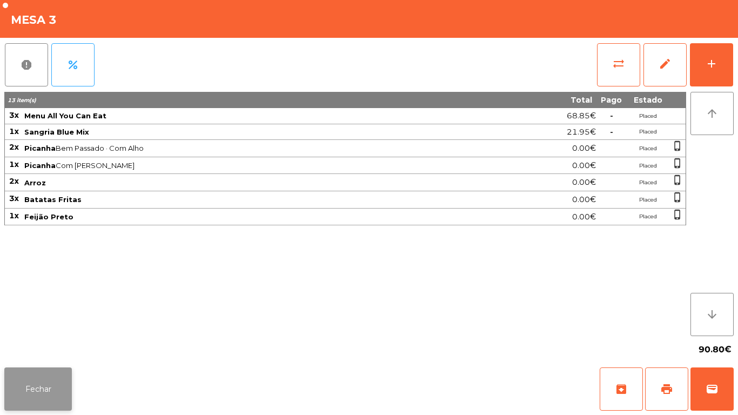
click at [33, 375] on button "Fechar" at bounding box center [38, 389] width 68 height 43
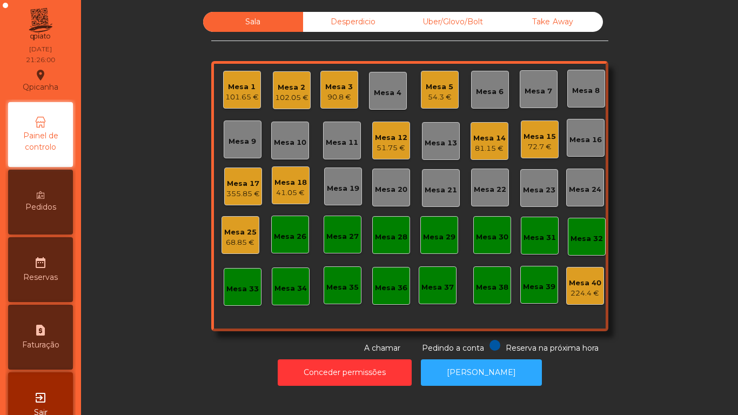
click at [44, 198] on icon at bounding box center [41, 195] width 8 height 8
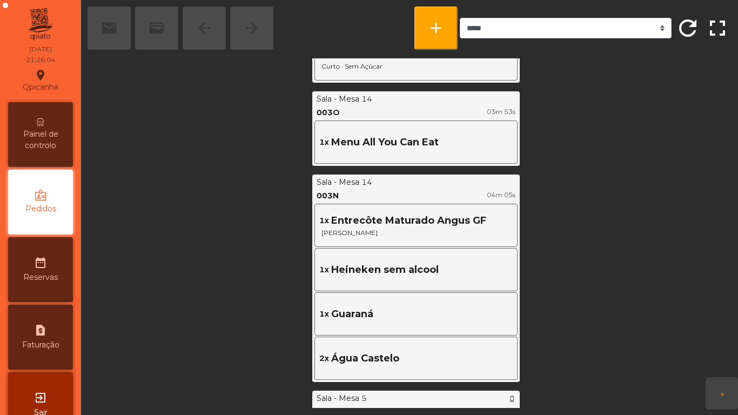
scroll to position [636, 0]
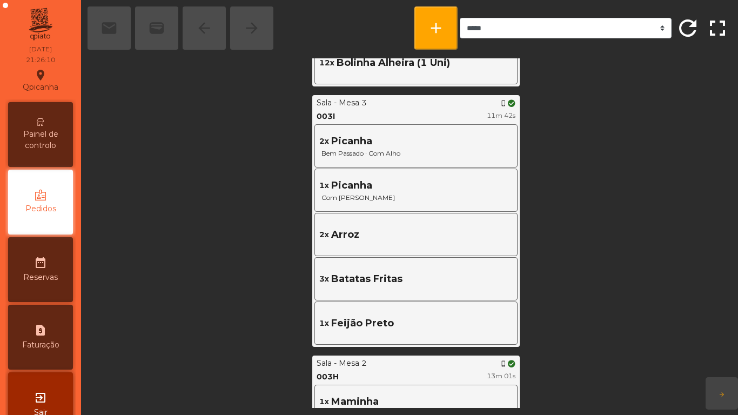
scroll to position [1500, 0]
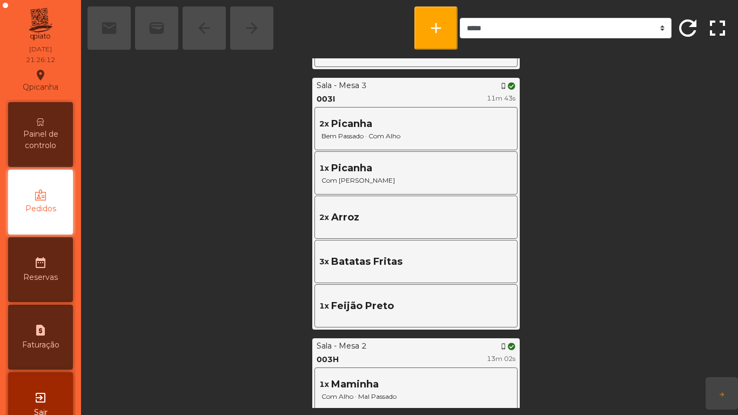
click at [52, 134] on span "Painel de controlo" at bounding box center [40, 140] width 59 height 23
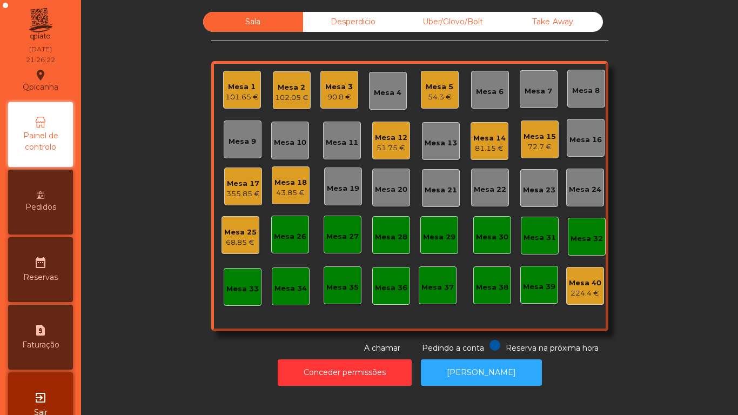
click at [495, 142] on div "Mesa 14" at bounding box center [490, 138] width 32 height 11
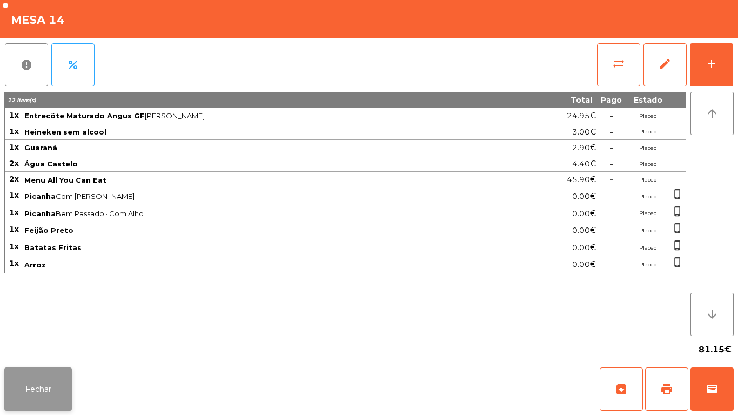
click at [45, 374] on button "Fechar" at bounding box center [38, 389] width 68 height 43
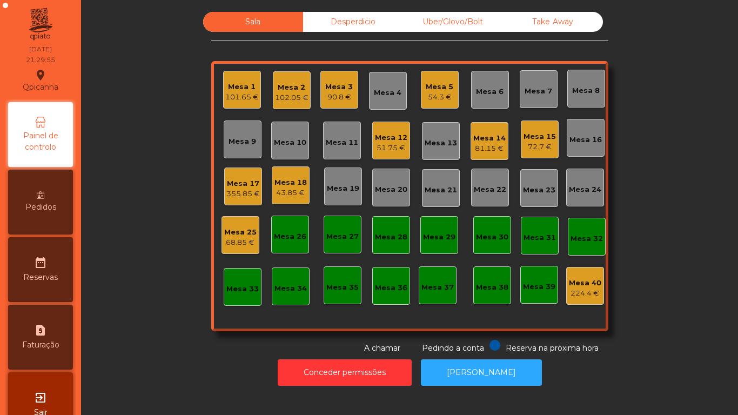
click at [340, 82] on div "Mesa 3" at bounding box center [339, 87] width 28 height 11
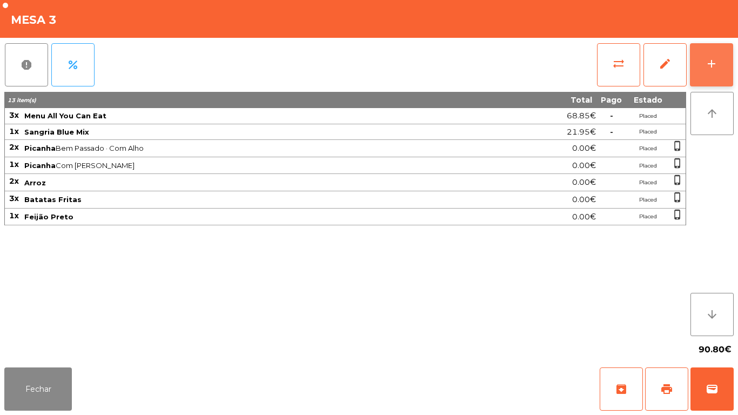
click at [707, 70] on div "add" at bounding box center [711, 63] width 13 height 13
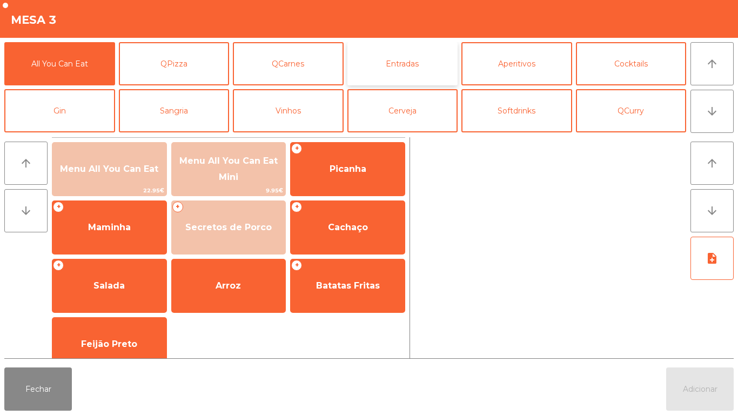
click at [396, 70] on button "Entradas" at bounding box center [403, 63] width 111 height 43
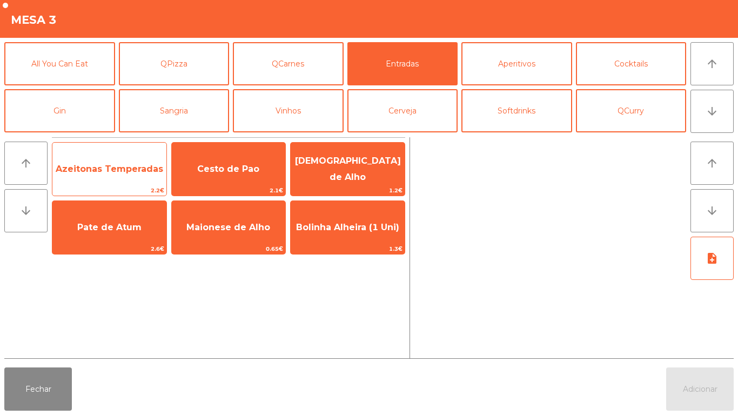
click at [117, 180] on span "Azeitonas Temperadas" at bounding box center [109, 169] width 114 height 29
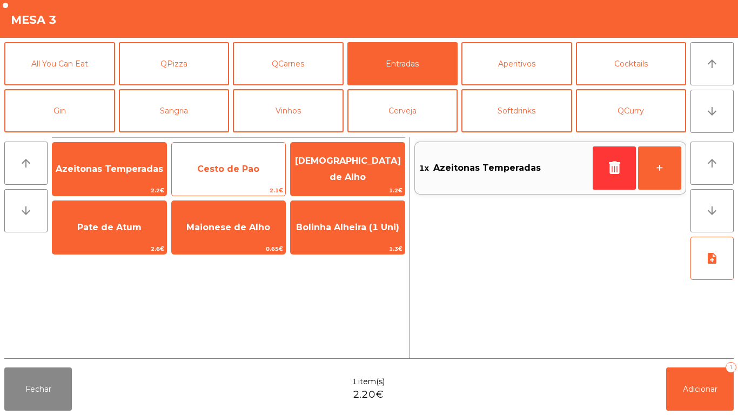
click at [222, 188] on span "2.1€" at bounding box center [229, 190] width 114 height 10
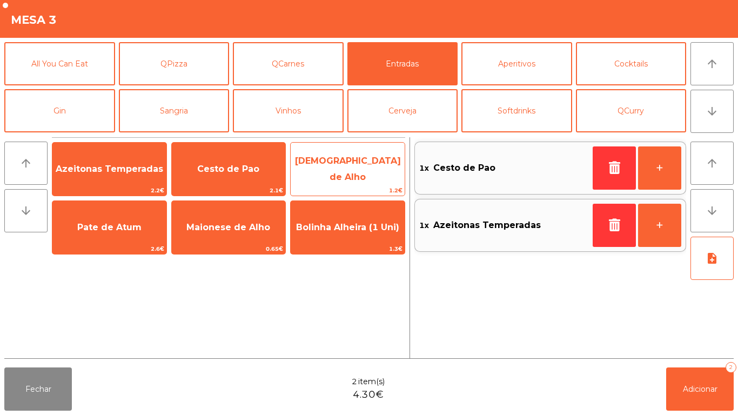
click at [354, 168] on span "[DEMOGRAPHIC_DATA] de Alho" at bounding box center [348, 169] width 106 height 26
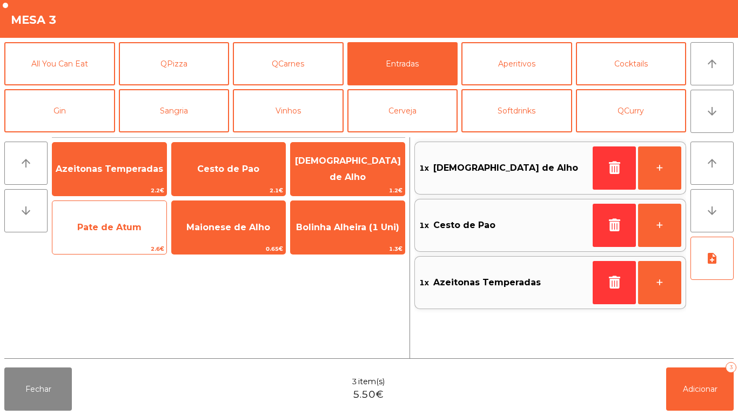
click at [105, 225] on span "Pate de Atum" at bounding box center [109, 227] width 64 height 10
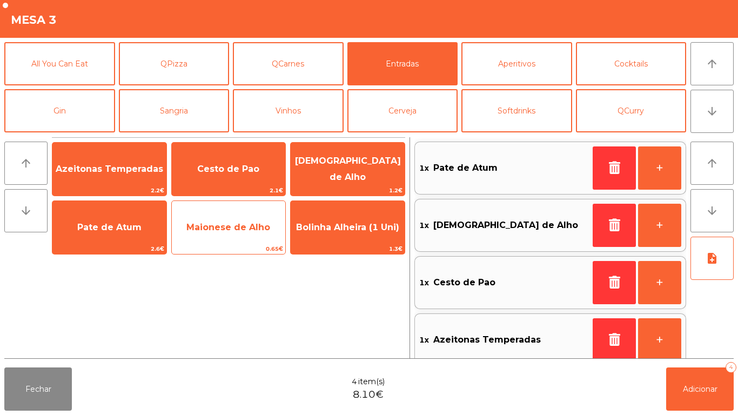
click at [225, 229] on span "Maionese de Alho" at bounding box center [228, 227] width 84 height 10
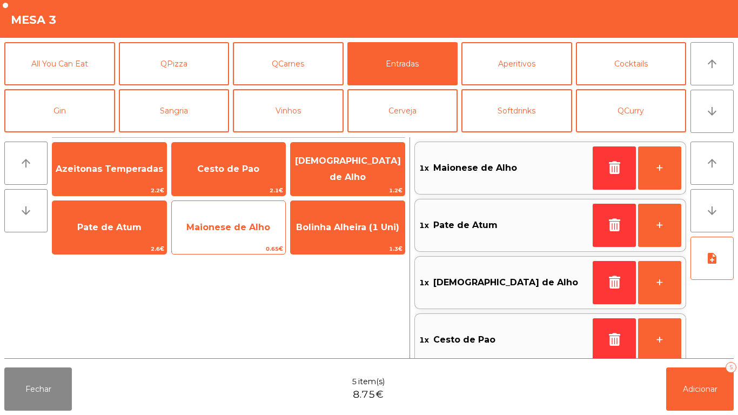
scroll to position [4, 0]
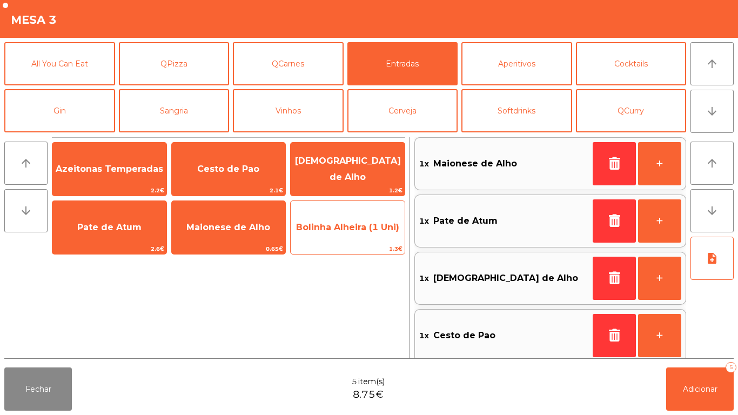
click at [343, 230] on span "Bolinha Alheira (1 Uni)" at bounding box center [347, 227] width 103 height 10
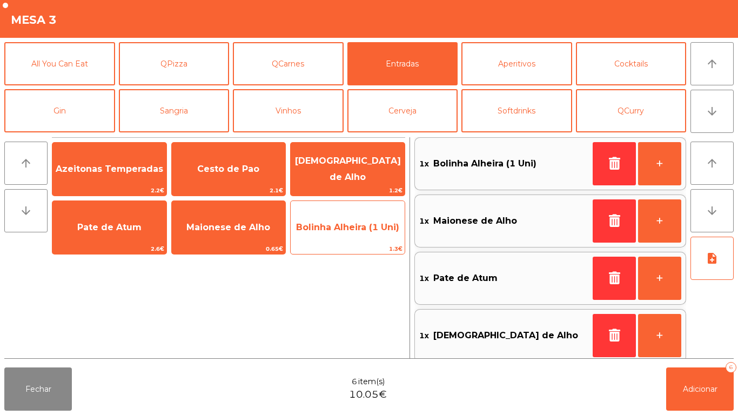
click at [350, 234] on span "Bolinha Alheira (1 Uni)" at bounding box center [348, 227] width 114 height 29
click at [357, 220] on span "Bolinha Alheira (1 Uni)" at bounding box center [348, 227] width 114 height 29
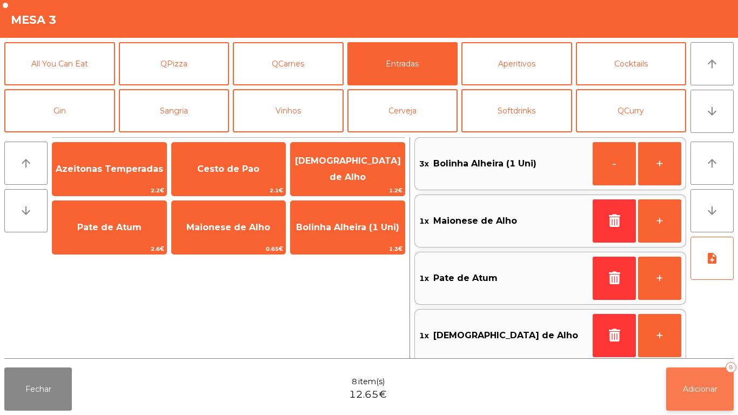
click at [695, 378] on button "Adicionar 8" at bounding box center [701, 389] width 68 height 43
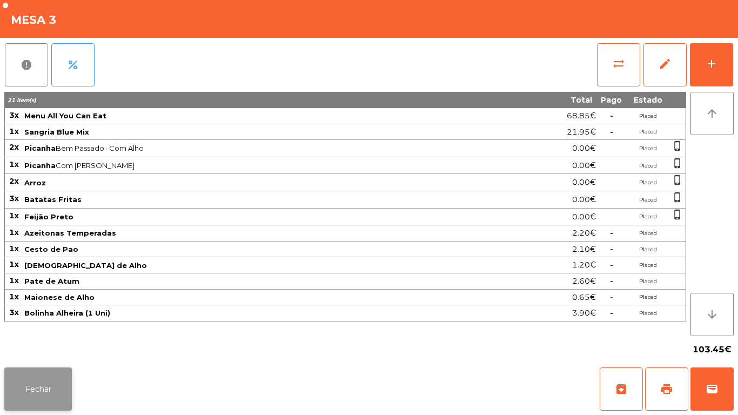
click at [49, 401] on button "Fechar" at bounding box center [38, 389] width 68 height 43
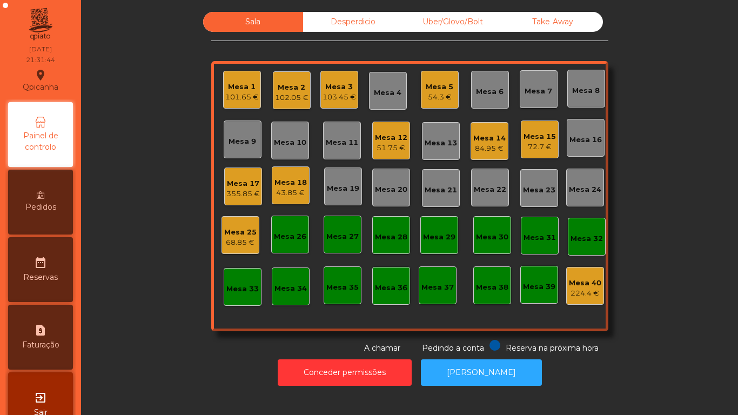
click at [253, 193] on div "355.85 €" at bounding box center [243, 194] width 34 height 11
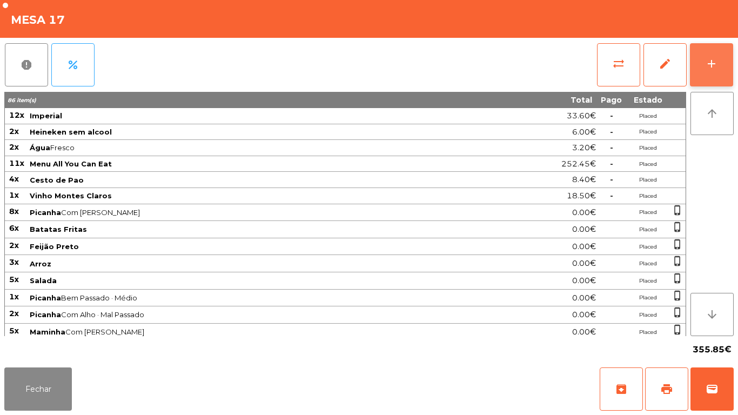
click at [717, 72] on button "add" at bounding box center [711, 64] width 43 height 43
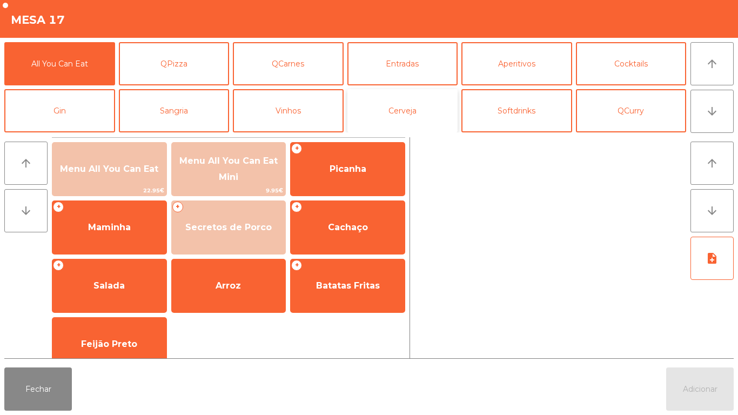
click at [395, 121] on button "Cerveja" at bounding box center [403, 110] width 111 height 43
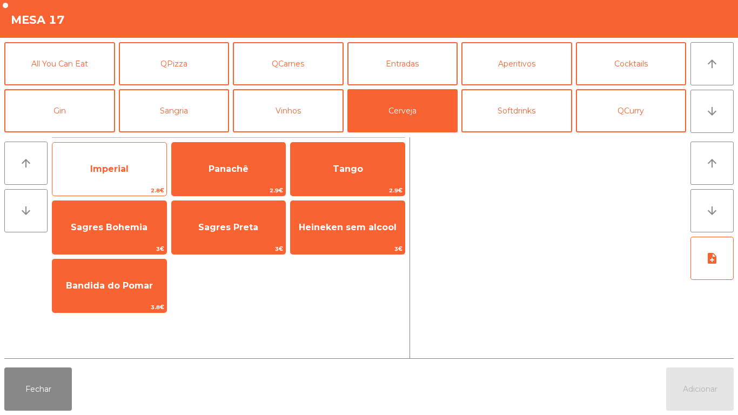
click at [106, 172] on span "Imperial" at bounding box center [109, 169] width 38 height 10
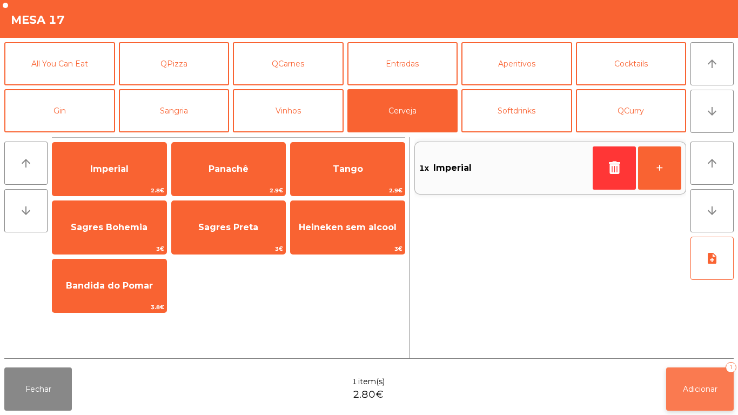
click at [688, 380] on button "Adicionar 1" at bounding box center [701, 389] width 68 height 43
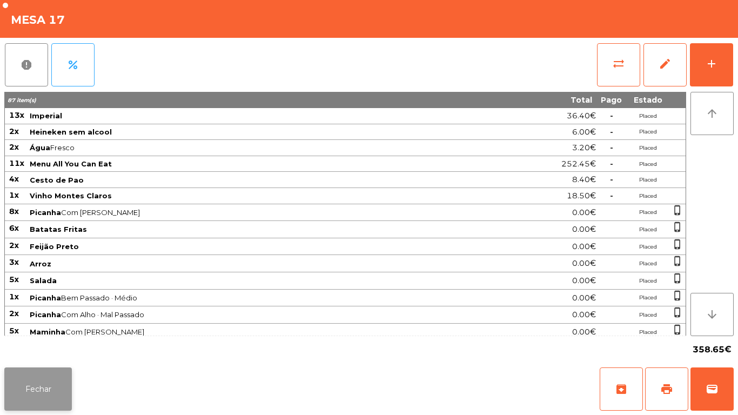
click at [46, 377] on button "Fechar" at bounding box center [38, 389] width 68 height 43
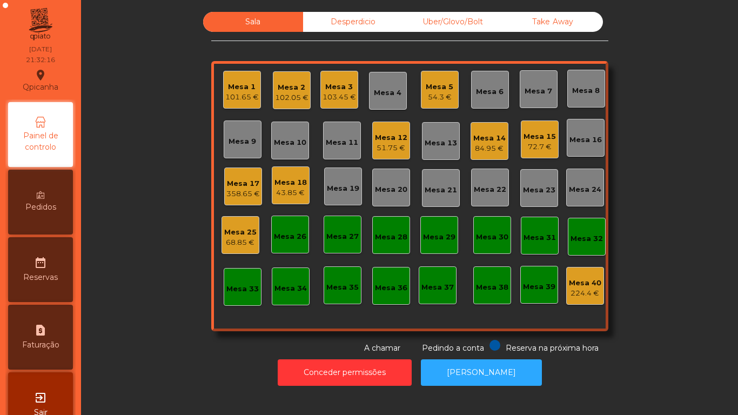
click at [56, 207] on span "Pedidos" at bounding box center [40, 207] width 31 height 11
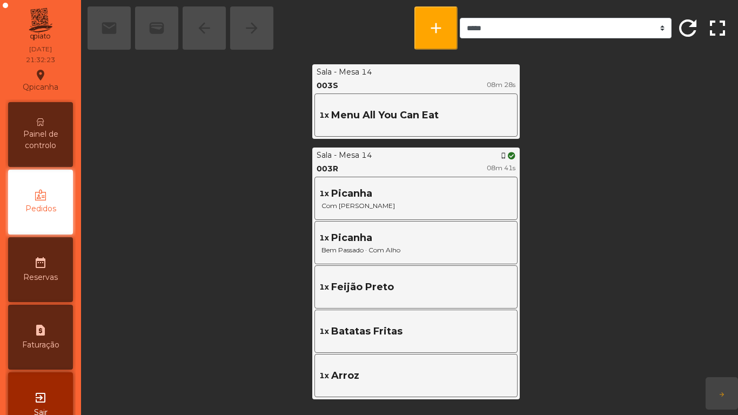
scroll to position [674, 0]
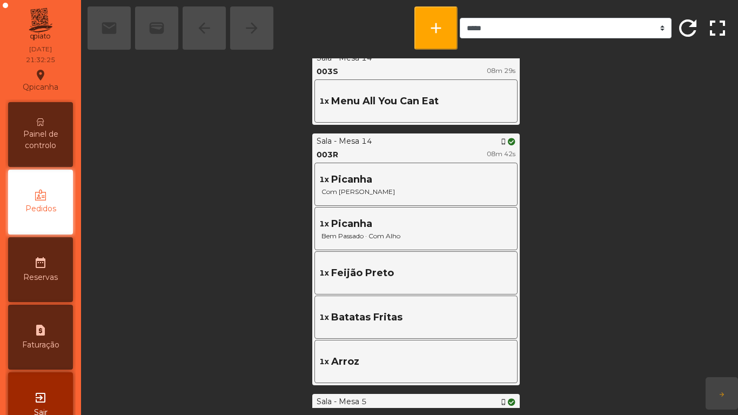
click at [58, 120] on div "Painel de controlo" at bounding box center [40, 134] width 65 height 65
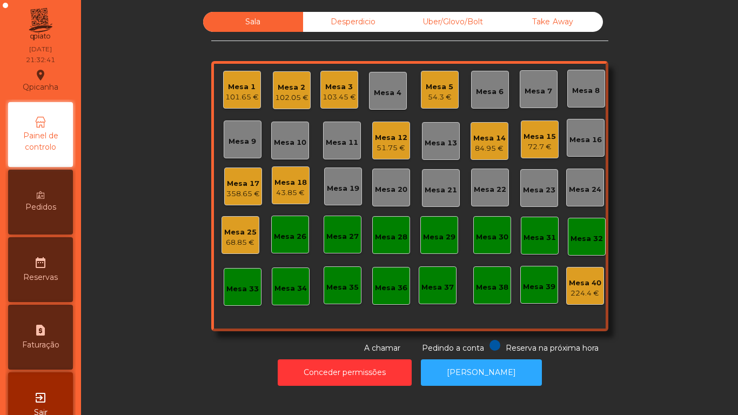
click at [289, 97] on div "102.05 €" at bounding box center [292, 97] width 34 height 11
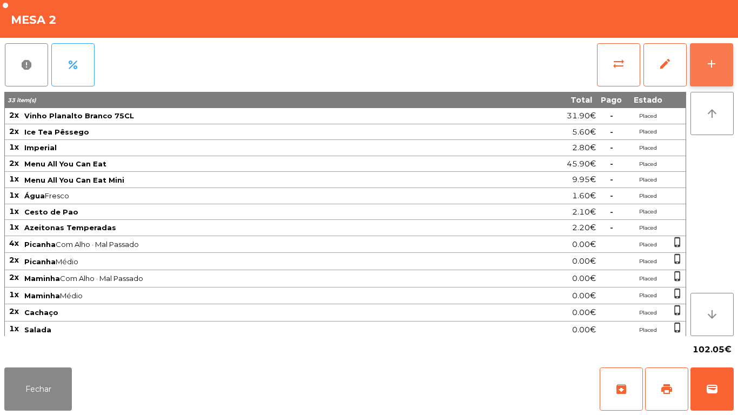
click at [709, 71] on button "add" at bounding box center [711, 64] width 43 height 43
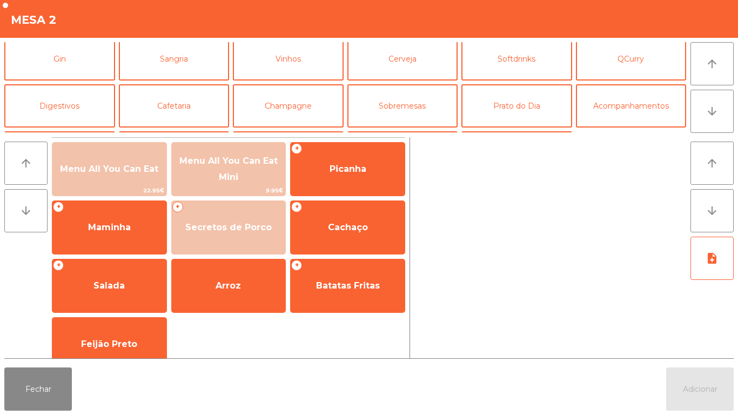
scroll to position [53, 0]
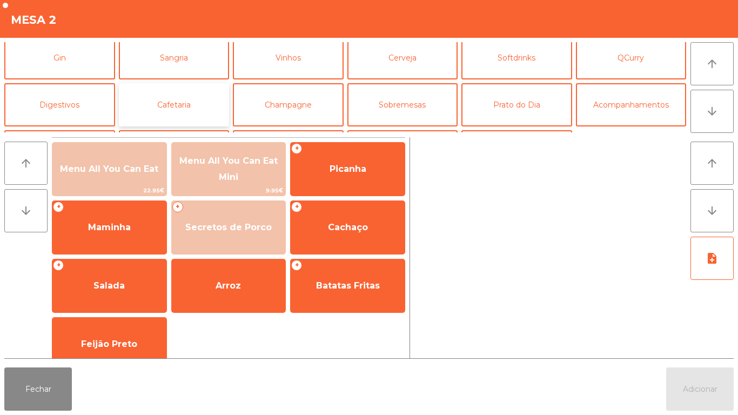
click at [185, 108] on button "Cafetaria" at bounding box center [174, 104] width 111 height 43
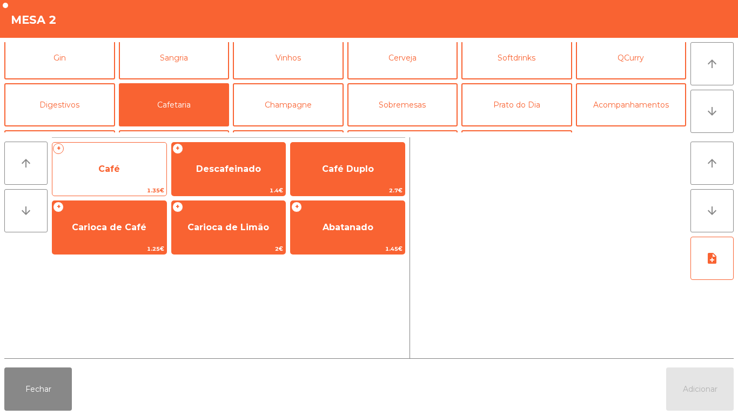
click at [111, 175] on span "Café" at bounding box center [109, 169] width 114 height 29
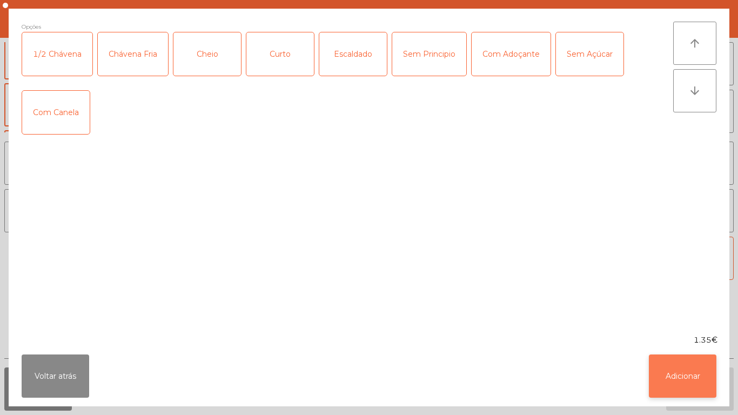
click at [677, 377] on button "Adicionar" at bounding box center [683, 376] width 68 height 43
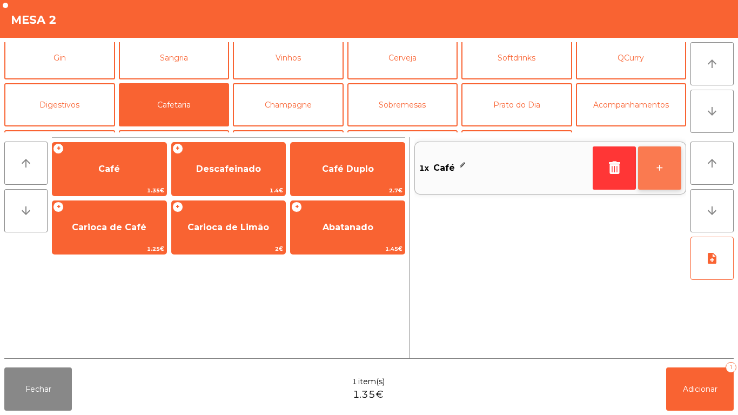
click at [654, 168] on button "+" at bounding box center [659, 167] width 43 height 43
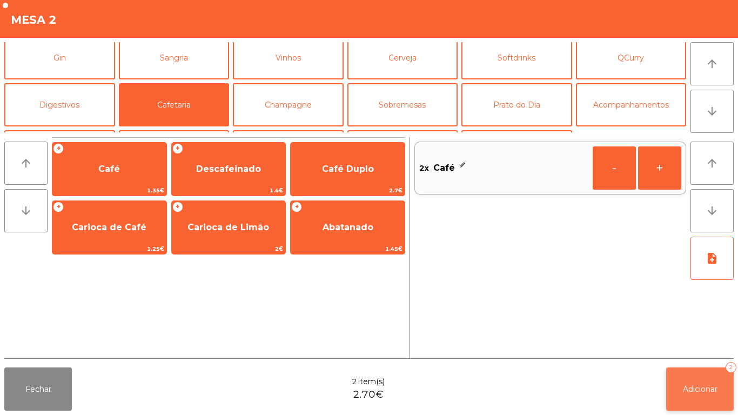
click at [681, 385] on button "Adicionar 2" at bounding box center [701, 389] width 68 height 43
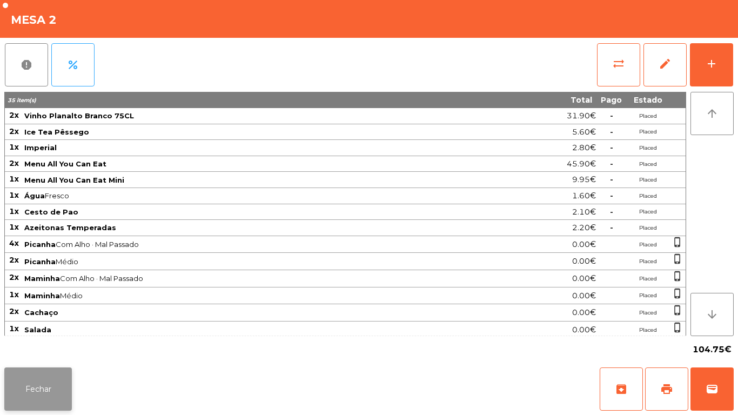
click at [41, 375] on button "Fechar" at bounding box center [38, 389] width 68 height 43
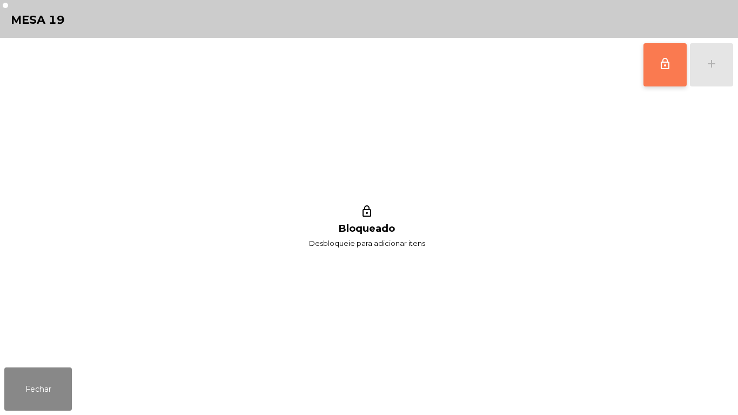
click at [670, 70] on span "lock_outline" at bounding box center [665, 63] width 13 height 13
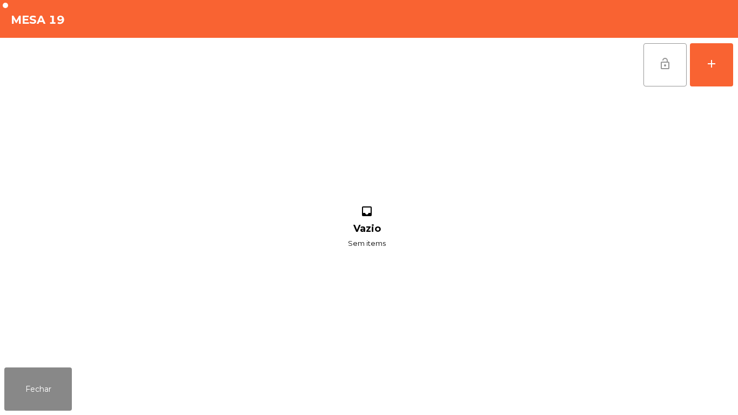
click at [47, 415] on div "Fechar" at bounding box center [369, 389] width 738 height 52
click at [63, 378] on button "Fechar" at bounding box center [38, 389] width 68 height 43
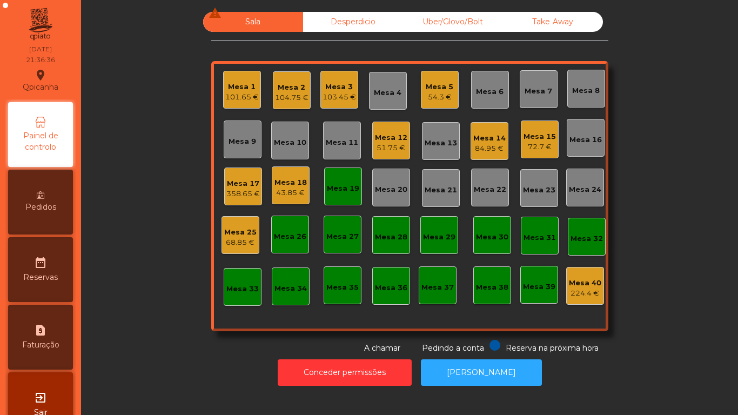
click at [245, 97] on div "101.65 €" at bounding box center [242, 97] width 34 height 11
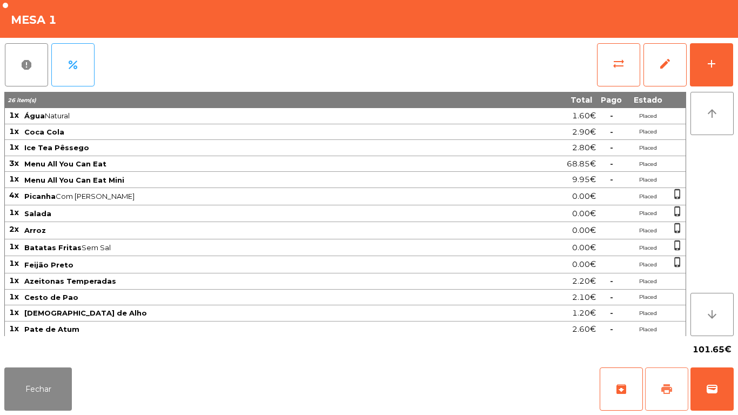
click at [656, 378] on button "print" at bounding box center [666, 389] width 43 height 43
click at [65, 384] on button "Fechar" at bounding box center [38, 389] width 68 height 43
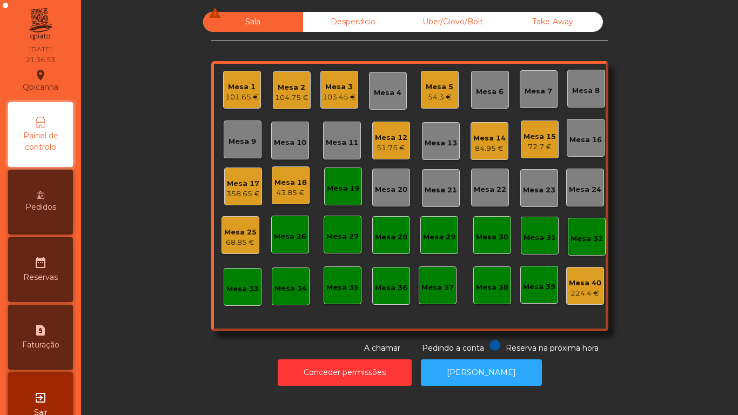
click at [536, 143] on div "72.7 €" at bounding box center [540, 147] width 32 height 11
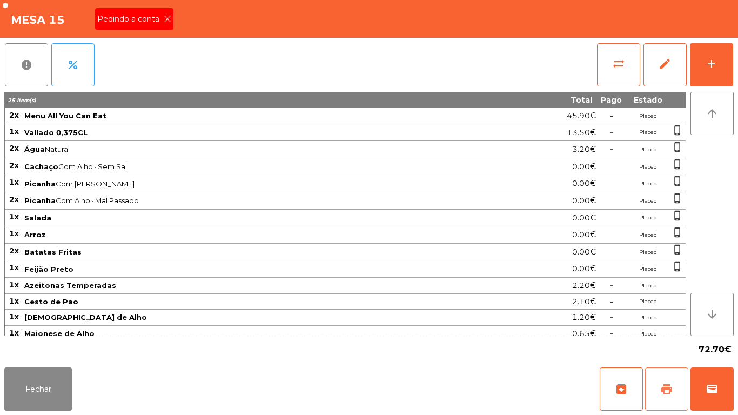
click at [664, 386] on span "print" at bounding box center [667, 389] width 13 height 13
click at [168, 19] on icon at bounding box center [168, 19] width 8 height 8
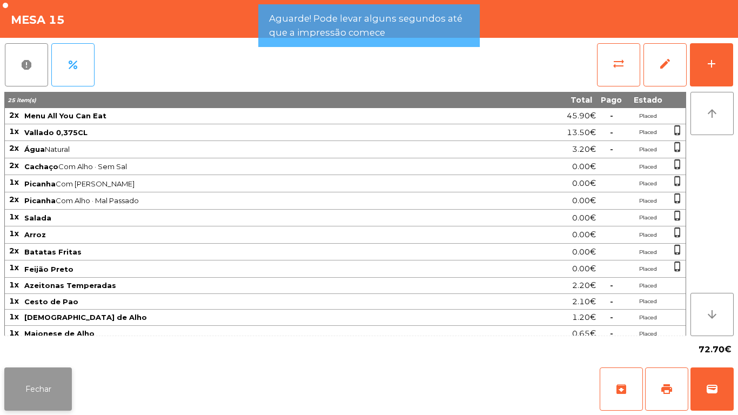
click at [39, 371] on button "Fechar" at bounding box center [38, 389] width 68 height 43
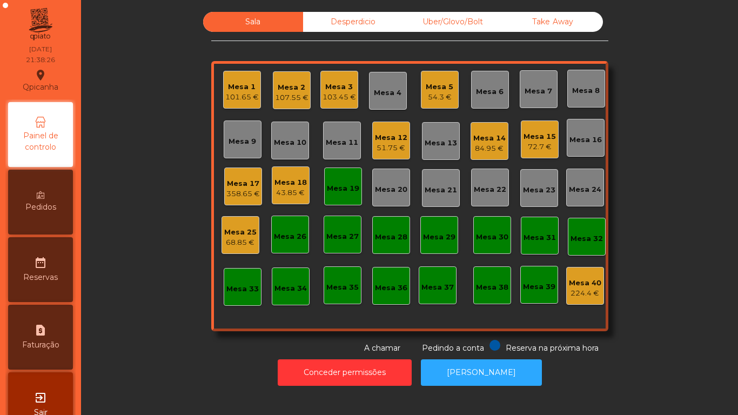
click at [484, 146] on div "84.95 €" at bounding box center [490, 148] width 32 height 11
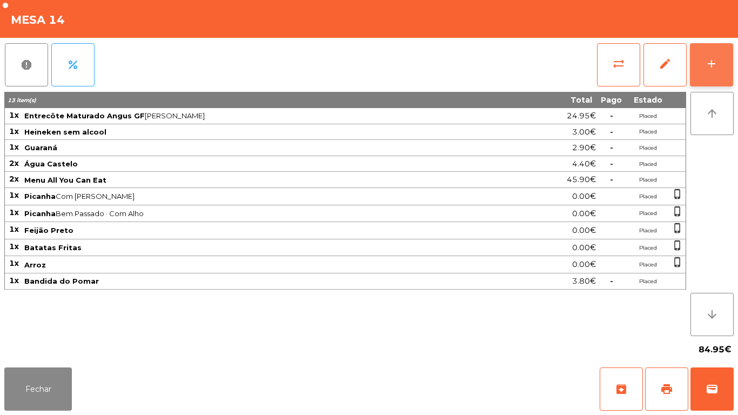
click at [703, 75] on button "add" at bounding box center [711, 64] width 43 height 43
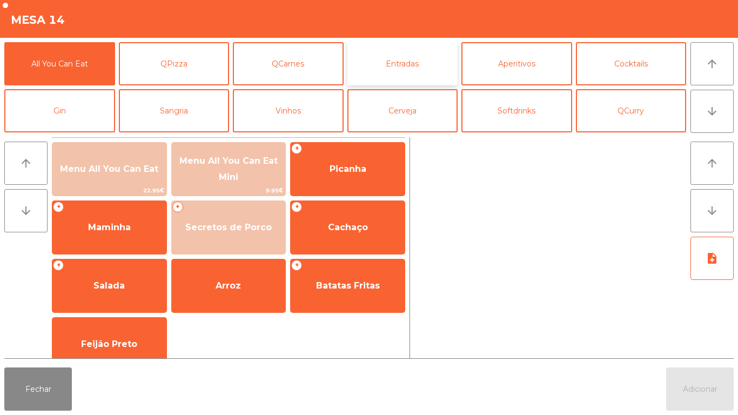
click at [411, 75] on button "Entradas" at bounding box center [403, 63] width 111 height 43
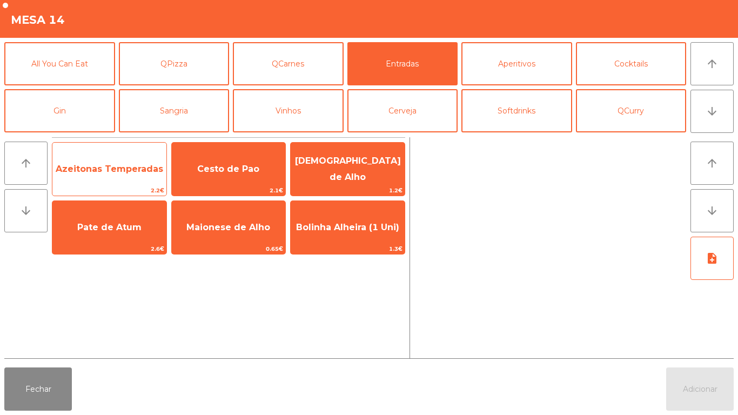
click at [135, 144] on div "Azeitonas Temperadas 2.2€" at bounding box center [109, 169] width 115 height 54
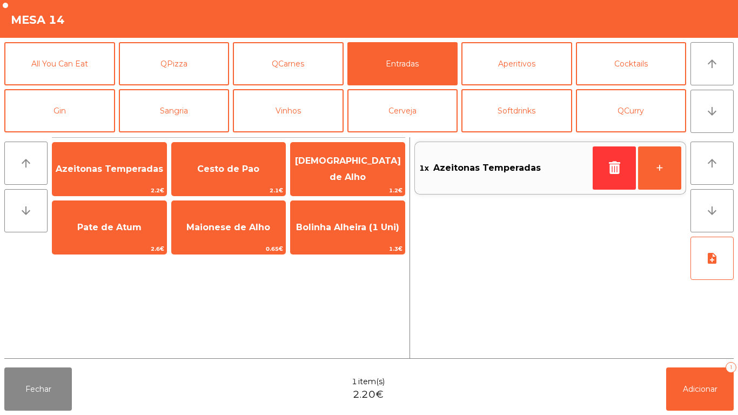
click at [276, 141] on div "Azeitonas Temperadas 2.2€ Cesto de Pao 2.1€ Manteiga de Alho 1.2€ Pate de Atum …" at bounding box center [229, 198] width 354 height 122
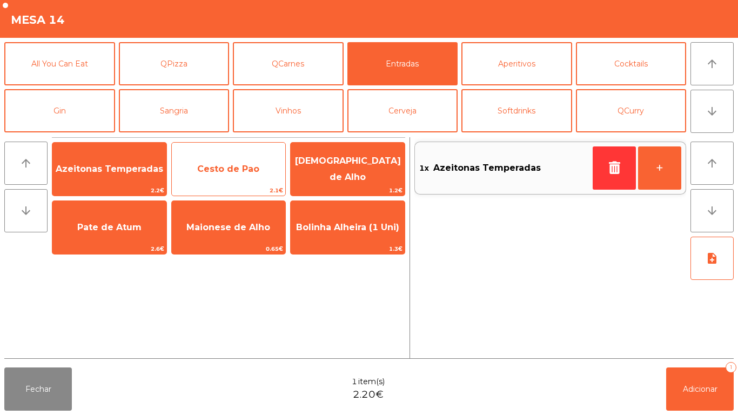
click at [265, 157] on span "Cesto de Pao" at bounding box center [229, 169] width 114 height 29
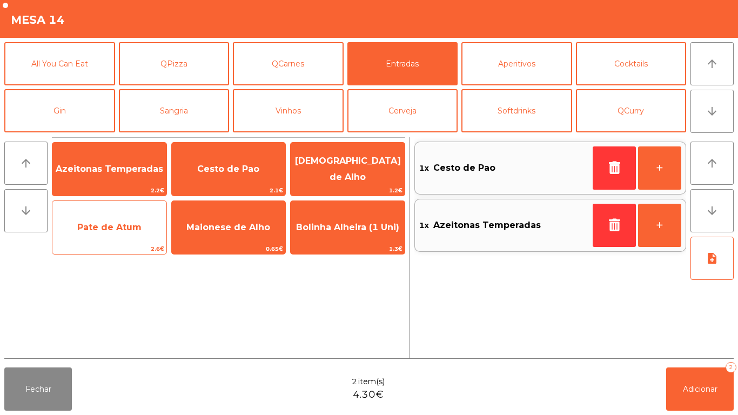
click at [128, 218] on span "Pate de Atum" at bounding box center [109, 227] width 114 height 29
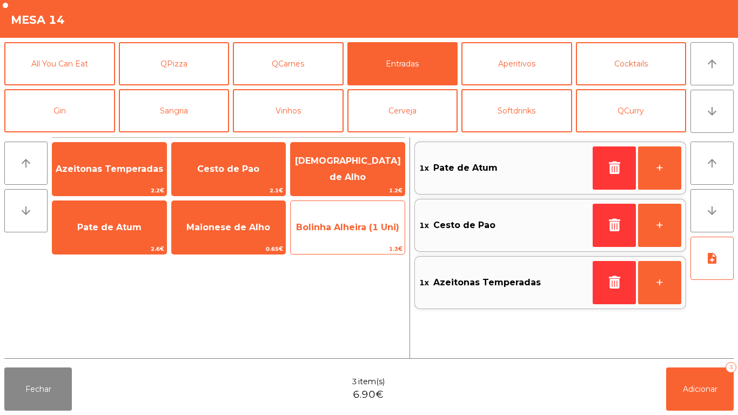
click at [323, 234] on span "Bolinha Alheira (1 Uni)" at bounding box center [348, 227] width 114 height 29
click at [339, 222] on span "Bolinha Alheira (1 Uni)" at bounding box center [347, 227] width 103 height 10
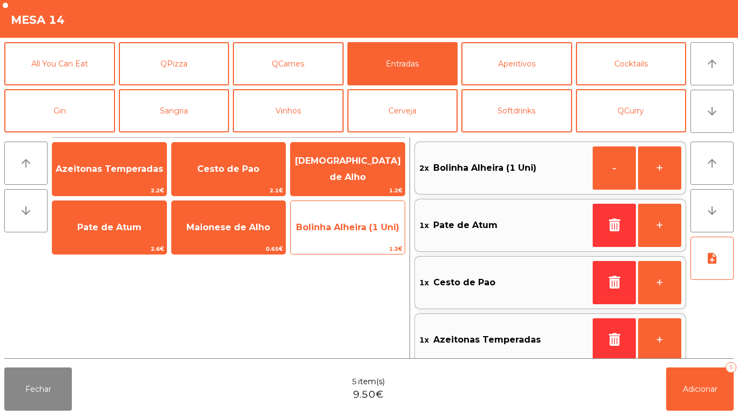
scroll to position [4, 0]
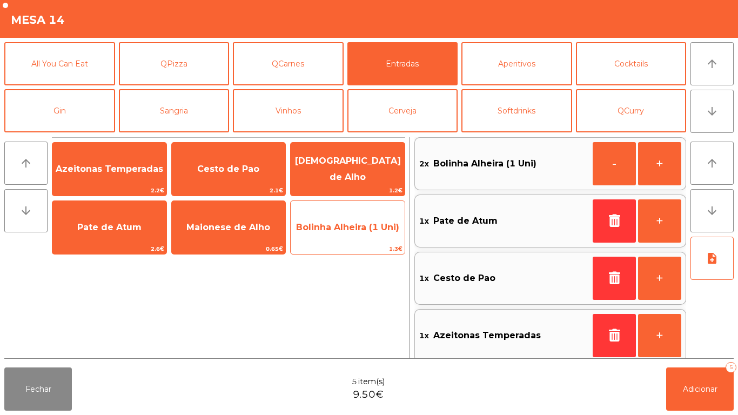
click at [354, 228] on span "Bolinha Alheira (1 Uni)" at bounding box center [347, 227] width 103 height 10
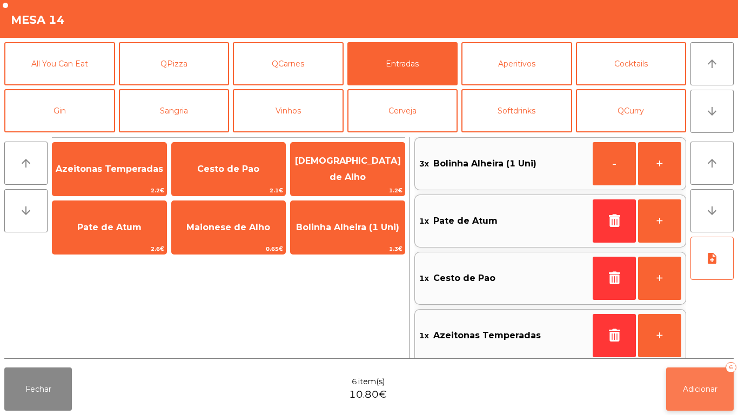
click at [699, 377] on button "Adicionar 6" at bounding box center [701, 389] width 68 height 43
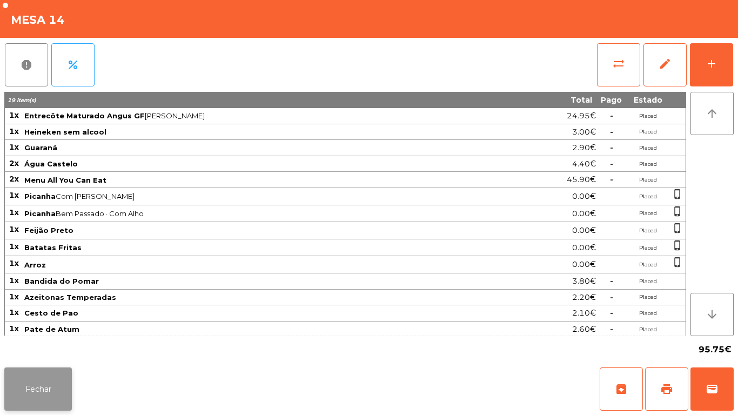
click at [53, 374] on button "Fechar" at bounding box center [38, 389] width 68 height 43
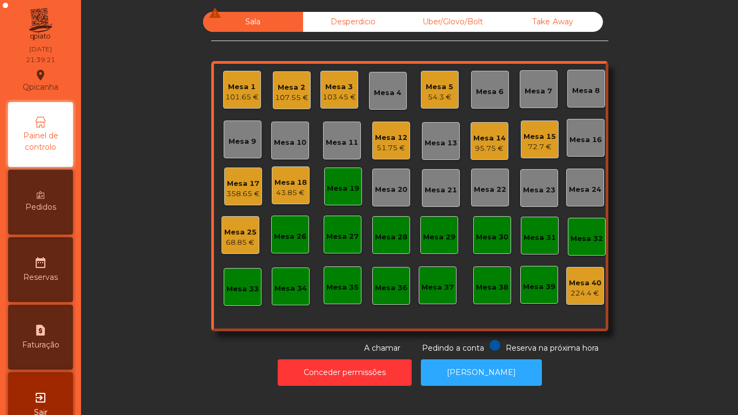
click at [344, 186] on div "Mesa 19" at bounding box center [343, 188] width 32 height 11
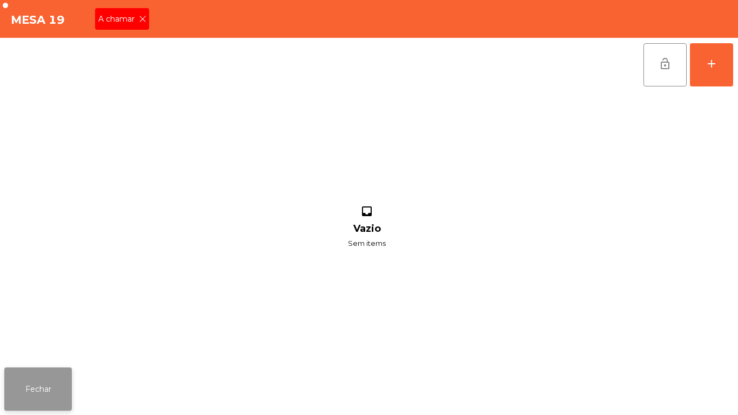
click at [64, 377] on button "Fechar" at bounding box center [38, 389] width 68 height 43
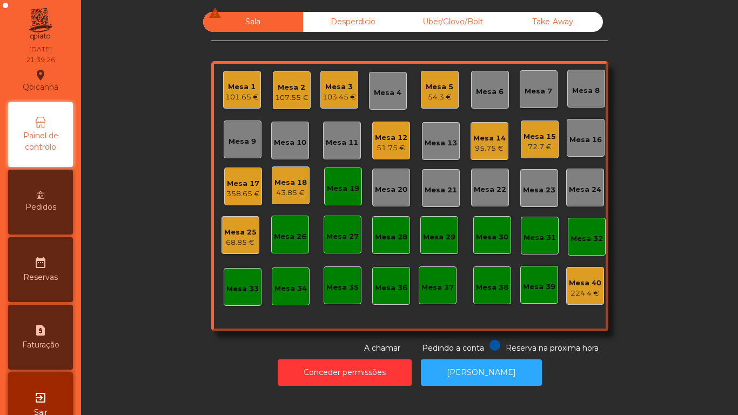
click at [451, 96] on div "Mesa 5 54.3 €" at bounding box center [440, 90] width 38 height 38
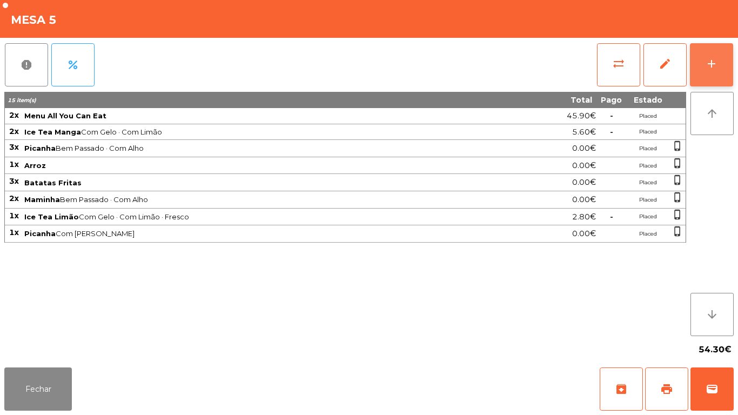
click at [715, 58] on div "add" at bounding box center [711, 63] width 13 height 13
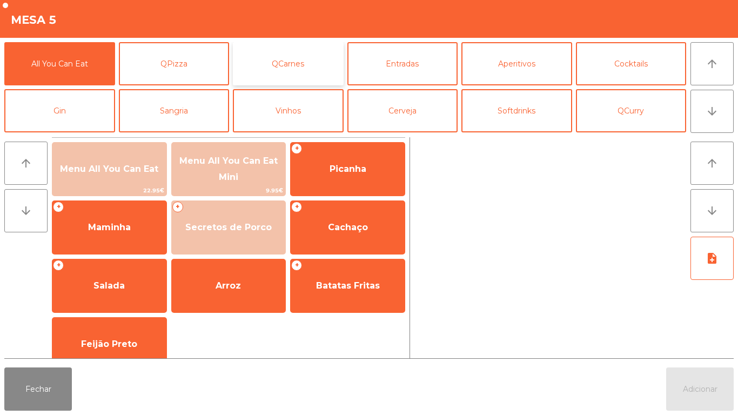
click at [297, 64] on button "QCarnes" at bounding box center [288, 63] width 111 height 43
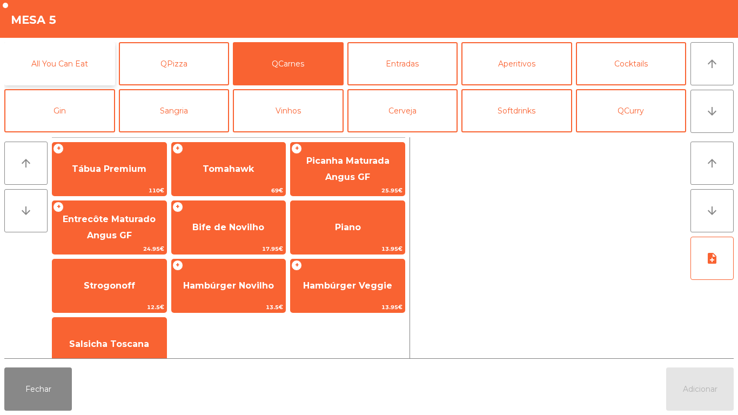
click at [86, 65] on button "All You Can Eat" at bounding box center [59, 63] width 111 height 43
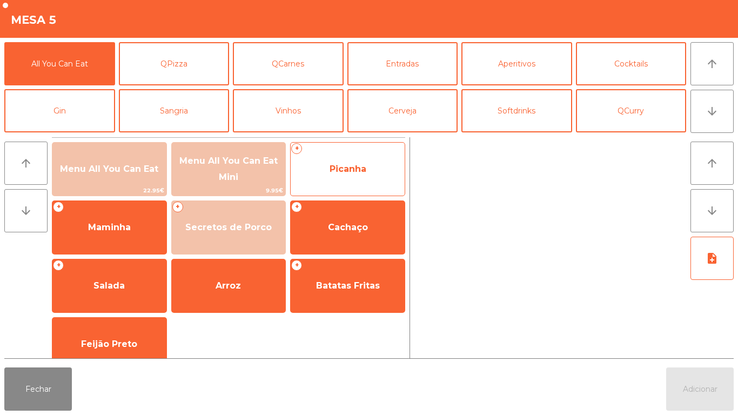
click at [348, 166] on span "Picanha" at bounding box center [348, 169] width 37 height 10
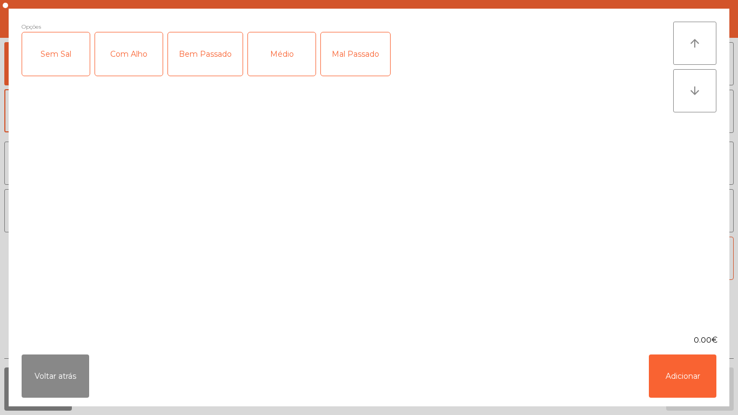
click at [203, 62] on div "Bem Passado" at bounding box center [205, 53] width 75 height 43
click at [661, 366] on button "Adicionar" at bounding box center [683, 376] width 68 height 43
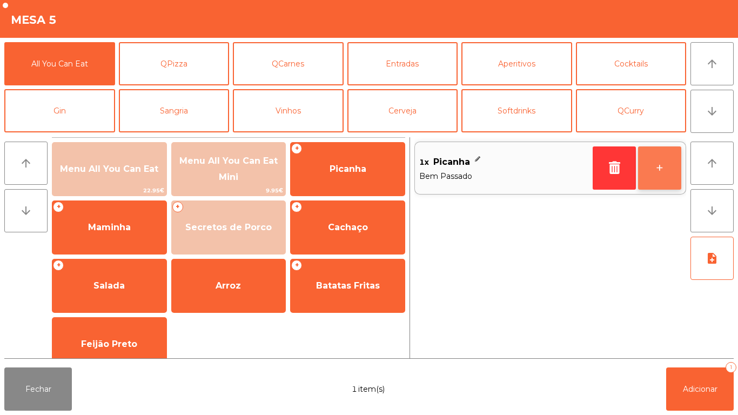
click at [655, 171] on button "+" at bounding box center [659, 167] width 43 height 43
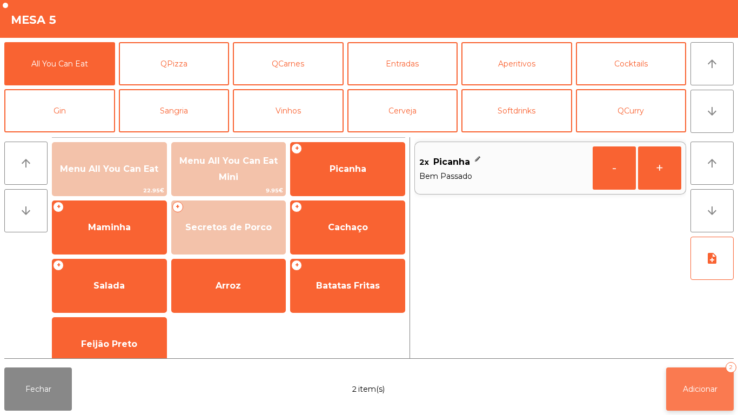
click at [701, 373] on button "Adicionar 2" at bounding box center [701, 389] width 68 height 43
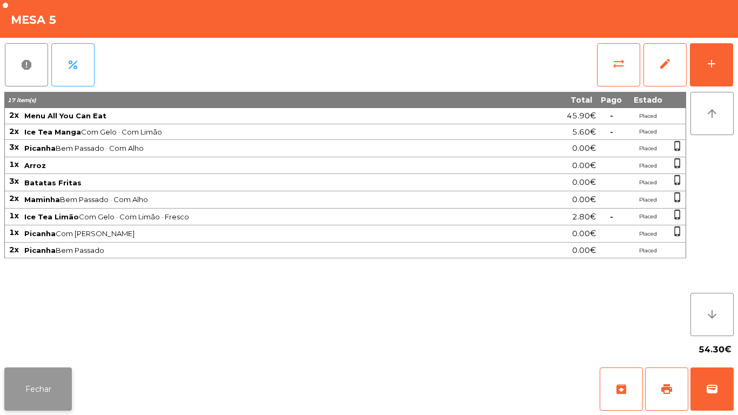
click at [23, 385] on button "Fechar" at bounding box center [38, 389] width 68 height 43
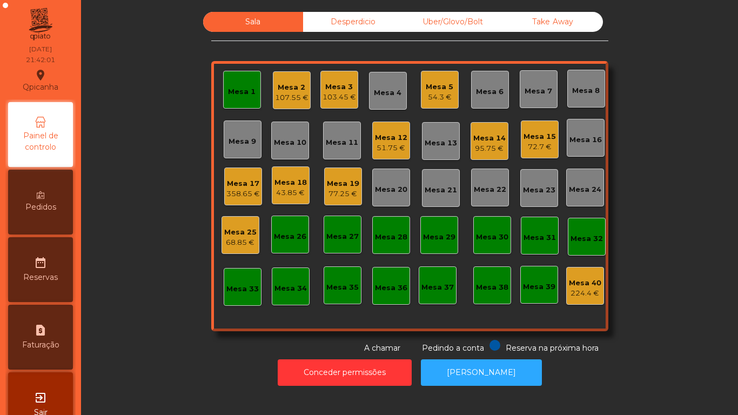
click at [582, 145] on div "Mesa 16" at bounding box center [586, 138] width 38 height 38
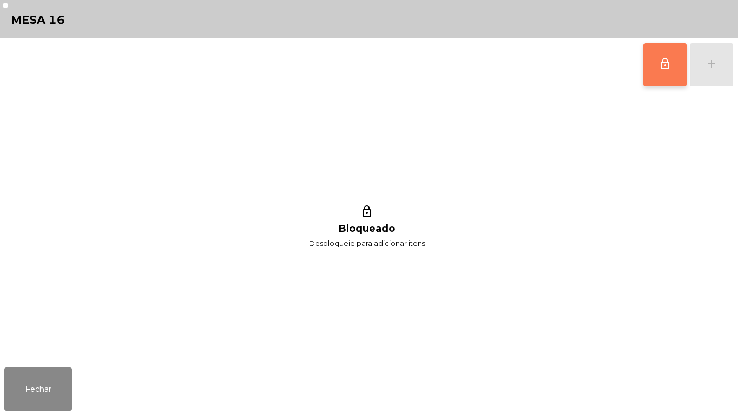
click at [658, 71] on button "lock_outline" at bounding box center [665, 64] width 43 height 43
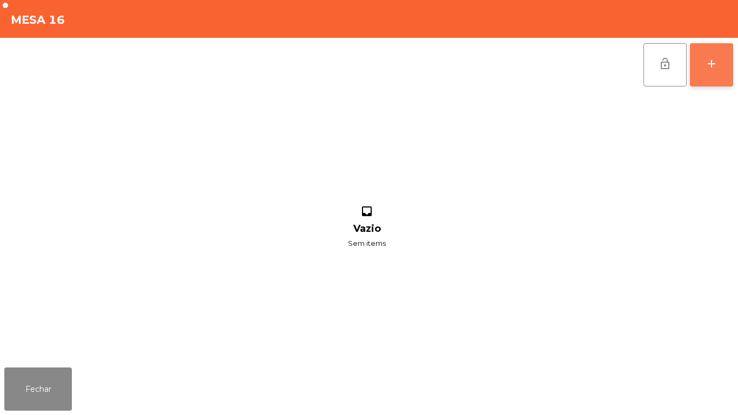
click at [719, 64] on button "add" at bounding box center [711, 64] width 43 height 43
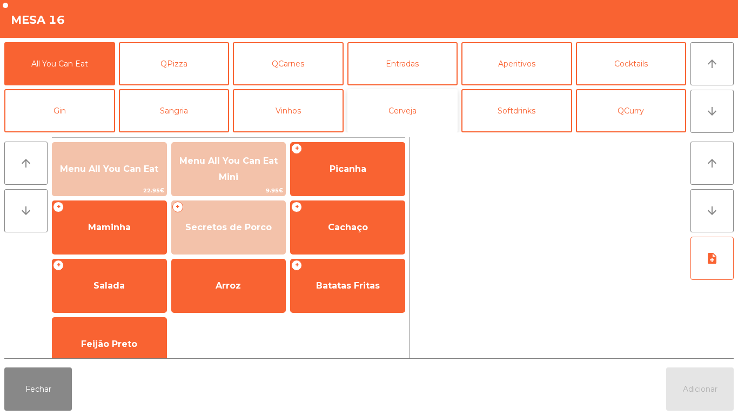
click at [434, 100] on button "Cerveja" at bounding box center [403, 110] width 111 height 43
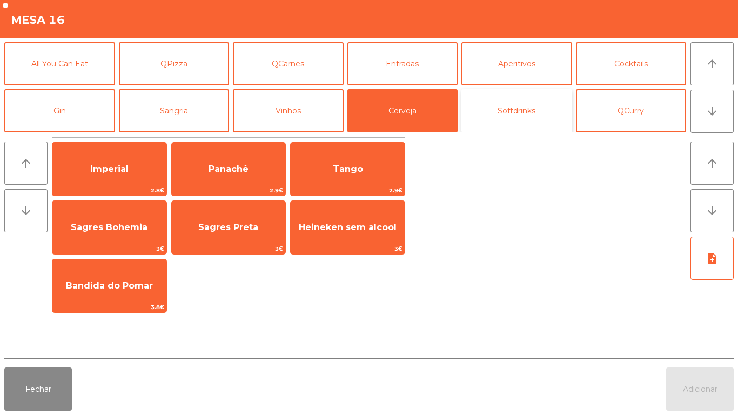
click at [535, 114] on button "Softdrinks" at bounding box center [517, 110] width 111 height 43
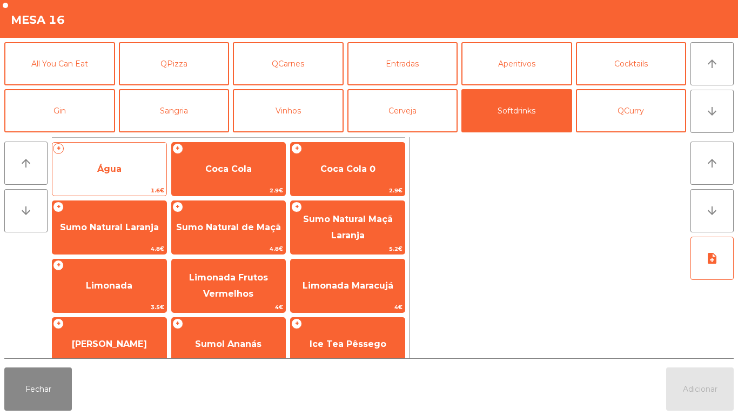
click at [124, 158] on span "Água" at bounding box center [109, 169] width 114 height 29
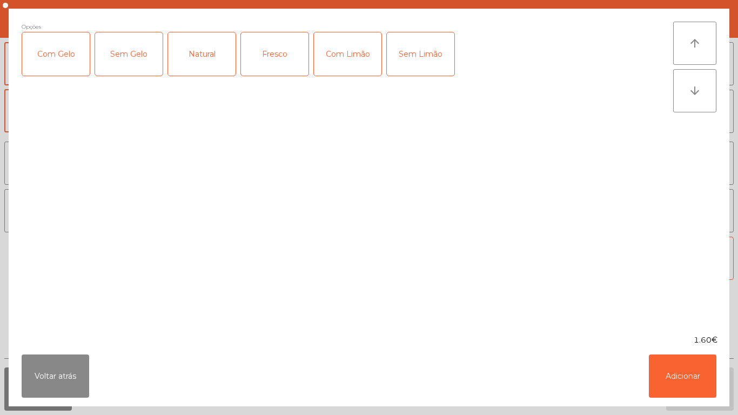
click at [264, 59] on div "Fresco" at bounding box center [275, 53] width 68 height 43
click at [685, 368] on button "Adicionar" at bounding box center [683, 376] width 68 height 43
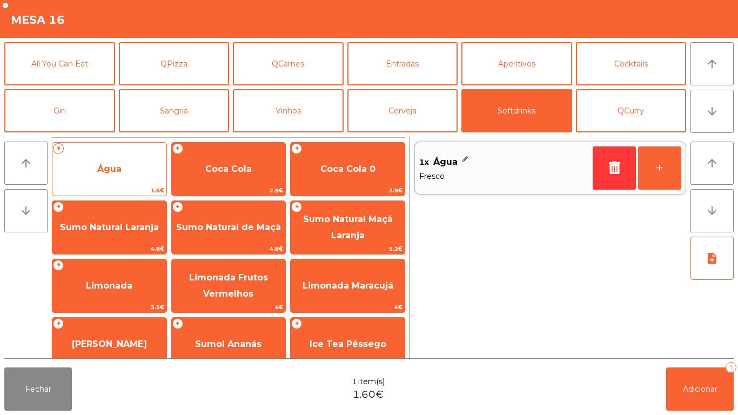
click at [118, 179] on span "Água" at bounding box center [109, 169] width 114 height 29
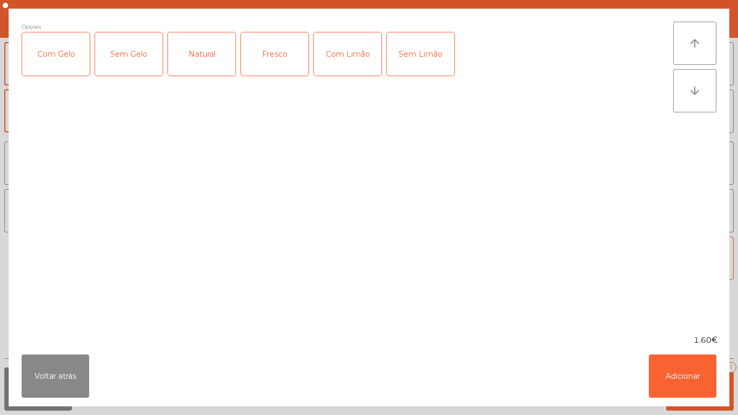
click at [225, 56] on div "Natural" at bounding box center [202, 53] width 68 height 43
click at [661, 359] on button "Adicionar" at bounding box center [683, 376] width 68 height 43
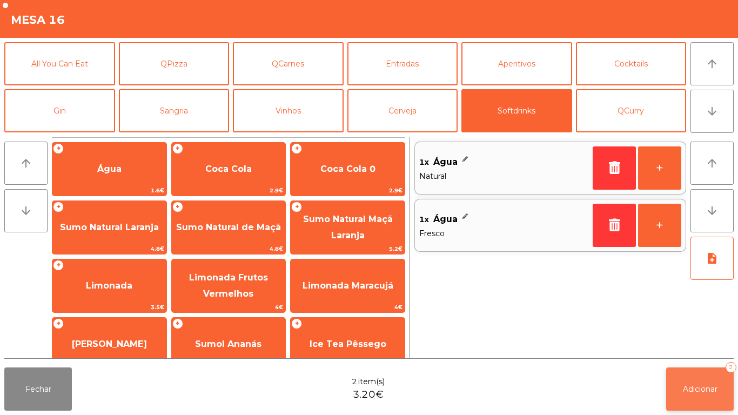
click at [703, 388] on span "Adicionar" at bounding box center [700, 389] width 35 height 10
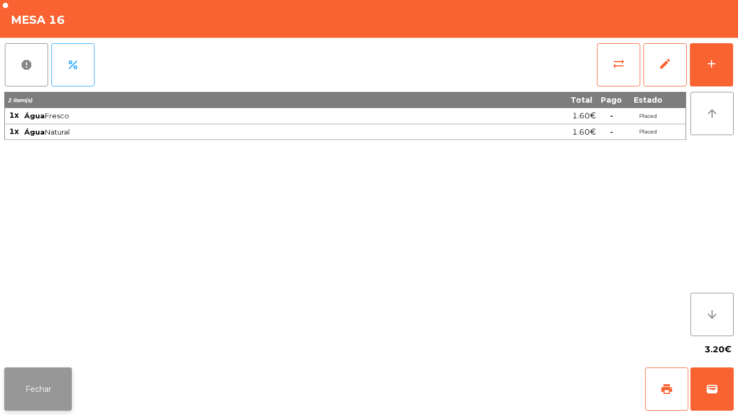
click at [50, 391] on button "Fechar" at bounding box center [38, 389] width 68 height 43
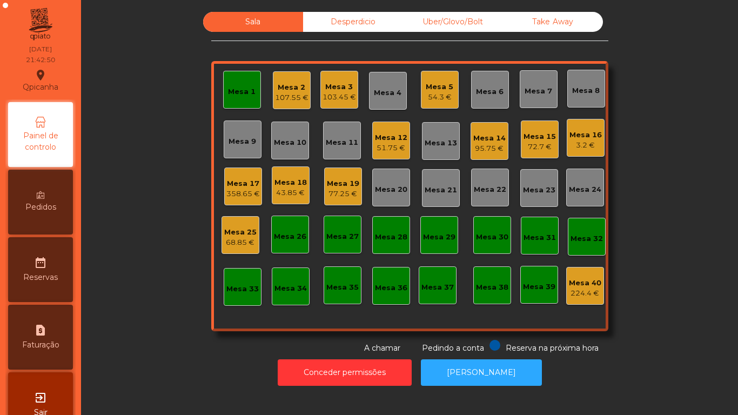
click at [254, 102] on div "Mesa 1" at bounding box center [242, 90] width 38 height 38
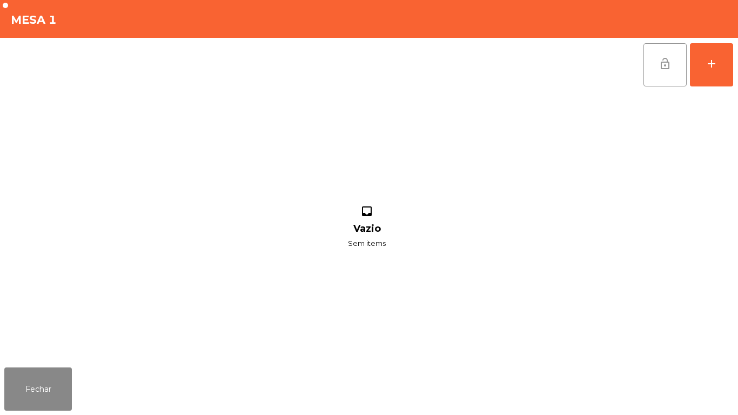
click at [651, 63] on button "lock_open" at bounding box center [665, 64] width 43 height 43
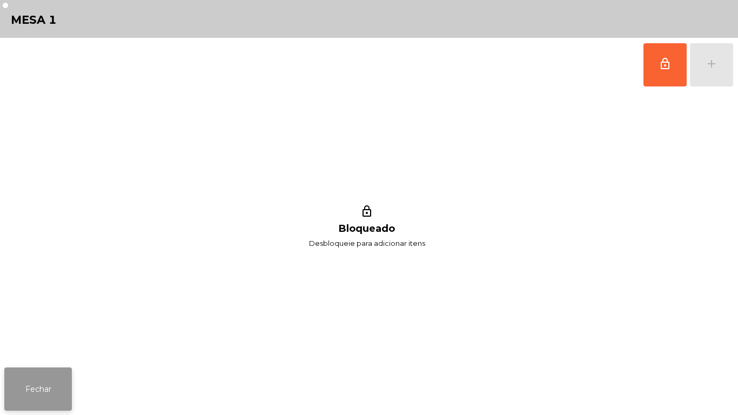
click at [59, 384] on button "Fechar" at bounding box center [38, 389] width 68 height 43
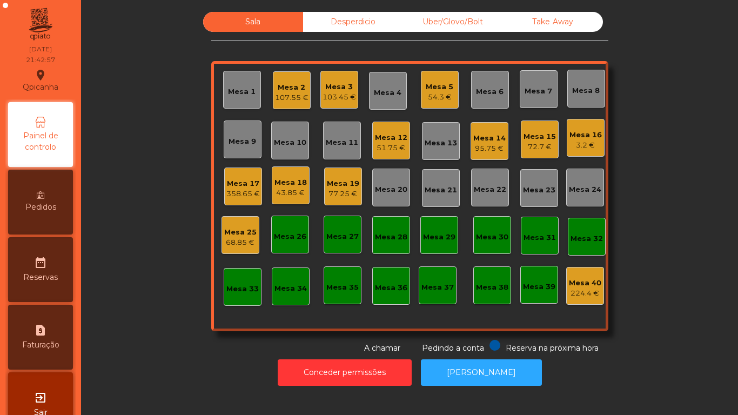
click at [535, 138] on div "Mesa 15" at bounding box center [540, 136] width 32 height 11
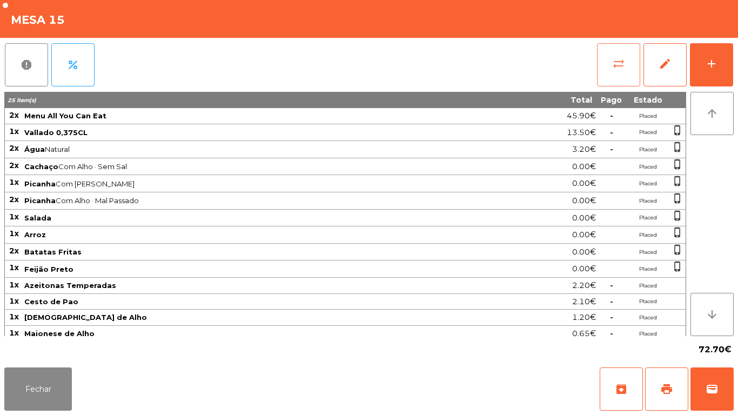
click at [626, 74] on button "sync_alt" at bounding box center [618, 64] width 43 height 43
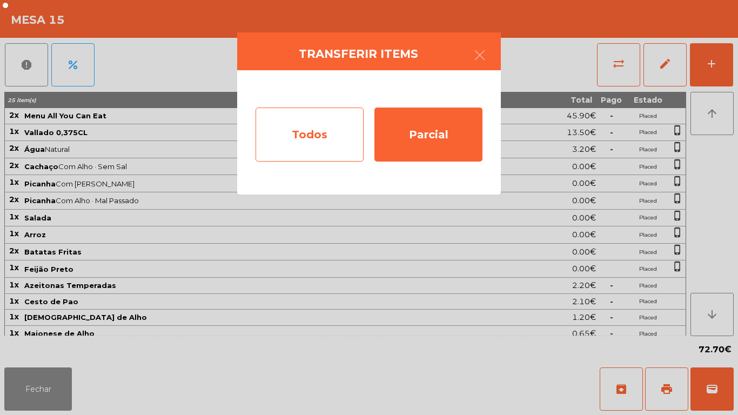
click at [327, 141] on div "Todos" at bounding box center [310, 135] width 108 height 54
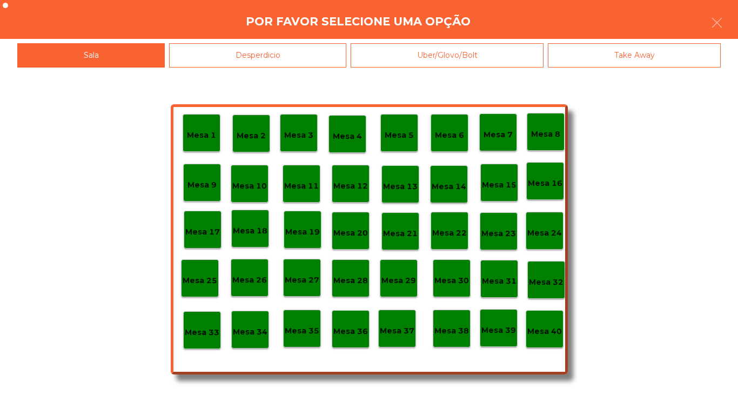
click at [543, 323] on div "Mesa 40" at bounding box center [545, 329] width 35 height 17
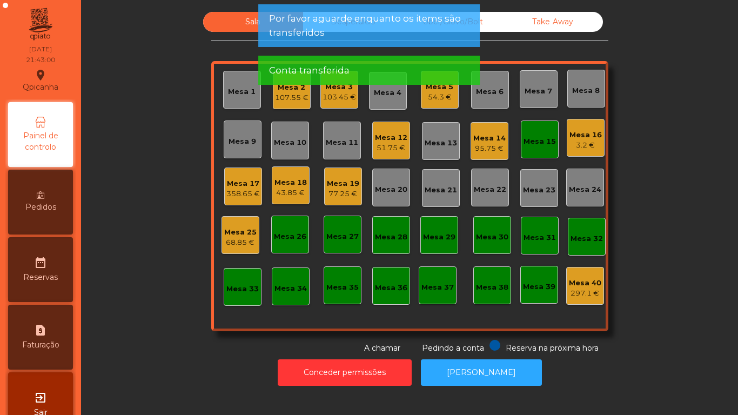
click at [533, 132] on div "Mesa 15" at bounding box center [540, 139] width 32 height 15
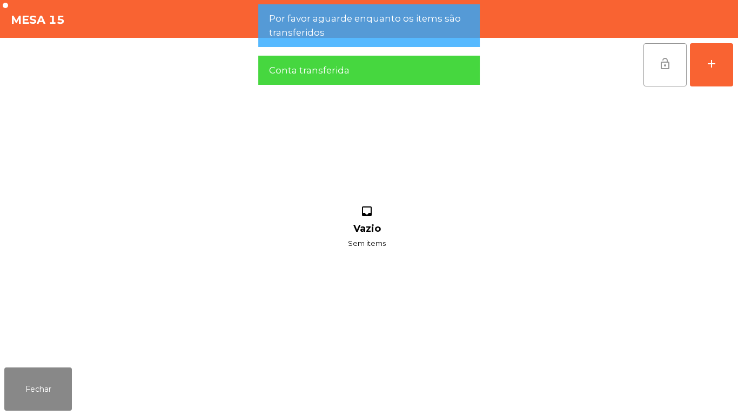
click at [665, 85] on button "lock_open" at bounding box center [665, 64] width 43 height 43
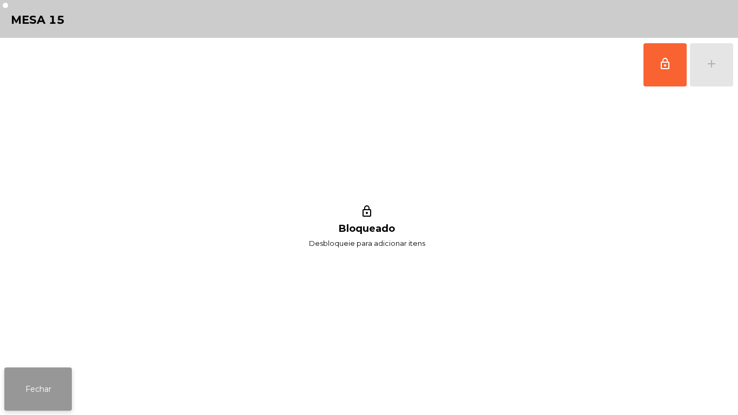
click at [51, 380] on button "Fechar" at bounding box center [38, 389] width 68 height 43
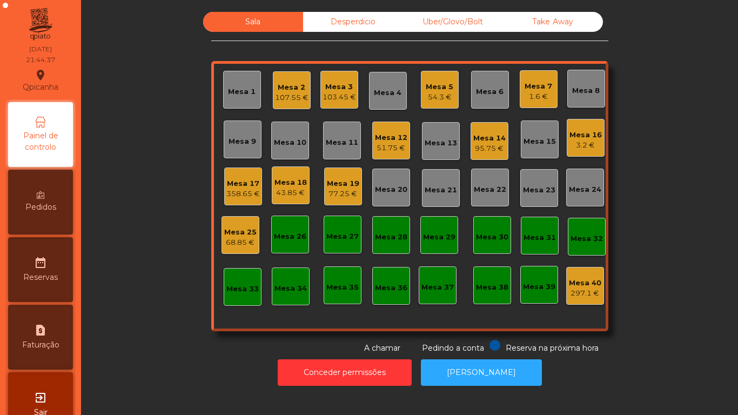
click at [576, 138] on div "Mesa 16" at bounding box center [586, 135] width 32 height 11
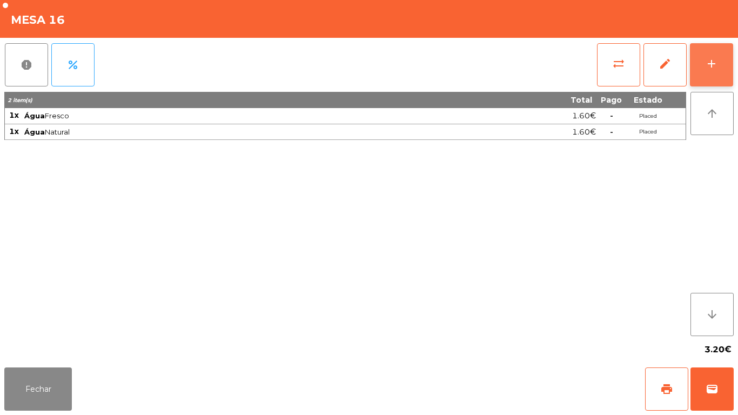
click at [711, 70] on button "add" at bounding box center [711, 64] width 43 height 43
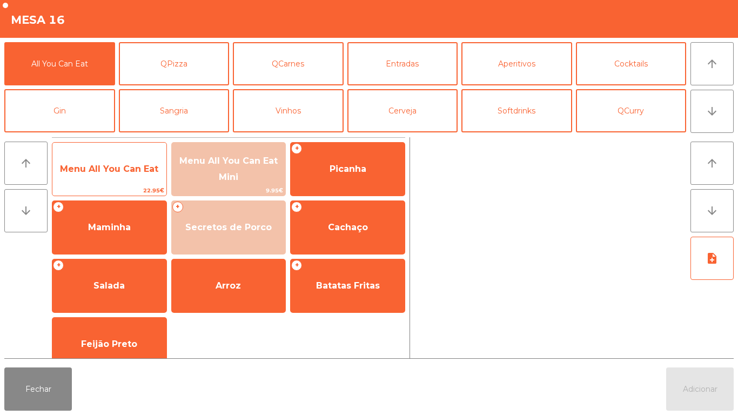
click at [140, 166] on span "Menu All You Can Eat" at bounding box center [109, 169] width 98 height 10
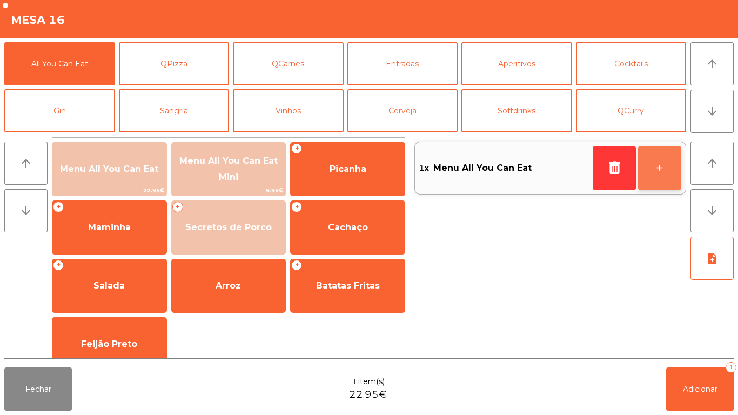
click at [643, 169] on button "+" at bounding box center [659, 167] width 43 height 43
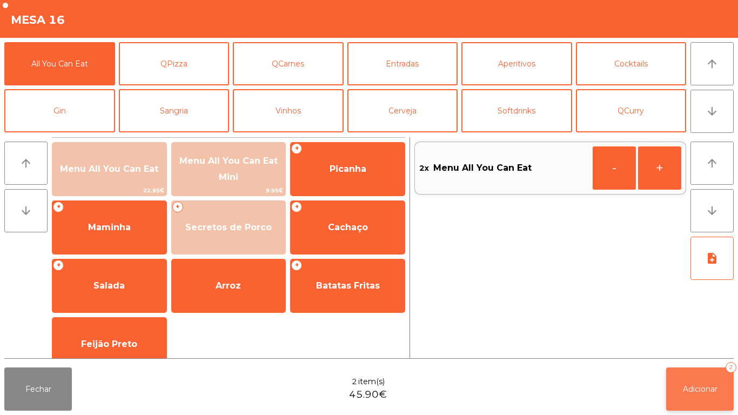
click at [686, 371] on button "Adicionar 2" at bounding box center [701, 389] width 68 height 43
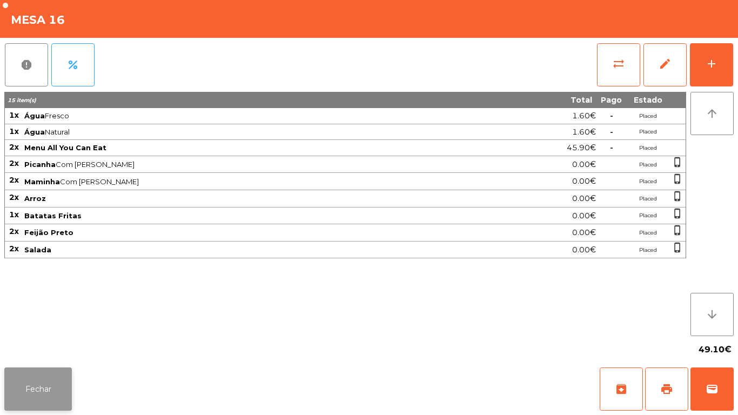
click at [36, 371] on button "Fechar" at bounding box center [38, 389] width 68 height 43
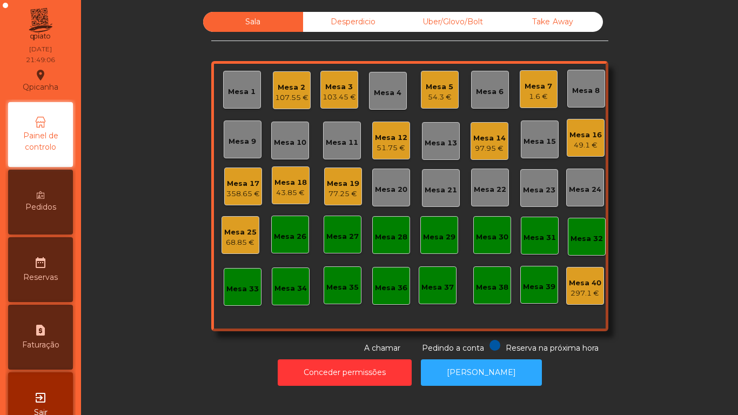
click at [341, 181] on div "Mesa 19" at bounding box center [343, 183] width 32 height 11
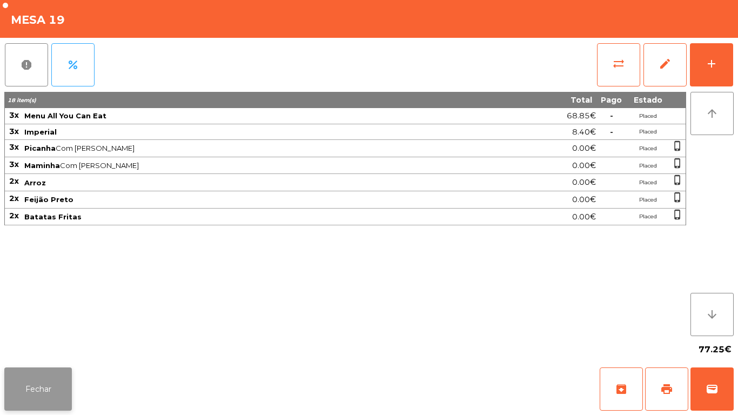
click at [56, 368] on button "Fechar" at bounding box center [38, 389] width 68 height 43
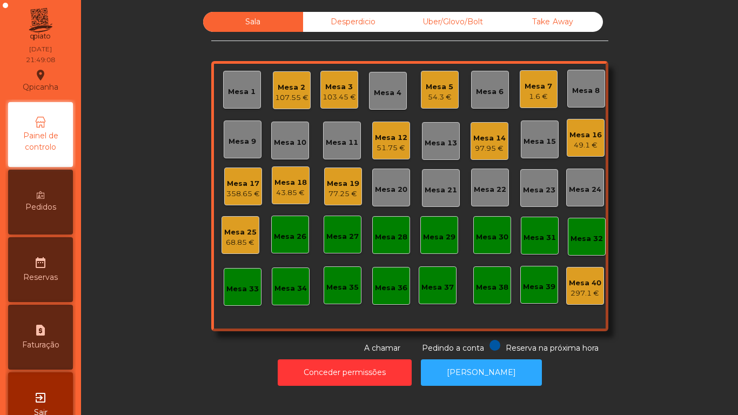
click at [535, 86] on div "Mesa 7" at bounding box center [539, 86] width 28 height 11
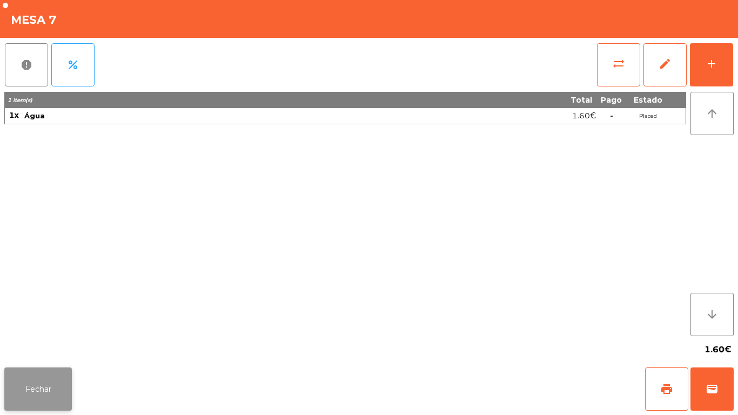
click at [46, 388] on button "Fechar" at bounding box center [38, 389] width 68 height 43
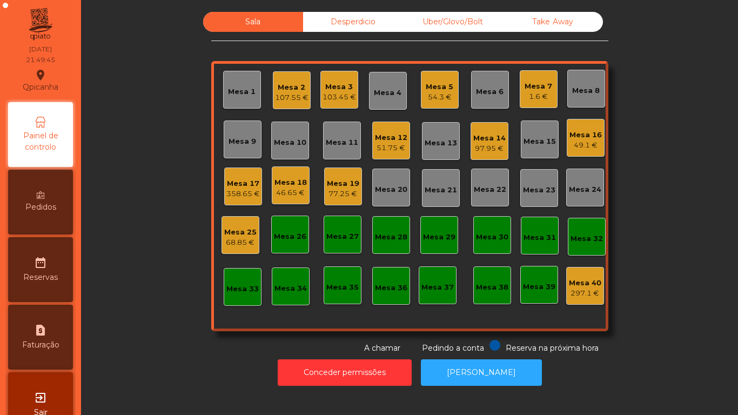
click at [526, 95] on div "1.6 €" at bounding box center [539, 96] width 28 height 11
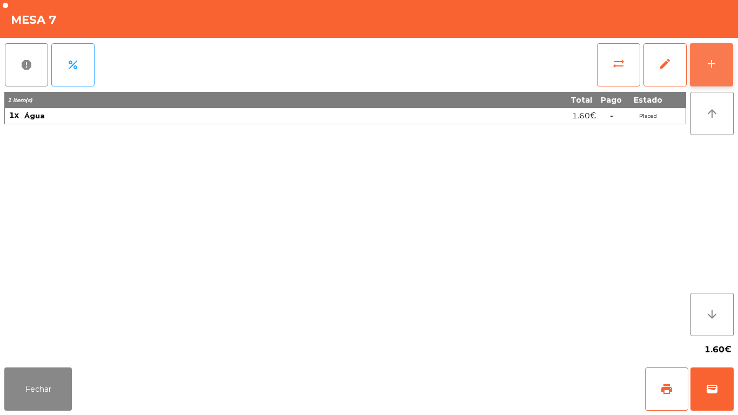
click at [713, 63] on div "add" at bounding box center [711, 63] width 13 height 13
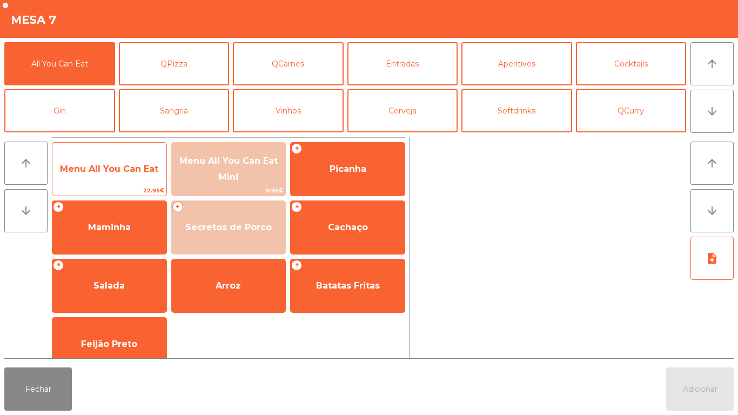
click at [121, 183] on span "Menu All You Can Eat" at bounding box center [109, 169] width 114 height 29
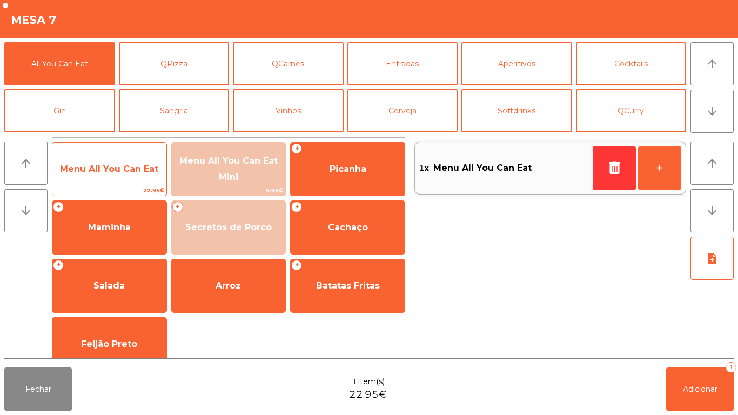
click at [115, 179] on span "Menu All You Can Eat" at bounding box center [109, 169] width 114 height 29
click at [105, 177] on span "Menu All You Can Eat" at bounding box center [109, 169] width 114 height 29
click at [130, 158] on span "Menu All You Can Eat" at bounding box center [109, 169] width 114 height 29
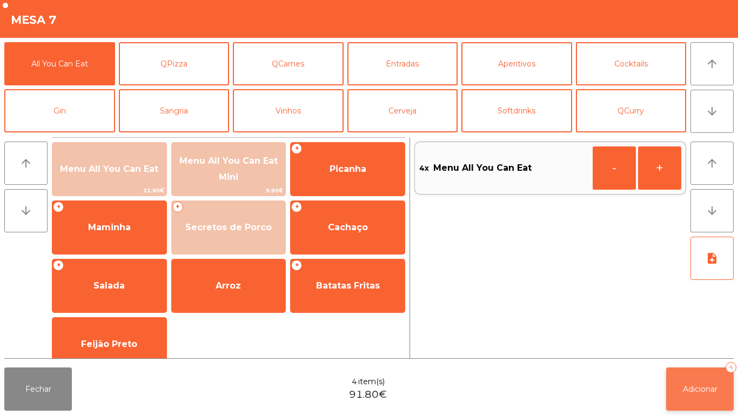
click at [702, 379] on button "Adicionar 4" at bounding box center [701, 389] width 68 height 43
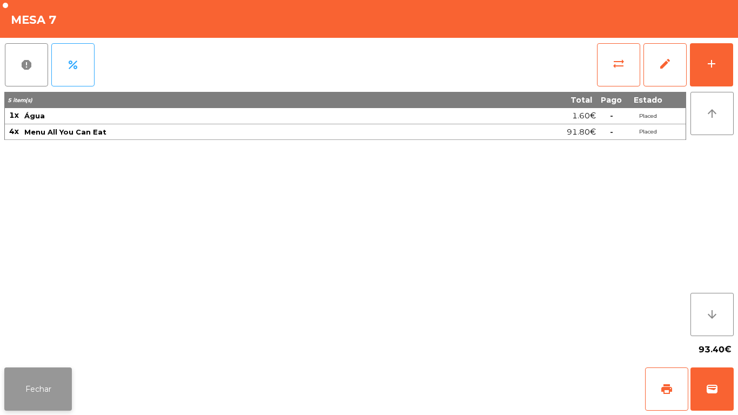
click at [41, 374] on button "Fechar" at bounding box center [38, 389] width 68 height 43
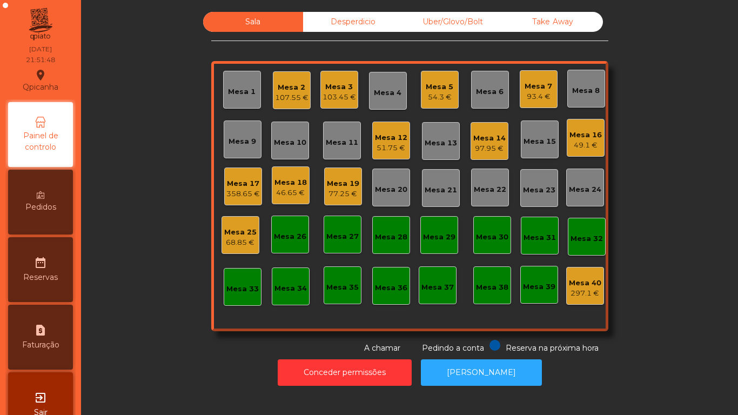
click at [572, 142] on div "49.1 €" at bounding box center [586, 145] width 32 height 11
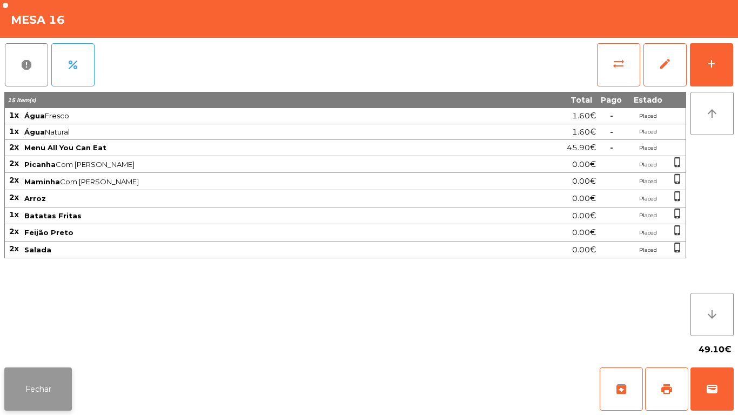
click at [59, 369] on button "Fechar" at bounding box center [38, 389] width 68 height 43
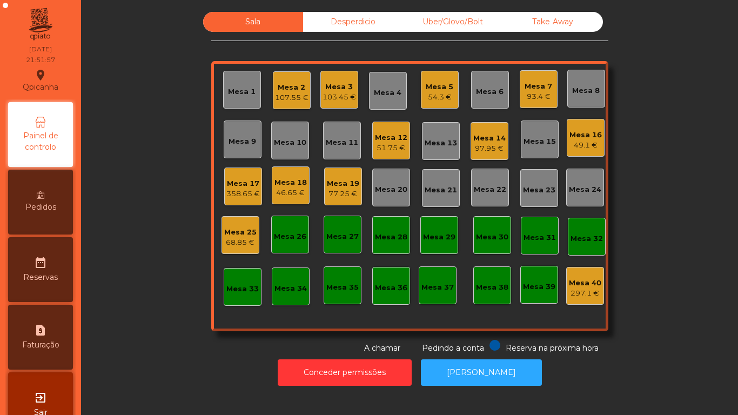
click at [543, 90] on div "Mesa 7" at bounding box center [539, 86] width 28 height 11
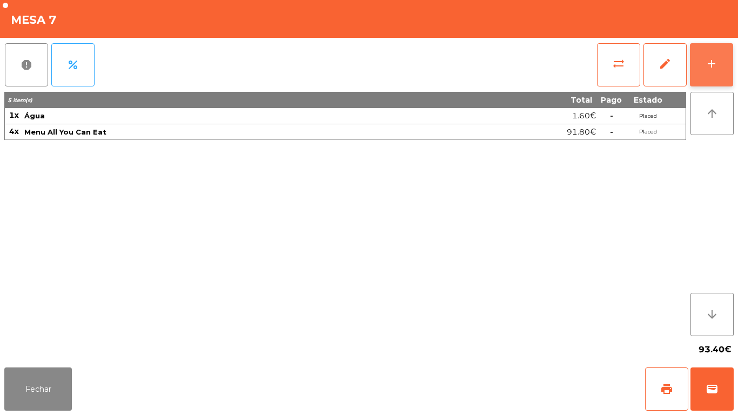
click at [731, 79] on button "add" at bounding box center [711, 64] width 43 height 43
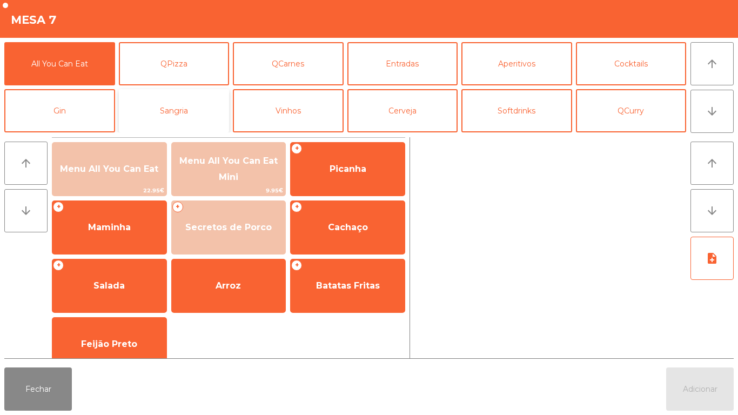
click at [210, 109] on button "Sangria" at bounding box center [174, 110] width 111 height 43
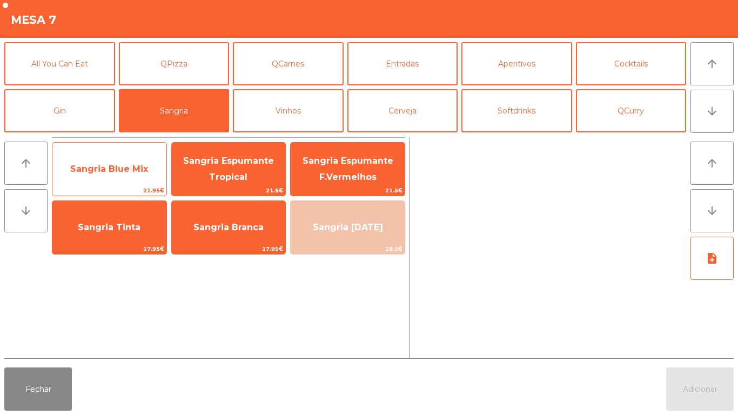
click at [142, 177] on span "Sangria Blue Mix" at bounding box center [109, 169] width 114 height 29
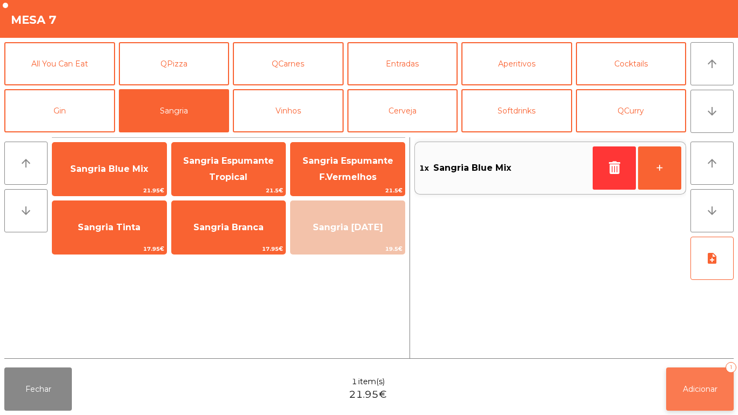
click at [697, 387] on span "Adicionar" at bounding box center [700, 389] width 35 height 10
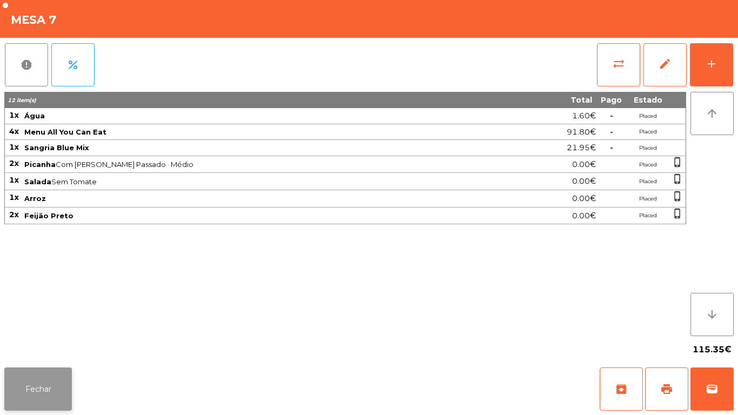
click at [18, 371] on button "Fechar" at bounding box center [38, 389] width 68 height 43
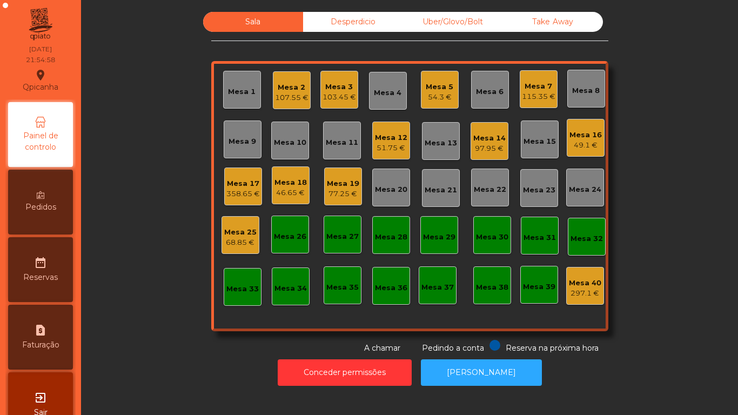
click at [242, 195] on div "358.65 €" at bounding box center [243, 194] width 34 height 11
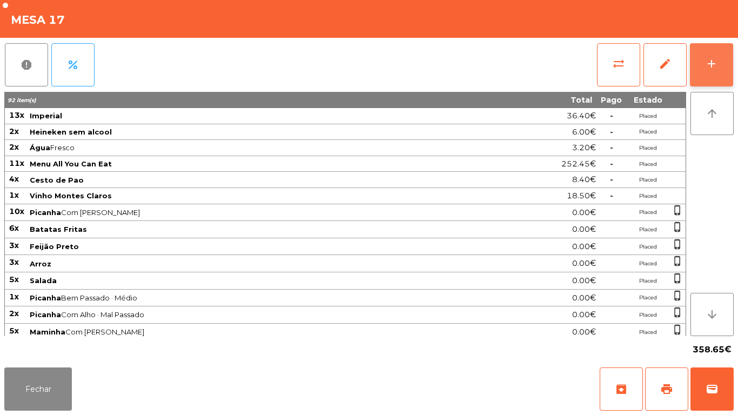
click at [722, 68] on button "add" at bounding box center [711, 64] width 43 height 43
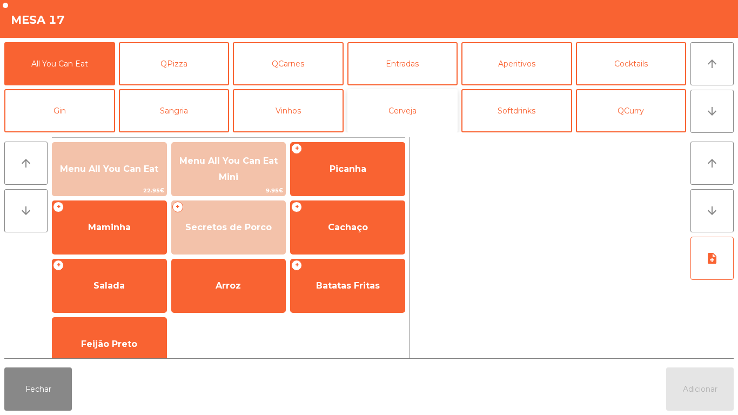
click at [424, 124] on button "Cerveja" at bounding box center [403, 110] width 111 height 43
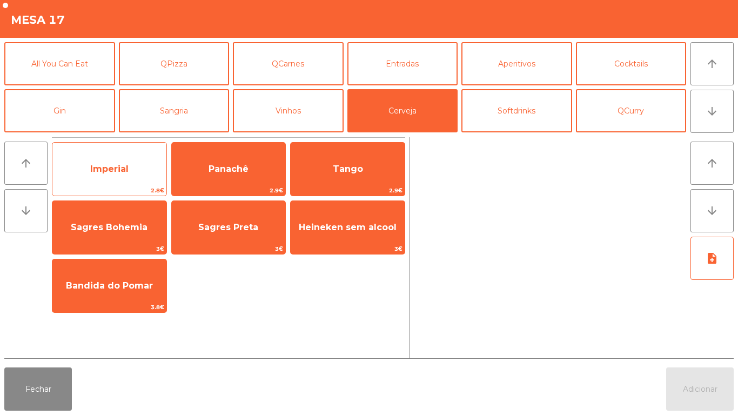
click at [119, 177] on span "Imperial" at bounding box center [109, 169] width 114 height 29
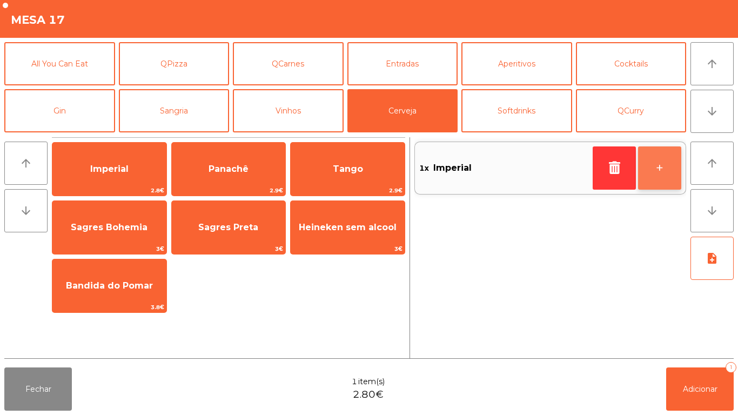
click at [663, 171] on button "+" at bounding box center [659, 167] width 43 height 43
click at [654, 169] on button "+" at bounding box center [659, 167] width 43 height 43
click at [654, 168] on button "+" at bounding box center [659, 167] width 43 height 43
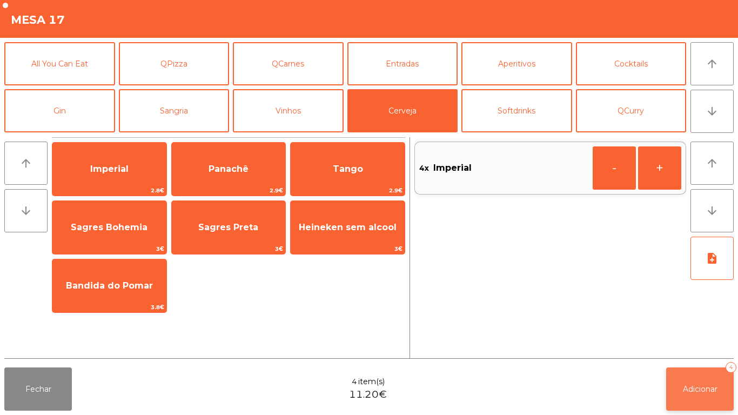
click at [719, 379] on button "Adicionar 4" at bounding box center [701, 389] width 68 height 43
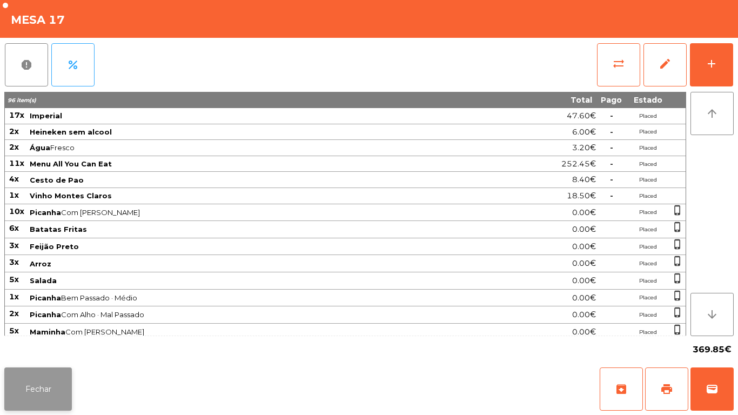
click at [45, 393] on button "Fechar" at bounding box center [38, 389] width 68 height 43
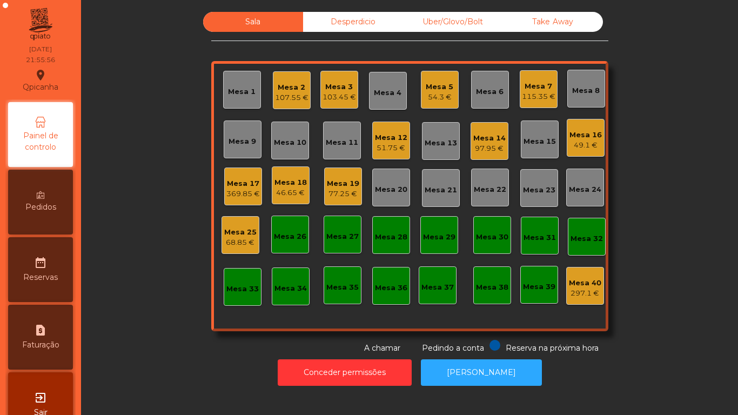
click at [587, 149] on div "49.1 €" at bounding box center [586, 145] width 32 height 11
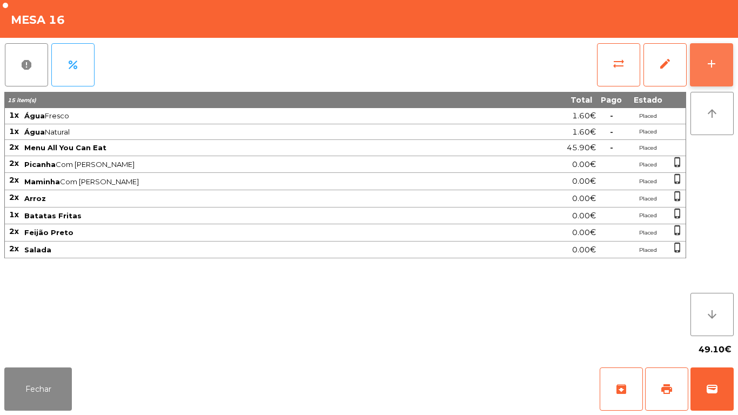
click at [712, 62] on div "add" at bounding box center [711, 63] width 13 height 13
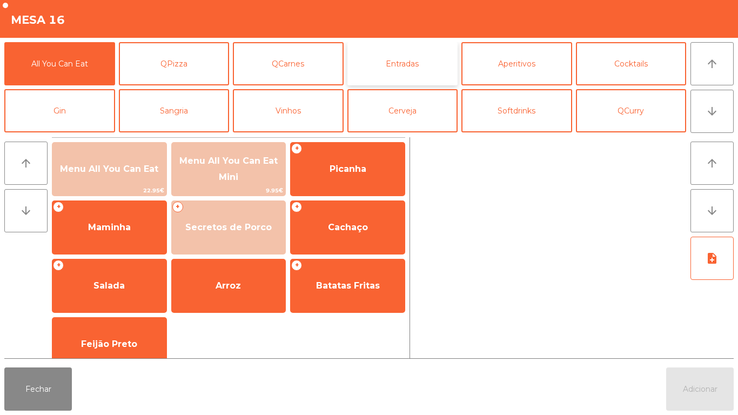
click at [397, 59] on button "Entradas" at bounding box center [403, 63] width 111 height 43
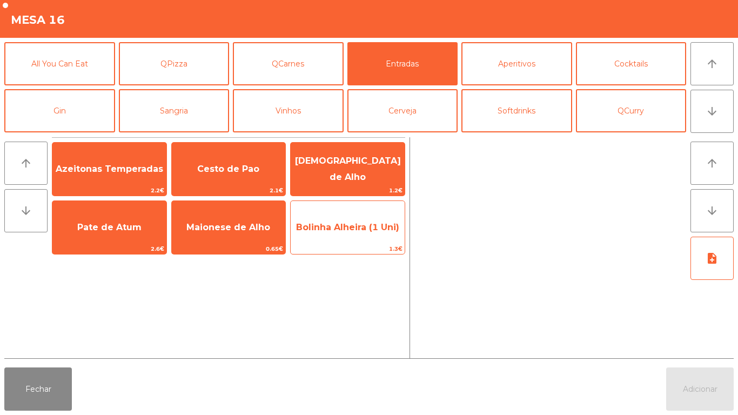
click at [364, 224] on span "Bolinha Alheira (1 Uni)" at bounding box center [347, 227] width 103 height 10
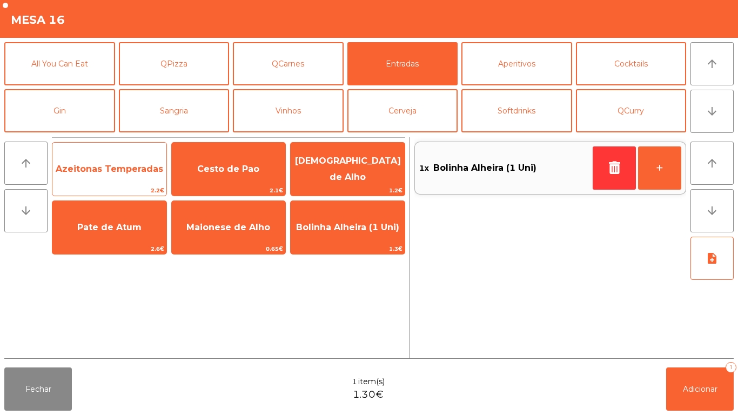
click at [129, 174] on span "Azeitonas Temperadas" at bounding box center [110, 169] width 108 height 10
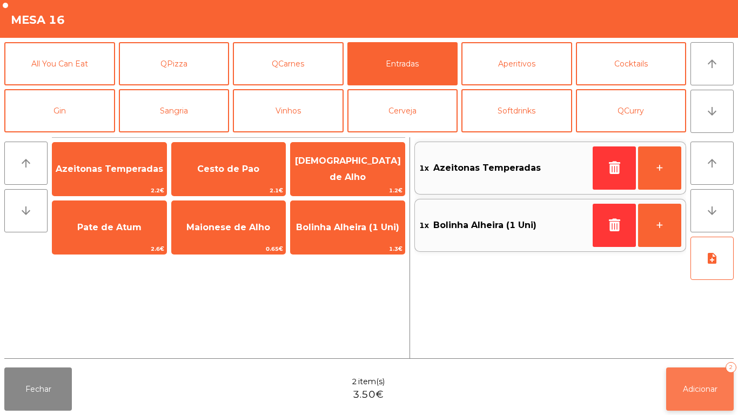
click at [690, 370] on button "Adicionar 2" at bounding box center [701, 389] width 68 height 43
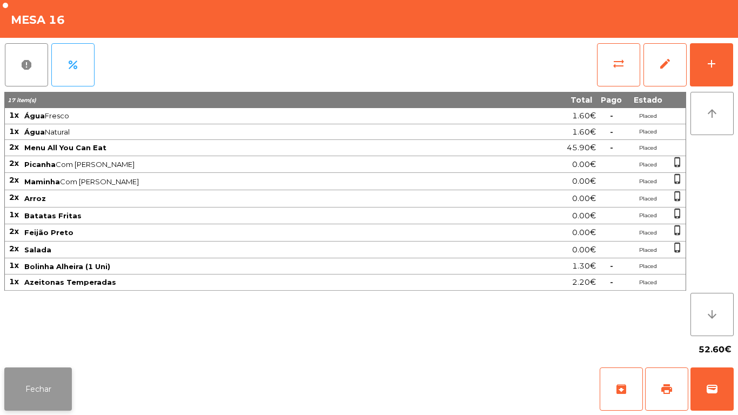
click at [30, 385] on button "Fechar" at bounding box center [38, 389] width 68 height 43
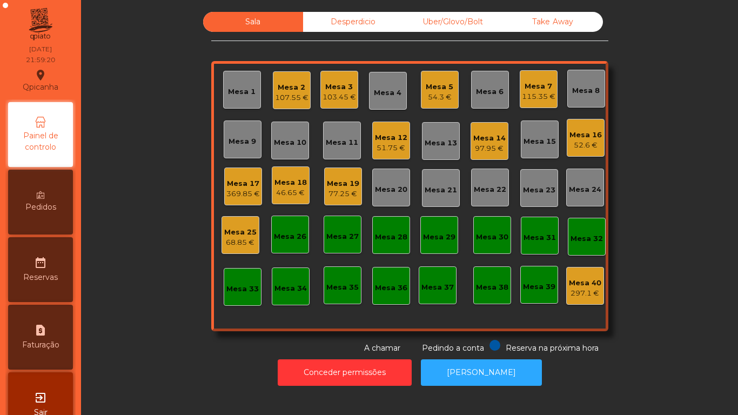
click at [390, 148] on div "51.75 €" at bounding box center [391, 148] width 32 height 11
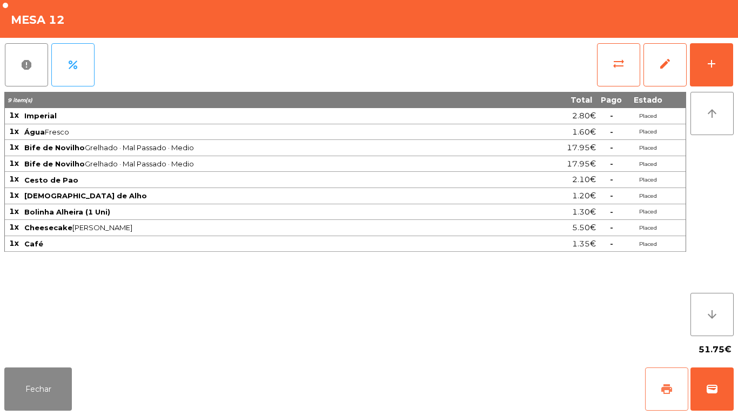
click at [649, 388] on button "print" at bounding box center [666, 389] width 43 height 43
click at [44, 383] on button "Fechar" at bounding box center [38, 389] width 68 height 43
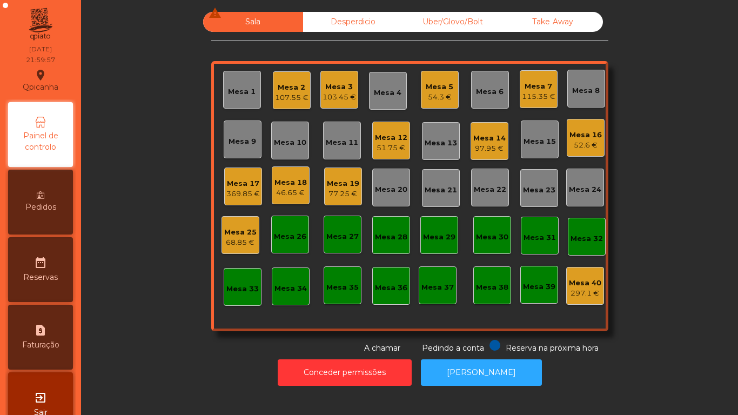
click at [443, 95] on div "54.3 €" at bounding box center [440, 97] width 28 height 11
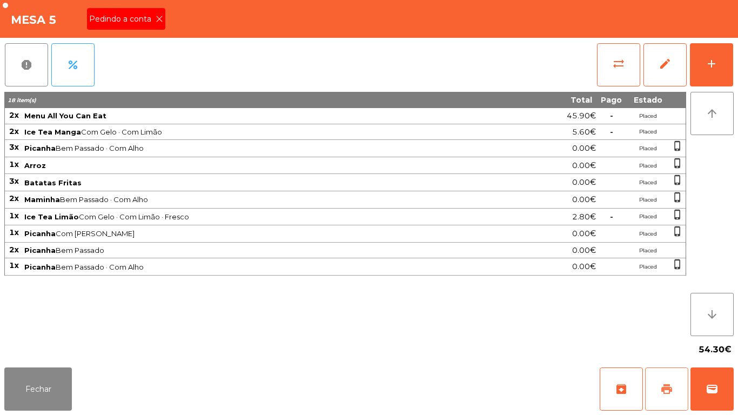
click at [660, 381] on button "print" at bounding box center [666, 389] width 43 height 43
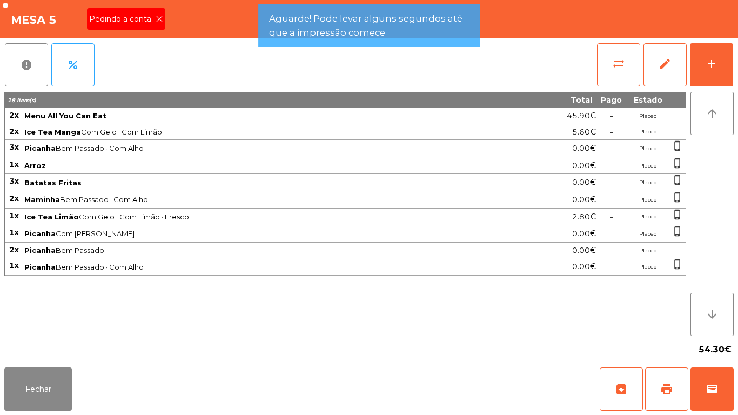
click at [157, 29] on div "Pedindo a conta" at bounding box center [126, 19] width 78 height 22
click at [165, 17] on div "Mesa 5" at bounding box center [369, 19] width 738 height 38
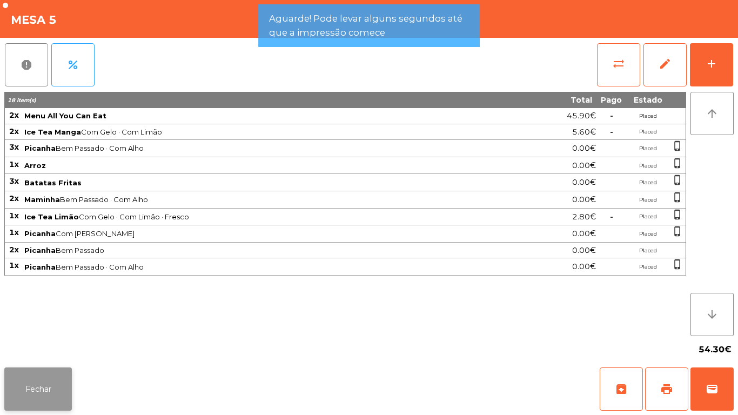
click at [44, 368] on button "Fechar" at bounding box center [38, 389] width 68 height 43
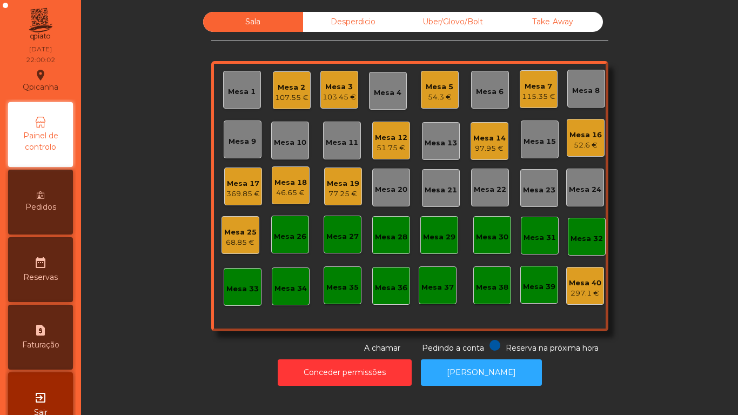
click at [398, 150] on div "51.75 €" at bounding box center [391, 148] width 32 height 11
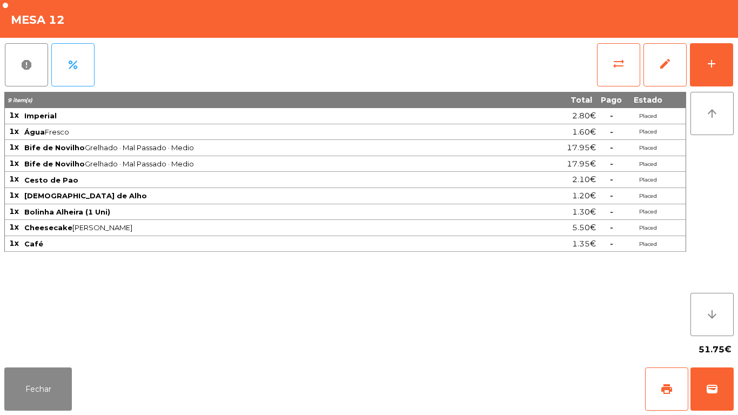
click at [65, 355] on div "51.75€" at bounding box center [369, 349] width 730 height 27
click at [52, 377] on button "Fechar" at bounding box center [38, 389] width 68 height 43
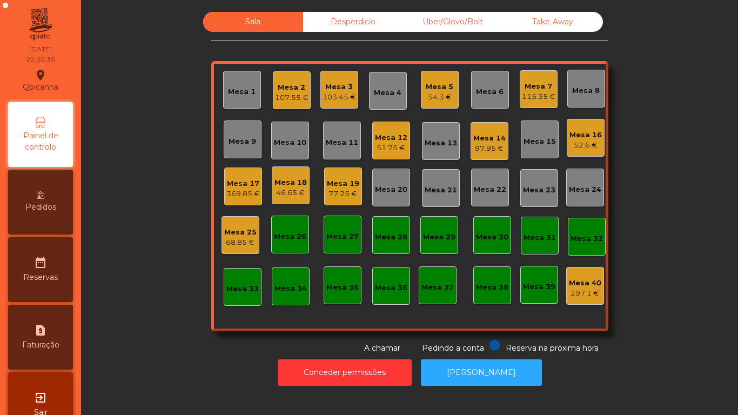
click at [541, 93] on div "115.35 €" at bounding box center [539, 96] width 34 height 11
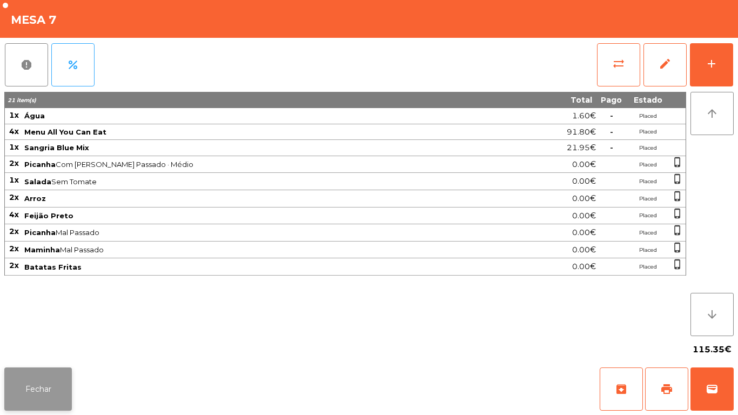
click at [64, 378] on button "Fechar" at bounding box center [38, 389] width 68 height 43
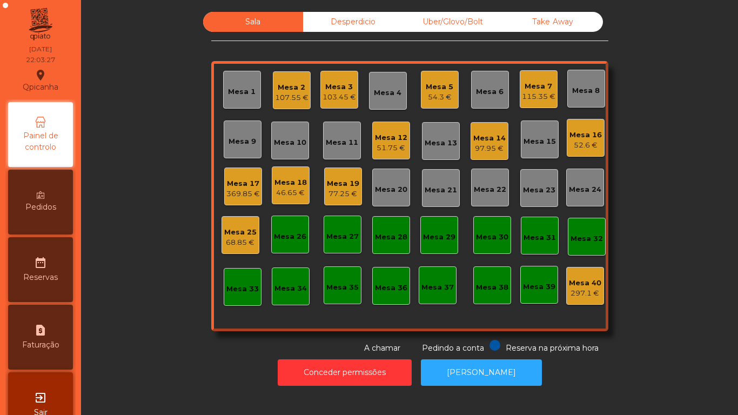
click at [244, 189] on div "369.85 €" at bounding box center [243, 194] width 34 height 11
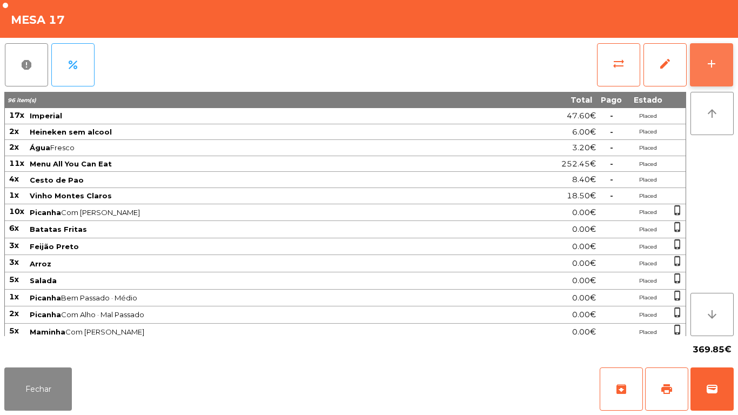
click at [710, 71] on button "add" at bounding box center [711, 64] width 43 height 43
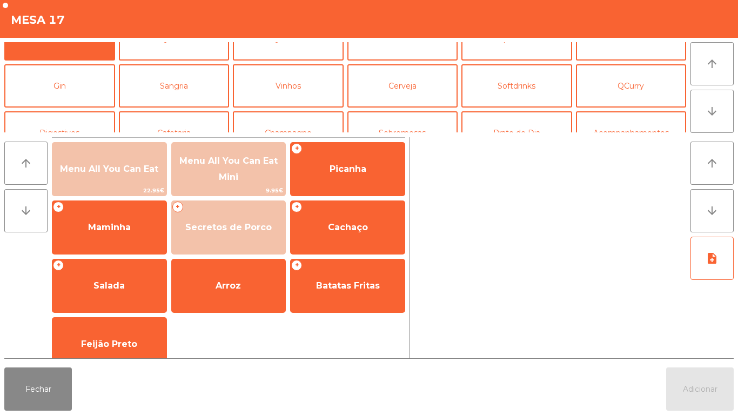
scroll to position [35, 0]
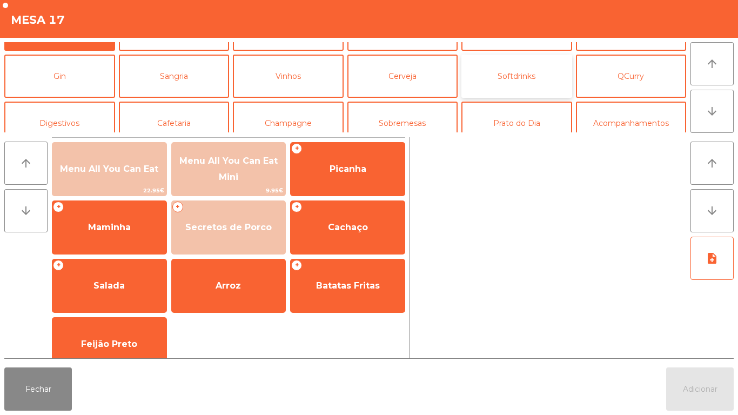
click at [517, 91] on button "Softdrinks" at bounding box center [517, 76] width 111 height 43
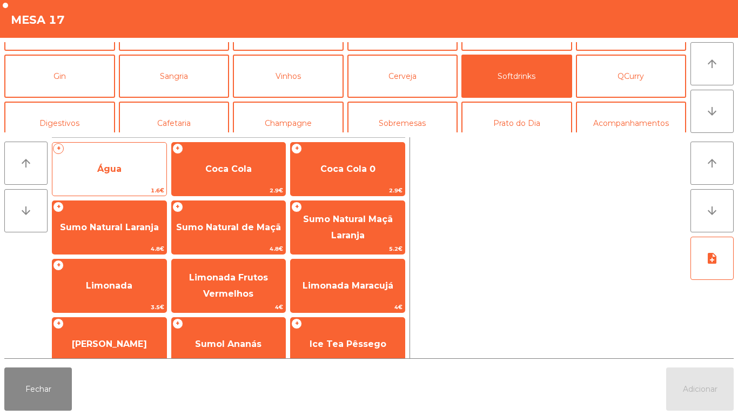
click at [116, 178] on span "Água" at bounding box center [109, 169] width 114 height 29
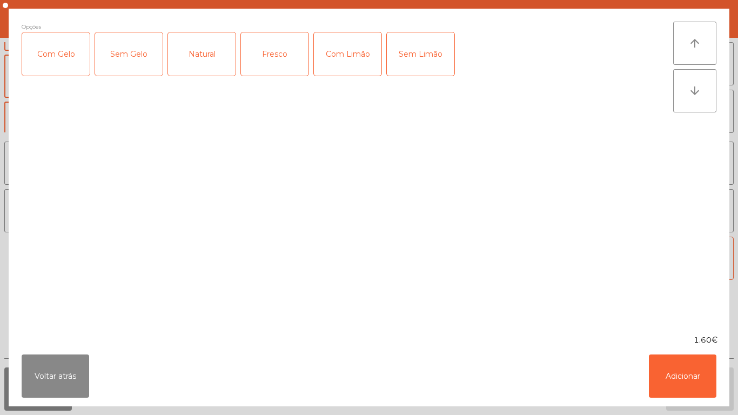
click at [277, 55] on div "Fresco" at bounding box center [275, 53] width 68 height 43
click at [678, 377] on button "Adicionar" at bounding box center [683, 376] width 68 height 43
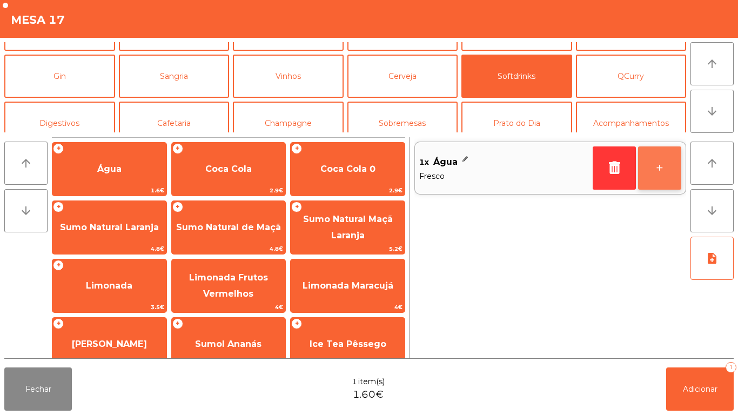
click at [655, 165] on button "+" at bounding box center [659, 167] width 43 height 43
click at [656, 178] on button "+" at bounding box center [659, 167] width 43 height 43
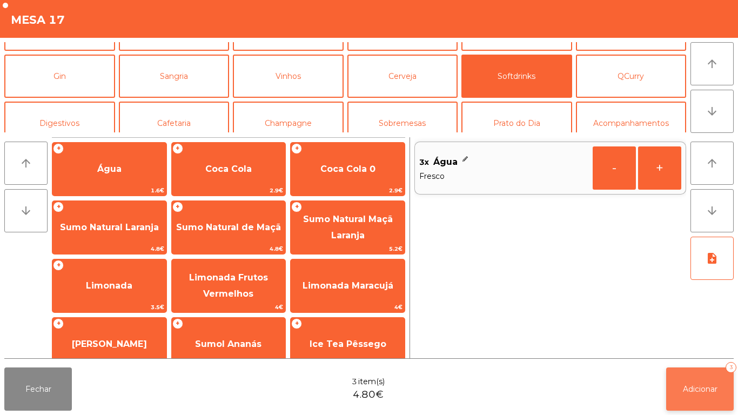
click at [694, 381] on button "Adicionar 3" at bounding box center [701, 389] width 68 height 43
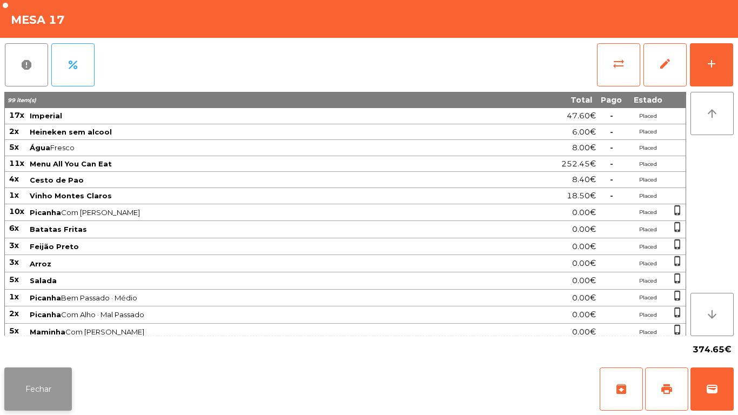
click at [55, 385] on button "Fechar" at bounding box center [38, 389] width 68 height 43
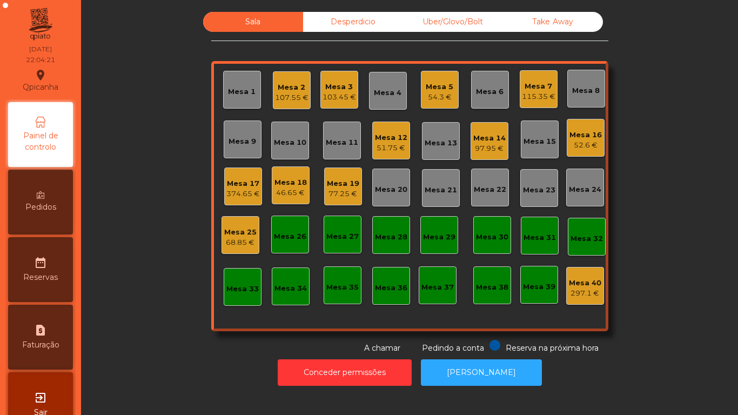
click at [532, 96] on div "115.35 €" at bounding box center [539, 96] width 34 height 11
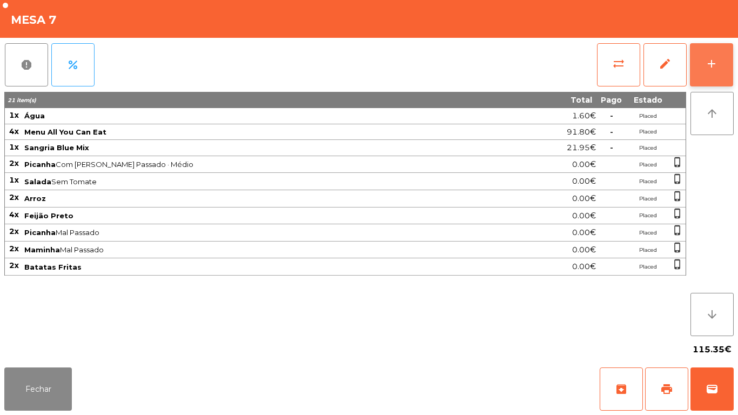
click at [710, 63] on div "add" at bounding box center [711, 63] width 13 height 13
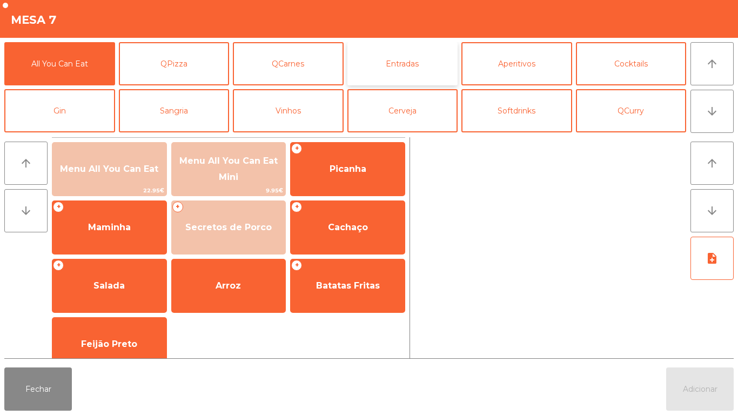
click at [404, 56] on button "Entradas" at bounding box center [403, 63] width 111 height 43
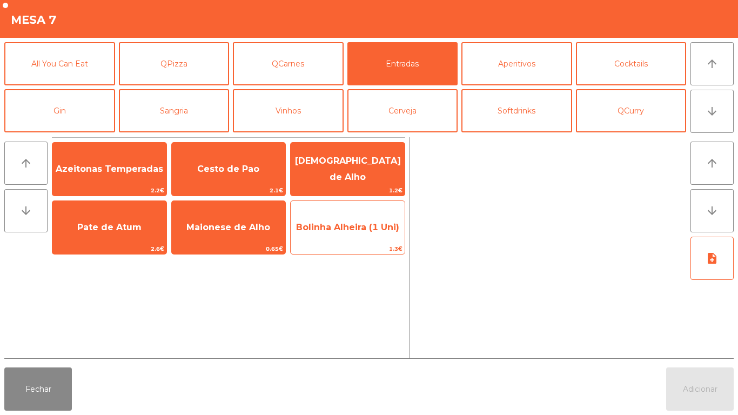
click at [369, 239] on span "Bolinha Alheira (1 Uni)" at bounding box center [348, 227] width 114 height 29
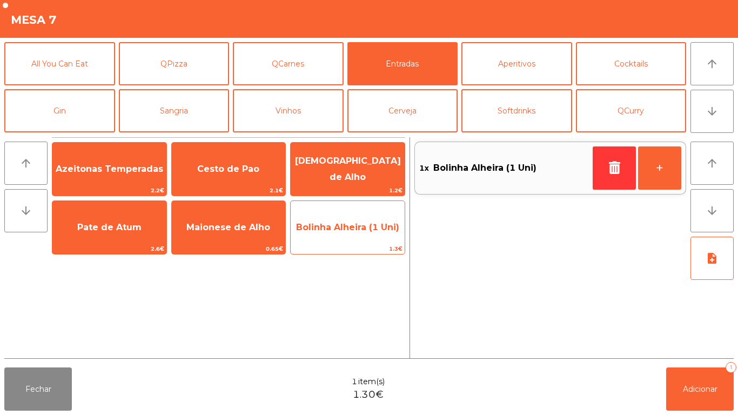
click at [371, 226] on span "Bolinha Alheira (1 Uni)" at bounding box center [347, 227] width 103 height 10
click at [348, 230] on span "Bolinha Alheira (1 Uni)" at bounding box center [347, 227] width 103 height 10
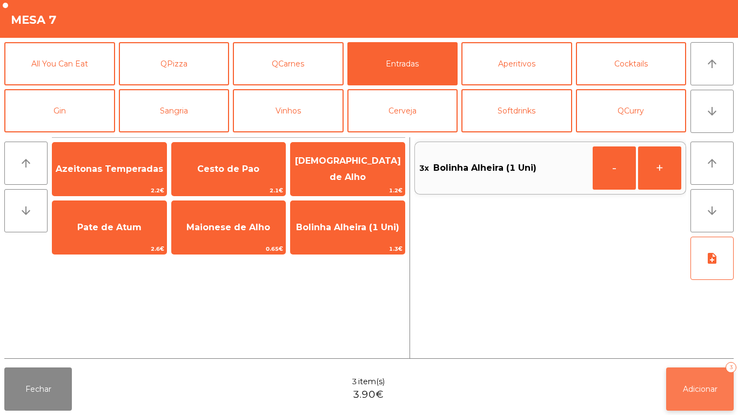
click at [693, 370] on button "Adicionar 3" at bounding box center [701, 389] width 68 height 43
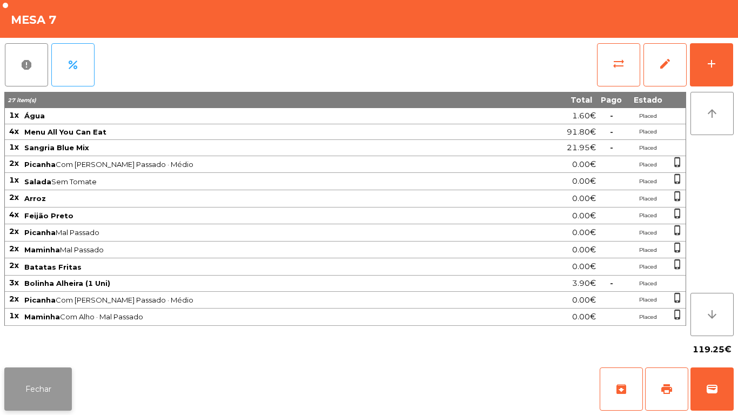
click at [50, 382] on button "Fechar" at bounding box center [38, 389] width 68 height 43
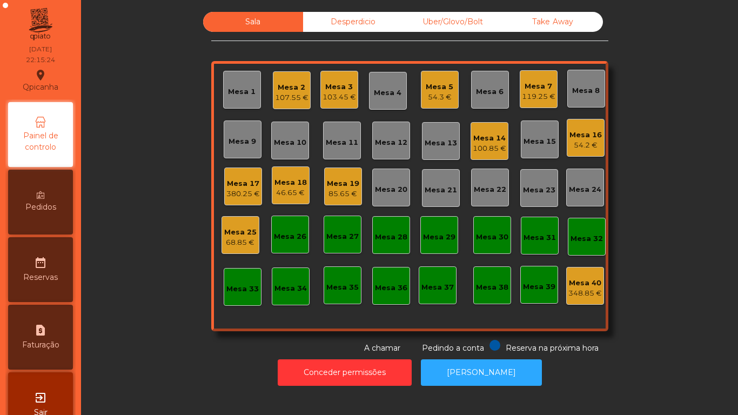
click at [339, 93] on div "103.45 €" at bounding box center [340, 97] width 34 height 11
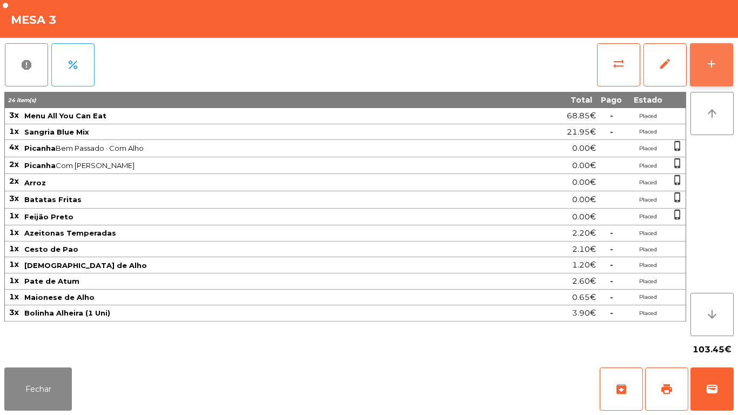
click at [717, 80] on button "add" at bounding box center [711, 64] width 43 height 43
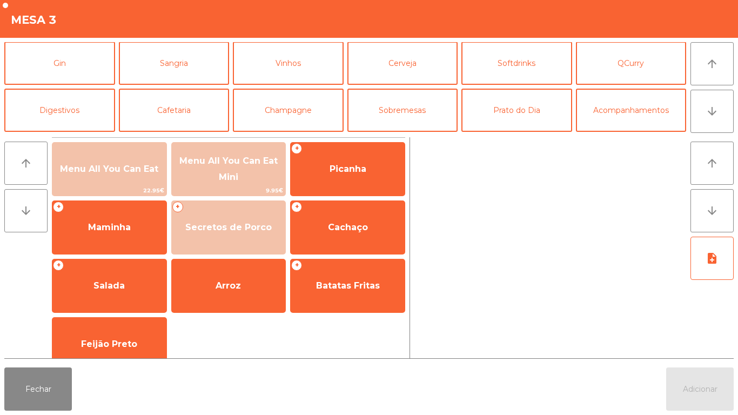
scroll to position [51, 0]
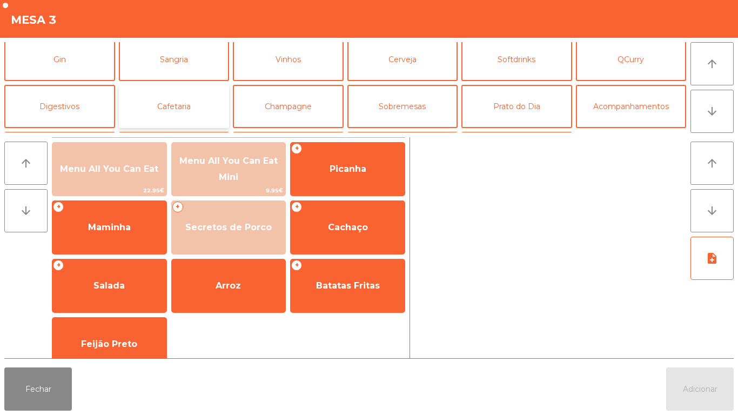
click at [206, 99] on button "Cafetaria" at bounding box center [174, 106] width 111 height 43
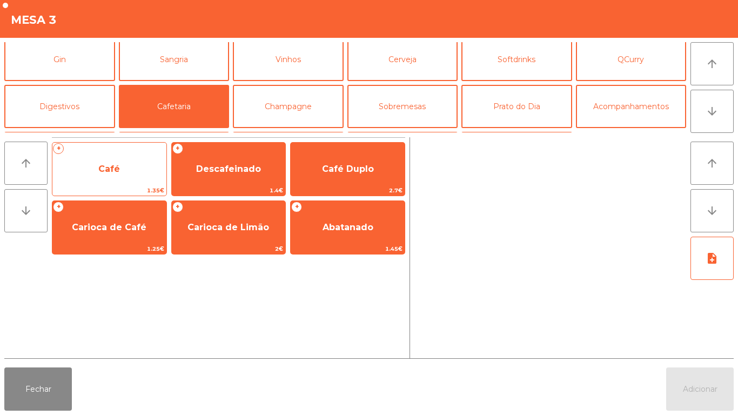
click at [132, 173] on span "Café" at bounding box center [109, 169] width 114 height 29
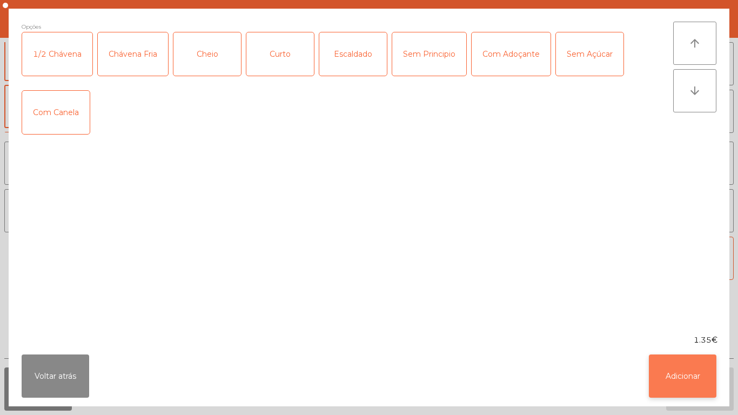
click at [698, 380] on button "Adicionar" at bounding box center [683, 376] width 68 height 43
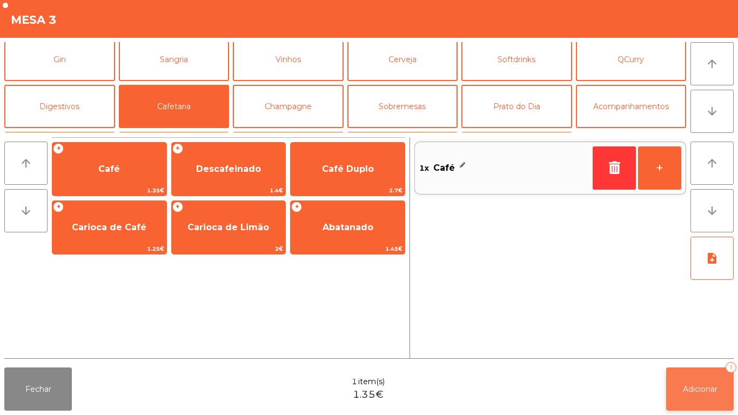
click at [704, 387] on span "Adicionar" at bounding box center [700, 389] width 35 height 10
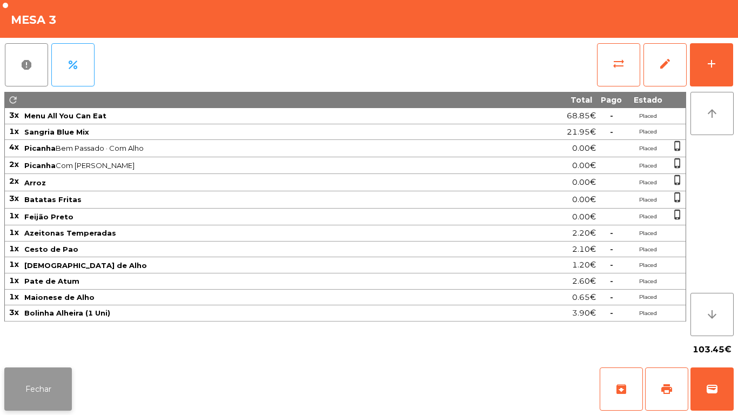
click at [49, 378] on button "Fechar" at bounding box center [38, 389] width 68 height 43
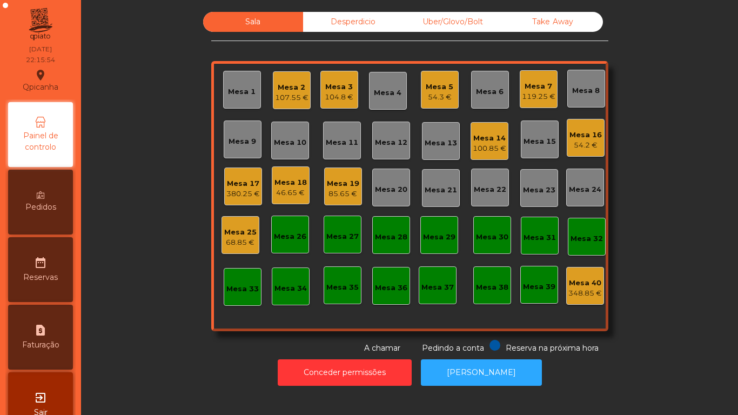
click at [245, 183] on div "Mesa 17" at bounding box center [243, 183] width 34 height 11
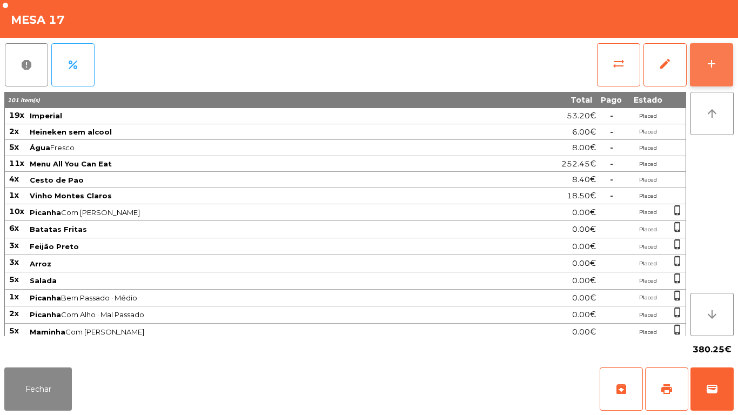
click at [710, 81] on button "add" at bounding box center [711, 64] width 43 height 43
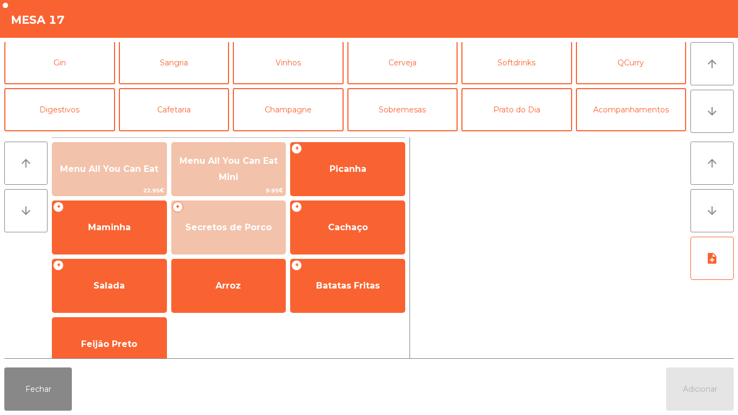
scroll to position [50, 0]
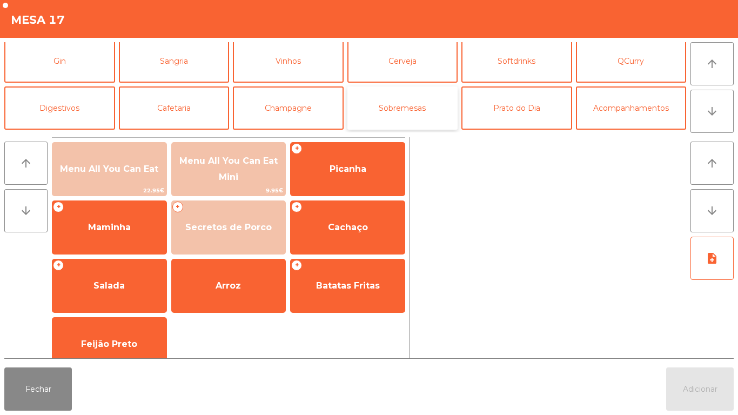
click at [403, 116] on button "Sobremesas" at bounding box center [403, 107] width 111 height 43
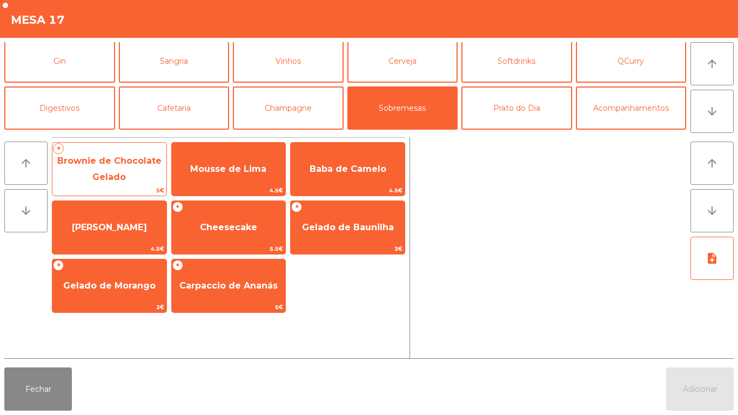
click at [104, 177] on span "Brownie de Chocolate Gelado" at bounding box center [109, 169] width 104 height 26
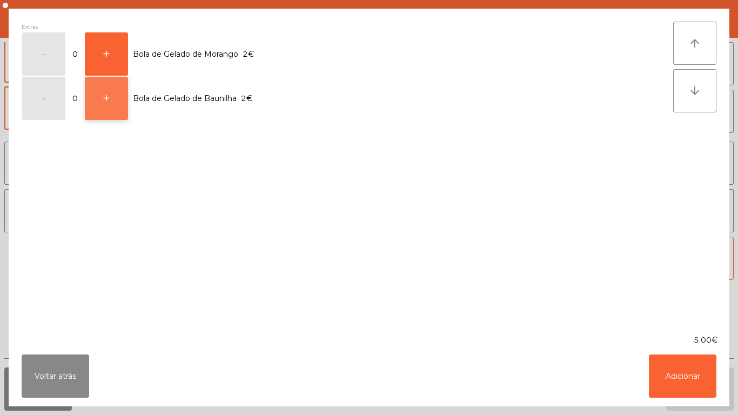
click at [114, 104] on button "+" at bounding box center [106, 98] width 43 height 43
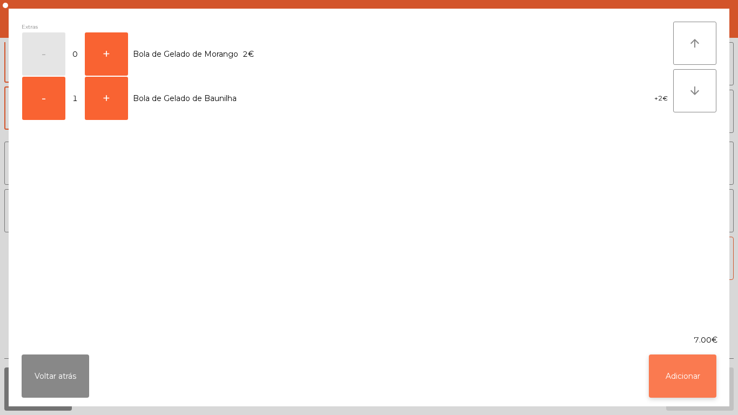
click at [677, 376] on button "Adicionar" at bounding box center [683, 376] width 68 height 43
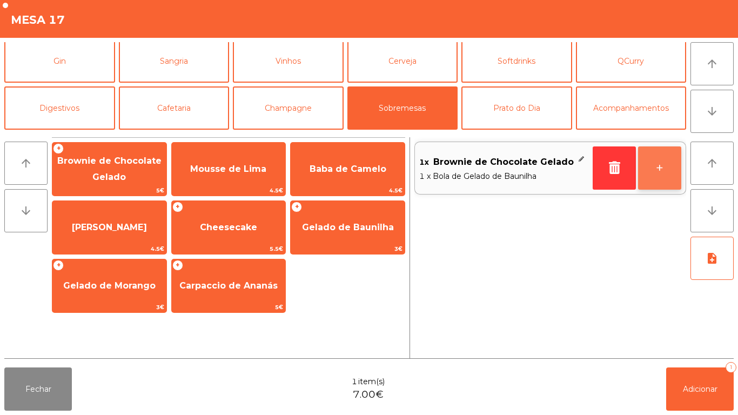
click at [645, 170] on button "+" at bounding box center [659, 167] width 43 height 43
click at [647, 172] on button "+" at bounding box center [659, 167] width 43 height 43
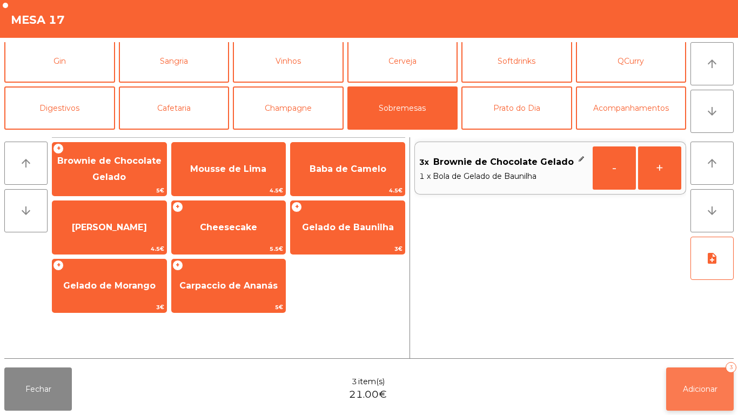
click at [684, 387] on span "Adicionar" at bounding box center [700, 389] width 35 height 10
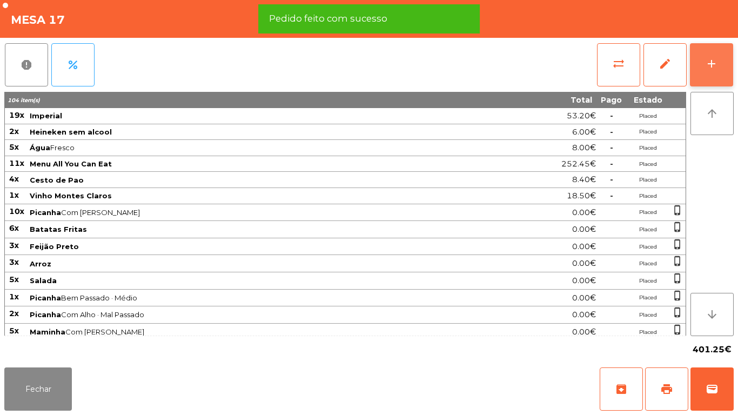
click at [711, 70] on div "add" at bounding box center [711, 63] width 13 height 13
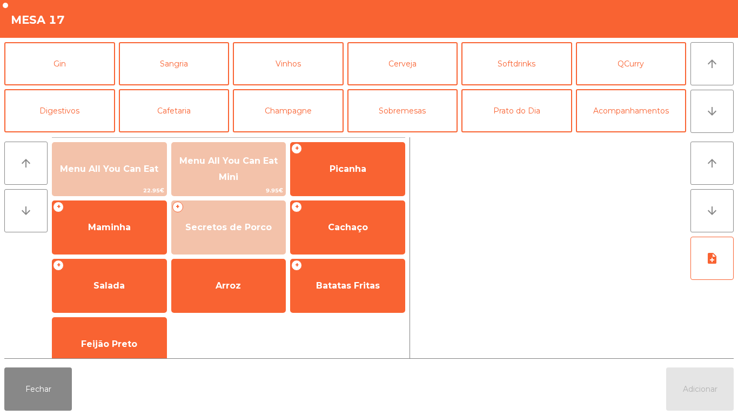
scroll to position [48, 0]
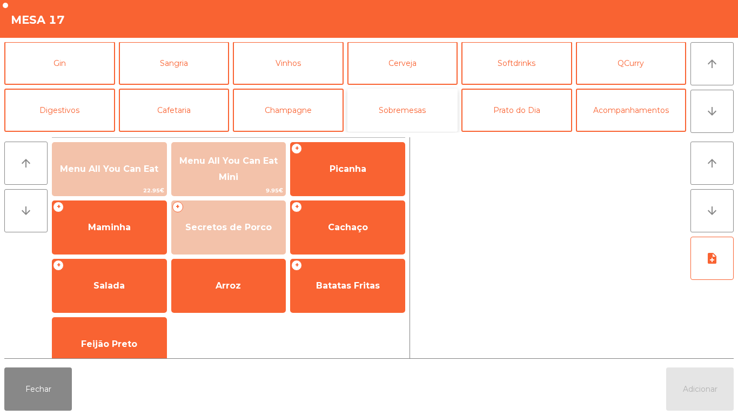
click at [397, 112] on button "Sobremesas" at bounding box center [403, 110] width 111 height 43
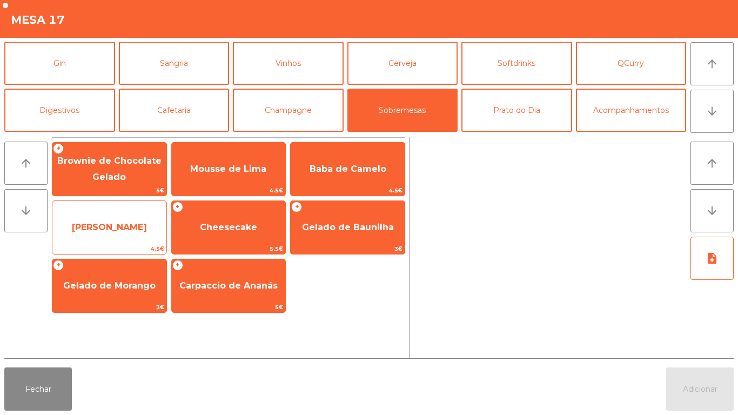
click at [106, 237] on span "[PERSON_NAME]" at bounding box center [109, 227] width 114 height 29
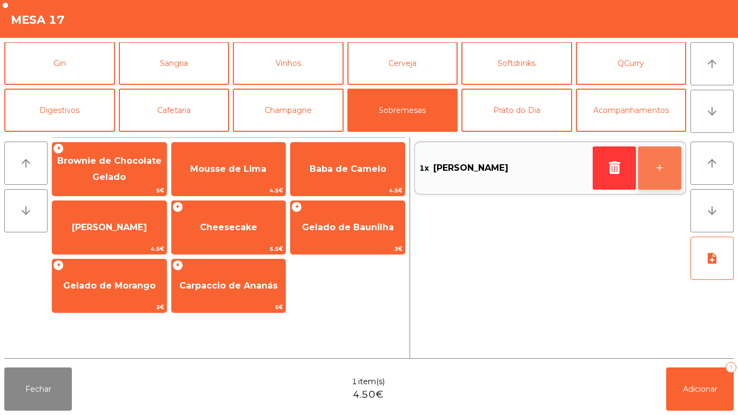
click at [653, 171] on button "+" at bounding box center [659, 167] width 43 height 43
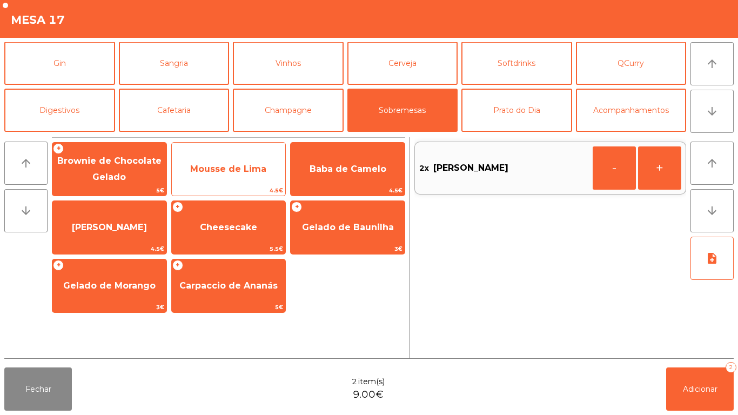
click at [224, 165] on span "Mousse de Lima" at bounding box center [228, 169] width 76 height 10
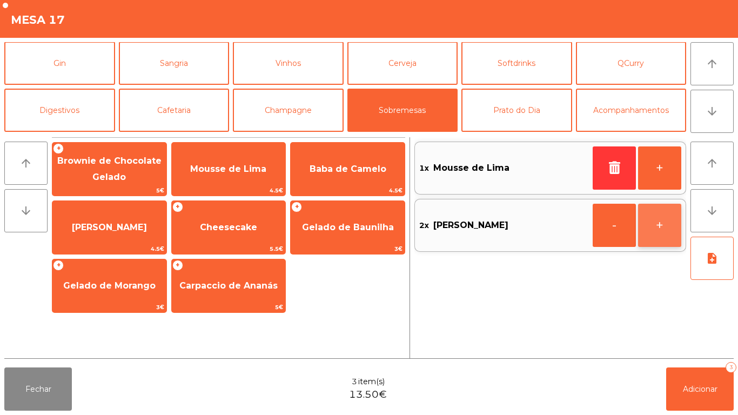
click at [657, 232] on button "+" at bounding box center [659, 225] width 43 height 43
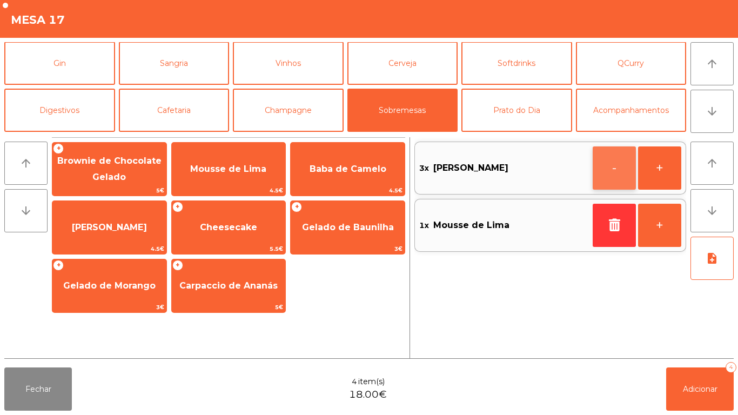
click at [606, 178] on button "-" at bounding box center [614, 167] width 43 height 43
click at [655, 225] on button "+" at bounding box center [659, 225] width 43 height 43
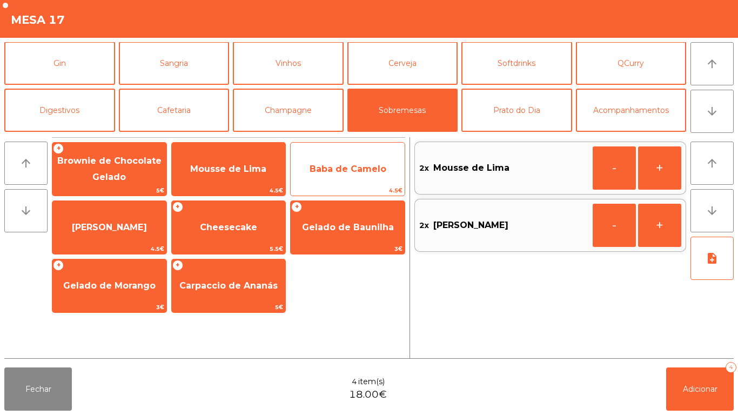
click at [345, 176] on span "Baba de Camelo" at bounding box center [348, 169] width 114 height 29
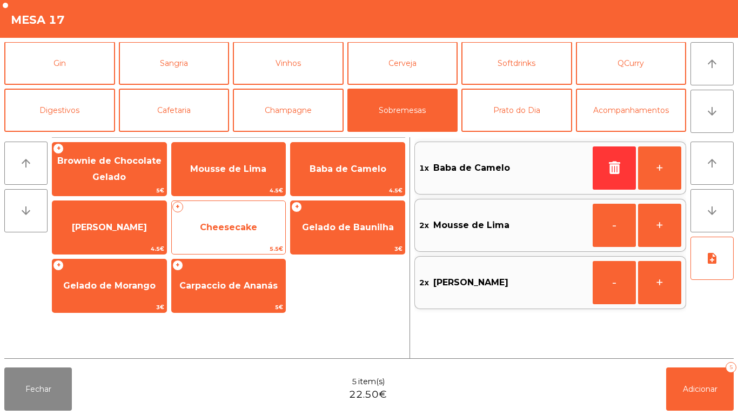
click at [231, 230] on span "Cheesecake" at bounding box center [228, 227] width 57 height 10
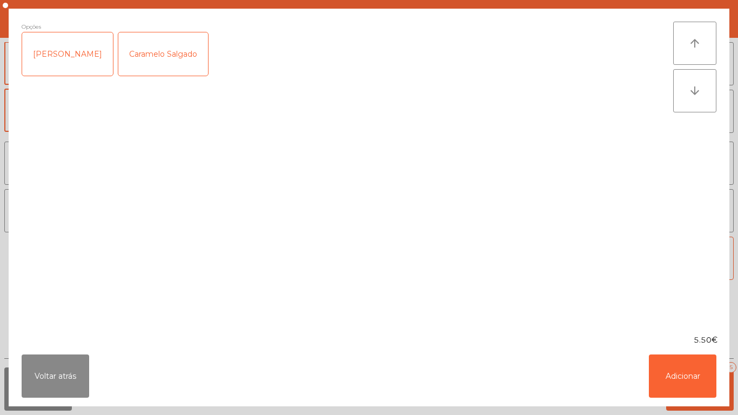
click at [56, 62] on div "[PERSON_NAME]" at bounding box center [67, 53] width 91 height 43
click at [666, 374] on button "Adicionar" at bounding box center [683, 376] width 68 height 43
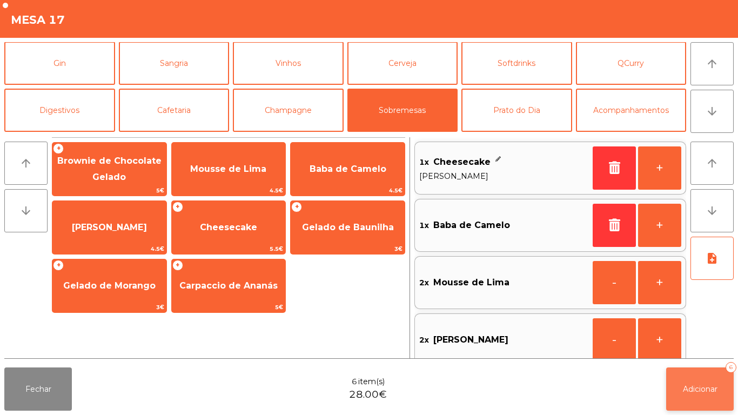
click at [697, 410] on button "Adicionar 6" at bounding box center [701, 389] width 68 height 43
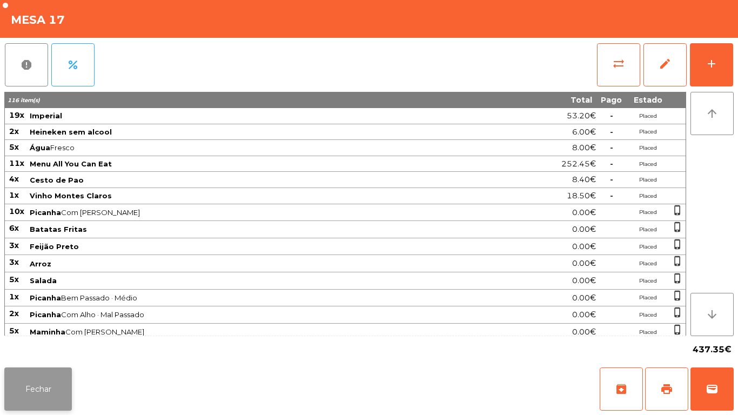
click at [43, 370] on button "Fechar" at bounding box center [38, 389] width 68 height 43
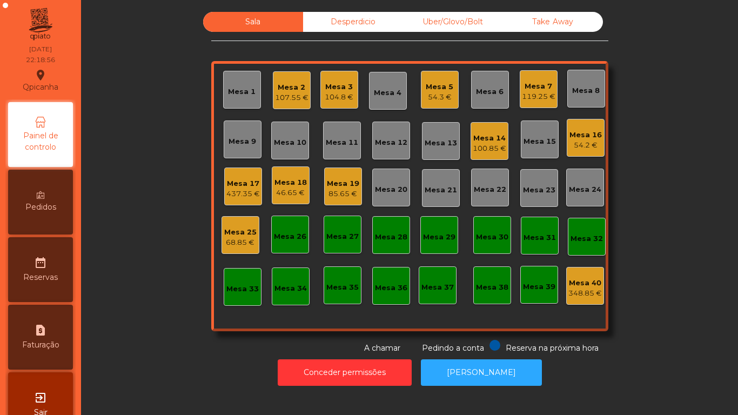
click at [336, 98] on div "104.8 €" at bounding box center [339, 97] width 29 height 11
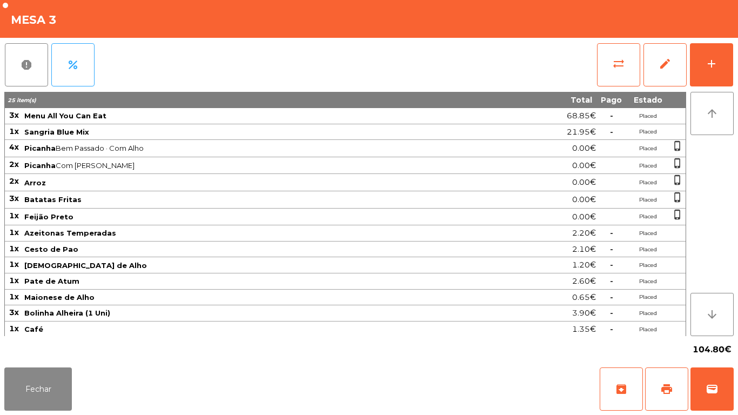
click at [718, 411] on div "Fechar archive print wallet" at bounding box center [369, 389] width 738 height 52
click at [709, 374] on button "wallet" at bounding box center [712, 389] width 43 height 43
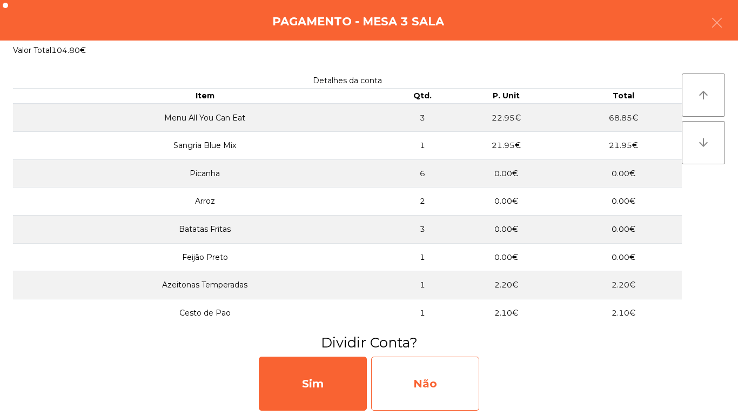
click at [443, 376] on div "Não" at bounding box center [425, 384] width 108 height 54
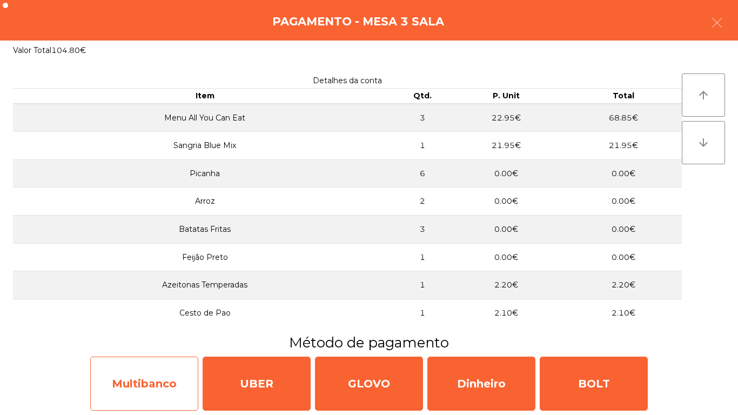
click at [174, 374] on div "Multibanco" at bounding box center [144, 384] width 108 height 54
select select "**"
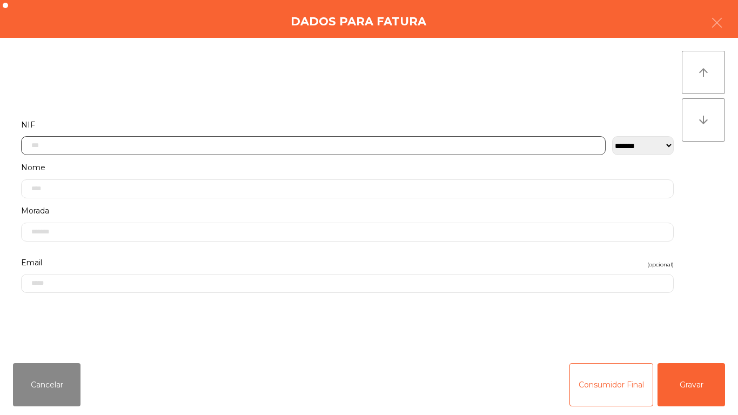
click at [243, 147] on input "text" at bounding box center [313, 145] width 585 height 19
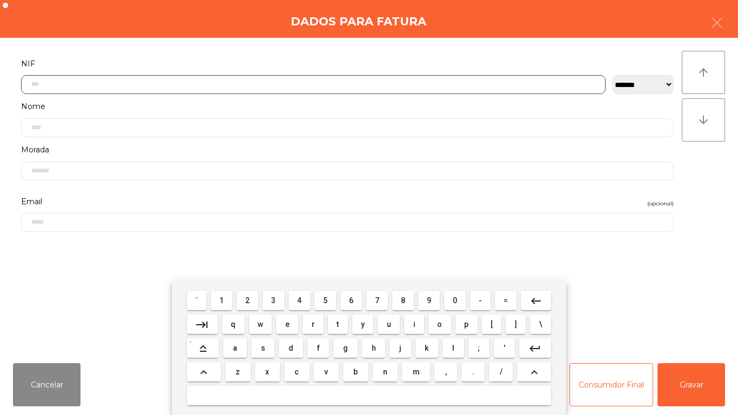
scroll to position [66, 0]
click at [248, 300] on span "2" at bounding box center [247, 300] width 4 height 9
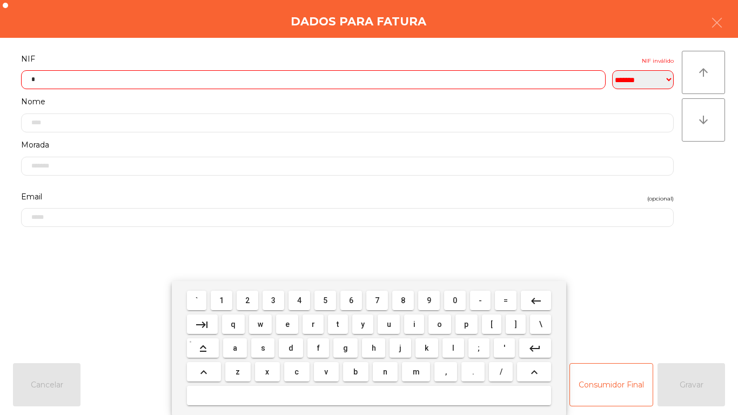
click at [325, 300] on span "5" at bounding box center [325, 300] width 4 height 9
click at [275, 296] on span "3" at bounding box center [273, 300] width 4 height 9
click at [325, 297] on span "5" at bounding box center [325, 300] width 4 height 9
click at [455, 300] on span "0" at bounding box center [455, 300] width 4 height 9
click at [376, 298] on span "7" at bounding box center [377, 300] width 4 height 9
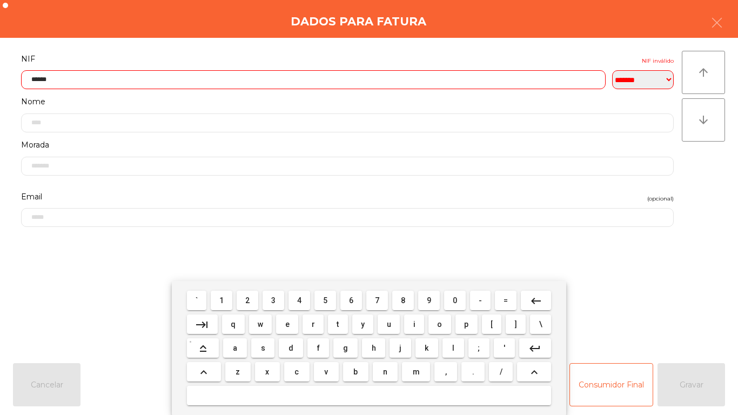
click at [325, 300] on span "5" at bounding box center [325, 300] width 4 height 9
click at [377, 300] on span "7" at bounding box center [377, 300] width 4 height 9
click at [457, 297] on span "0" at bounding box center [455, 300] width 4 height 9
type input "*********"
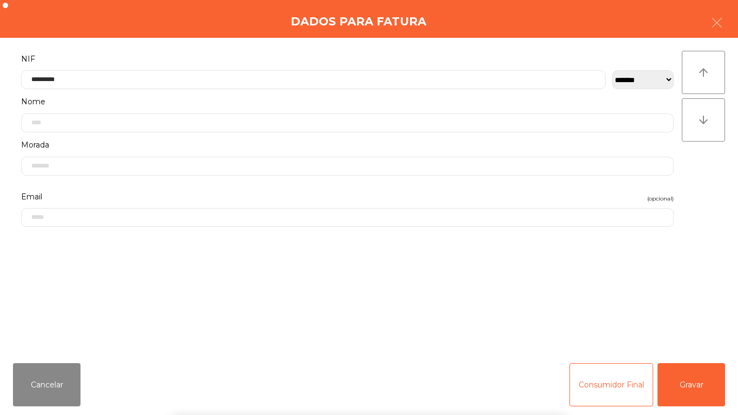
click at [681, 381] on div "` 1 2 3 4 5 6 7 8 9 0 - = keyboard_backspace keyboard_tab q w e r t y u i o p […" at bounding box center [369, 348] width 738 height 134
click at [696, 372] on button "Gravar" at bounding box center [692, 384] width 68 height 43
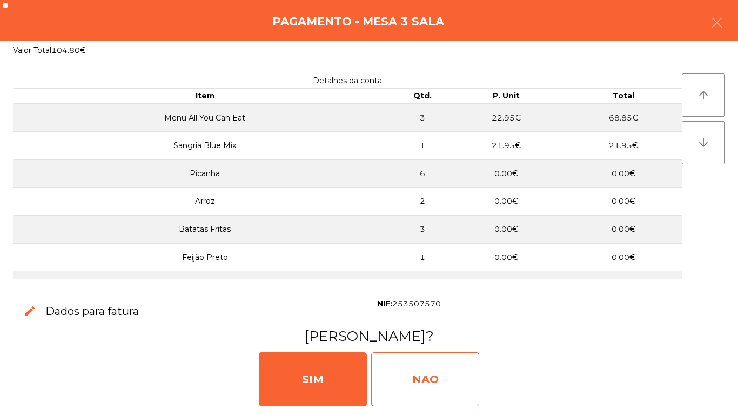
click at [434, 366] on div "NAO" at bounding box center [425, 379] width 108 height 54
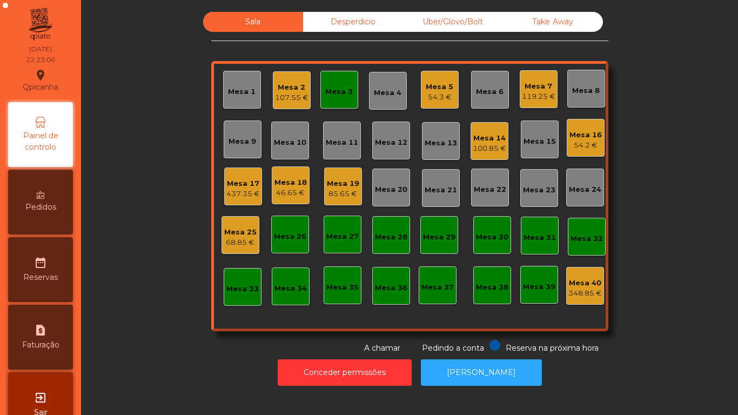
click at [323, 98] on div "Mesa 3" at bounding box center [340, 90] width 38 height 38
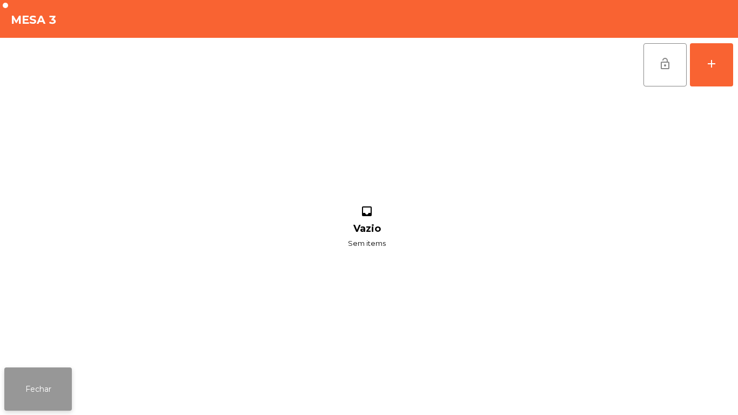
click at [62, 371] on button "Fechar" at bounding box center [38, 389] width 68 height 43
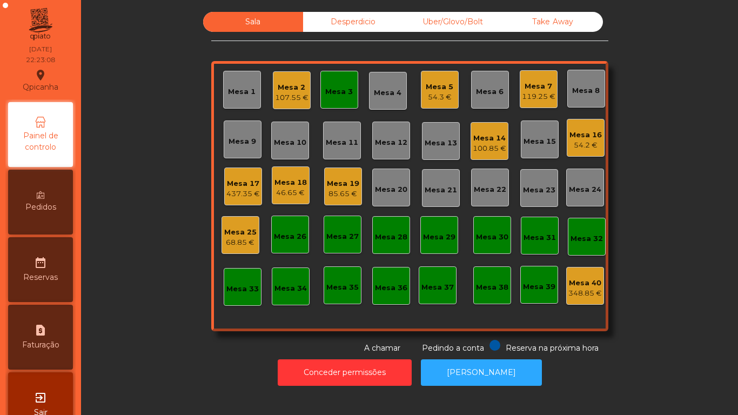
click at [287, 100] on div "107.55 €" at bounding box center [292, 97] width 34 height 11
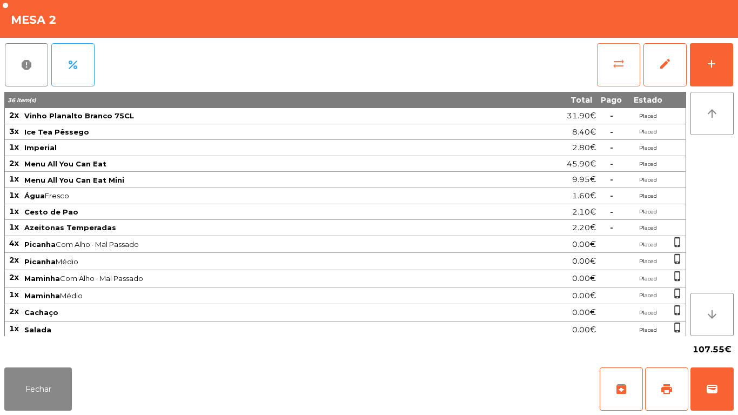
click at [617, 69] on span "sync_alt" at bounding box center [618, 63] width 13 height 13
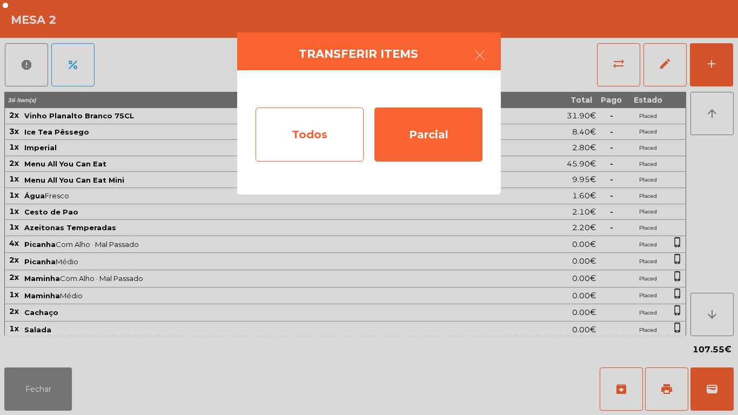
click at [314, 138] on div "Todos" at bounding box center [310, 135] width 108 height 54
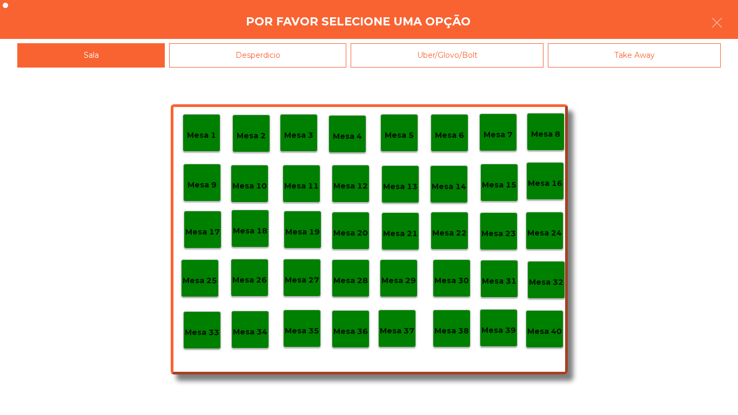
click at [544, 324] on div "Mesa 40" at bounding box center [545, 329] width 35 height 17
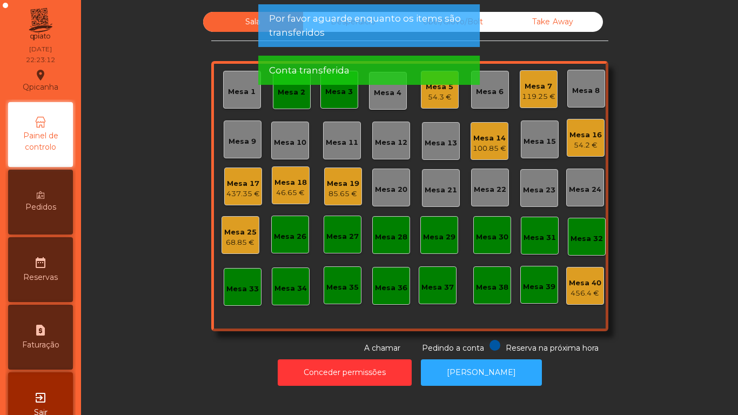
click at [301, 98] on div "Mesa 2" at bounding box center [292, 90] width 38 height 38
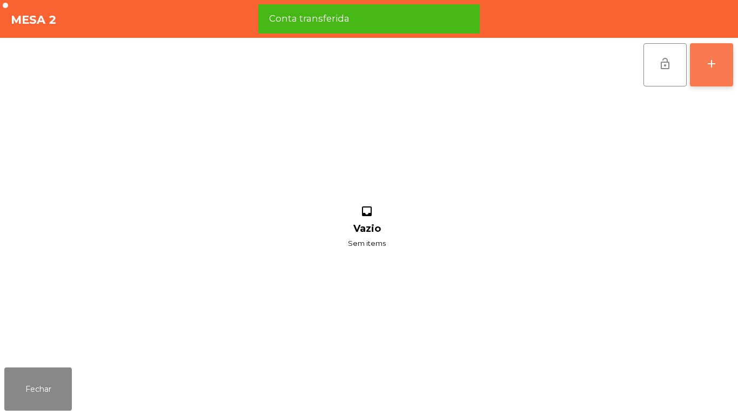
click at [712, 72] on button "add" at bounding box center [711, 64] width 43 height 43
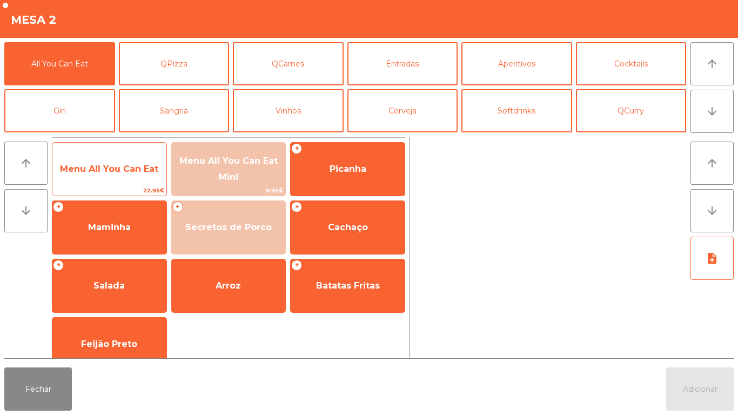
click at [129, 182] on span "Menu All You Can Eat" at bounding box center [109, 169] width 114 height 29
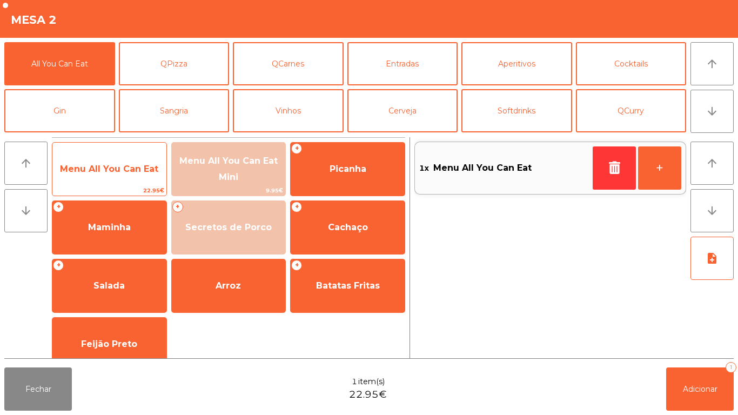
click at [132, 167] on span "Menu All You Can Eat" at bounding box center [109, 169] width 98 height 10
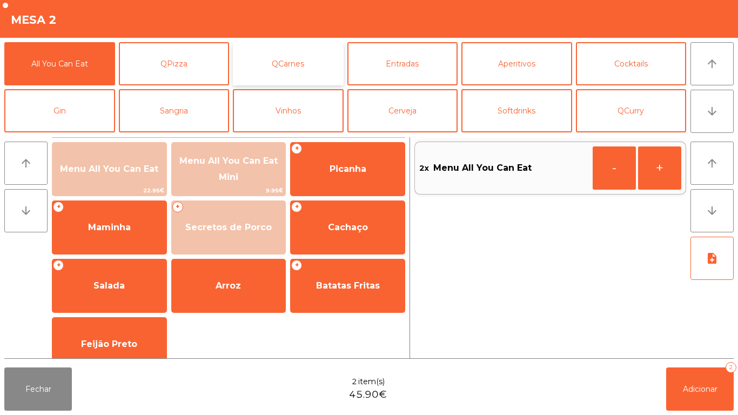
click at [305, 72] on button "QCarnes" at bounding box center [288, 63] width 111 height 43
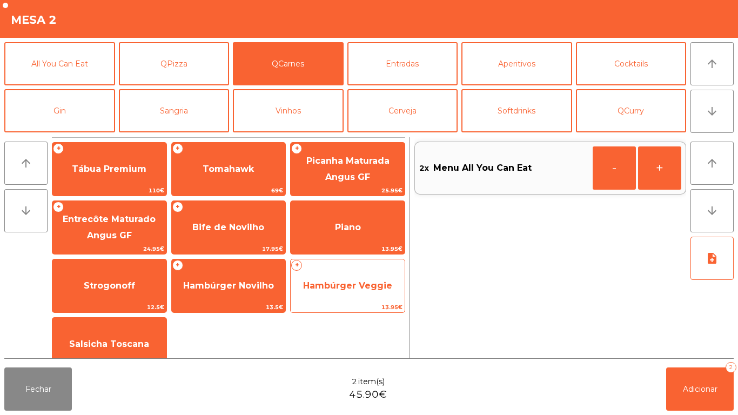
click at [355, 285] on span "Hambúrger Veggie" at bounding box center [347, 286] width 89 height 10
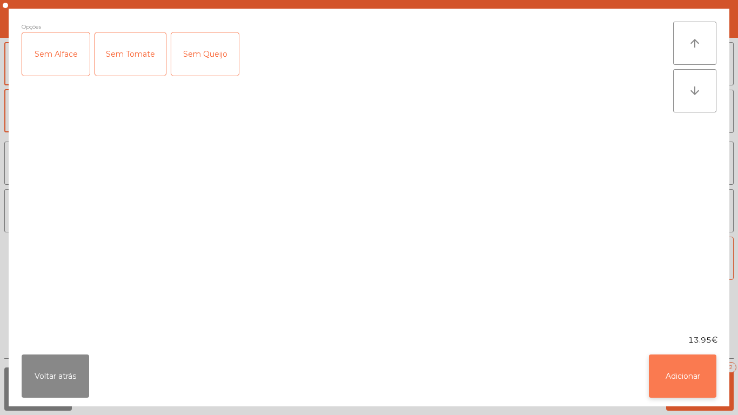
click at [686, 369] on button "Adicionar" at bounding box center [683, 376] width 68 height 43
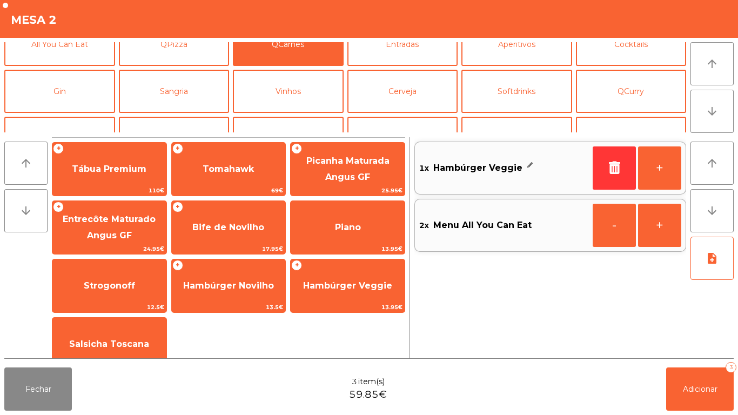
scroll to position [19, 0]
click at [190, 96] on button "Sangria" at bounding box center [174, 91] width 111 height 43
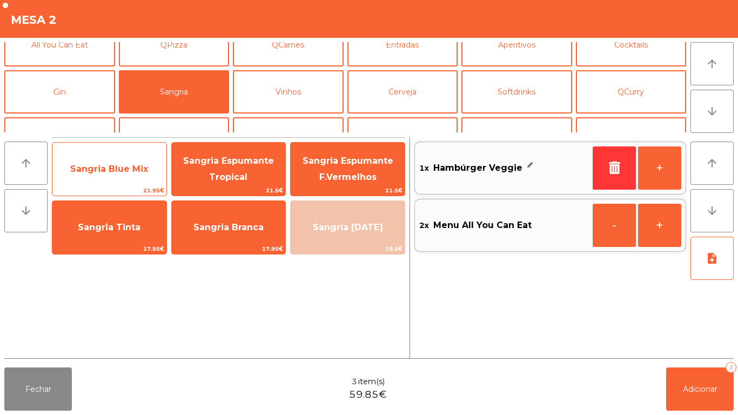
click at [129, 171] on span "Sangria Blue Mix" at bounding box center [109, 169] width 78 height 10
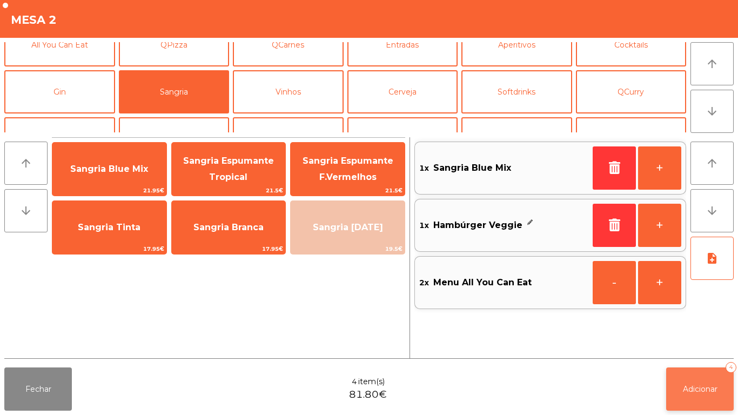
click at [709, 371] on button "Adicionar 4" at bounding box center [701, 389] width 68 height 43
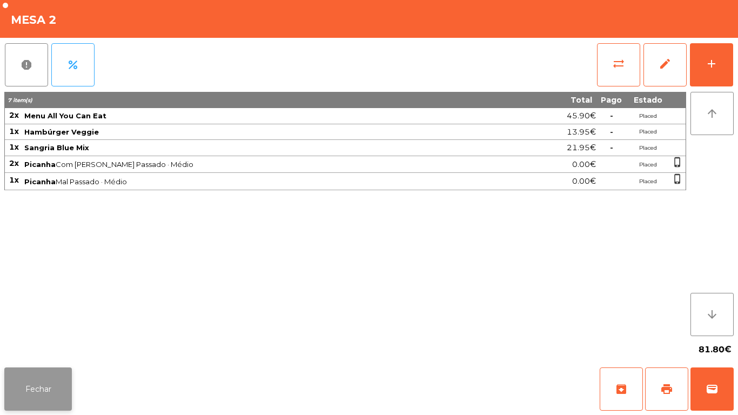
click at [50, 379] on button "Fechar" at bounding box center [38, 389] width 68 height 43
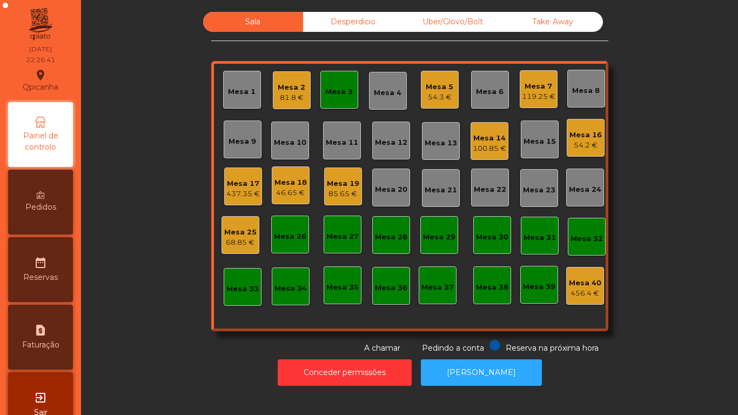
click at [587, 155] on div "Mesa 16 54.2 €" at bounding box center [586, 138] width 38 height 38
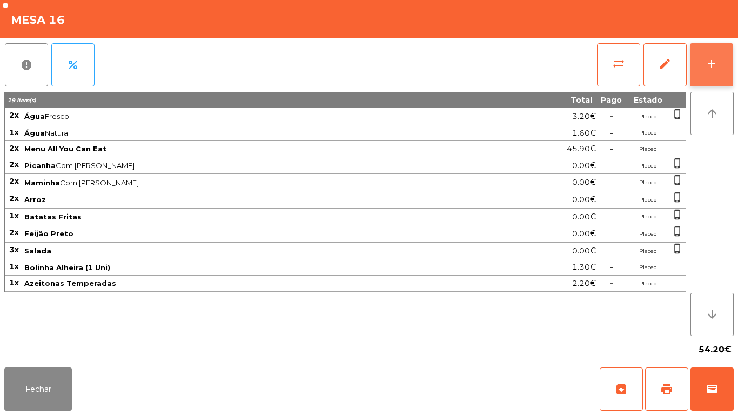
click at [717, 55] on button "add" at bounding box center [711, 64] width 43 height 43
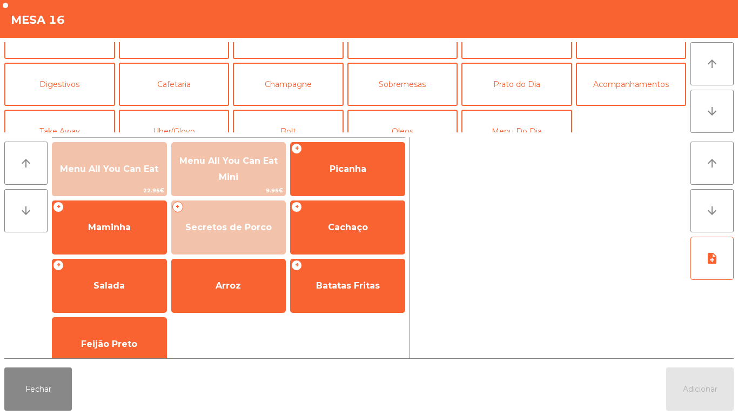
scroll to position [75, 0]
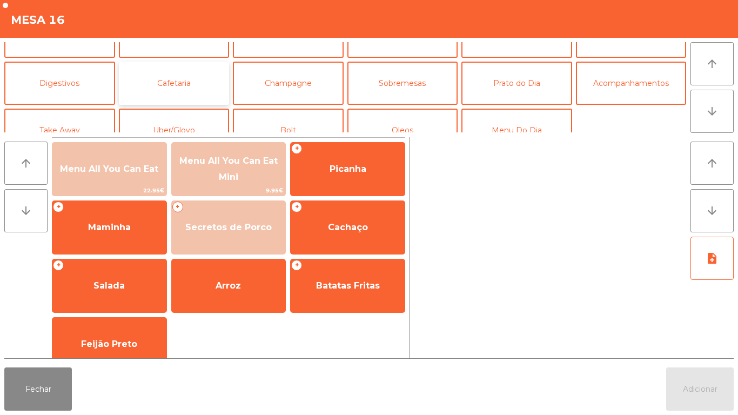
click at [201, 84] on button "Cafetaria" at bounding box center [174, 83] width 111 height 43
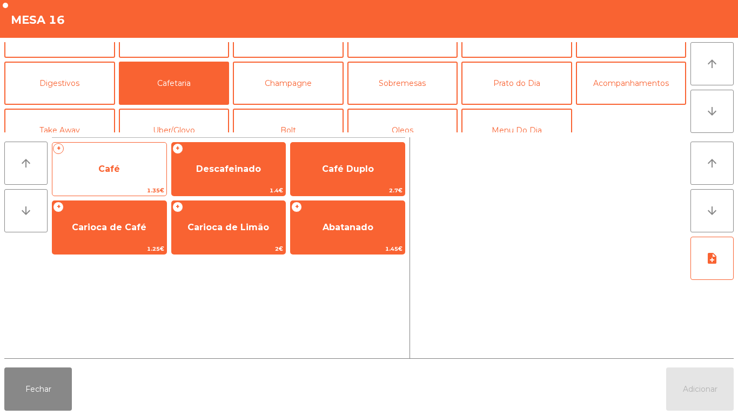
click at [130, 157] on span "Café" at bounding box center [109, 169] width 114 height 29
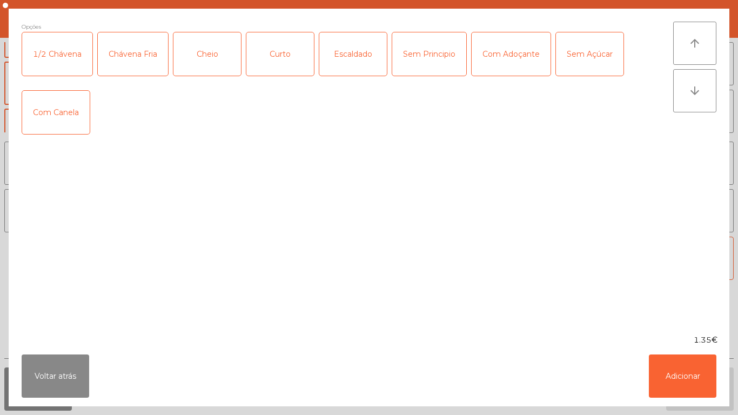
click at [139, 64] on div "Chávena Fria" at bounding box center [133, 53] width 70 height 43
click at [434, 62] on div "Sem Principio" at bounding box center [429, 53] width 74 height 43
click at [683, 374] on button "Adicionar" at bounding box center [683, 376] width 68 height 43
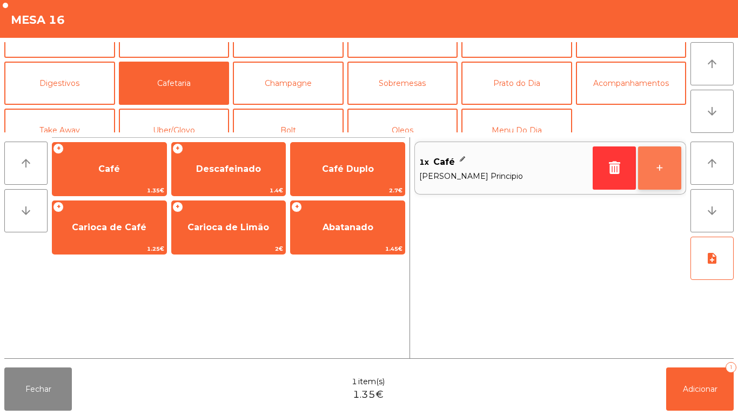
click at [658, 166] on button "+" at bounding box center [659, 167] width 43 height 43
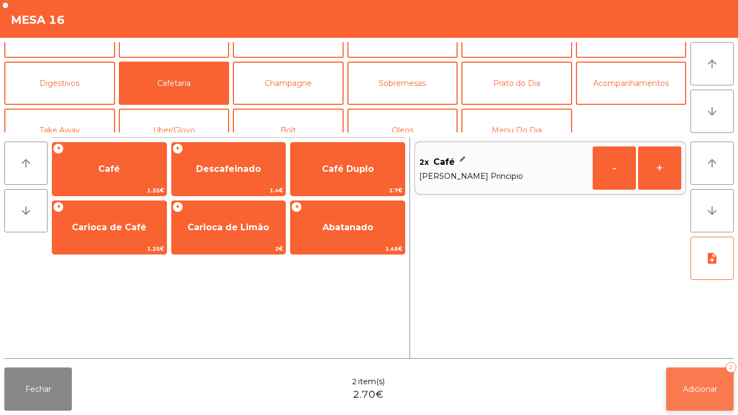
click at [706, 382] on button "Adicionar 2" at bounding box center [701, 389] width 68 height 43
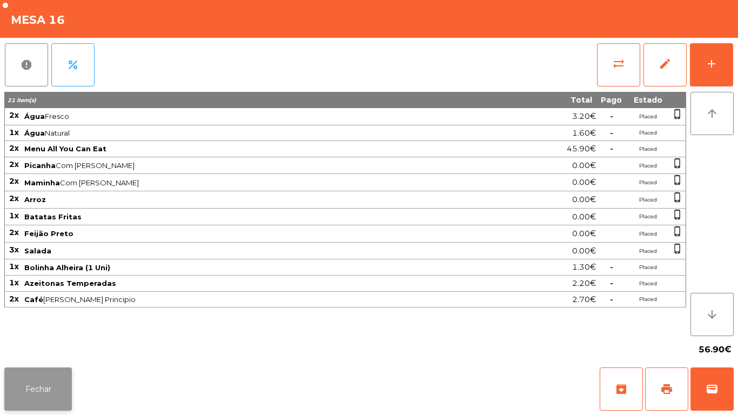
click at [36, 385] on button "Fechar" at bounding box center [38, 389] width 68 height 43
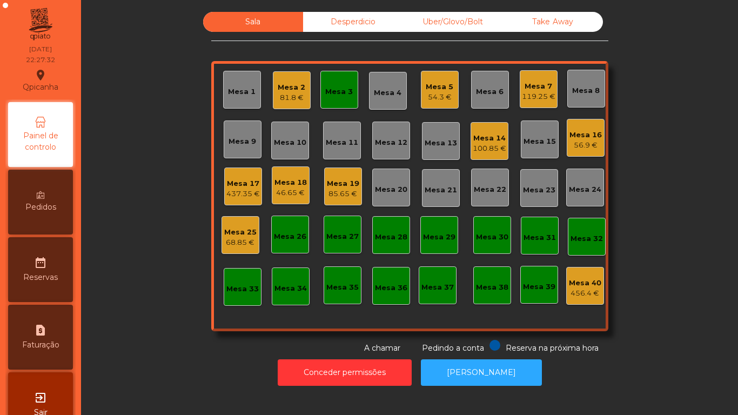
click at [294, 108] on div "Mesa 2 81.8 €" at bounding box center [292, 90] width 38 height 38
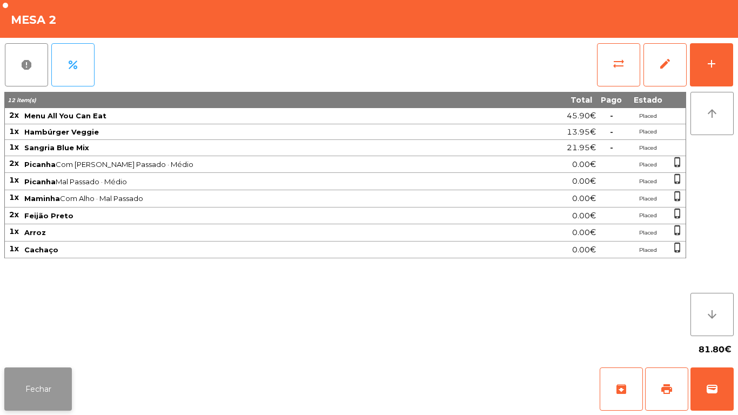
click at [46, 375] on button "Fechar" at bounding box center [38, 389] width 68 height 43
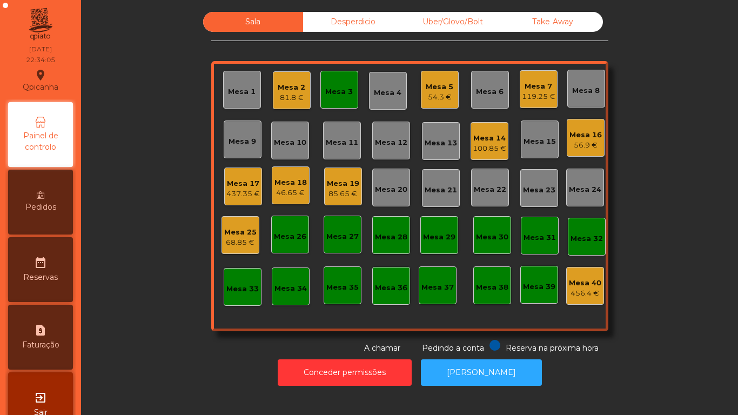
click at [342, 184] on div "Mesa 19" at bounding box center [343, 183] width 32 height 11
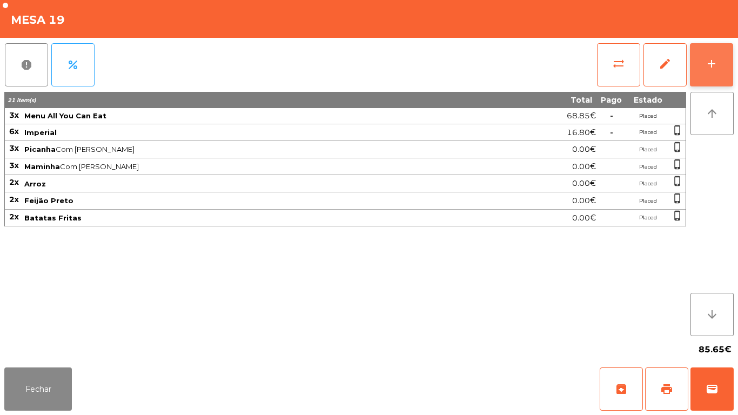
click at [701, 65] on button "add" at bounding box center [711, 64] width 43 height 43
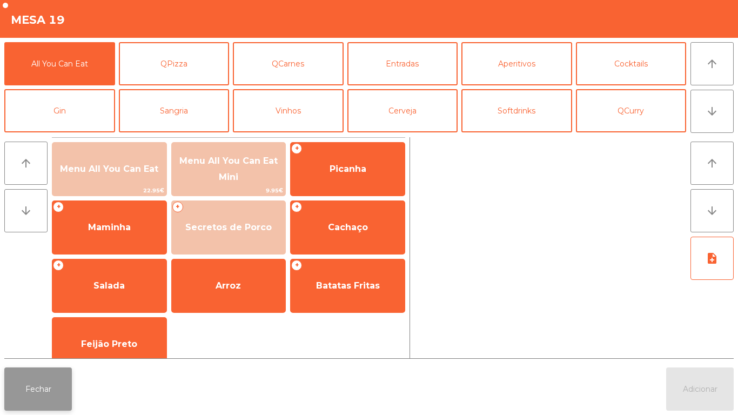
click at [42, 399] on button "Fechar" at bounding box center [38, 389] width 68 height 43
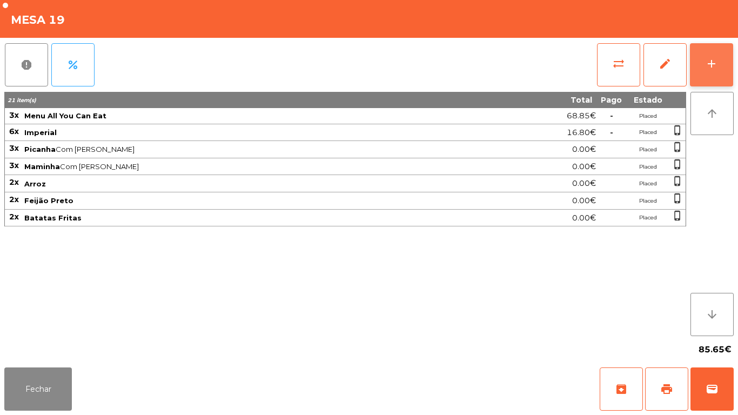
click at [701, 70] on button "add" at bounding box center [711, 64] width 43 height 43
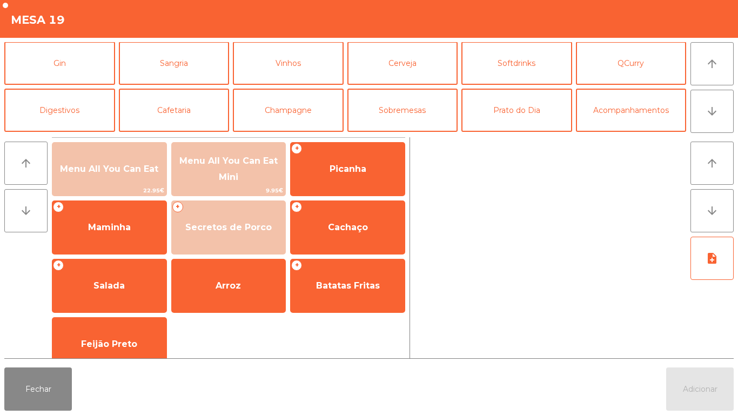
scroll to position [94, 0]
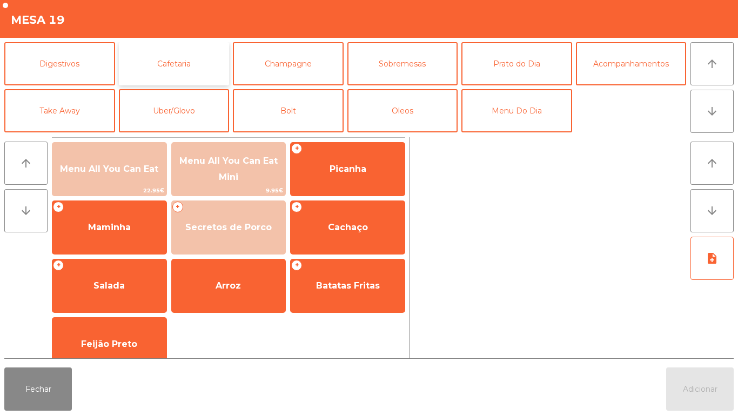
click at [192, 66] on button "Cafetaria" at bounding box center [174, 63] width 111 height 43
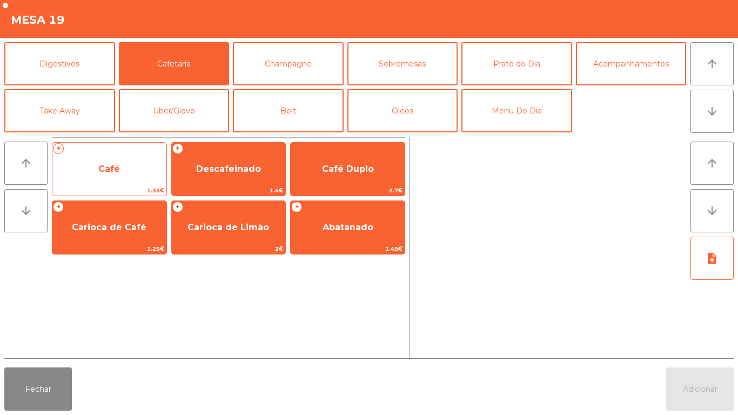
click at [123, 170] on span "Café" at bounding box center [109, 169] width 114 height 29
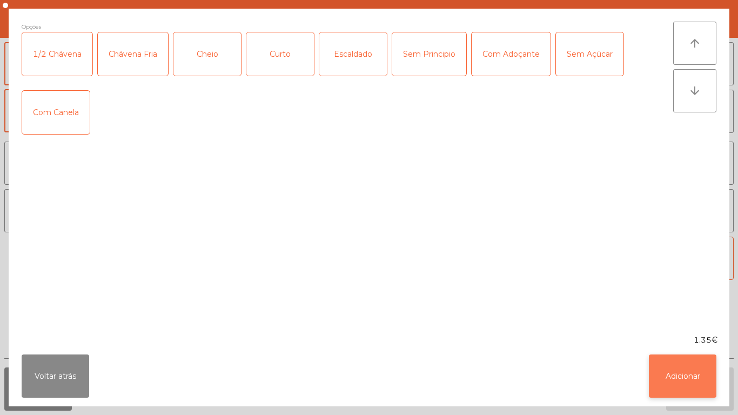
click at [662, 370] on button "Adicionar" at bounding box center [683, 376] width 68 height 43
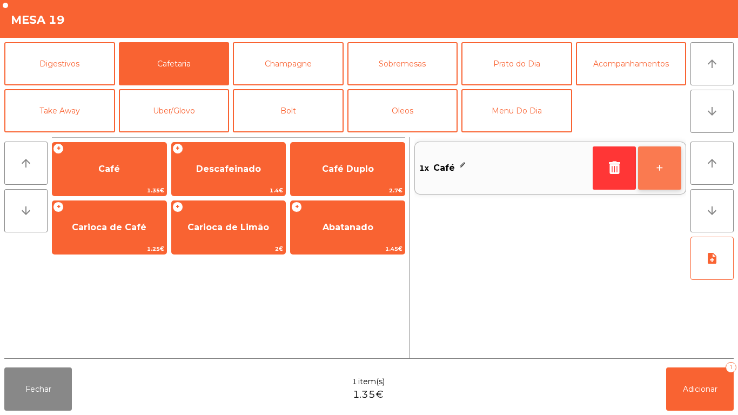
click at [662, 156] on button "+" at bounding box center [659, 167] width 43 height 43
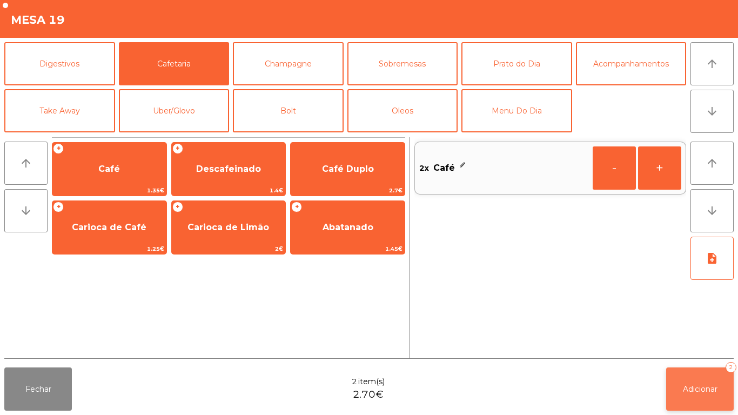
click at [701, 370] on button "Adicionar 2" at bounding box center [701, 389] width 68 height 43
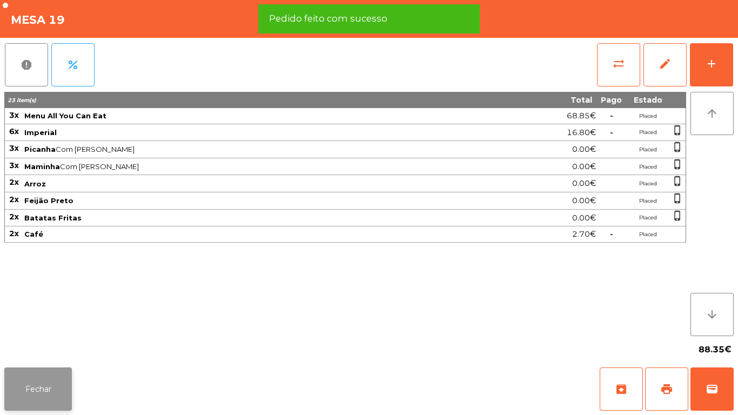
click at [58, 374] on button "Fechar" at bounding box center [38, 389] width 68 height 43
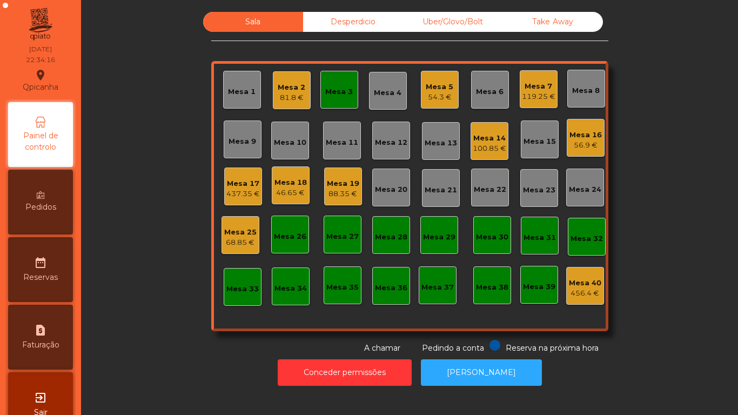
click at [294, 183] on div "Mesa 18" at bounding box center [291, 182] width 32 height 11
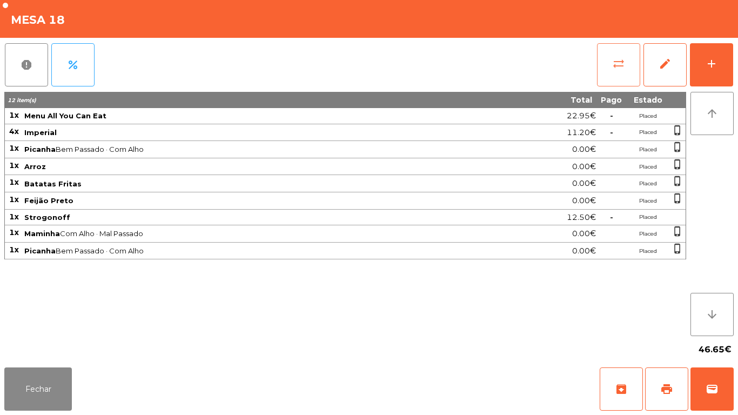
click at [619, 64] on span "sync_alt" at bounding box center [618, 63] width 13 height 13
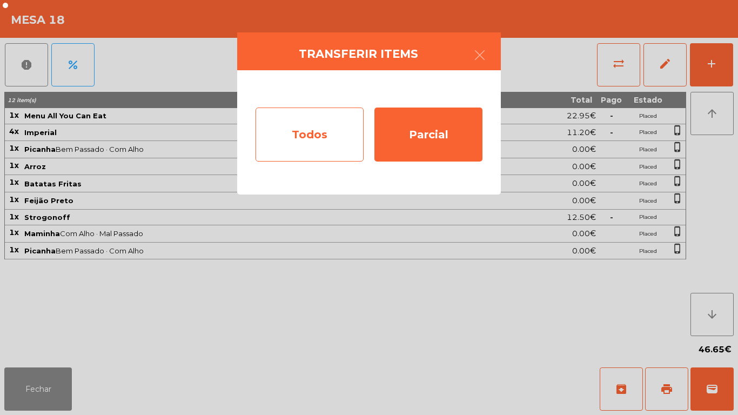
click at [325, 142] on div "Todos" at bounding box center [310, 135] width 108 height 54
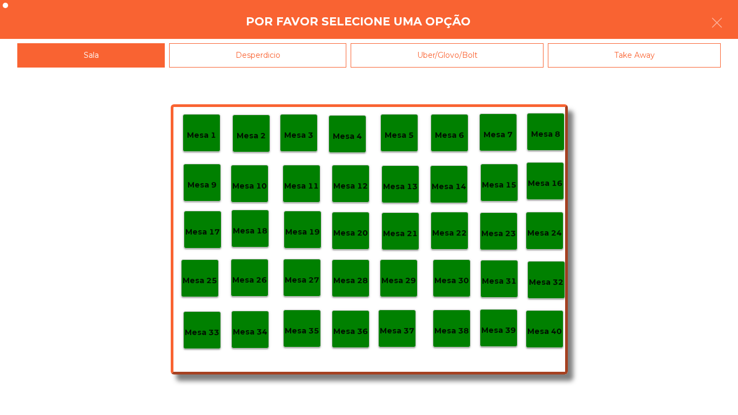
click at [545, 322] on div "Mesa 40" at bounding box center [545, 329] width 35 height 17
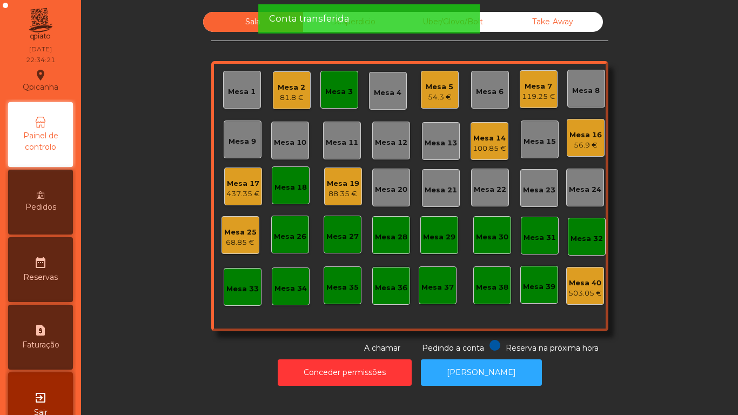
click at [302, 184] on div "Mesa 18" at bounding box center [291, 187] width 32 height 11
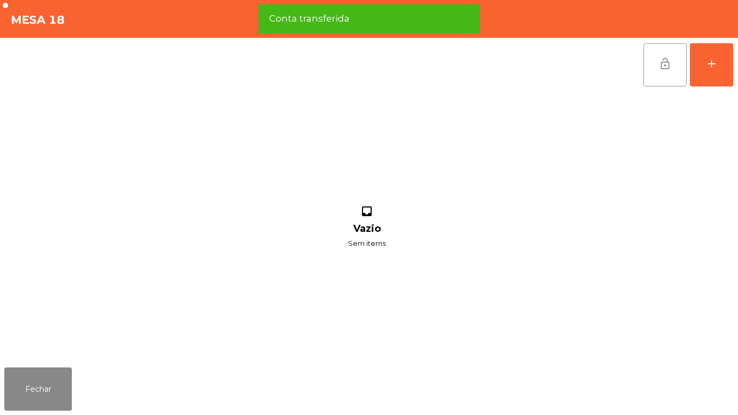
click at [661, 67] on span "lock_open" at bounding box center [665, 63] width 13 height 13
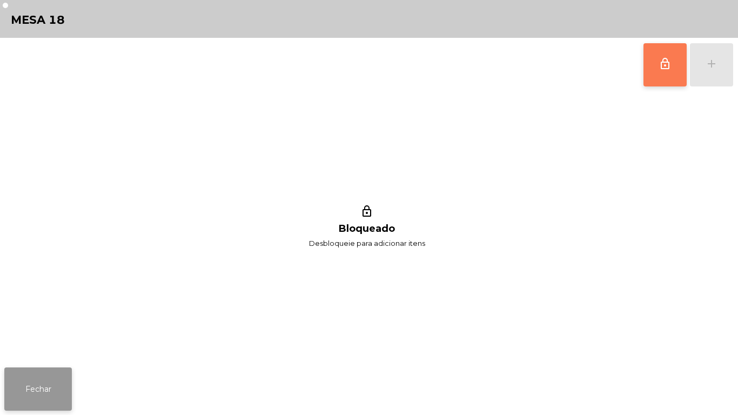
click at [38, 390] on button "Fechar" at bounding box center [38, 389] width 68 height 43
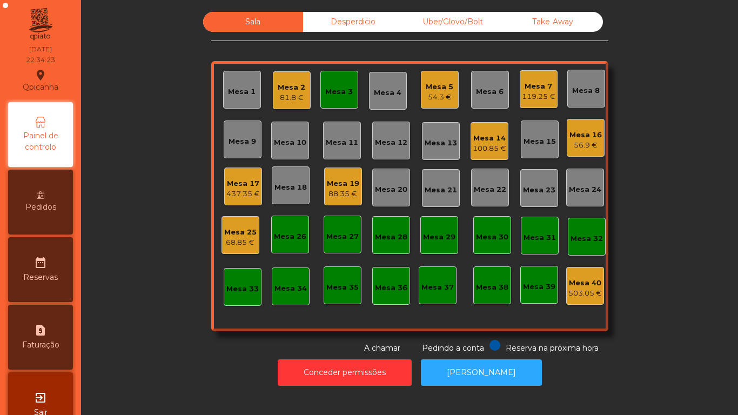
click at [351, 85] on div "Mesa 3" at bounding box center [340, 90] width 38 height 38
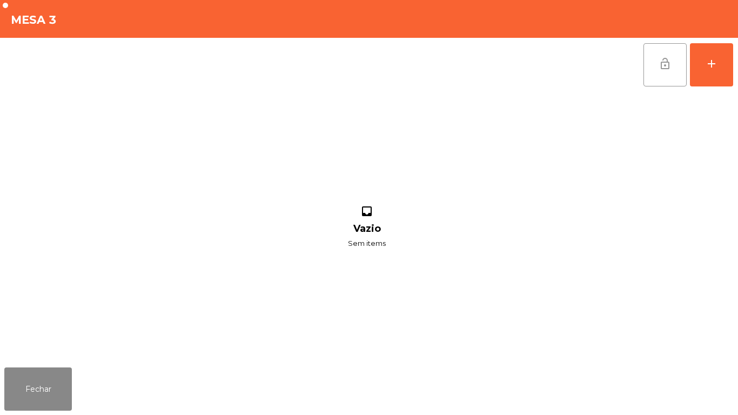
click at [663, 63] on span "lock_open" at bounding box center [665, 63] width 13 height 13
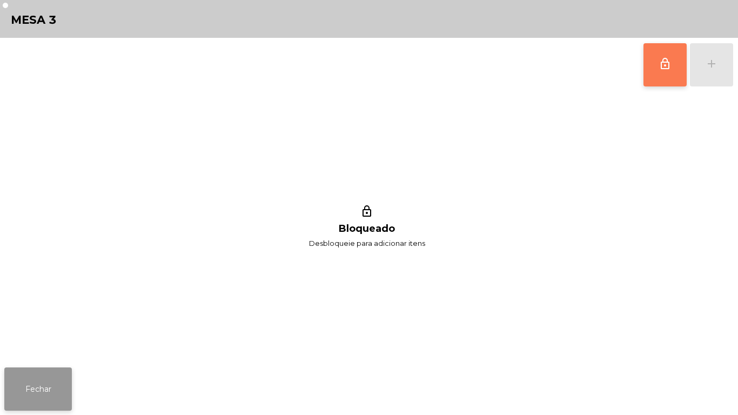
click at [35, 381] on button "Fechar" at bounding box center [38, 389] width 68 height 43
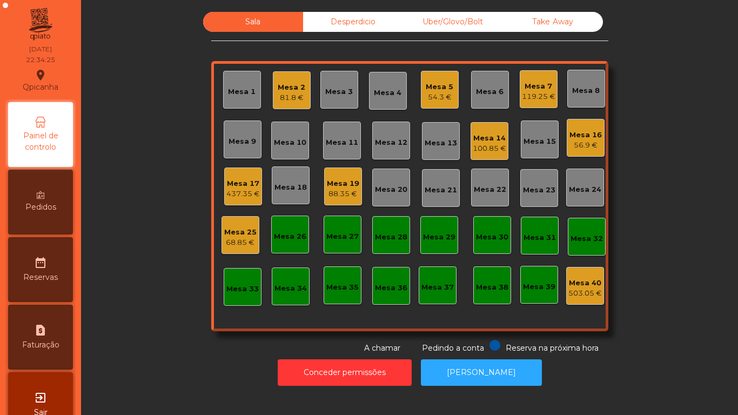
click at [445, 88] on div "Mesa 5" at bounding box center [440, 87] width 28 height 11
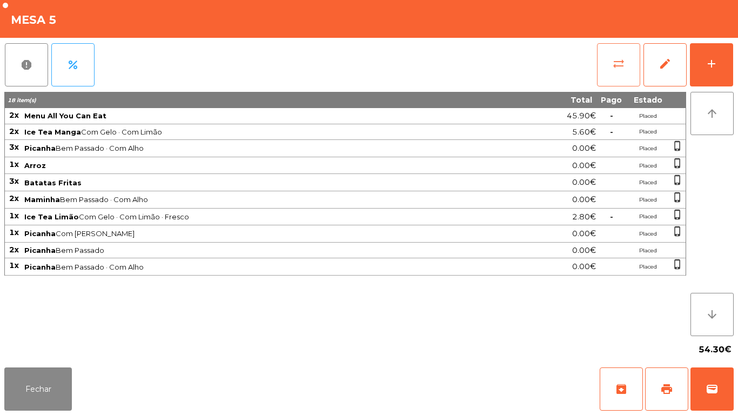
click at [614, 54] on button "sync_alt" at bounding box center [618, 64] width 43 height 43
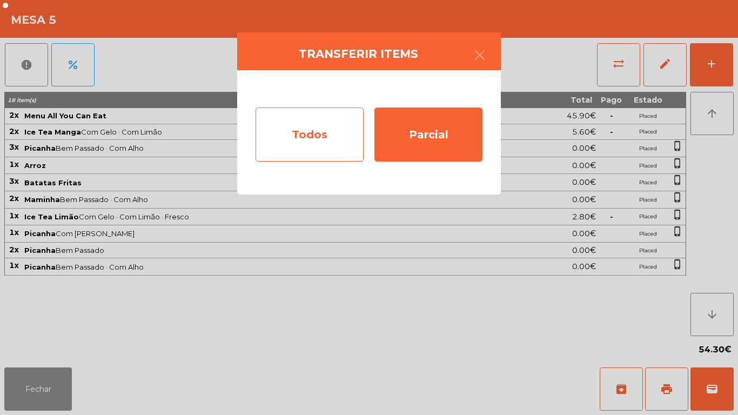
click at [313, 138] on div "Todos" at bounding box center [310, 135] width 108 height 54
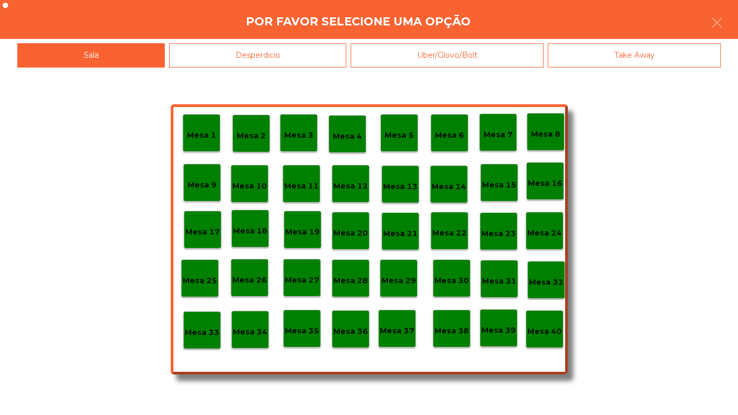
click at [496, 323] on div "Mesa 39" at bounding box center [499, 328] width 35 height 17
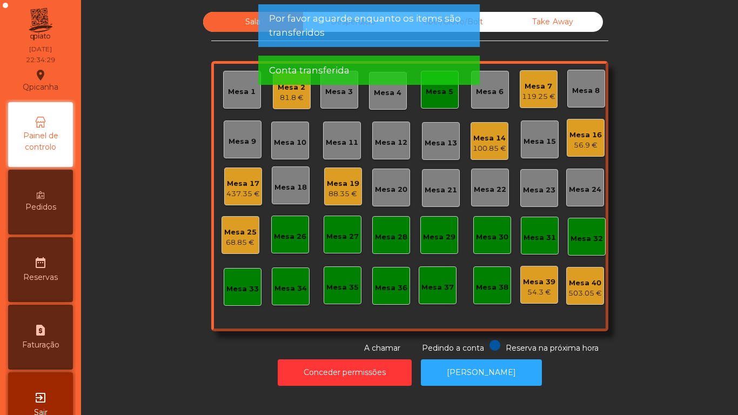
click at [438, 99] on div "Mesa 5" at bounding box center [440, 90] width 38 height 38
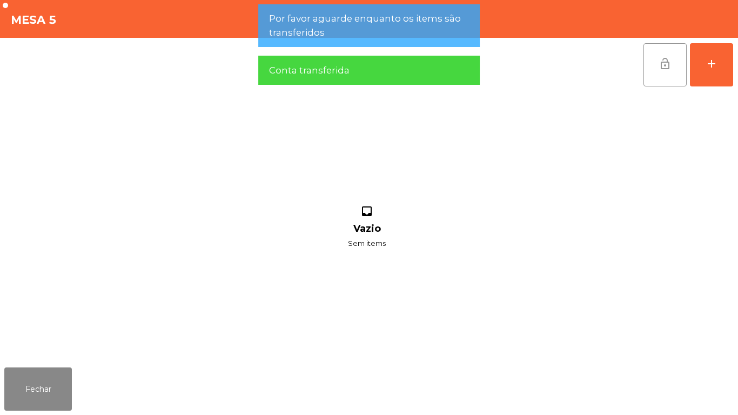
click at [649, 71] on button "lock_open" at bounding box center [665, 64] width 43 height 43
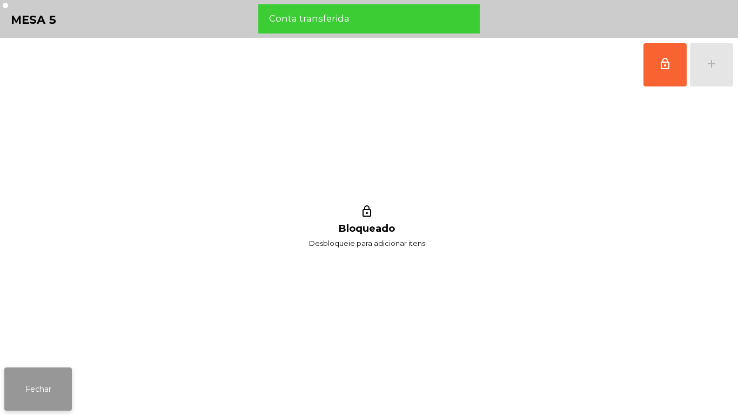
click at [41, 384] on button "Fechar" at bounding box center [38, 389] width 68 height 43
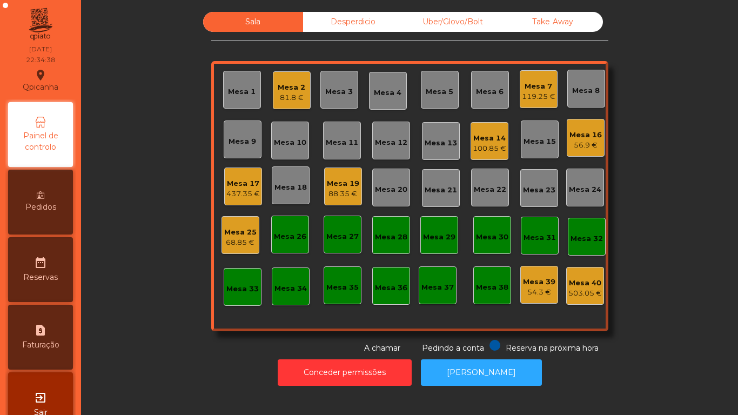
click at [479, 139] on div "Mesa 14" at bounding box center [490, 138] width 34 height 11
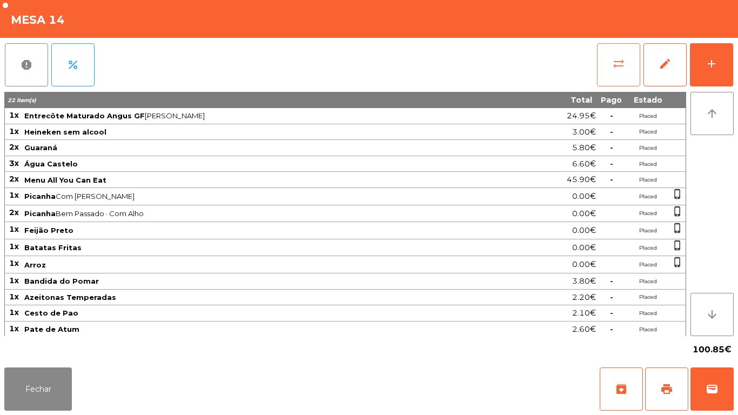
click at [607, 72] on button "sync_alt" at bounding box center [618, 64] width 43 height 43
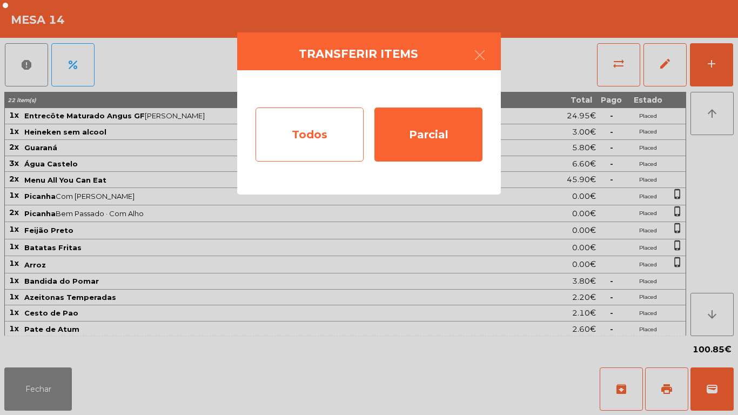
click at [323, 137] on div "Todos" at bounding box center [310, 135] width 108 height 54
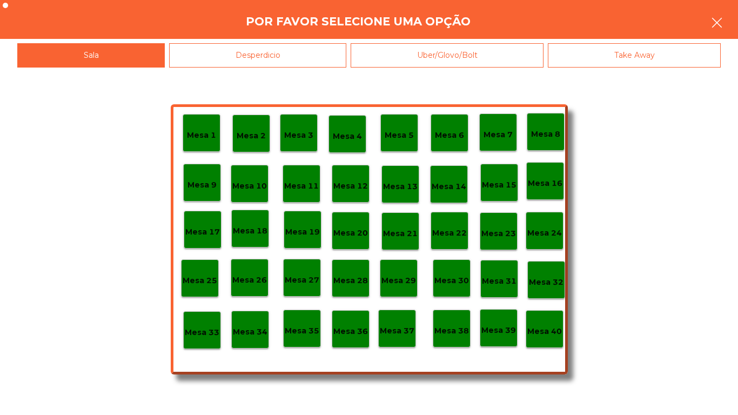
click at [725, 23] on button "button" at bounding box center [717, 24] width 30 height 32
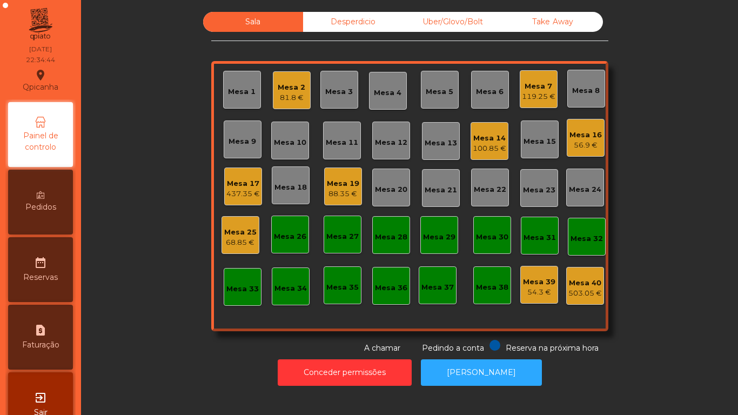
click at [489, 140] on div "Mesa 14" at bounding box center [490, 138] width 34 height 11
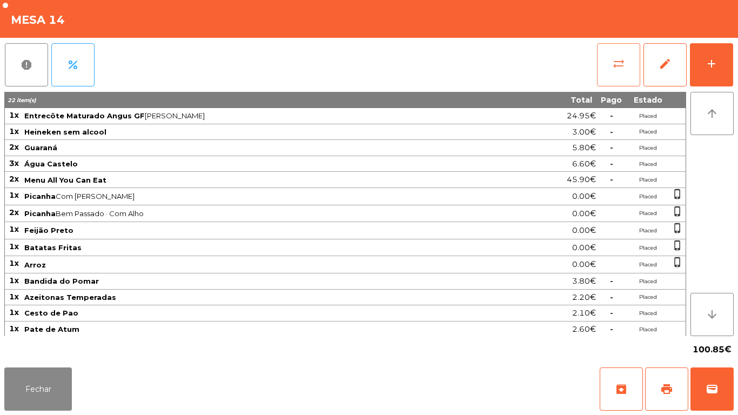
click at [615, 62] on span "sync_alt" at bounding box center [618, 63] width 13 height 13
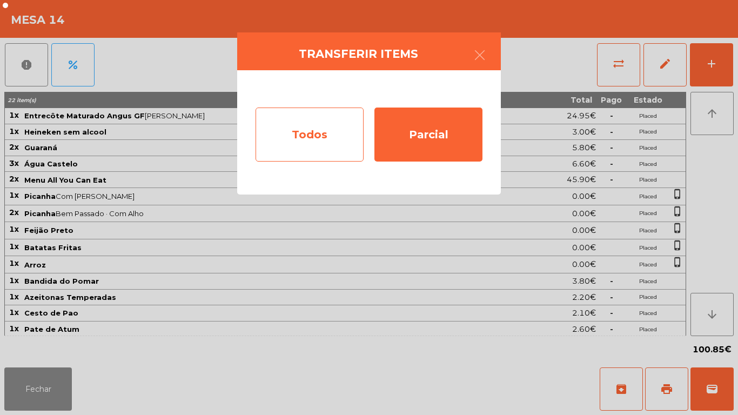
click at [309, 136] on div "Todos" at bounding box center [310, 135] width 108 height 54
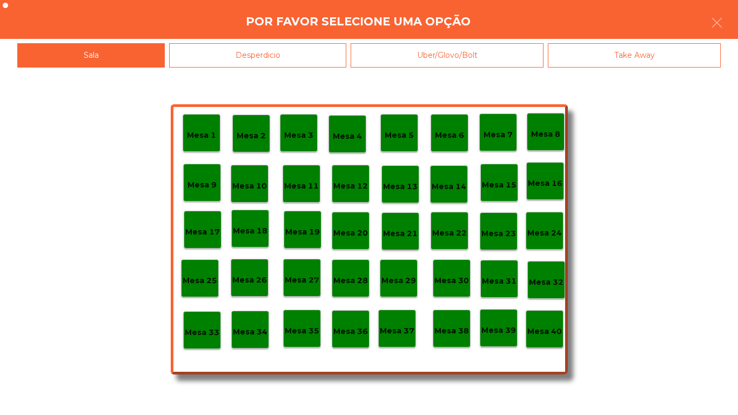
click at [543, 331] on p "Mesa 40" at bounding box center [545, 331] width 35 height 12
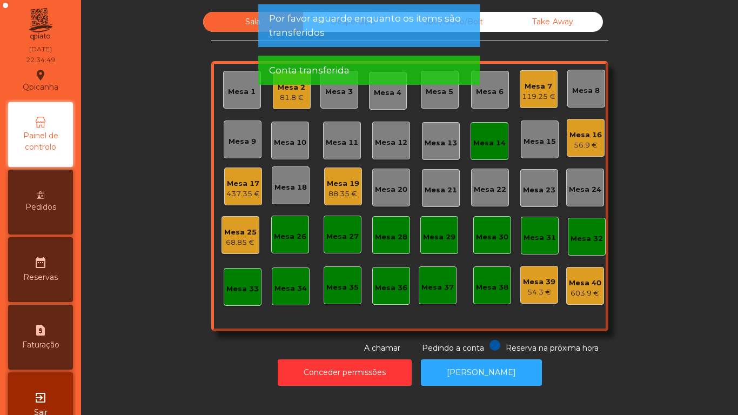
click at [480, 142] on div "Mesa 14" at bounding box center [490, 143] width 32 height 11
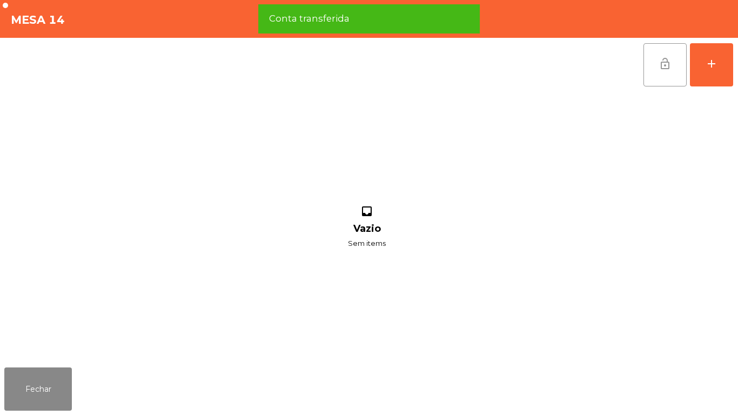
click at [656, 63] on button "lock_open" at bounding box center [665, 64] width 43 height 43
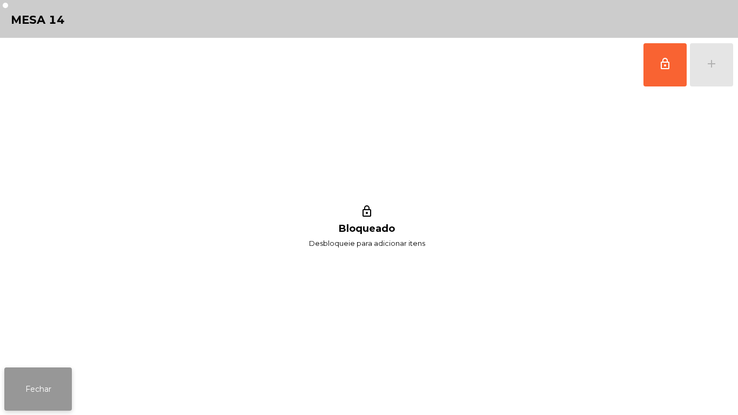
click at [54, 368] on button "Fechar" at bounding box center [38, 389] width 68 height 43
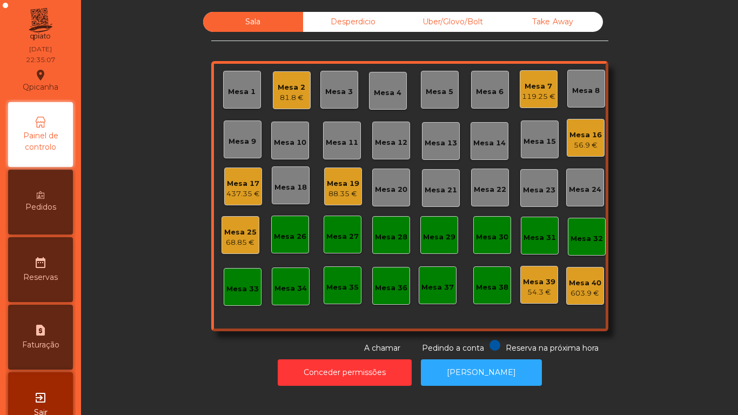
click at [241, 243] on div "68.85 €" at bounding box center [240, 242] width 32 height 11
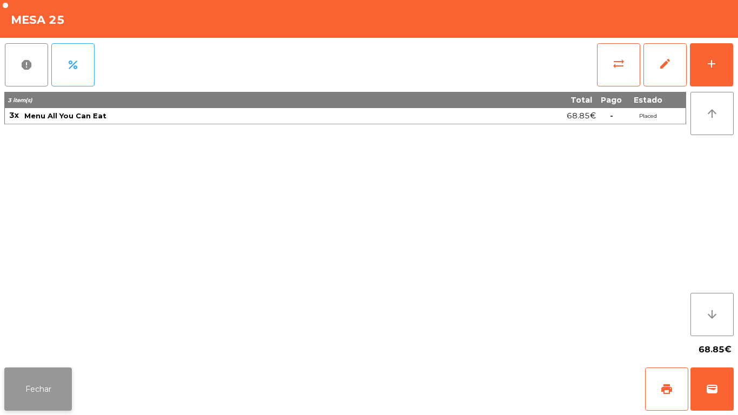
click at [33, 402] on button "Fechar" at bounding box center [38, 389] width 68 height 43
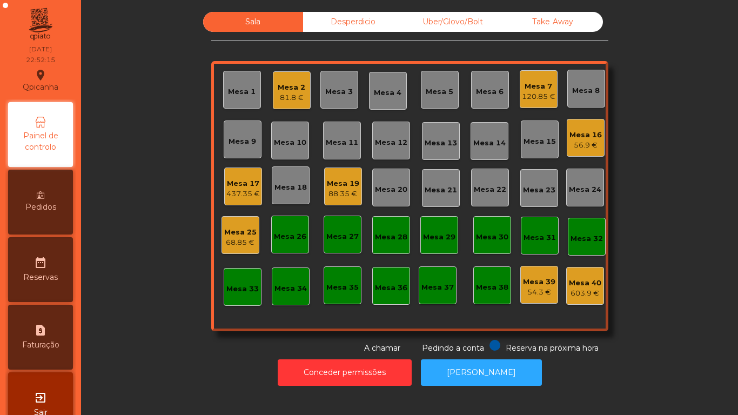
click at [291, 81] on div "Mesa 2 81.8 €" at bounding box center [292, 90] width 28 height 25
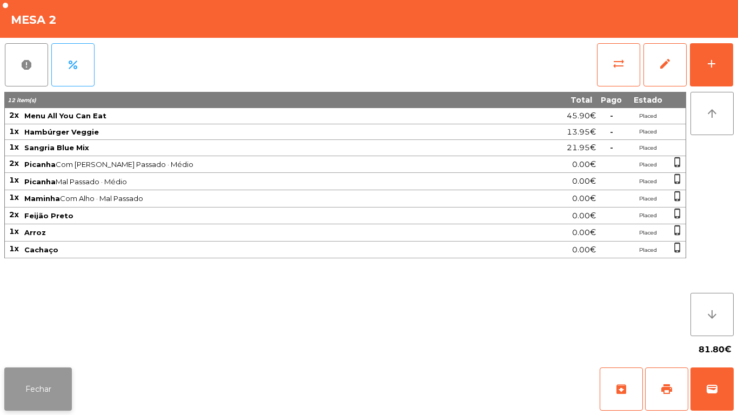
click at [63, 392] on button "Fechar" at bounding box center [38, 389] width 68 height 43
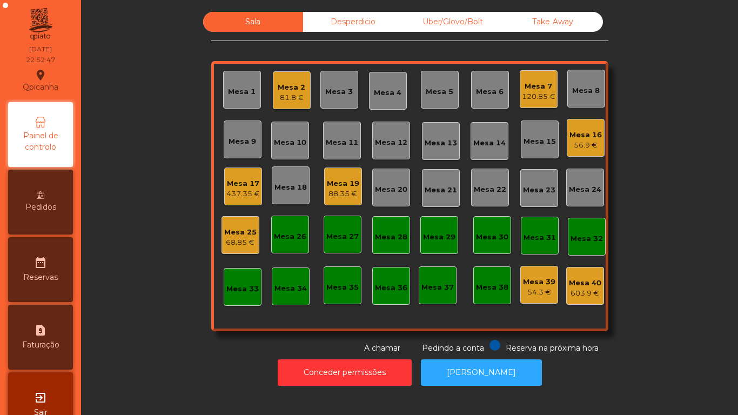
click at [584, 142] on div "56.9 €" at bounding box center [586, 145] width 32 height 11
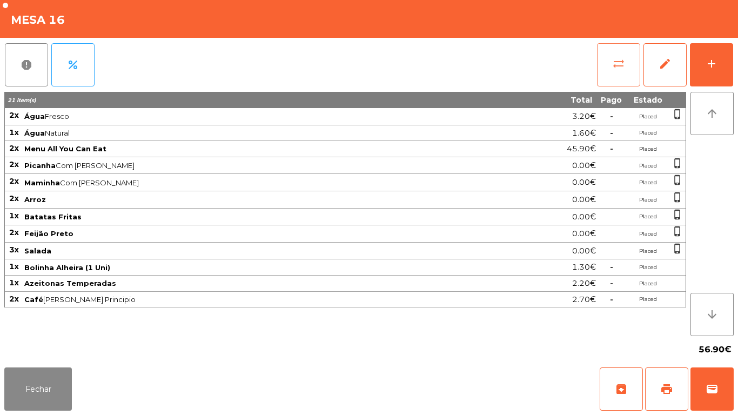
click at [615, 75] on button "sync_alt" at bounding box center [618, 64] width 43 height 43
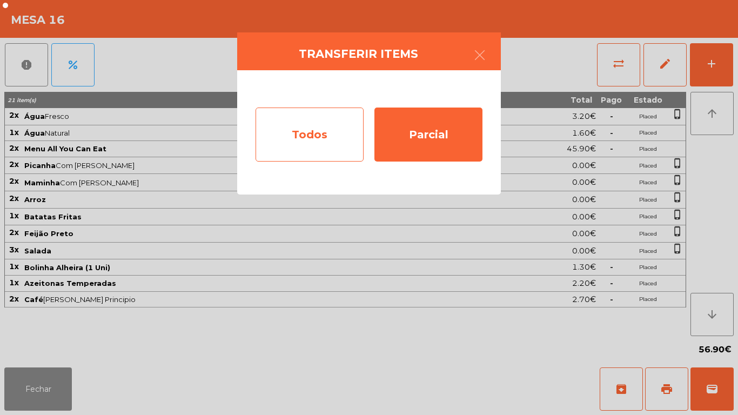
click at [318, 131] on div "Todos" at bounding box center [310, 135] width 108 height 54
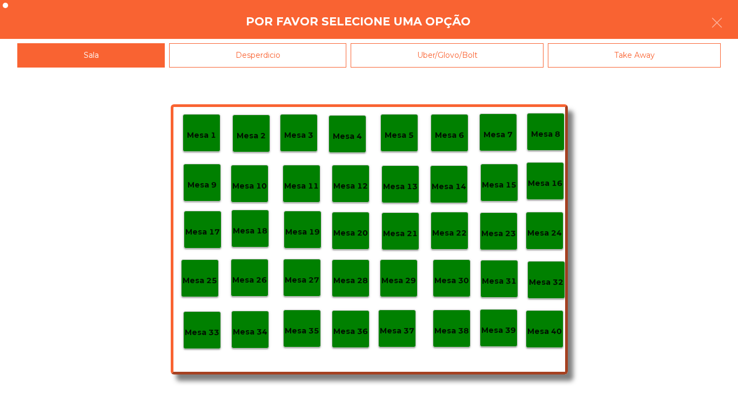
click at [543, 324] on div "Mesa 40" at bounding box center [545, 329] width 35 height 17
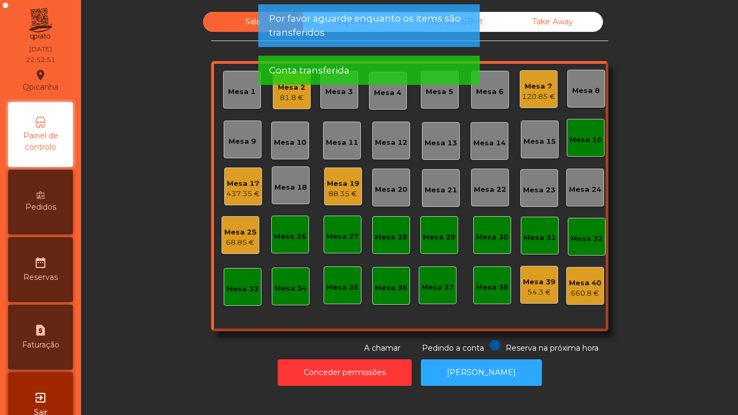
click at [584, 143] on div "Mesa 16" at bounding box center [586, 140] width 32 height 11
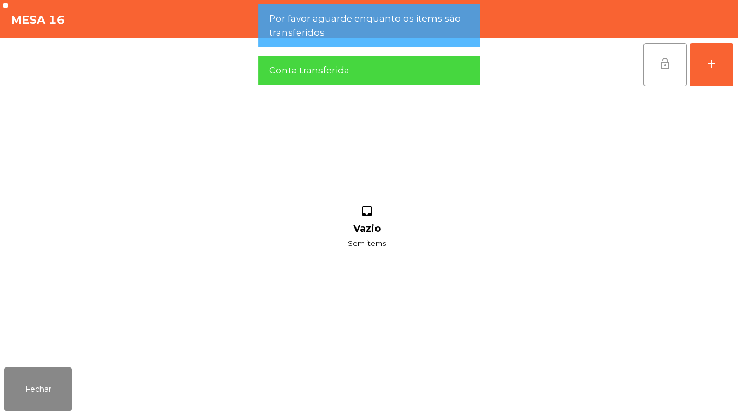
click at [662, 64] on span "lock_open" at bounding box center [665, 63] width 13 height 13
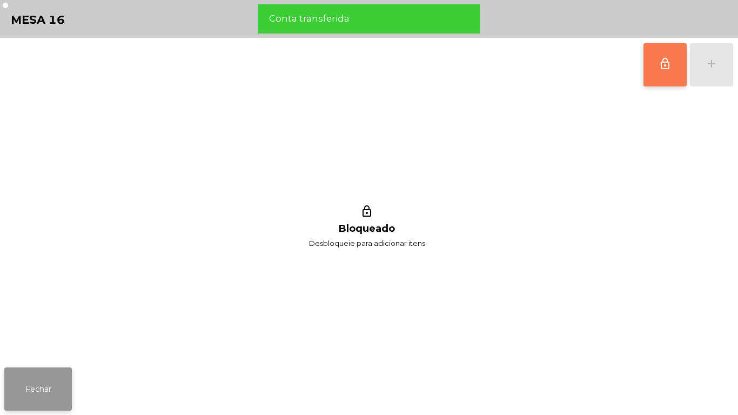
click at [36, 390] on button "Fechar" at bounding box center [38, 389] width 68 height 43
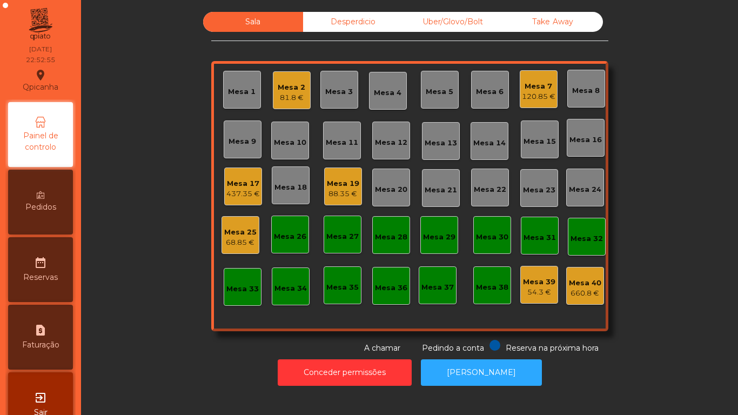
click at [237, 233] on div "Mesa 25" at bounding box center [240, 232] width 32 height 11
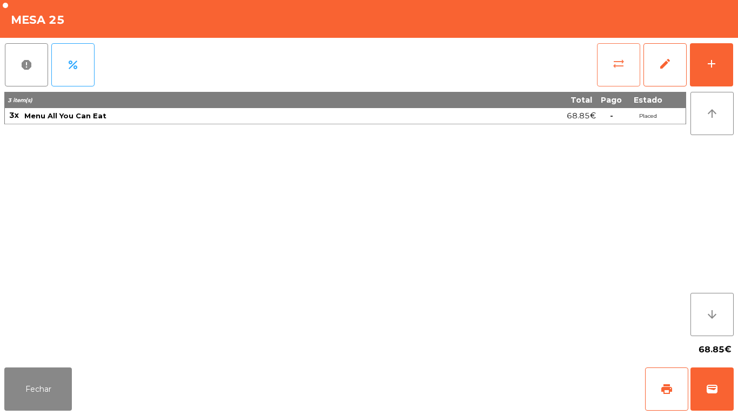
click at [618, 63] on span "sync_alt" at bounding box center [618, 63] width 13 height 13
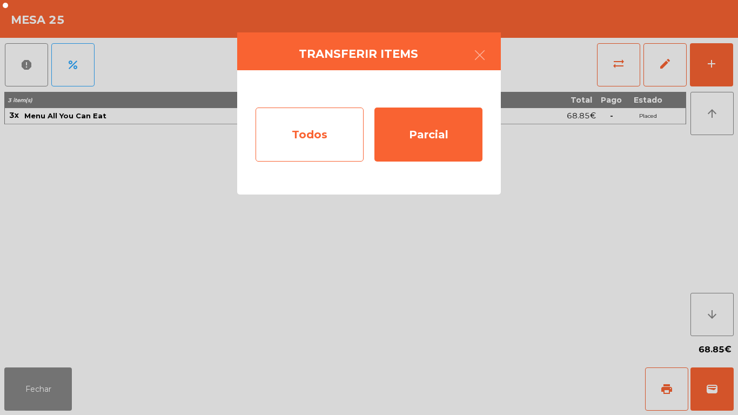
click at [304, 148] on div "Todos" at bounding box center [310, 135] width 108 height 54
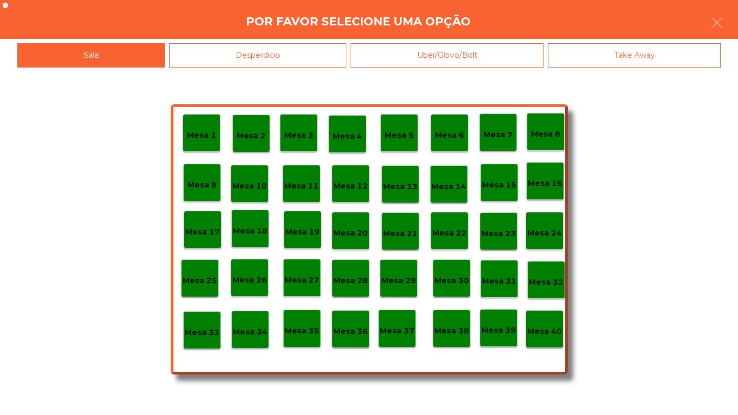
click at [270, 53] on div "Desperdicio" at bounding box center [257, 55] width 177 height 24
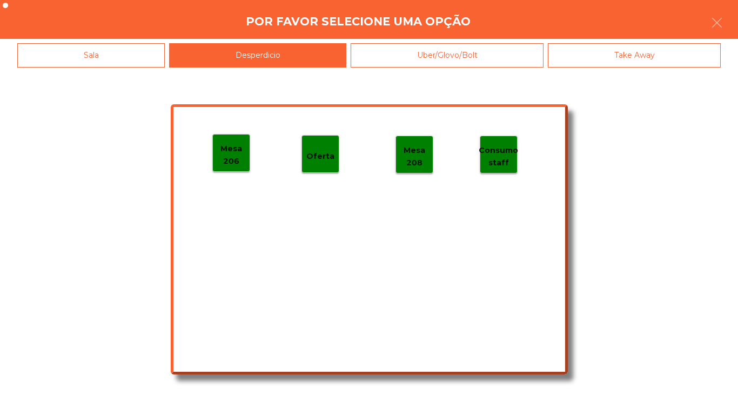
click at [228, 150] on p "Mesa 206" at bounding box center [231, 155] width 37 height 24
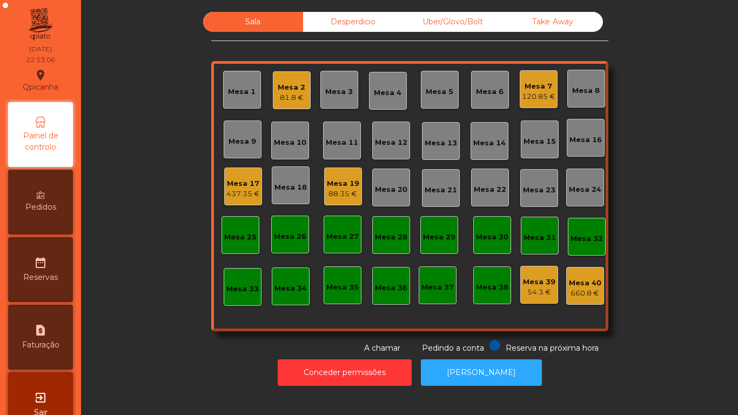
click at [360, 22] on div "Desperdicio" at bounding box center [353, 22] width 100 height 20
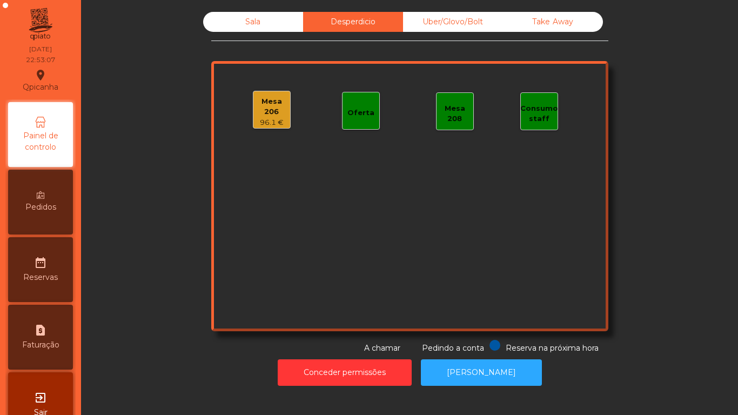
click at [274, 119] on div "96.1 €" at bounding box center [272, 122] width 37 height 11
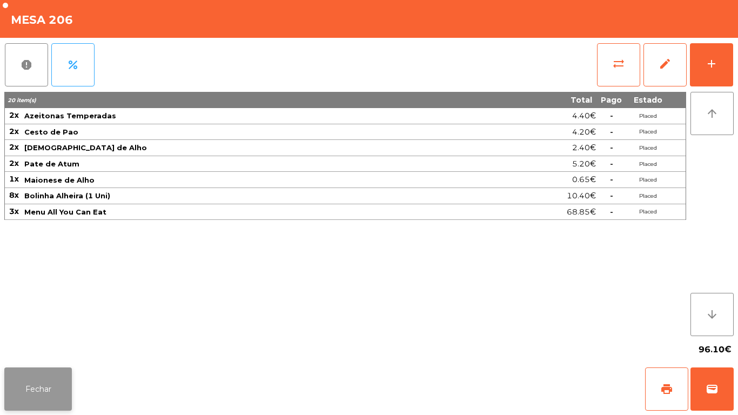
click at [62, 381] on button "Fechar" at bounding box center [38, 389] width 68 height 43
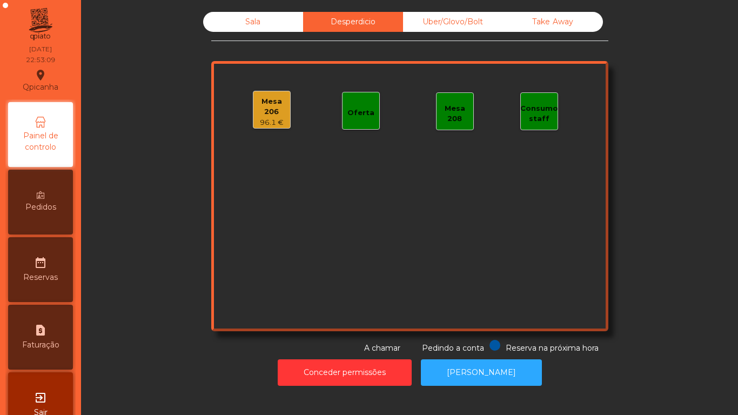
click at [450, 31] on div "Uber/Glovo/Bolt" at bounding box center [453, 22] width 100 height 20
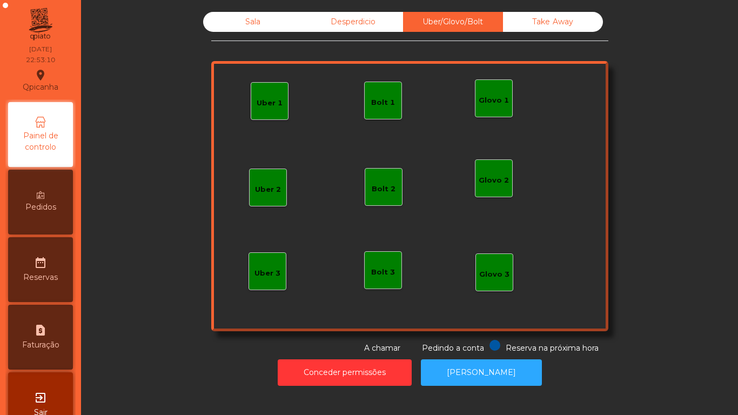
click at [549, 30] on div "Take Away" at bounding box center [553, 22] width 100 height 20
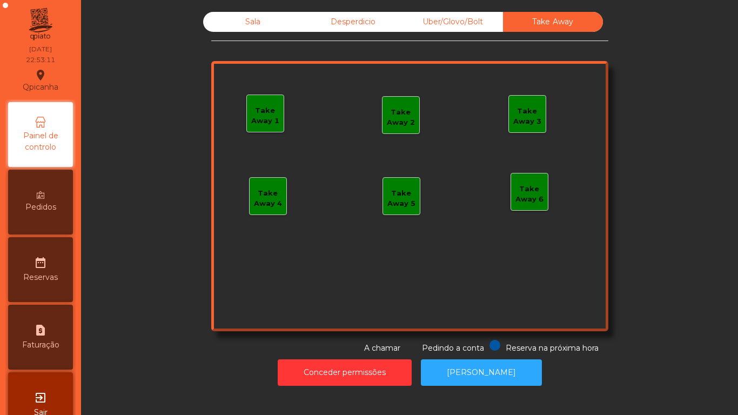
click at [242, 13] on div "Sala" at bounding box center [253, 22] width 100 height 20
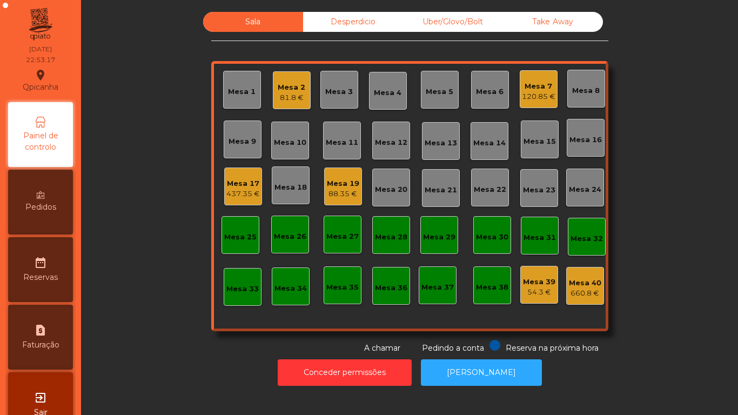
click at [536, 92] on div "120.85 €" at bounding box center [539, 96] width 34 height 11
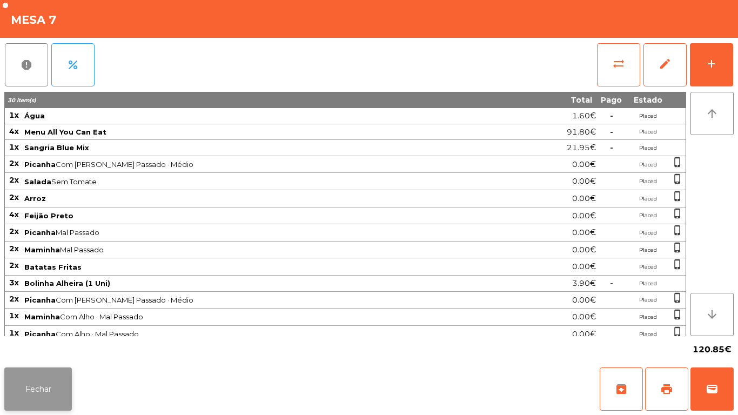
click at [57, 377] on button "Fechar" at bounding box center [38, 389] width 68 height 43
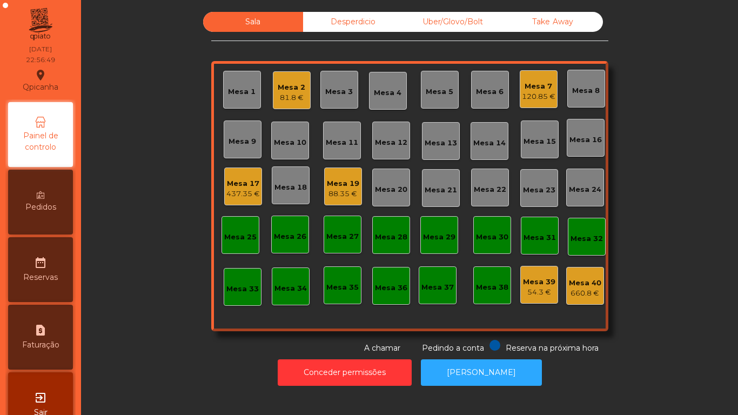
click at [525, 92] on div "120.85 €" at bounding box center [539, 96] width 34 height 11
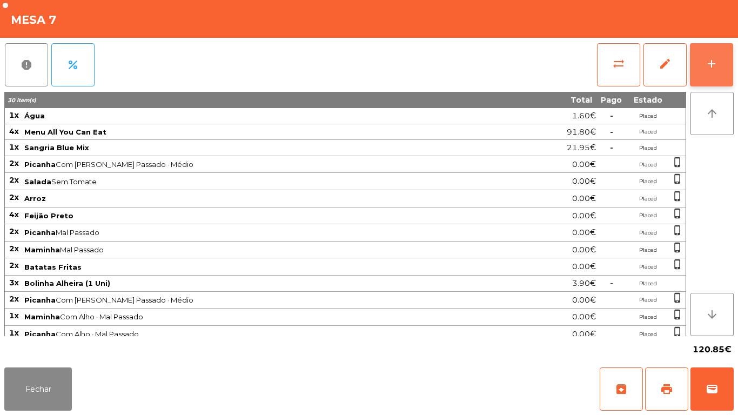
click at [709, 70] on button "add" at bounding box center [711, 64] width 43 height 43
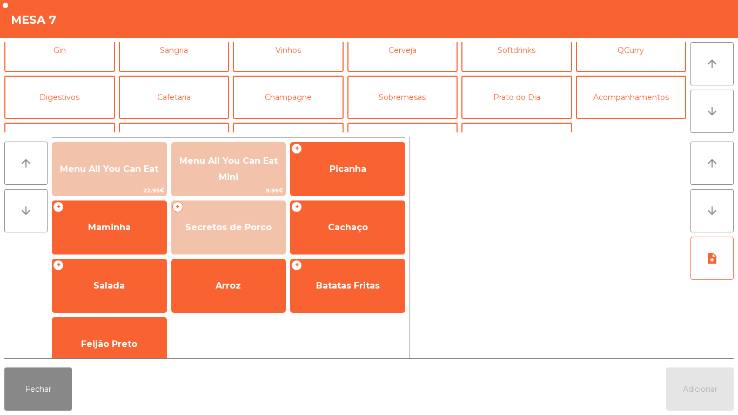
scroll to position [62, 0]
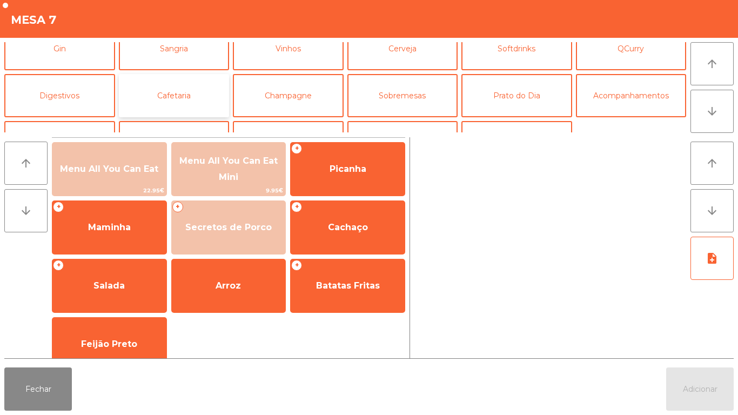
click at [176, 96] on button "Cafetaria" at bounding box center [174, 95] width 111 height 43
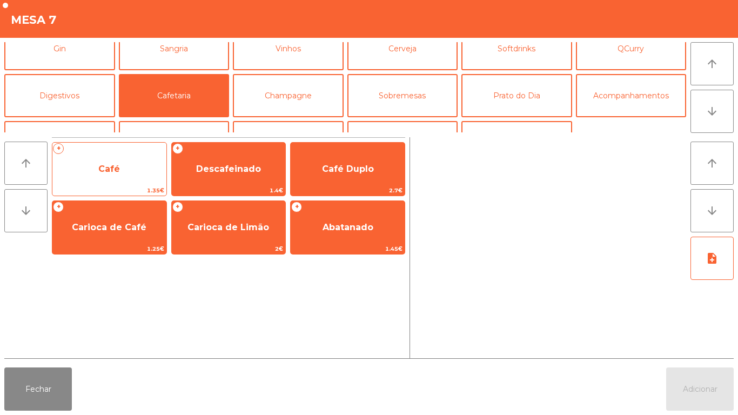
click at [108, 166] on span "Café" at bounding box center [109, 169] width 22 height 10
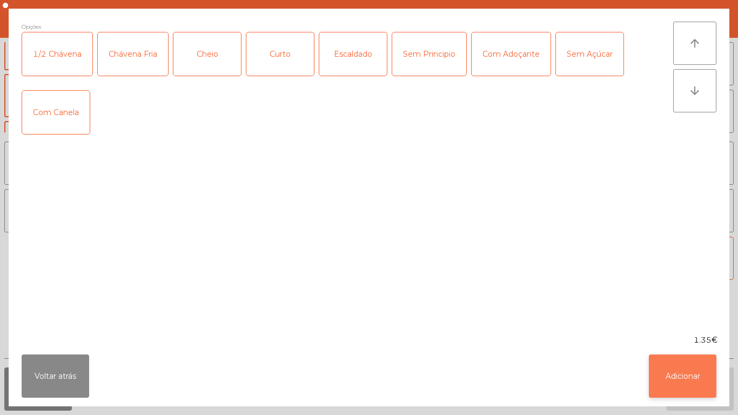
click at [668, 378] on button "Adicionar" at bounding box center [683, 376] width 68 height 43
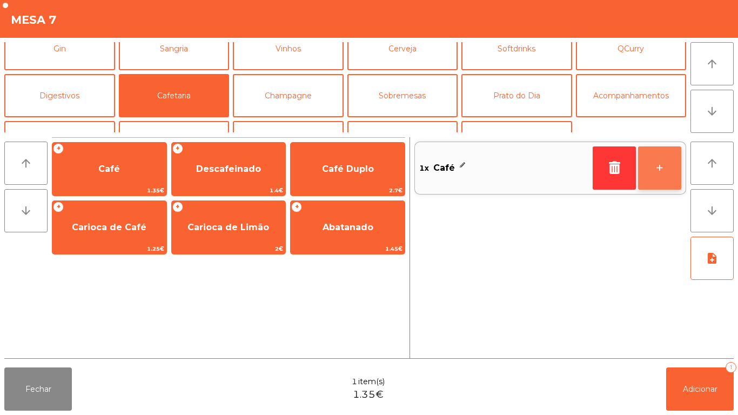
click at [657, 166] on button "+" at bounding box center [659, 167] width 43 height 43
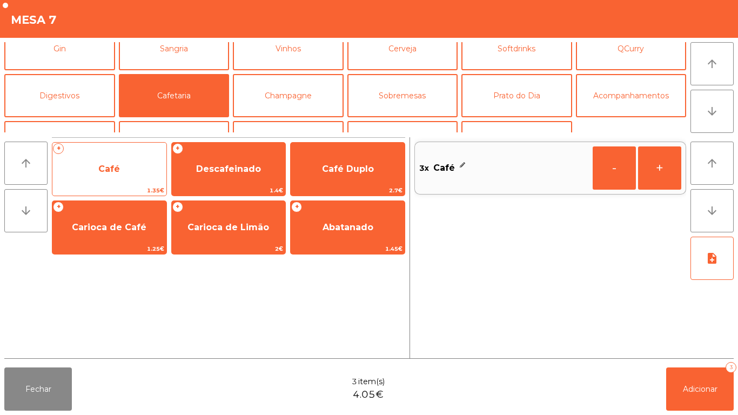
click at [118, 167] on span "Café" at bounding box center [109, 169] width 22 height 10
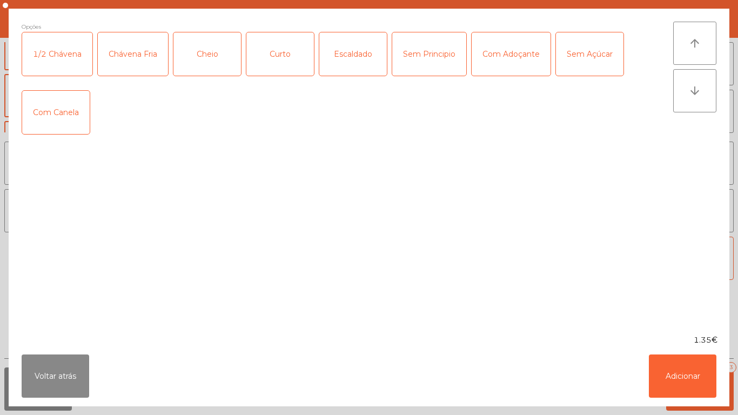
click at [211, 54] on div "Cheio" at bounding box center [208, 53] width 68 height 43
click at [671, 377] on button "Adicionar" at bounding box center [683, 376] width 68 height 43
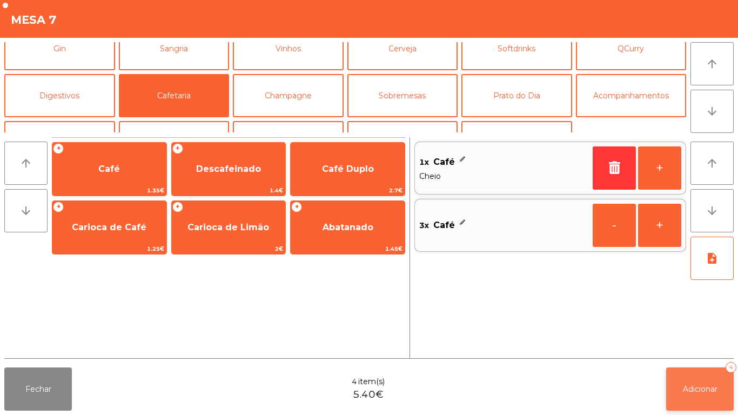
click at [690, 390] on span "Adicionar" at bounding box center [700, 389] width 35 height 10
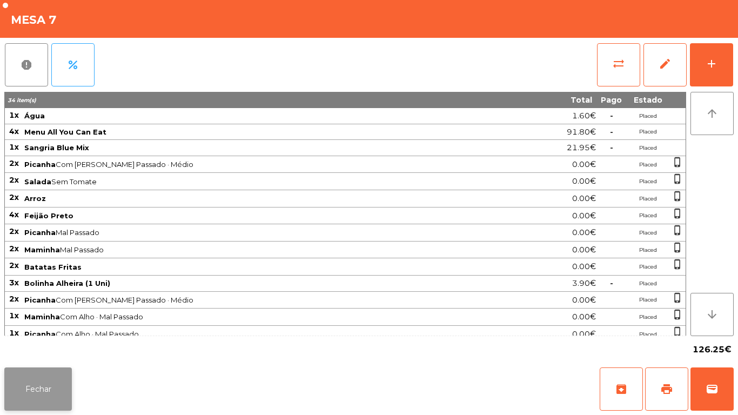
click at [50, 378] on button "Fechar" at bounding box center [38, 389] width 68 height 43
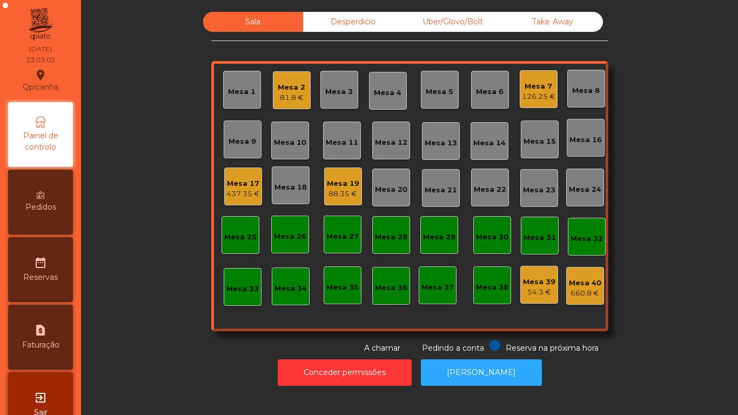
click at [285, 83] on div "Mesa 2" at bounding box center [292, 87] width 28 height 11
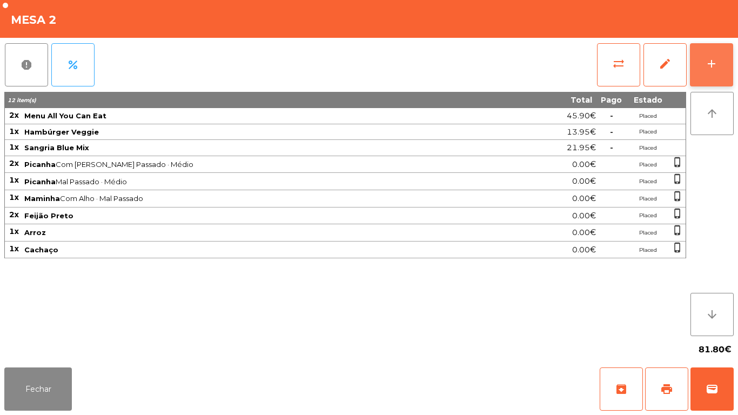
click at [727, 72] on button "add" at bounding box center [711, 64] width 43 height 43
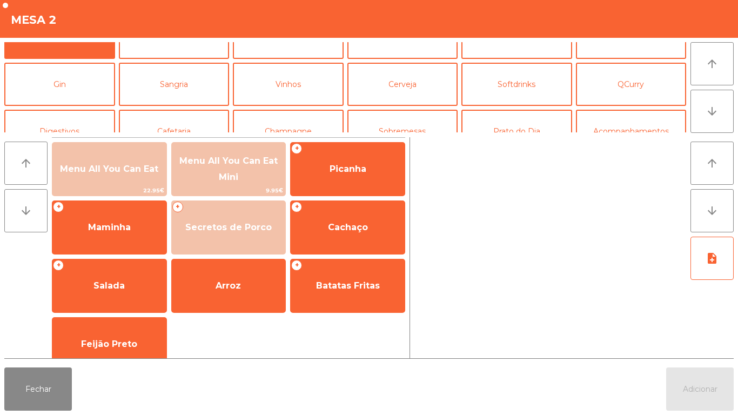
scroll to position [35, 0]
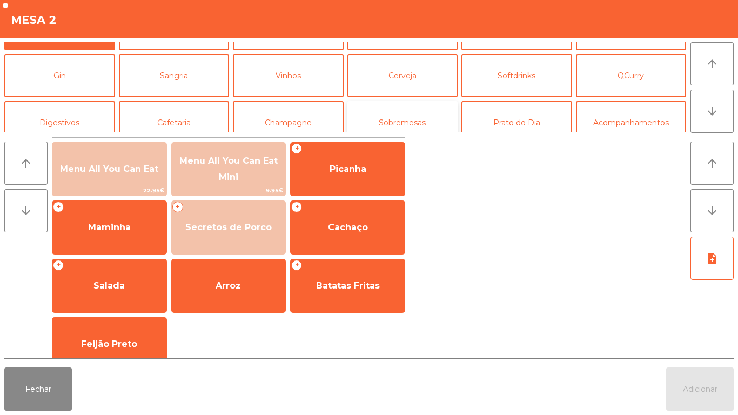
click at [437, 114] on button "Sobremesas" at bounding box center [403, 122] width 111 height 43
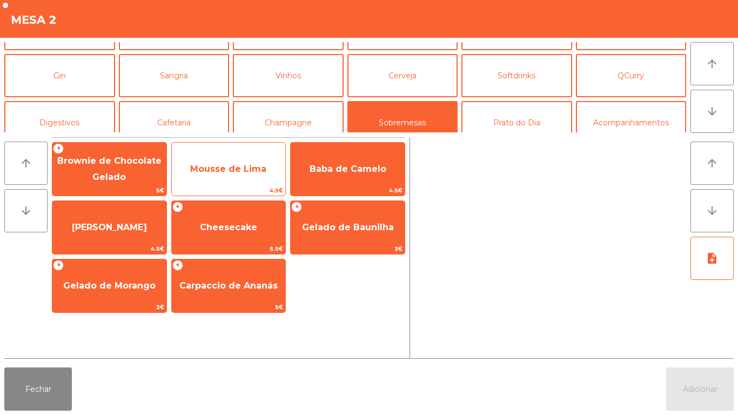
click at [222, 166] on span "Mousse de Lima" at bounding box center [228, 169] width 76 height 10
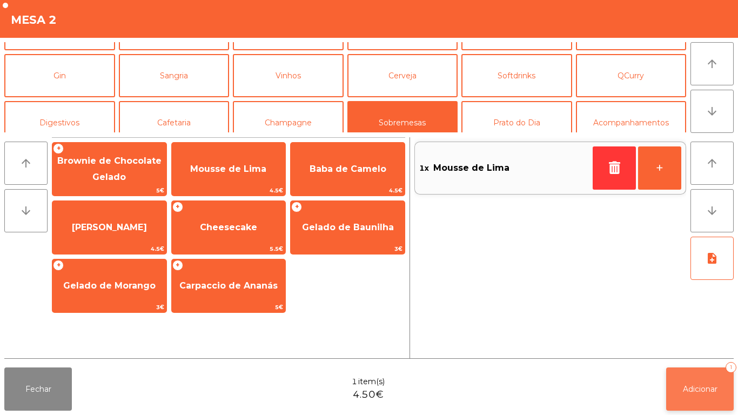
click at [701, 386] on span "Adicionar" at bounding box center [700, 389] width 35 height 10
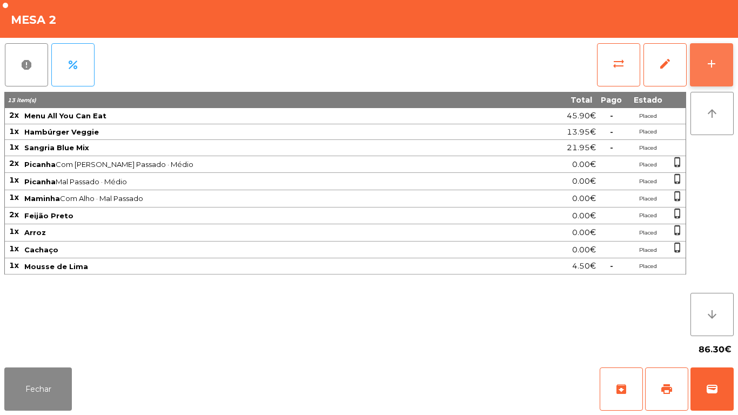
click at [707, 55] on button "add" at bounding box center [711, 64] width 43 height 43
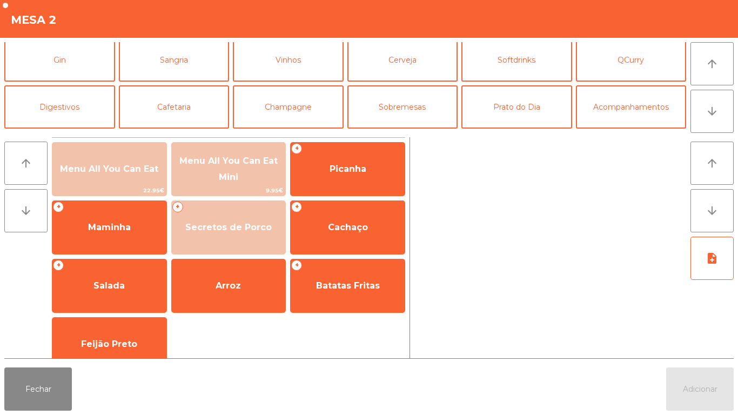
scroll to position [55, 0]
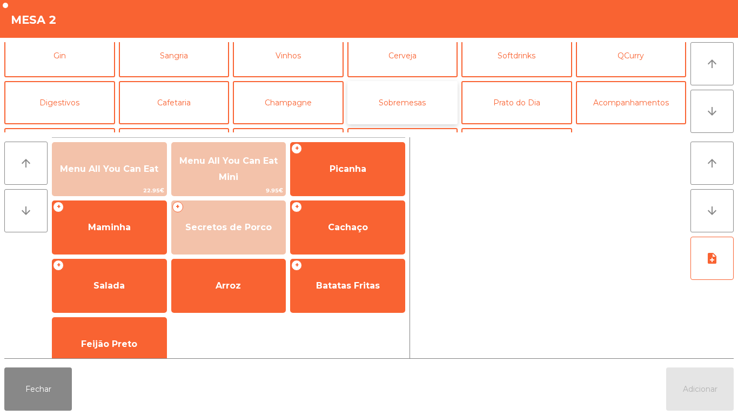
click at [416, 110] on button "Sobremesas" at bounding box center [403, 102] width 111 height 43
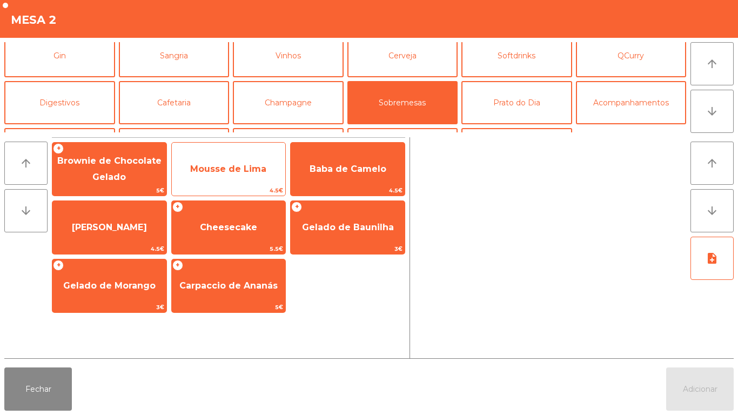
click at [241, 175] on span "Mousse de Lima" at bounding box center [229, 169] width 114 height 29
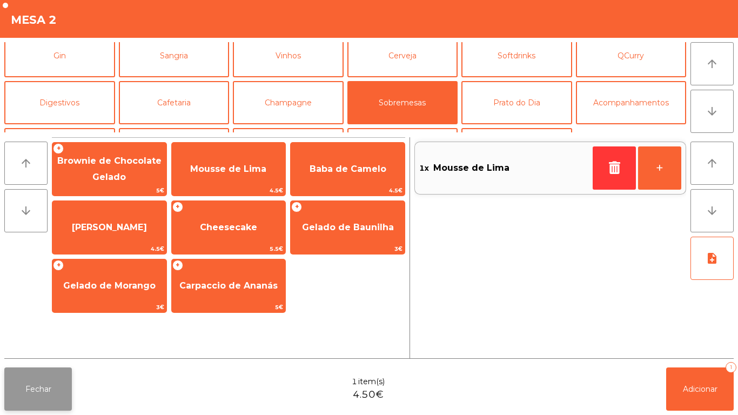
click at [37, 380] on button "Fechar" at bounding box center [38, 389] width 68 height 43
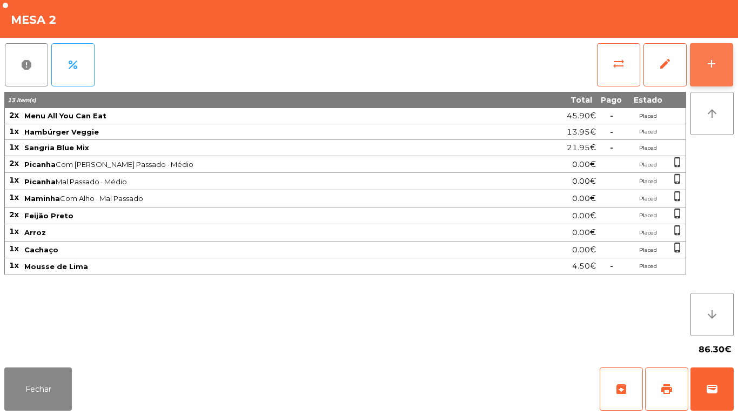
click at [701, 69] on button "add" at bounding box center [711, 64] width 43 height 43
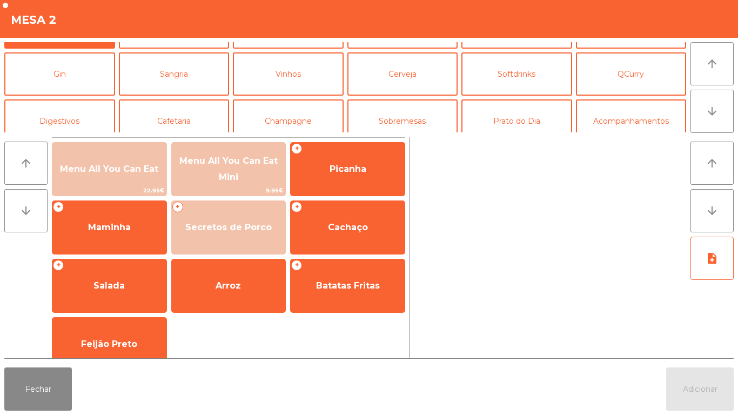
scroll to position [79, 0]
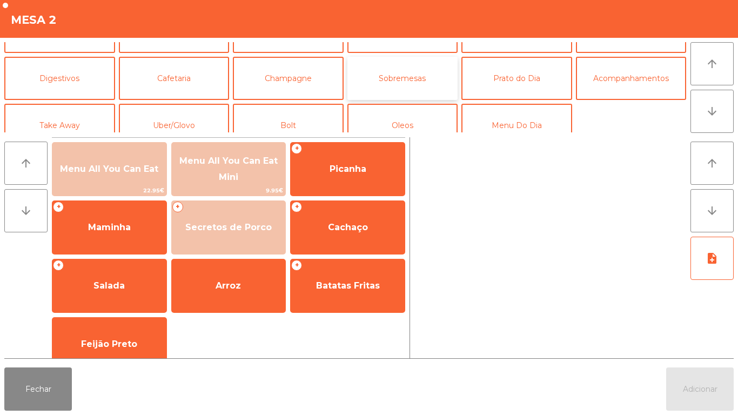
click at [412, 86] on button "Sobremesas" at bounding box center [403, 78] width 111 height 43
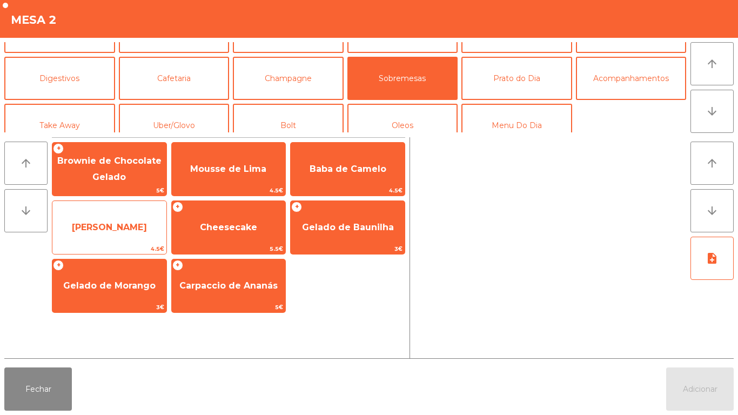
click at [113, 227] on span "[PERSON_NAME]" at bounding box center [109, 227] width 75 height 10
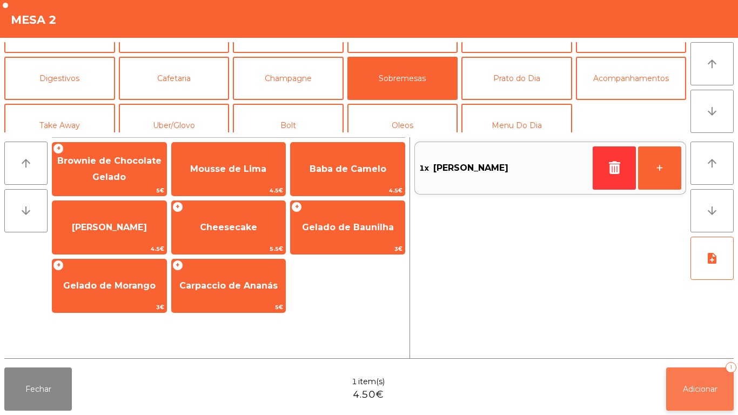
click at [692, 384] on span "Adicionar" at bounding box center [700, 389] width 35 height 10
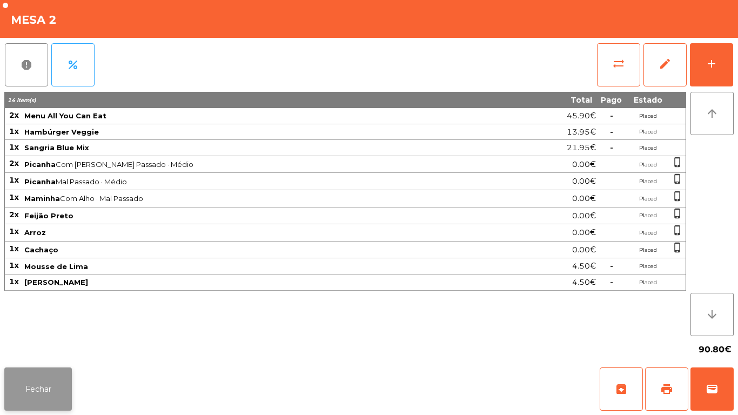
click at [39, 376] on button "Fechar" at bounding box center [38, 389] width 68 height 43
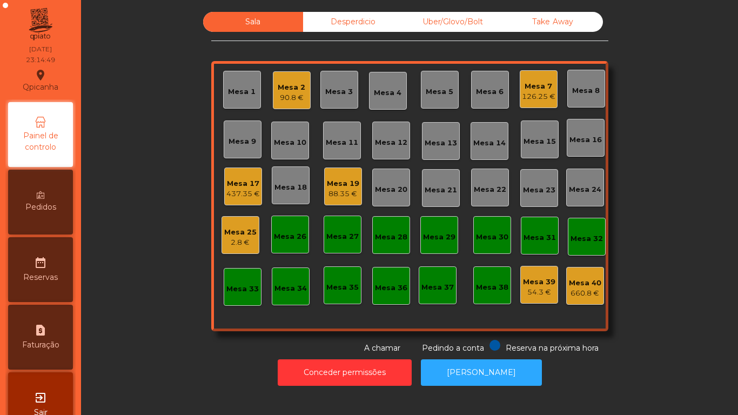
click at [243, 244] on div "2.8 €" at bounding box center [240, 242] width 32 height 11
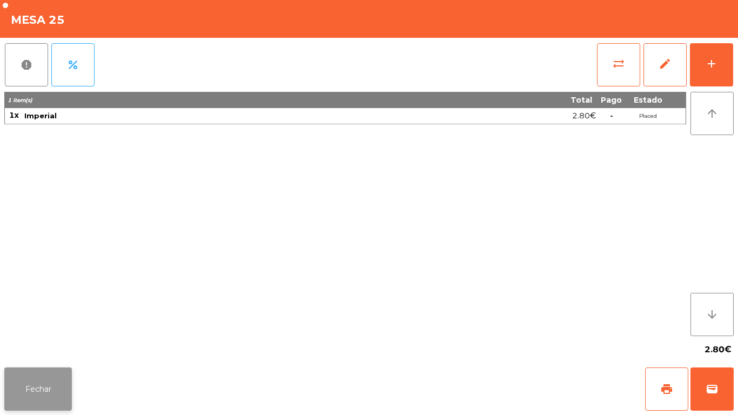
click at [42, 388] on button "Fechar" at bounding box center [38, 389] width 68 height 43
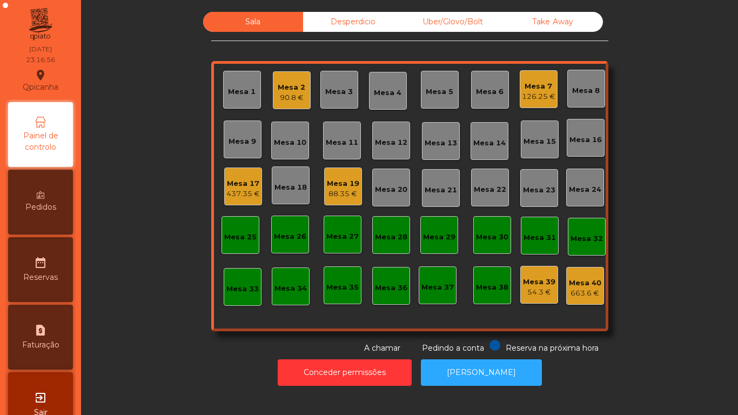
click at [279, 79] on div "Mesa 2 90.8 €" at bounding box center [292, 90] width 28 height 25
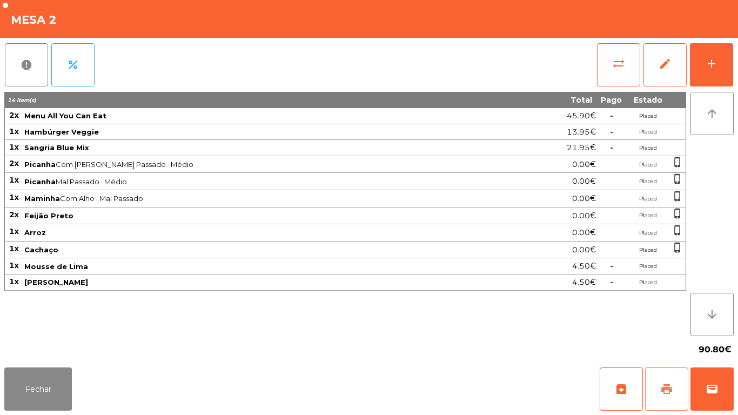
click at [665, 384] on span "print" at bounding box center [667, 389] width 13 height 13
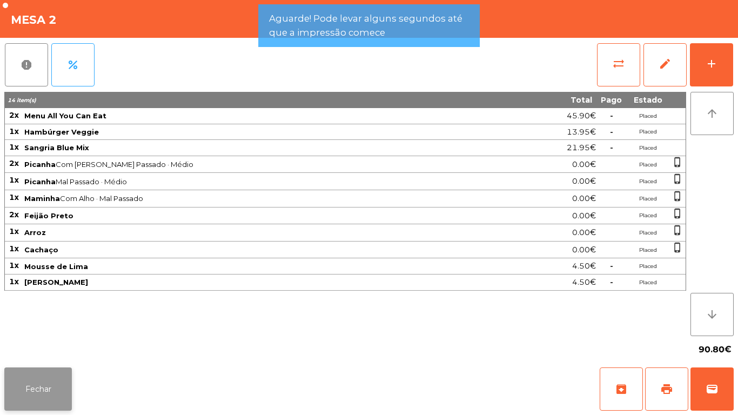
click at [48, 381] on button "Fechar" at bounding box center [38, 389] width 68 height 43
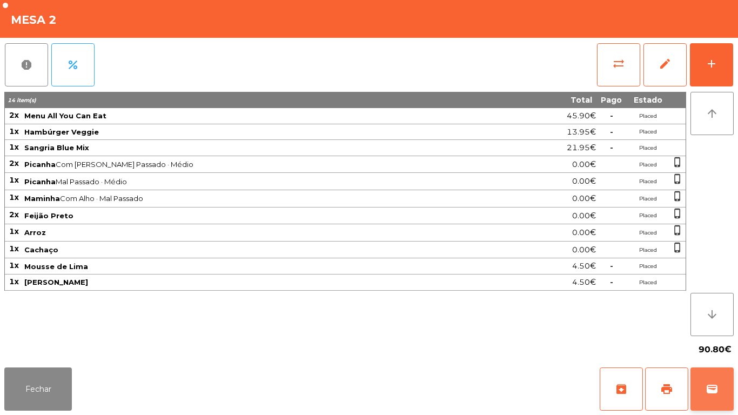
click at [707, 391] on span "wallet" at bounding box center [712, 389] width 13 height 13
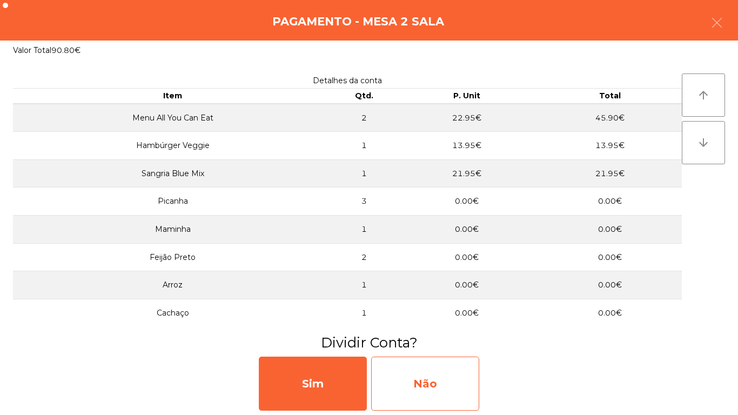
click at [443, 361] on div "Não" at bounding box center [425, 384] width 108 height 54
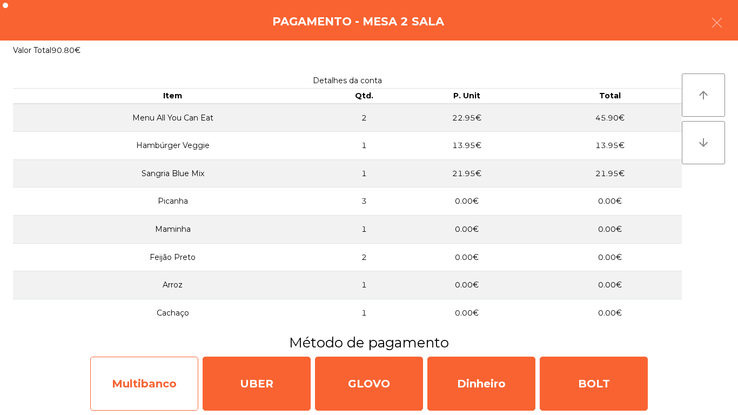
click at [163, 378] on div "Multibanco" at bounding box center [144, 384] width 108 height 54
select select "**"
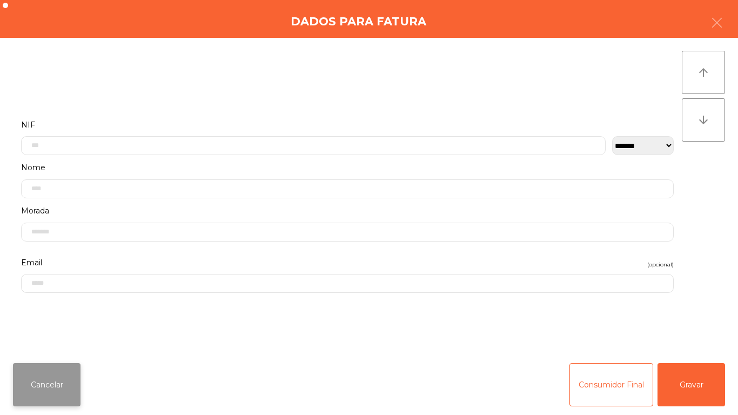
click at [56, 370] on button "Cancelar" at bounding box center [47, 384] width 68 height 43
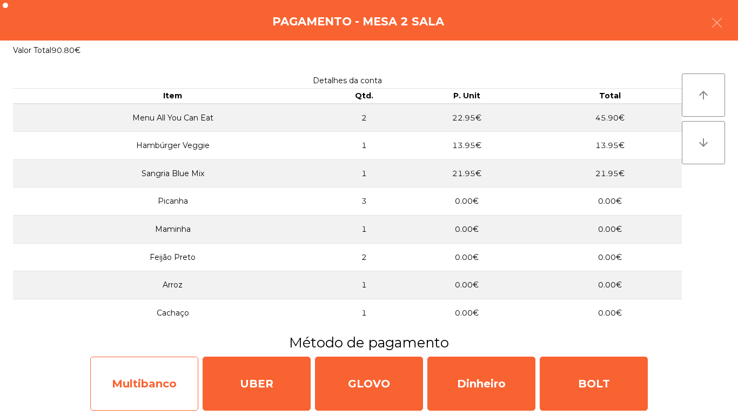
click at [157, 366] on div "Multibanco" at bounding box center [144, 384] width 108 height 54
select select "**"
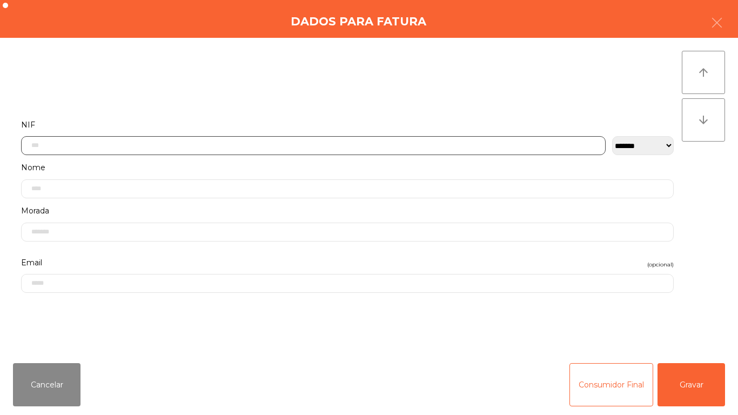
click at [172, 144] on input "text" at bounding box center [313, 145] width 585 height 19
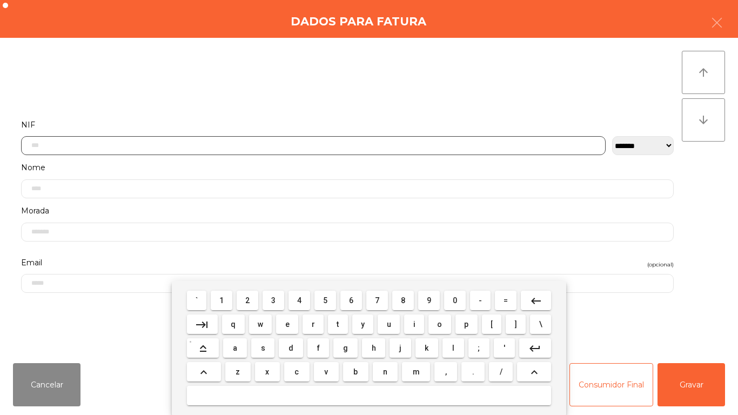
scroll to position [66, 0]
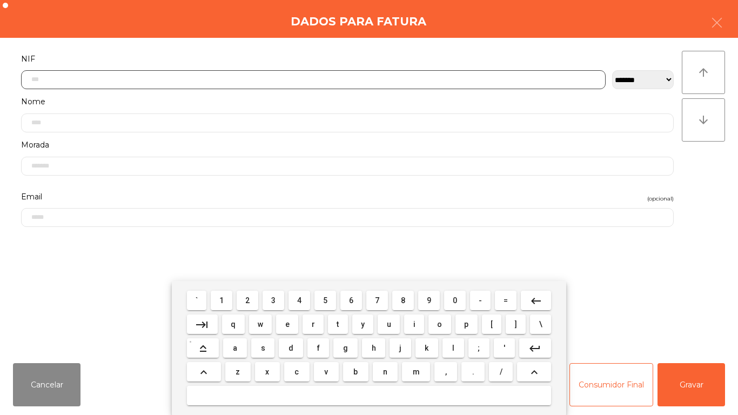
click at [248, 300] on span "2" at bounding box center [247, 300] width 4 height 9
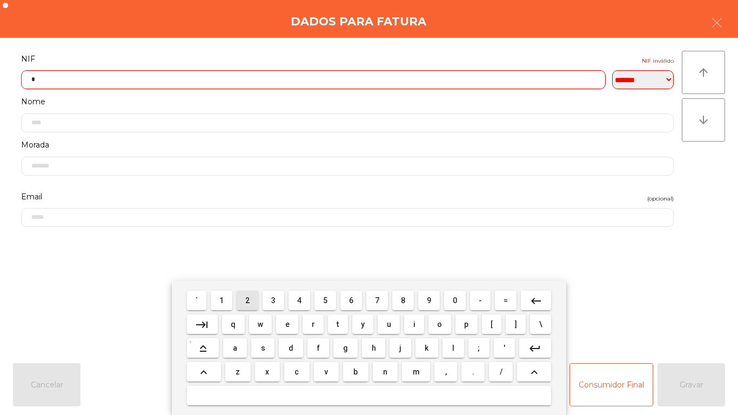
click at [249, 302] on span "2" at bounding box center [247, 300] width 4 height 9
click at [248, 300] on span "2" at bounding box center [247, 300] width 4 height 9
click at [403, 300] on span "8" at bounding box center [403, 300] width 4 height 9
click at [223, 297] on span "1" at bounding box center [221, 300] width 4 height 9
click at [325, 300] on span "5" at bounding box center [325, 300] width 4 height 9
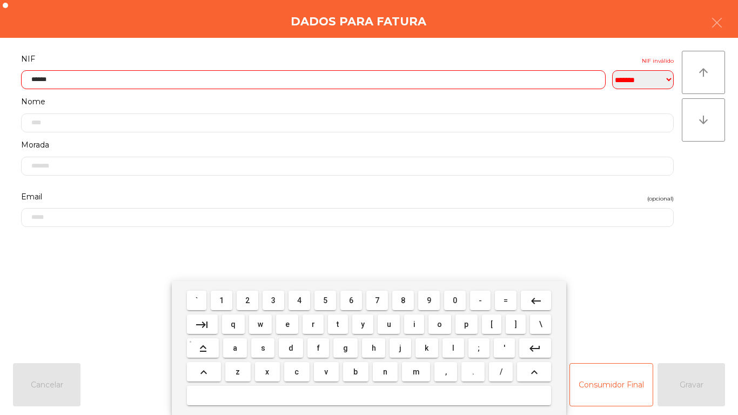
click at [376, 302] on span "7" at bounding box center [377, 300] width 4 height 9
click at [351, 300] on span "6" at bounding box center [351, 300] width 4 height 9
click at [455, 299] on span "0" at bounding box center [455, 300] width 4 height 9
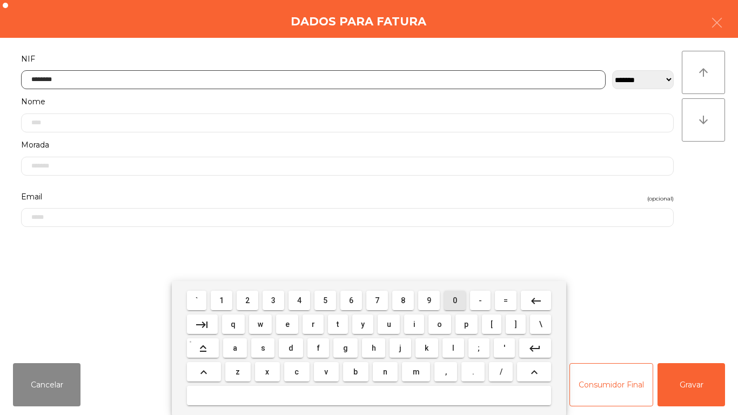
type input "*********"
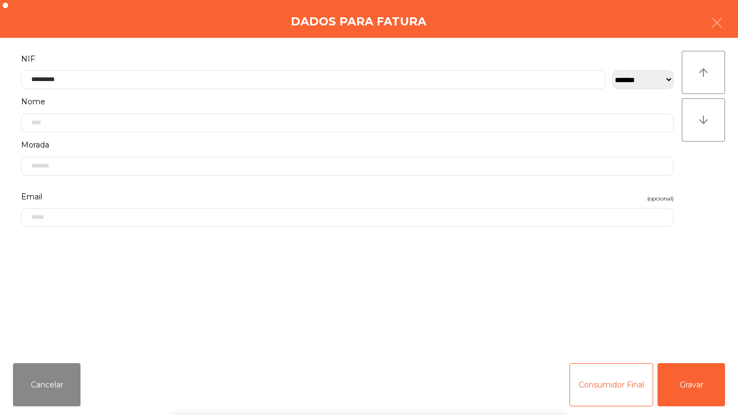
click at [698, 288] on div "` 1 2 3 4 5 6 7 8 9 0 - = keyboard_backspace keyboard_tab q w e r t y u i o p […" at bounding box center [369, 348] width 738 height 134
click at [706, 370] on button "Gravar" at bounding box center [692, 384] width 68 height 43
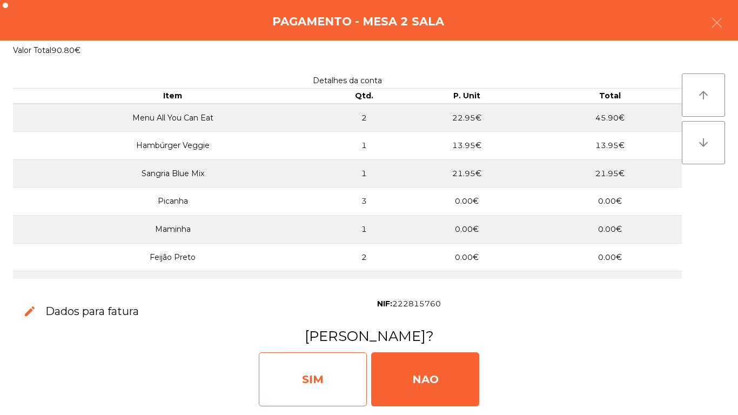
click at [325, 367] on div "SIM" at bounding box center [313, 379] width 108 height 54
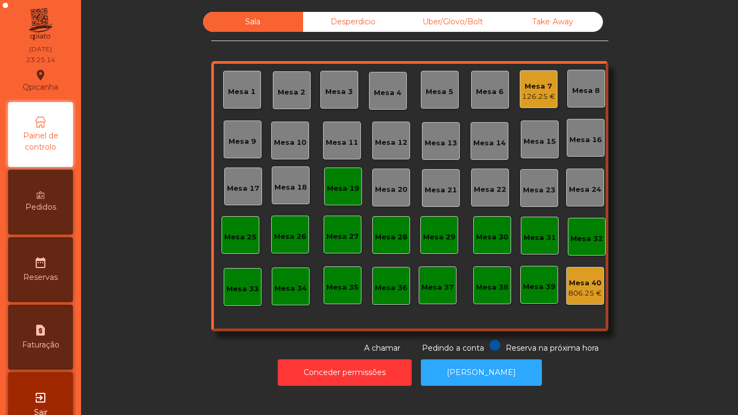
click at [542, 80] on div "Mesa 7 126.25 €" at bounding box center [539, 89] width 34 height 25
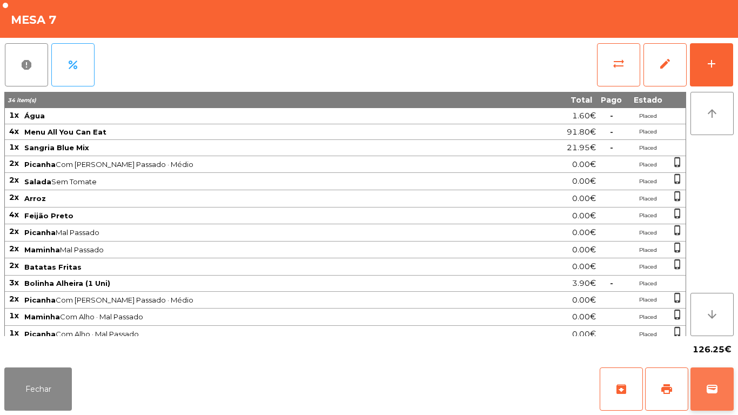
click at [715, 388] on span "wallet" at bounding box center [712, 389] width 13 height 13
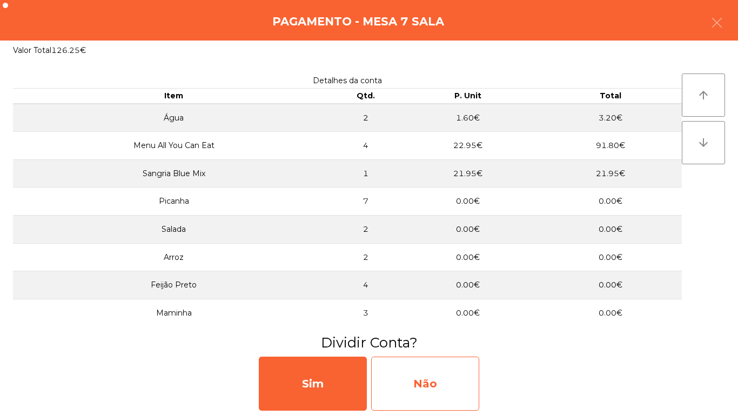
click at [437, 378] on div "Não" at bounding box center [425, 384] width 108 height 54
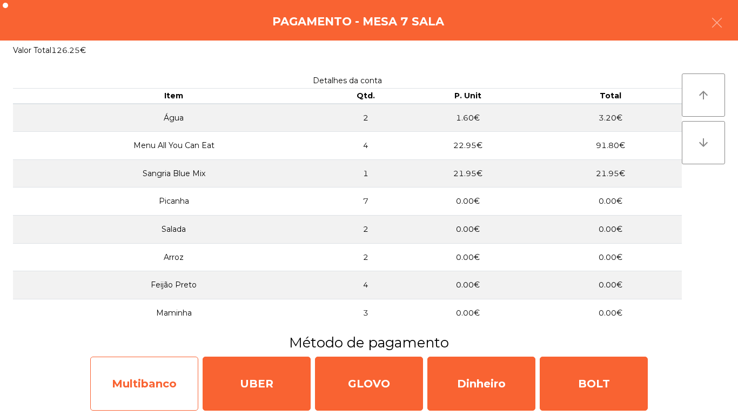
click at [160, 382] on div "Multibanco" at bounding box center [144, 384] width 108 height 54
select select "**"
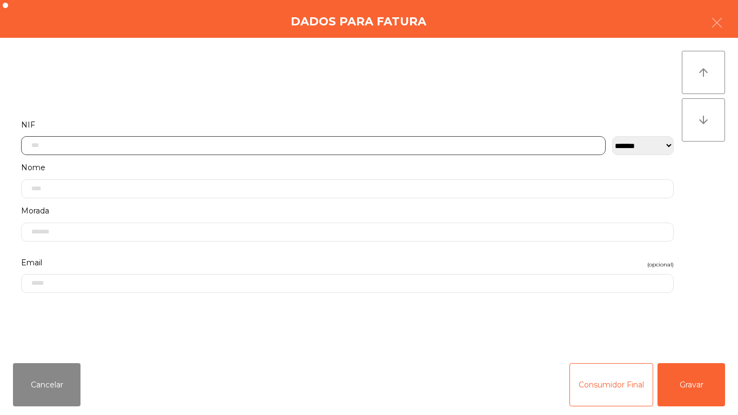
click at [423, 144] on input "text" at bounding box center [313, 145] width 585 height 19
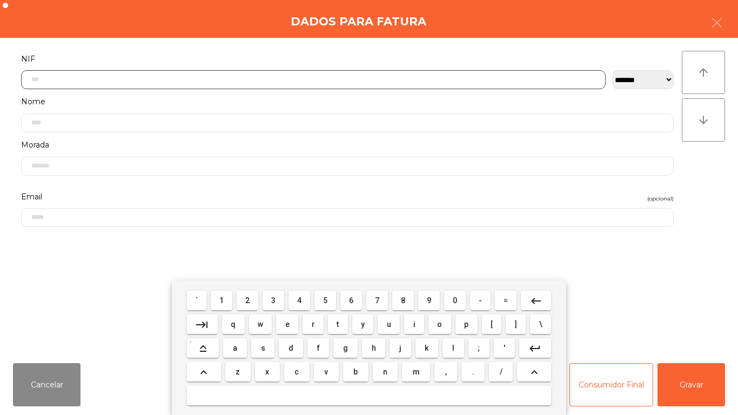
click at [248, 300] on span "2" at bounding box center [247, 300] width 4 height 9
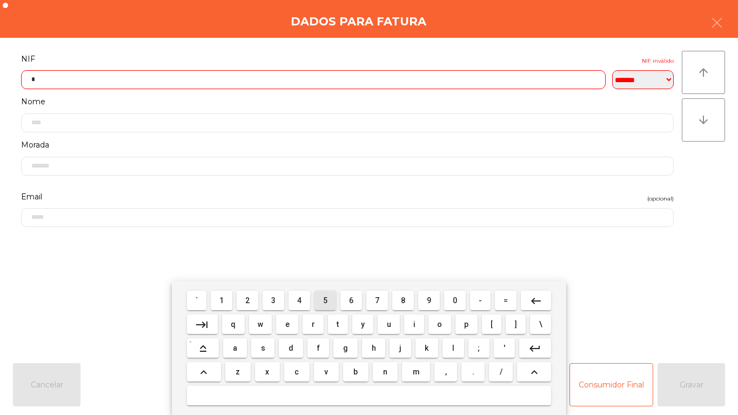
click at [325, 300] on span "5" at bounding box center [325, 300] width 4 height 9
click at [455, 300] on span "0" at bounding box center [455, 300] width 4 height 9
click at [276, 288] on div "` 1 2 3 4 5 6 7 8 9 0 - = keyboard_backspace keyboard_tab q w e r t y u i o p […" at bounding box center [369, 348] width 395 height 134
click at [274, 300] on span "3" at bounding box center [273, 300] width 4 height 9
click at [429, 300] on span "9" at bounding box center [429, 300] width 4 height 9
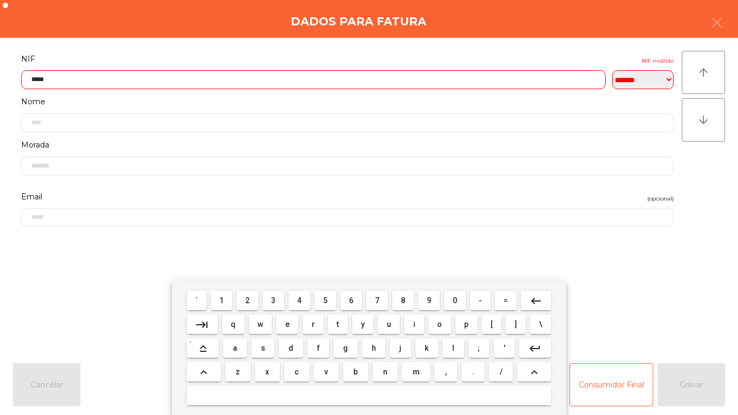
click at [274, 300] on span "3" at bounding box center [273, 300] width 4 height 9
click at [377, 300] on span "7" at bounding box center [377, 300] width 4 height 9
click at [231, 298] on button "1" at bounding box center [222, 300] width 22 height 19
click at [429, 300] on span "9" at bounding box center [429, 300] width 4 height 9
type input "*********"
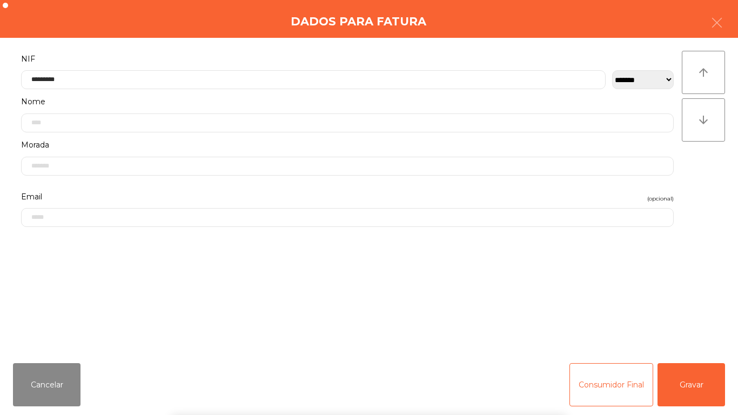
click at [687, 388] on div "` 1 2 3 4 5 6 7 8 9 0 - = keyboard_backspace keyboard_tab q w e r t y u i o p […" at bounding box center [369, 348] width 738 height 134
click at [695, 388] on button "Gravar" at bounding box center [692, 384] width 68 height 43
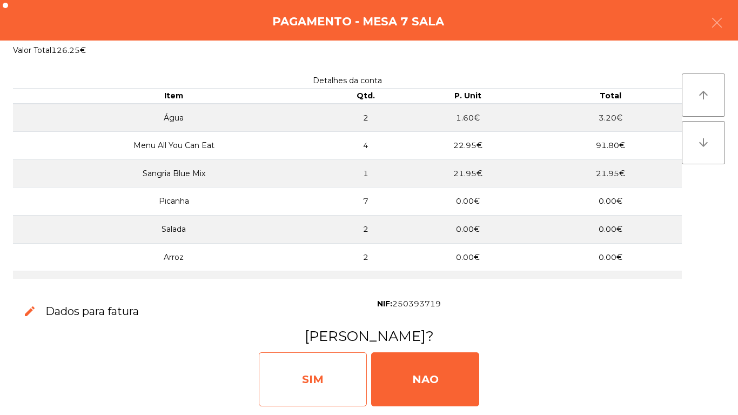
click at [318, 364] on div "SIM" at bounding box center [313, 379] width 108 height 54
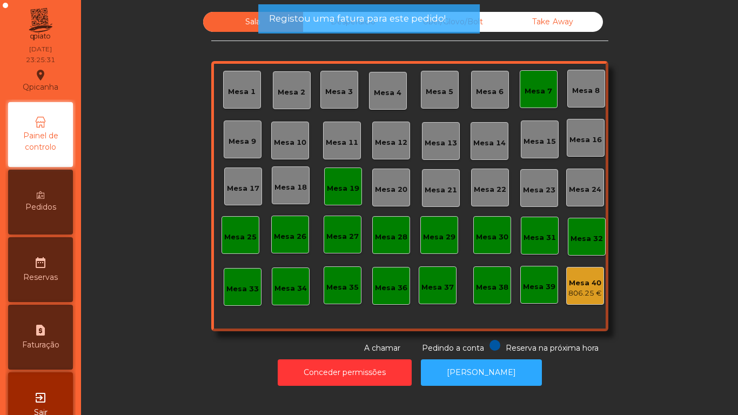
click at [535, 84] on div "Mesa 7" at bounding box center [539, 89] width 28 height 15
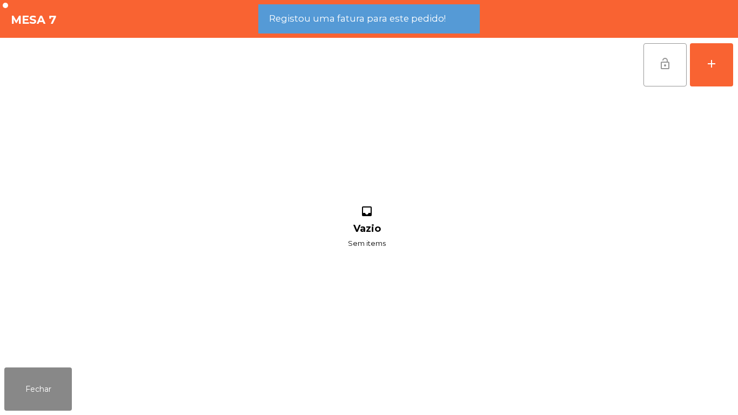
click at [656, 55] on button "lock_open" at bounding box center [665, 64] width 43 height 43
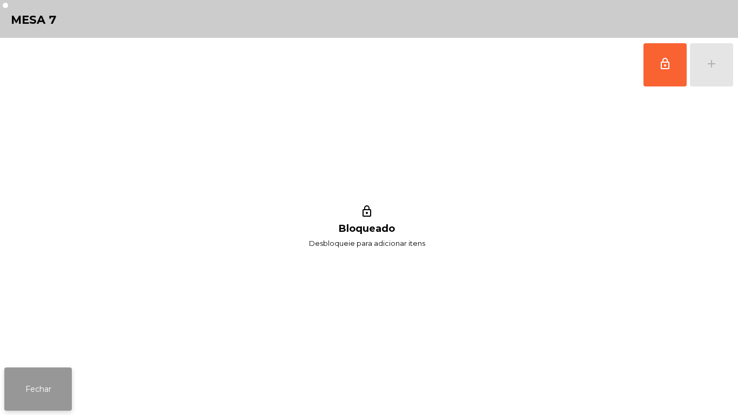
click at [54, 389] on button "Fechar" at bounding box center [38, 389] width 68 height 43
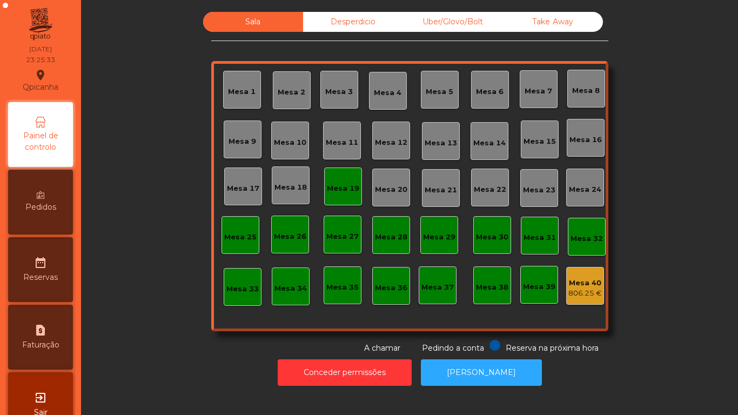
click at [332, 188] on div "Mesa 19" at bounding box center [343, 188] width 32 height 11
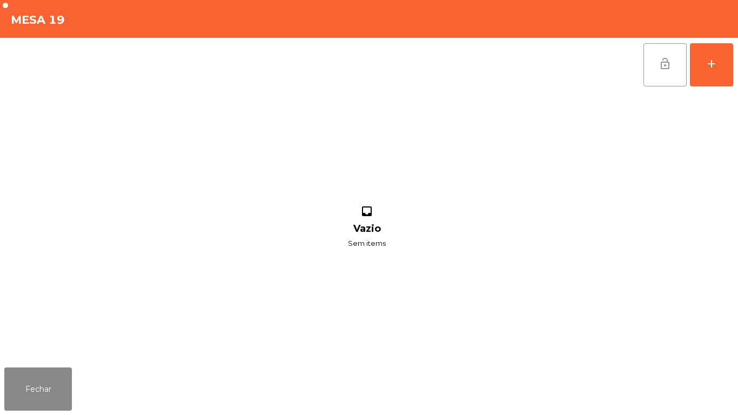
click at [654, 81] on button "lock_open" at bounding box center [665, 64] width 43 height 43
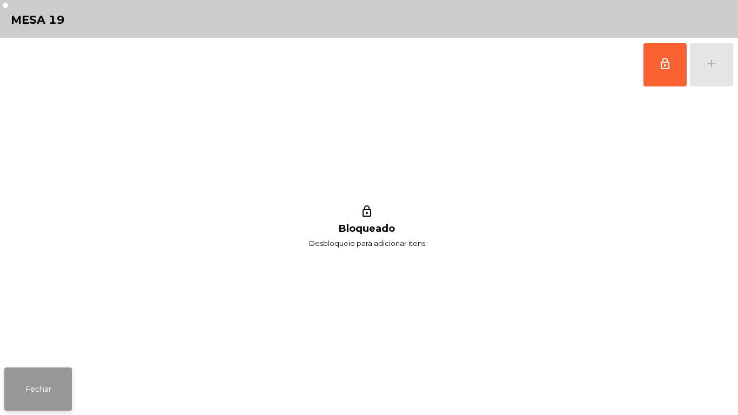
click at [56, 385] on button "Fechar" at bounding box center [38, 389] width 68 height 43
